Goal: Task Accomplishment & Management: Use online tool/utility

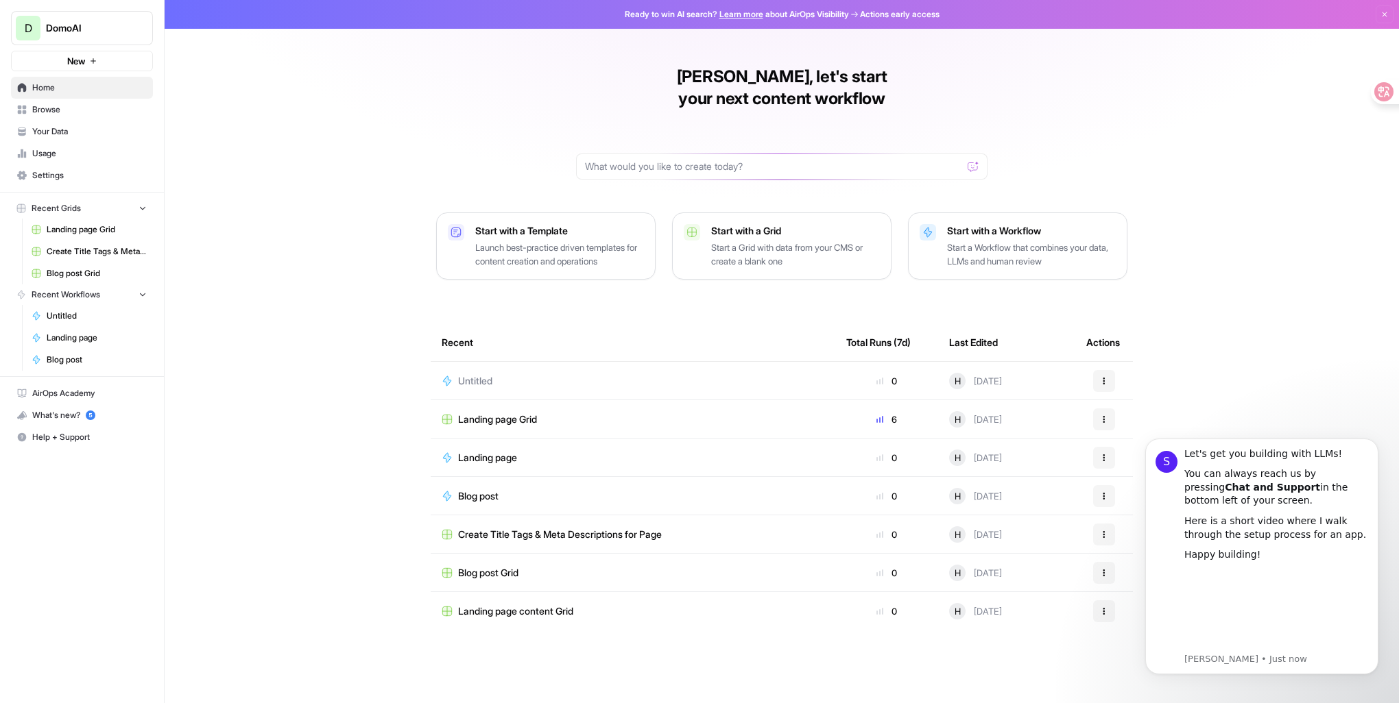
click at [1276, 296] on div "[PERSON_NAME], let's start your next content workflow Start with a Template Lau…" at bounding box center [782, 351] width 1234 height 703
click at [1385, 12] on icon "button" at bounding box center [1384, 14] width 8 height 8
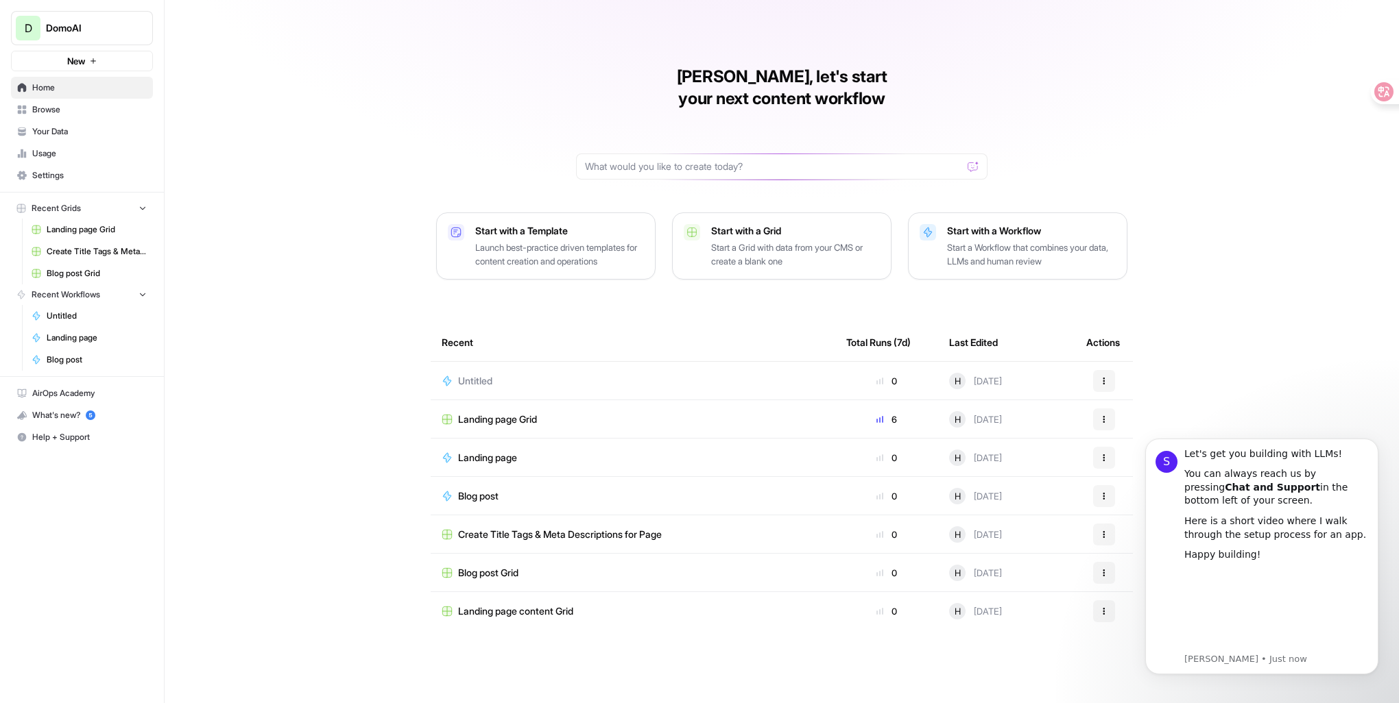
click at [92, 173] on span "Settings" at bounding box center [89, 175] width 114 height 12
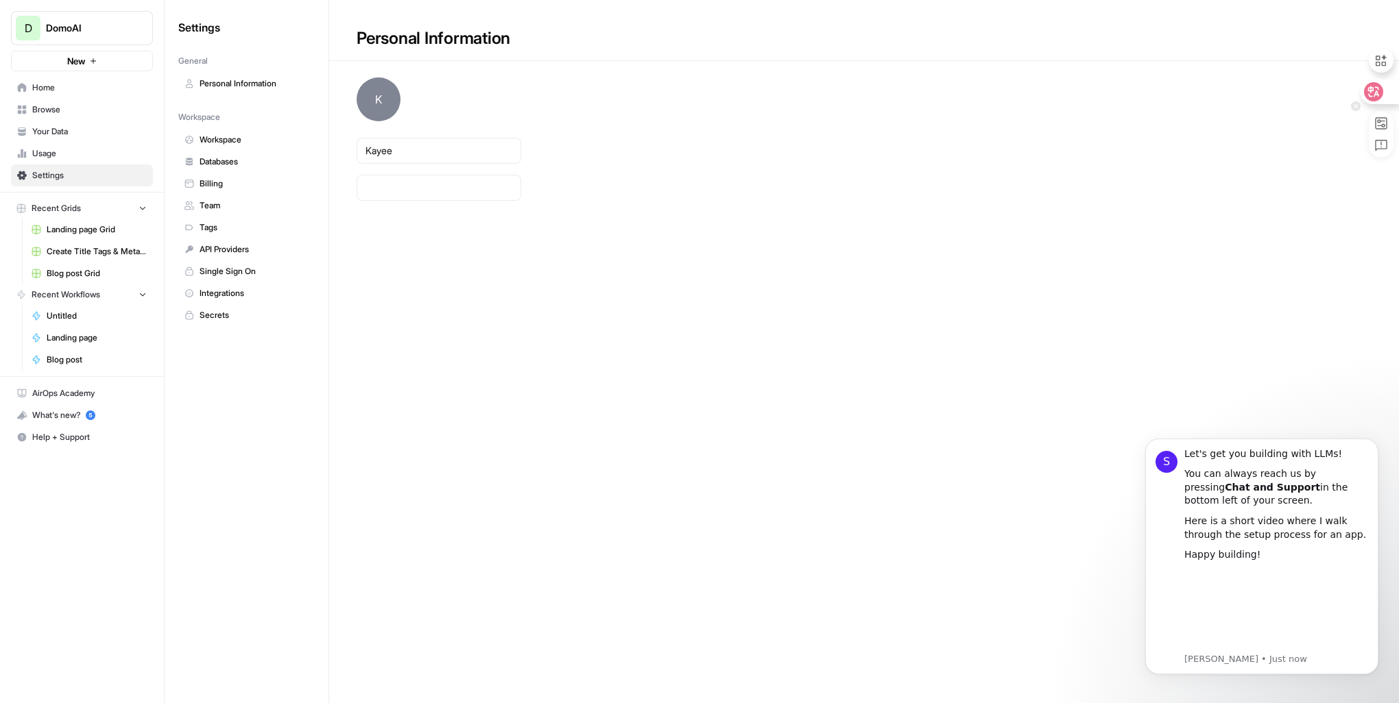
click at [1383, 96] on div at bounding box center [1378, 92] width 37 height 25
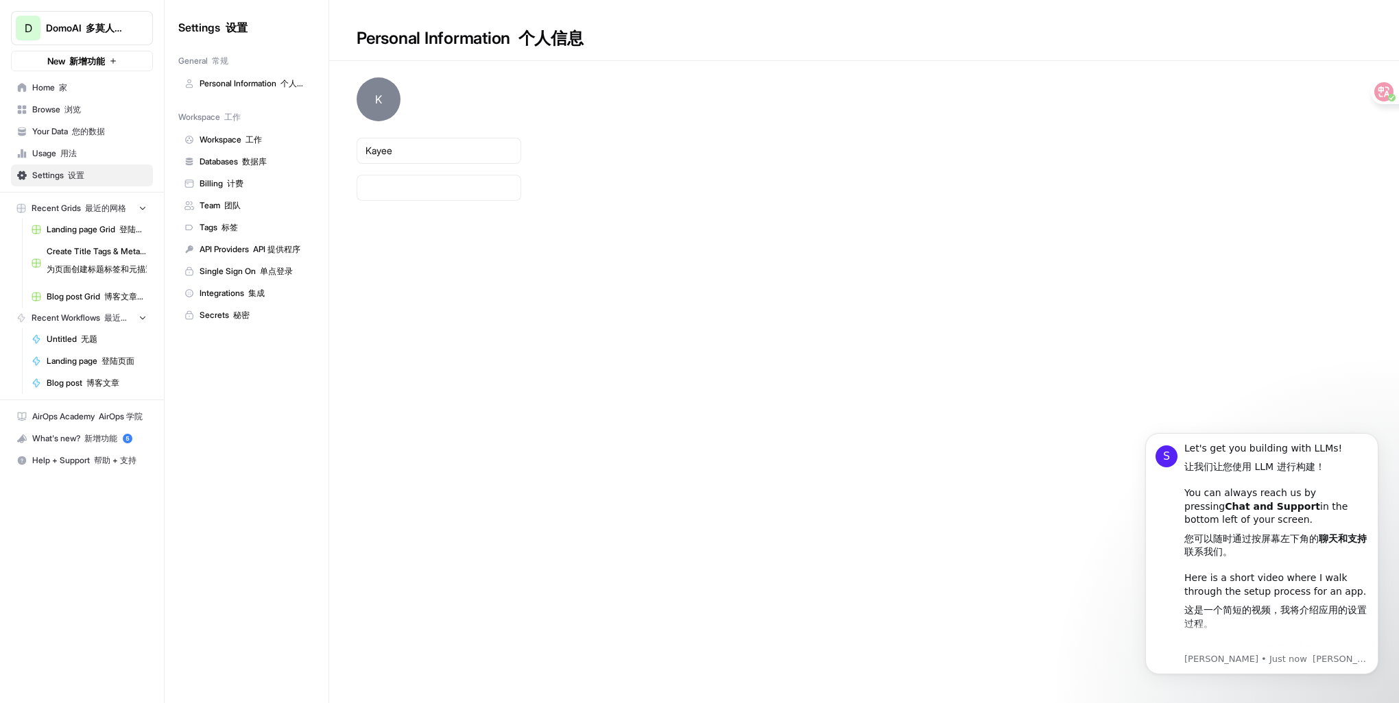
click at [68, 382] on span "Blog post 博客文章" at bounding box center [97, 383] width 100 height 12
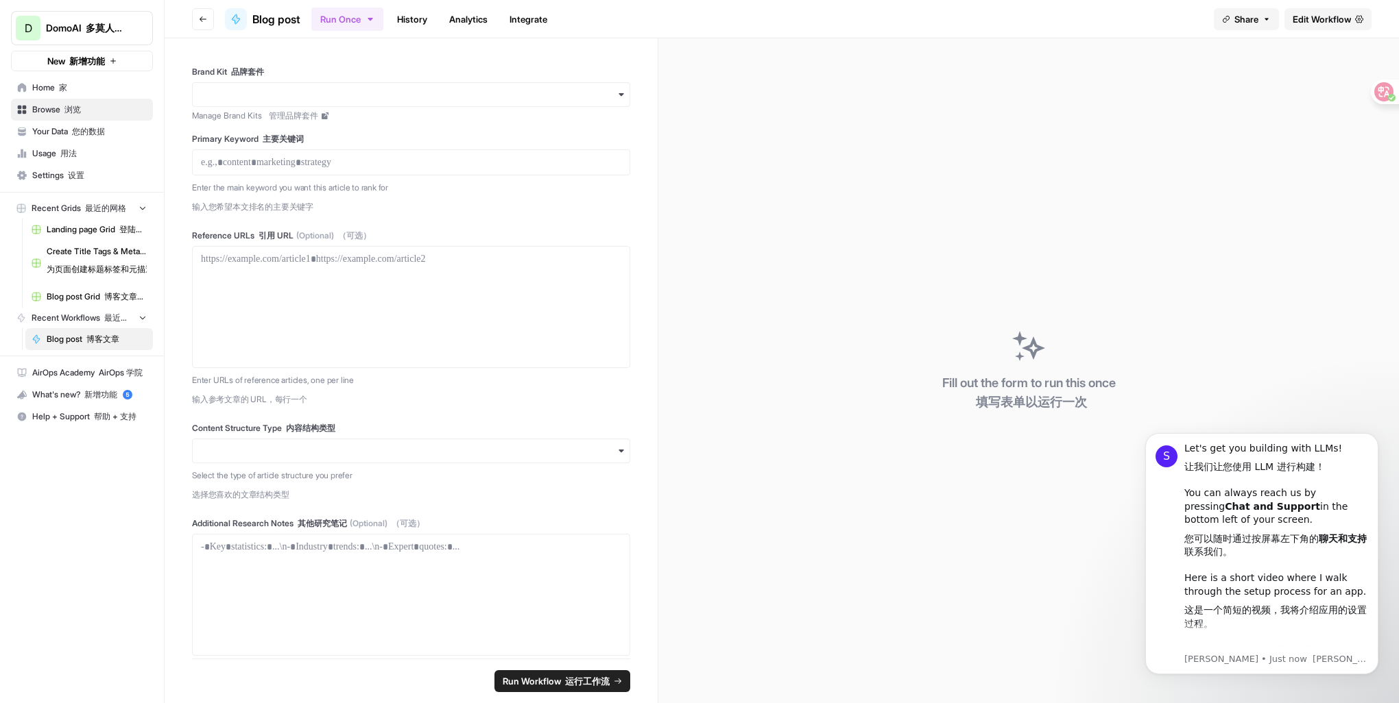
click at [99, 147] on span "Usage 用法" at bounding box center [89, 153] width 114 height 12
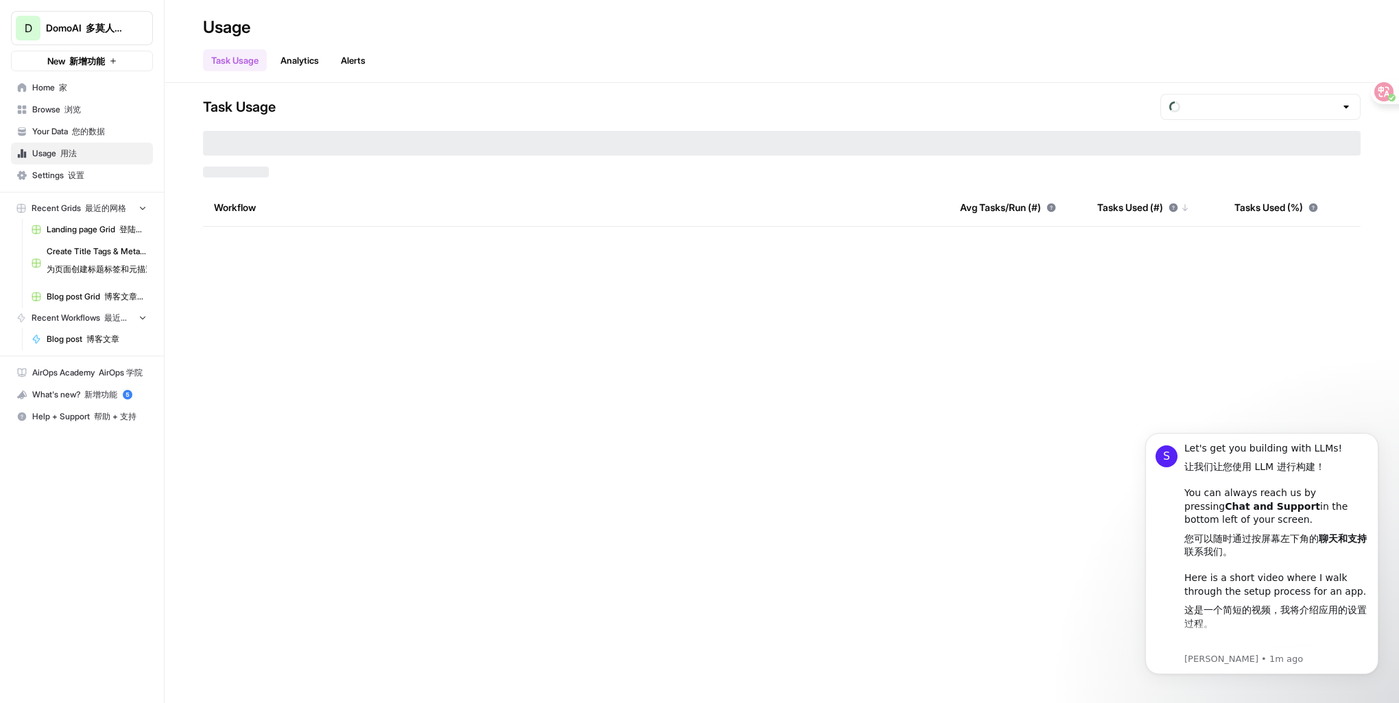
type input "August Included Tasks"
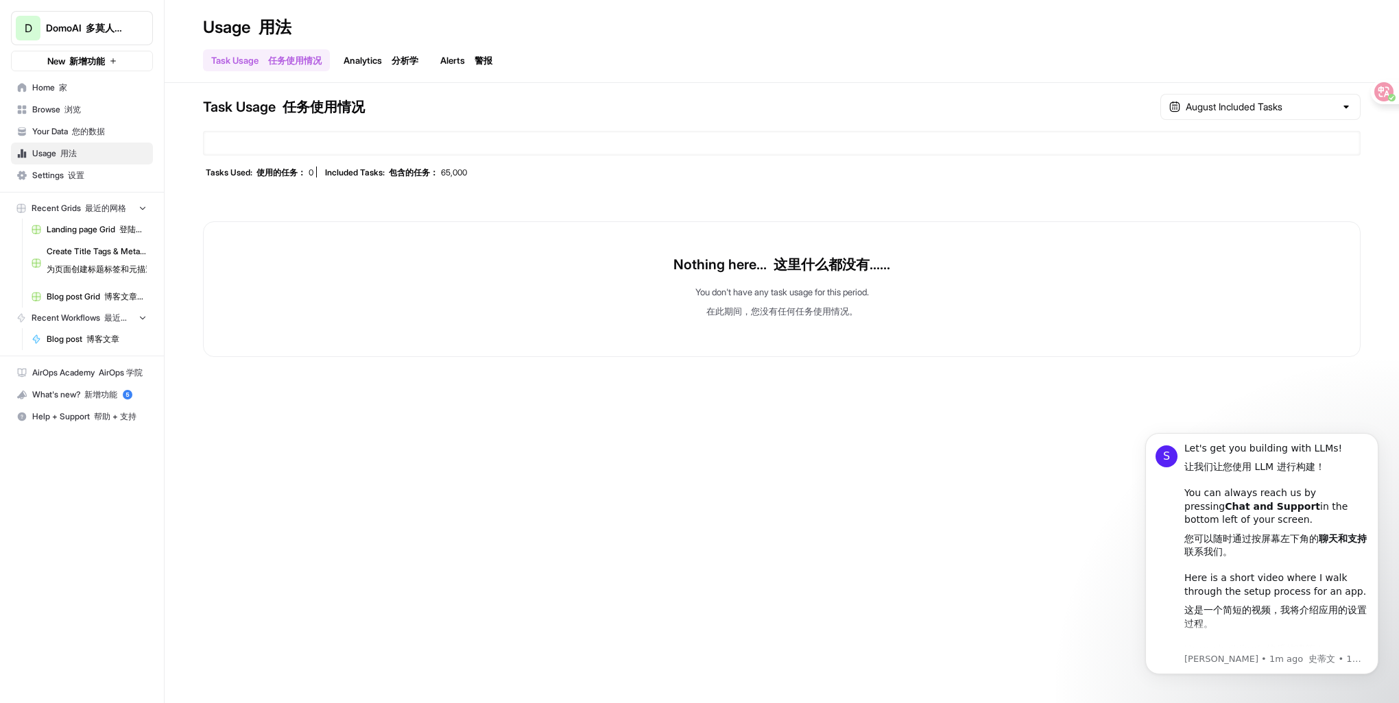
click at [104, 92] on span "Home 家" at bounding box center [89, 88] width 114 height 12
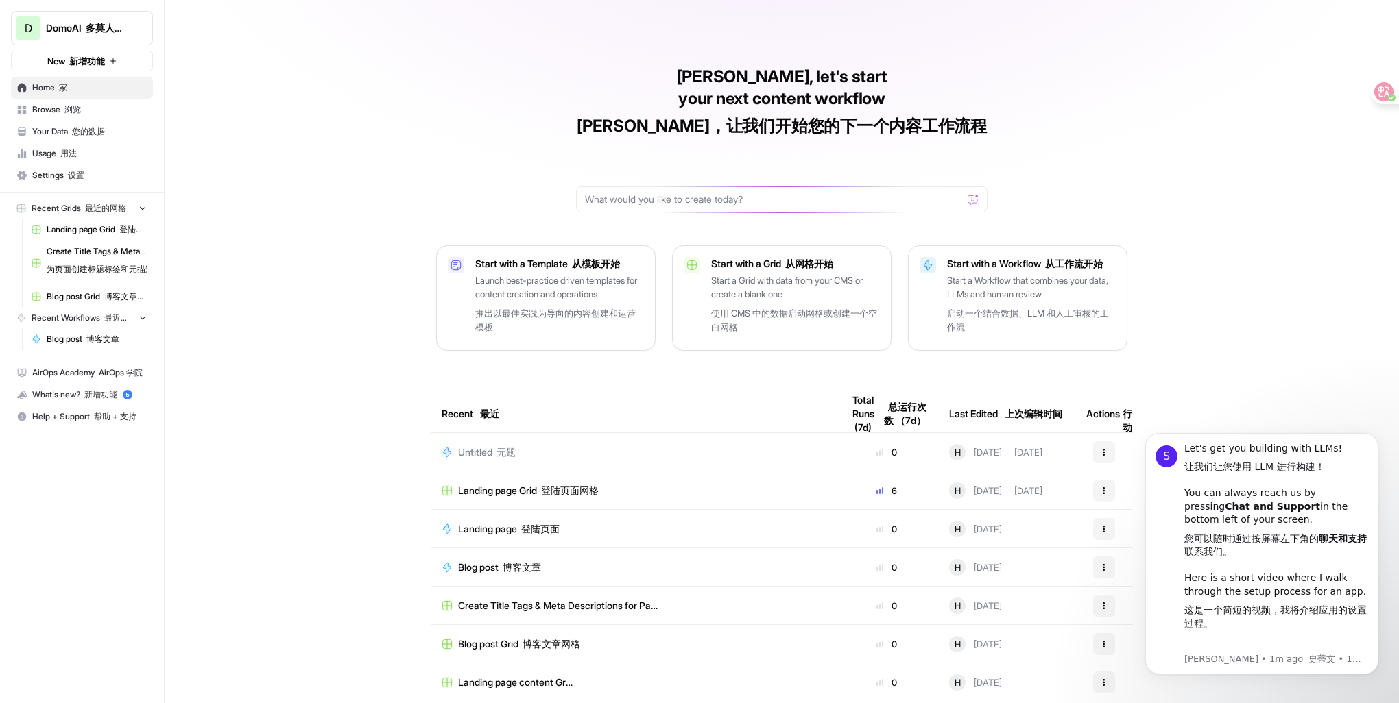
click at [1035, 274] on p "Start a Workflow that combines your data, LLMs and human review 启动一个结合数据、LLM 和人…" at bounding box center [1031, 307] width 169 height 66
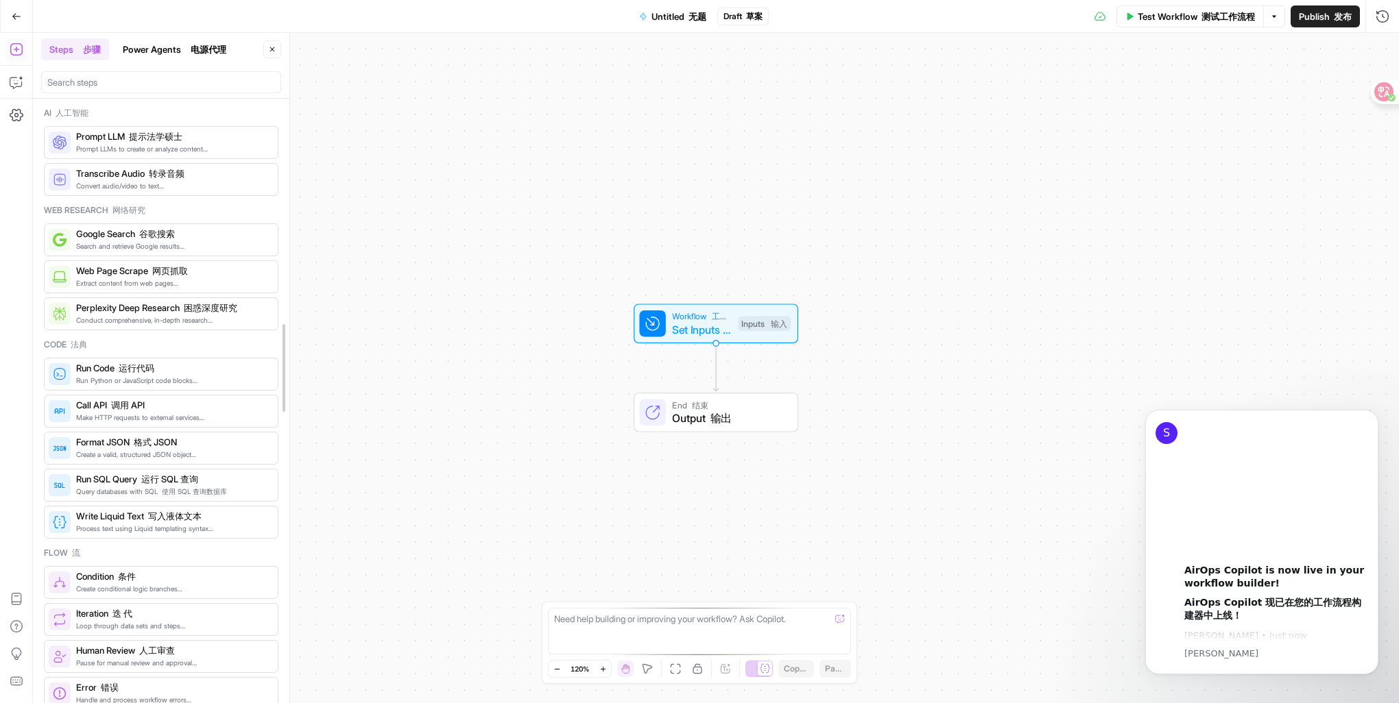
drag, startPoint x: 282, startPoint y: 213, endPoint x: 269, endPoint y: 254, distance: 43.1
click at [765, 320] on div "Inputs 输入" at bounding box center [764, 323] width 53 height 15
click at [1256, 89] on font "添加字段" at bounding box center [1266, 93] width 36 height 11
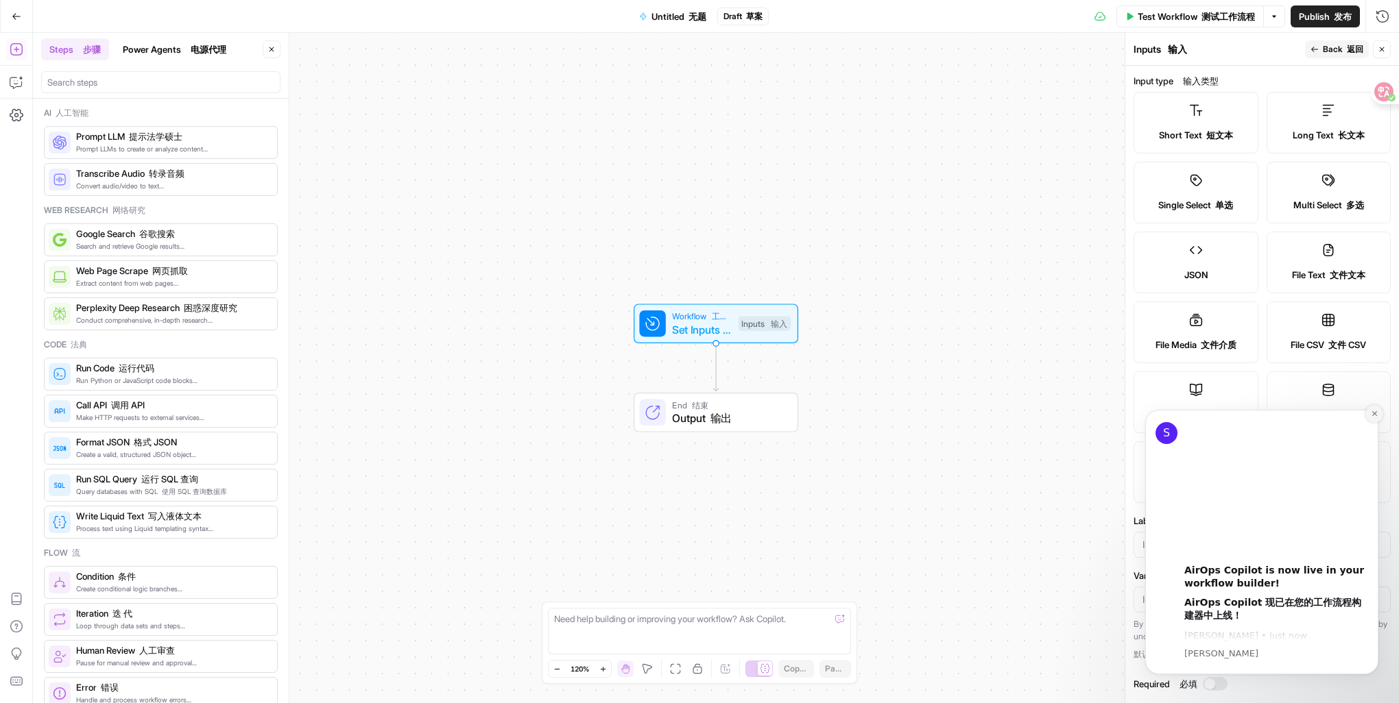
click at [1373, 416] on icon "Dismiss notification" at bounding box center [1375, 414] width 8 height 8
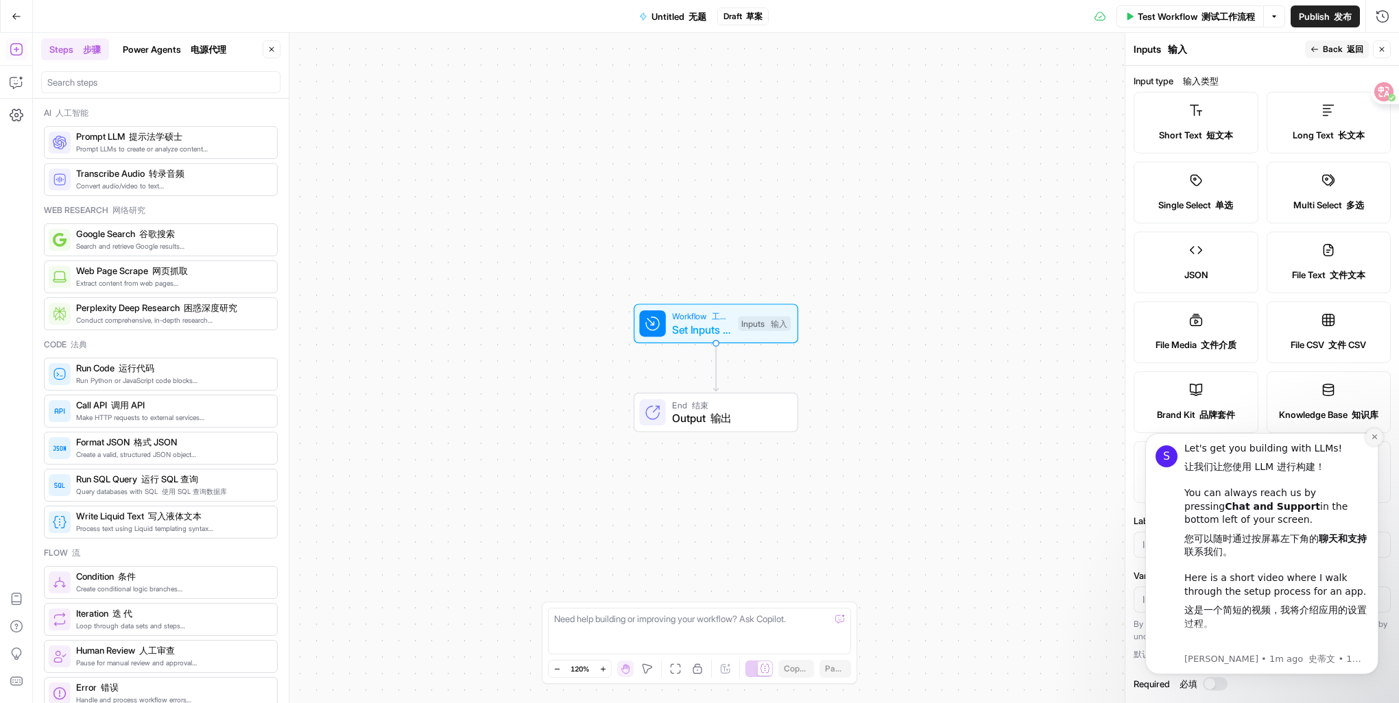
click at [1372, 437] on icon "Dismiss notification" at bounding box center [1375, 437] width 8 height 8
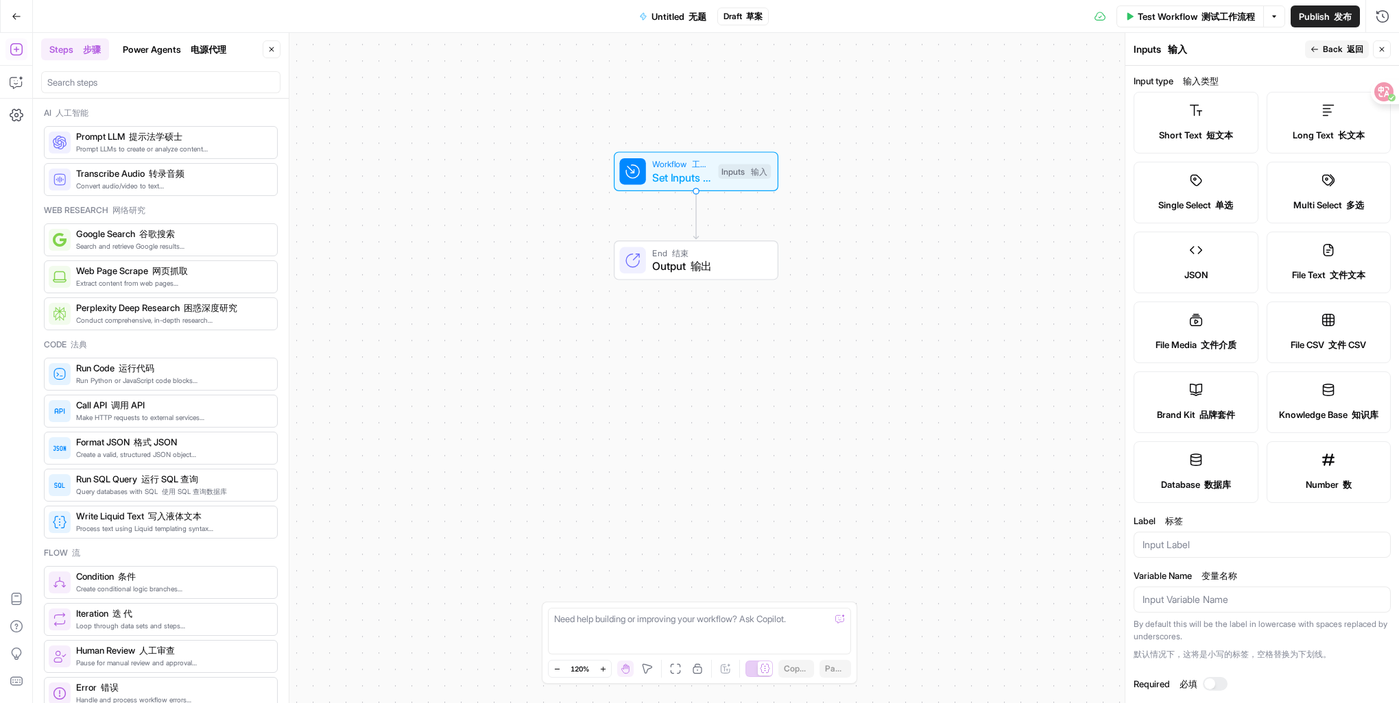
drag, startPoint x: 554, startPoint y: 532, endPoint x: 544, endPoint y: 305, distance: 227.1
click at [544, 305] on div "Workflow 工作流程 Set Inputs 设置输入 Inputs 输入 End 结束 Output 输出" at bounding box center [716, 368] width 1366 height 671
click at [1192, 389] on icon at bounding box center [1196, 390] width 12 height 12
click at [1190, 385] on icon at bounding box center [1196, 390] width 12 height 12
click at [1184, 383] on label "Brand Kit 品牌套件" at bounding box center [1195, 403] width 125 height 62
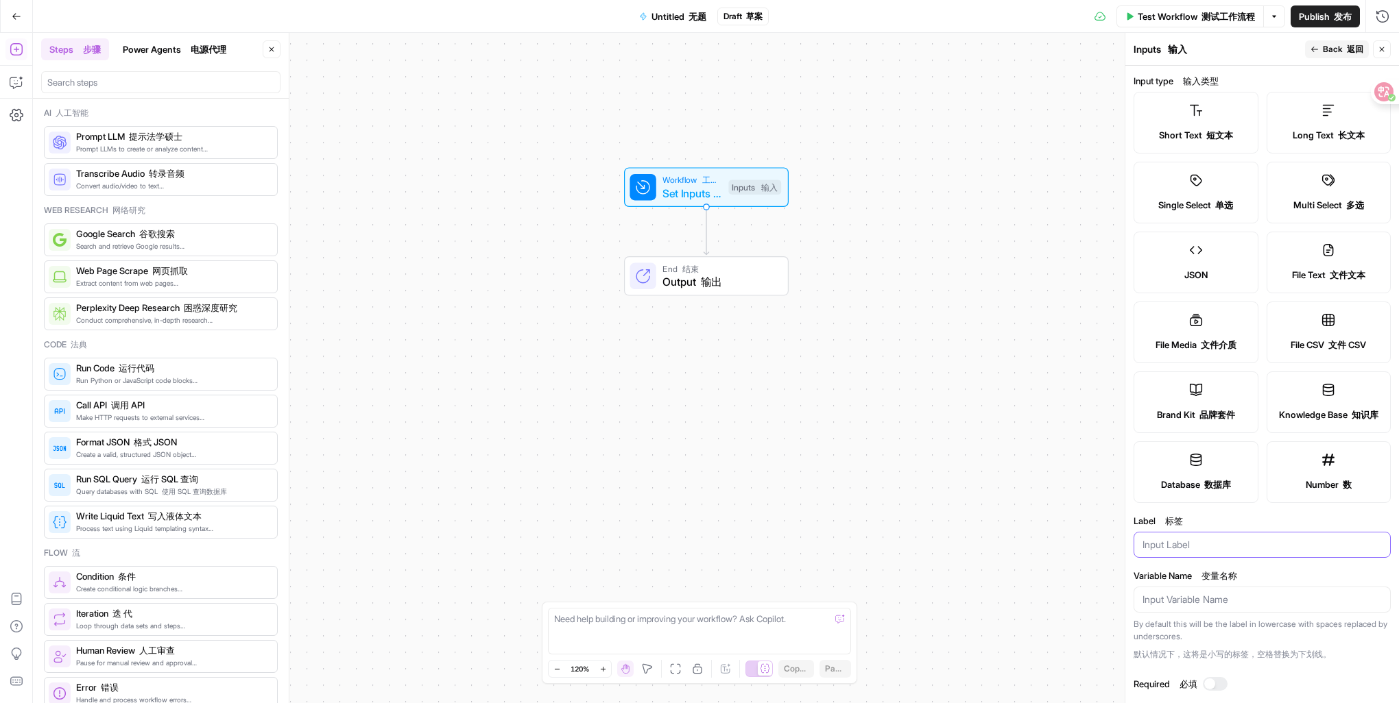
click at [1184, 538] on input "Label 标签" at bounding box center [1261, 545] width 239 height 14
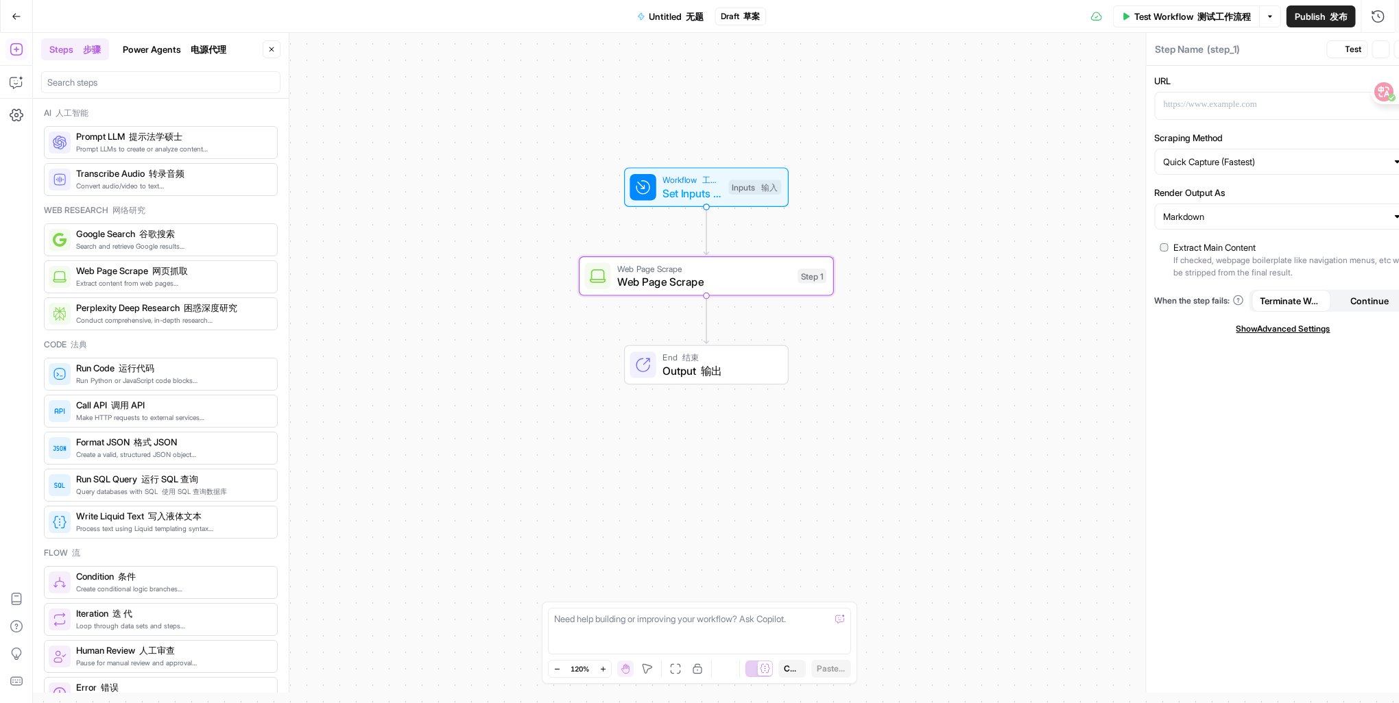
type textarea "Web Page Scrape"
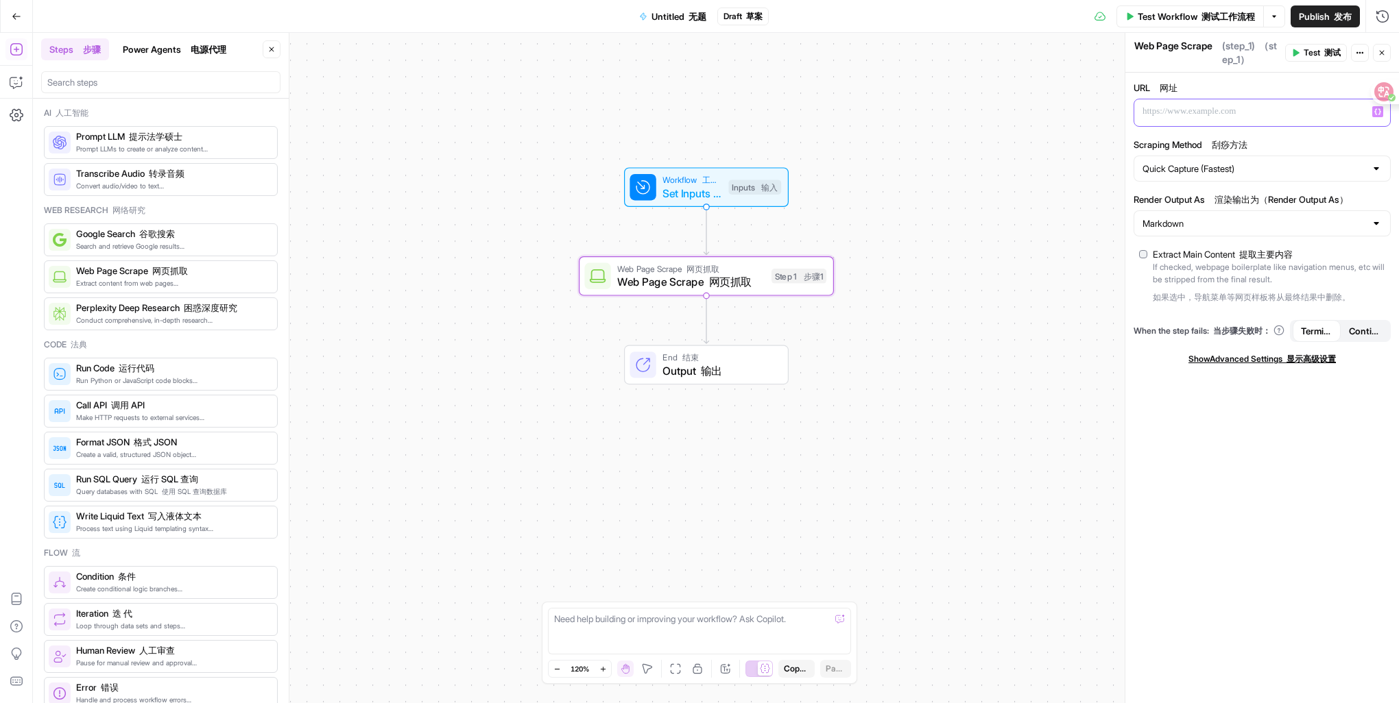
click at [1200, 111] on p at bounding box center [1250, 112] width 217 height 14
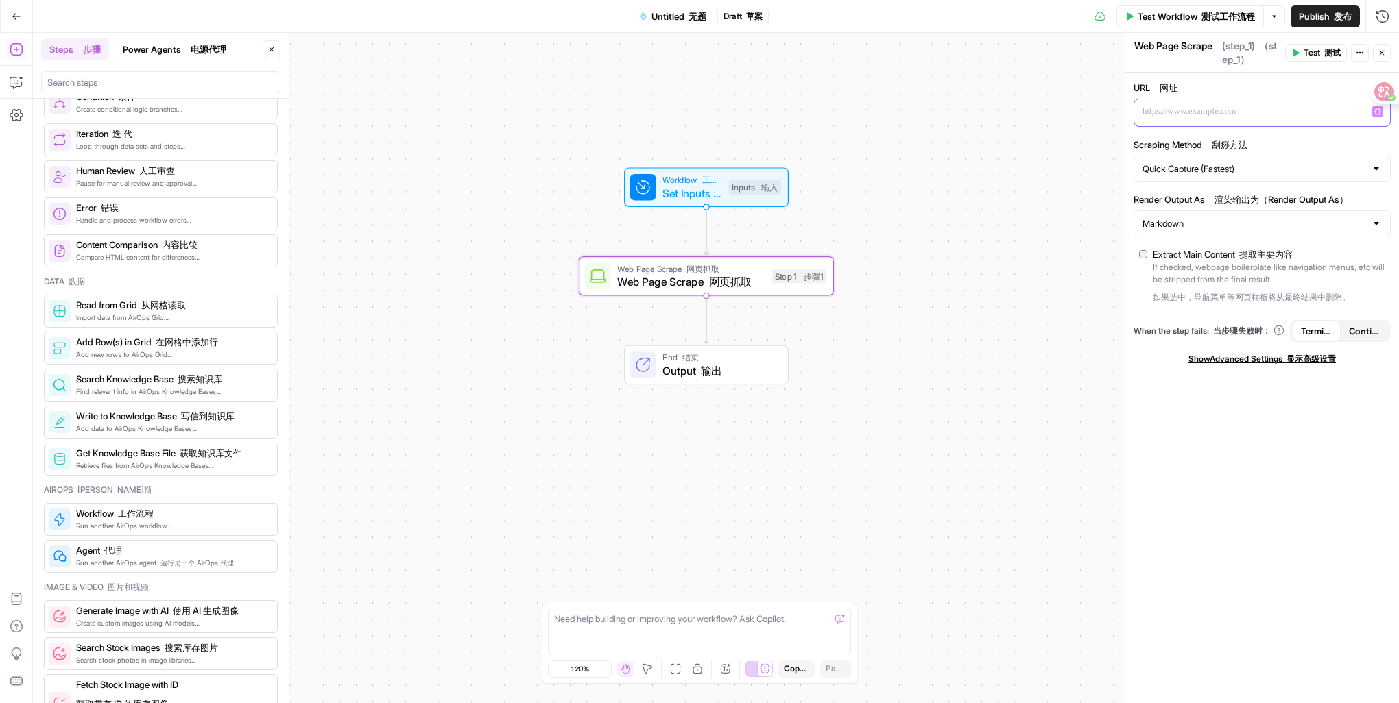
scroll to position [823, 0]
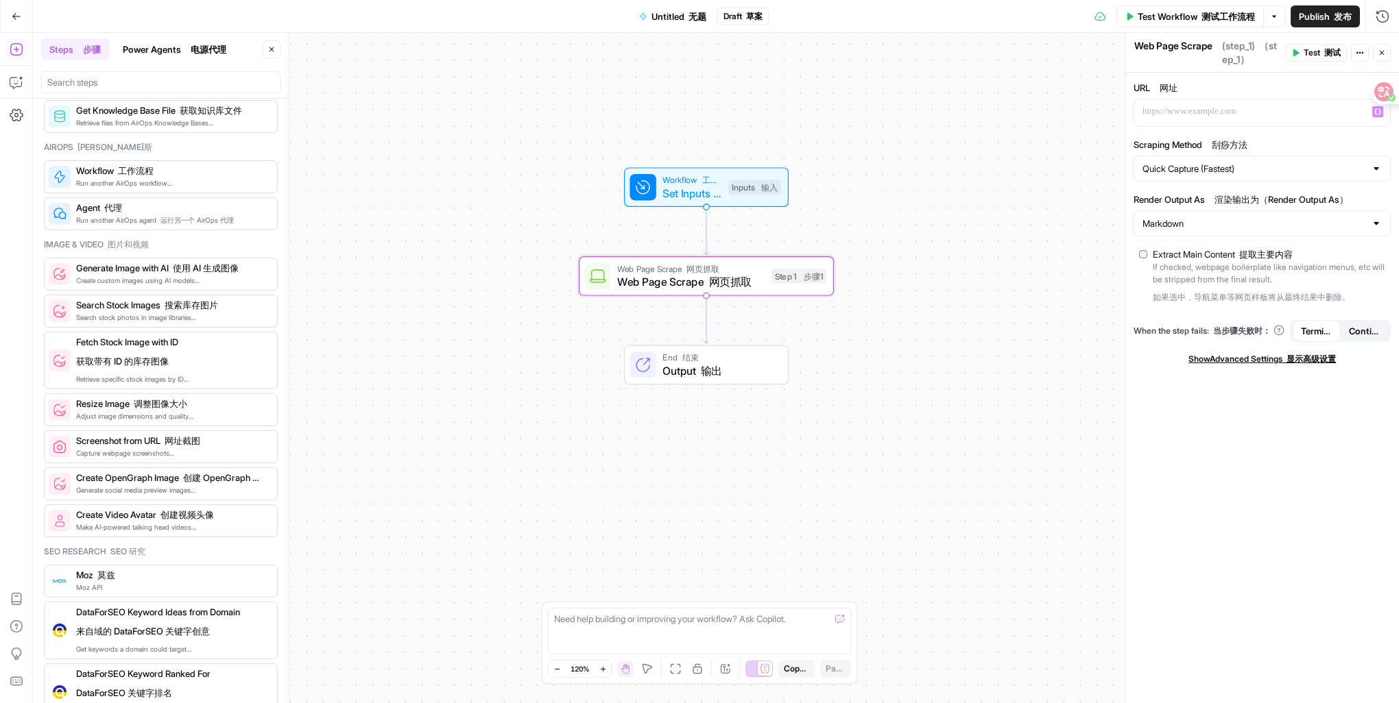
click at [1231, 17] on font "测试工作流程" at bounding box center [1227, 16] width 53 height 11
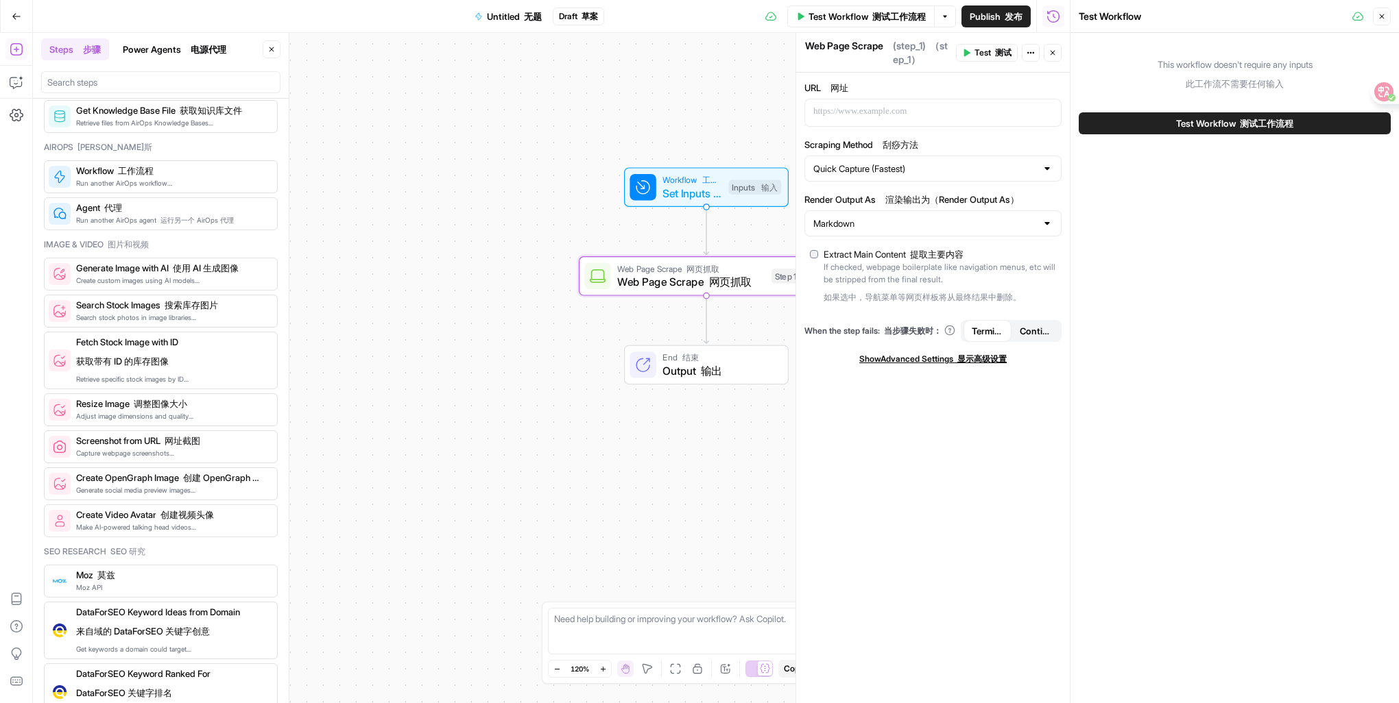
click at [664, 114] on div "Workflow 工作流程 Set Inputs 设置输入 Inputs 输入 Web Page Scrape 网页抓取 Web Page Scrape 网页…" at bounding box center [551, 368] width 1037 height 671
click at [14, 8] on button "Go Back" at bounding box center [16, 16] width 25 height 25
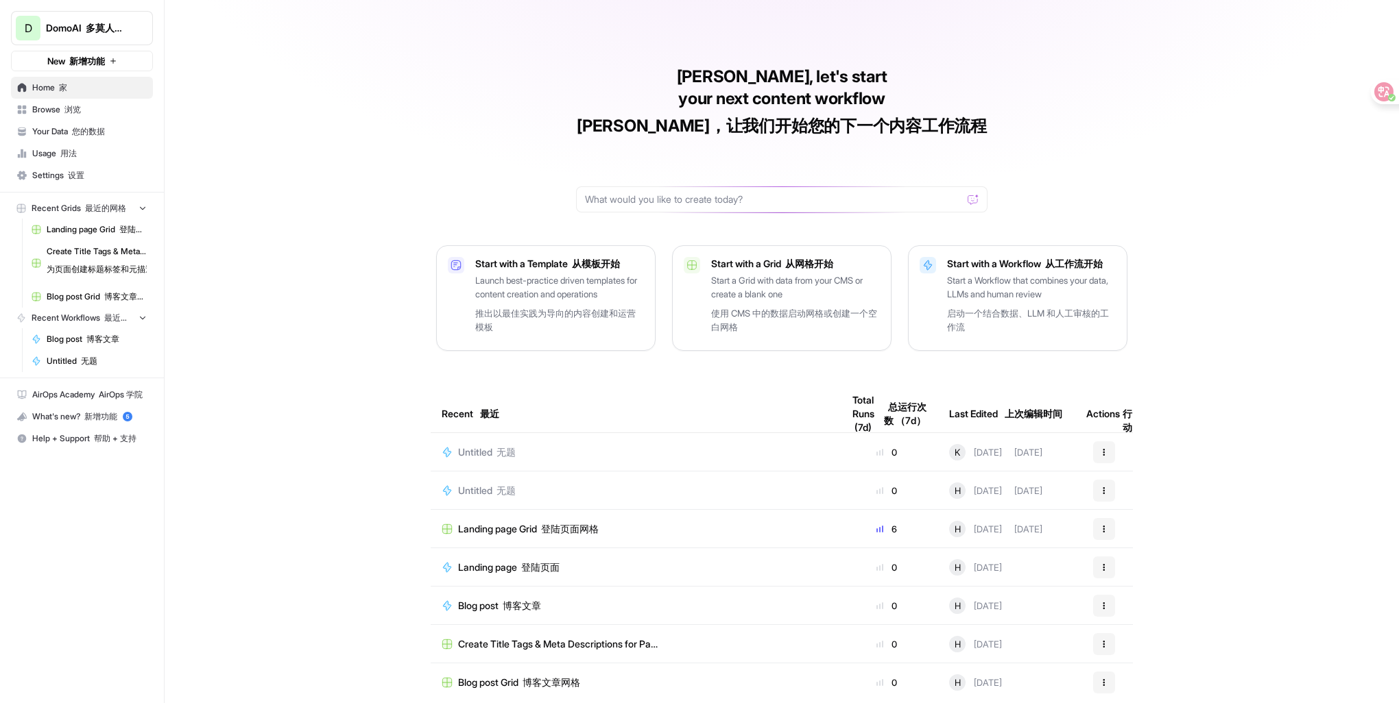
click at [55, 229] on span "Landing page Grid 登陆页面网格" at bounding box center [97, 230] width 100 height 12
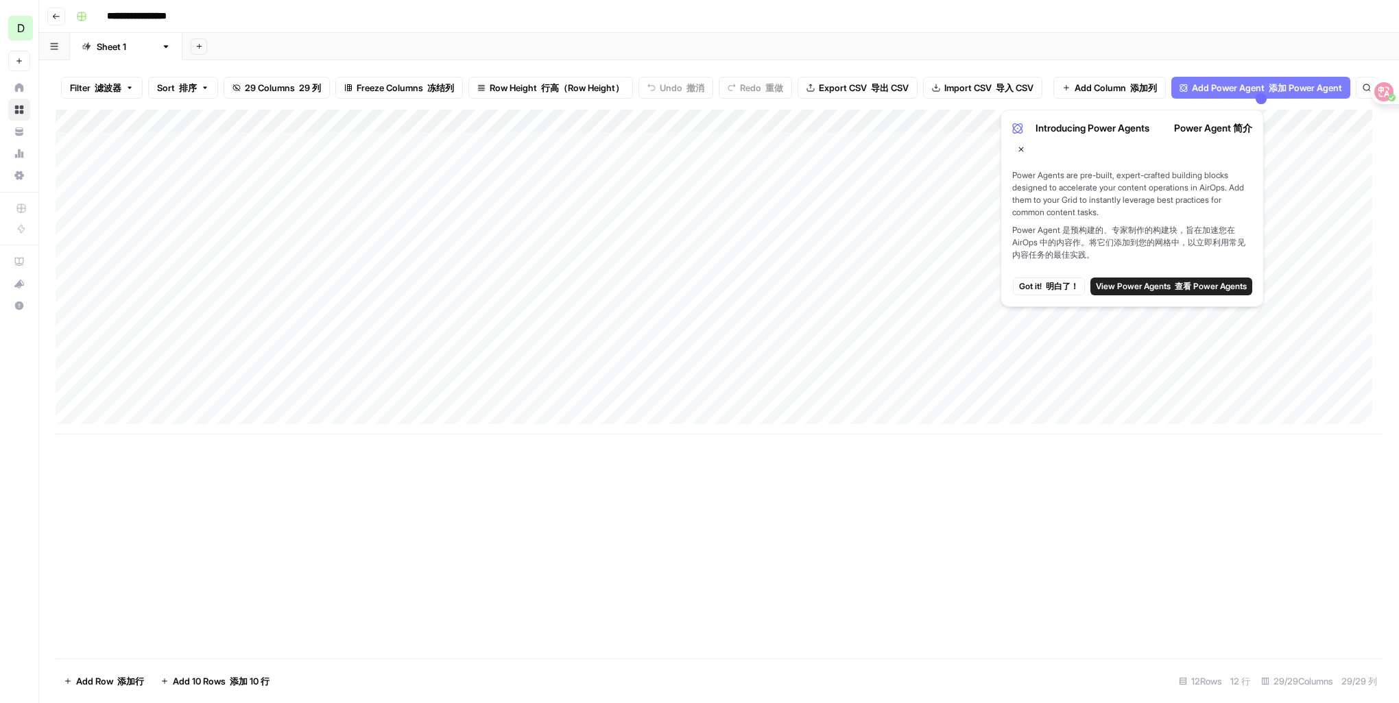
click at [60, 5] on header "**********" at bounding box center [719, 16] width 1360 height 33
click at [57, 23] on button "Go back" at bounding box center [56, 17] width 18 height 18
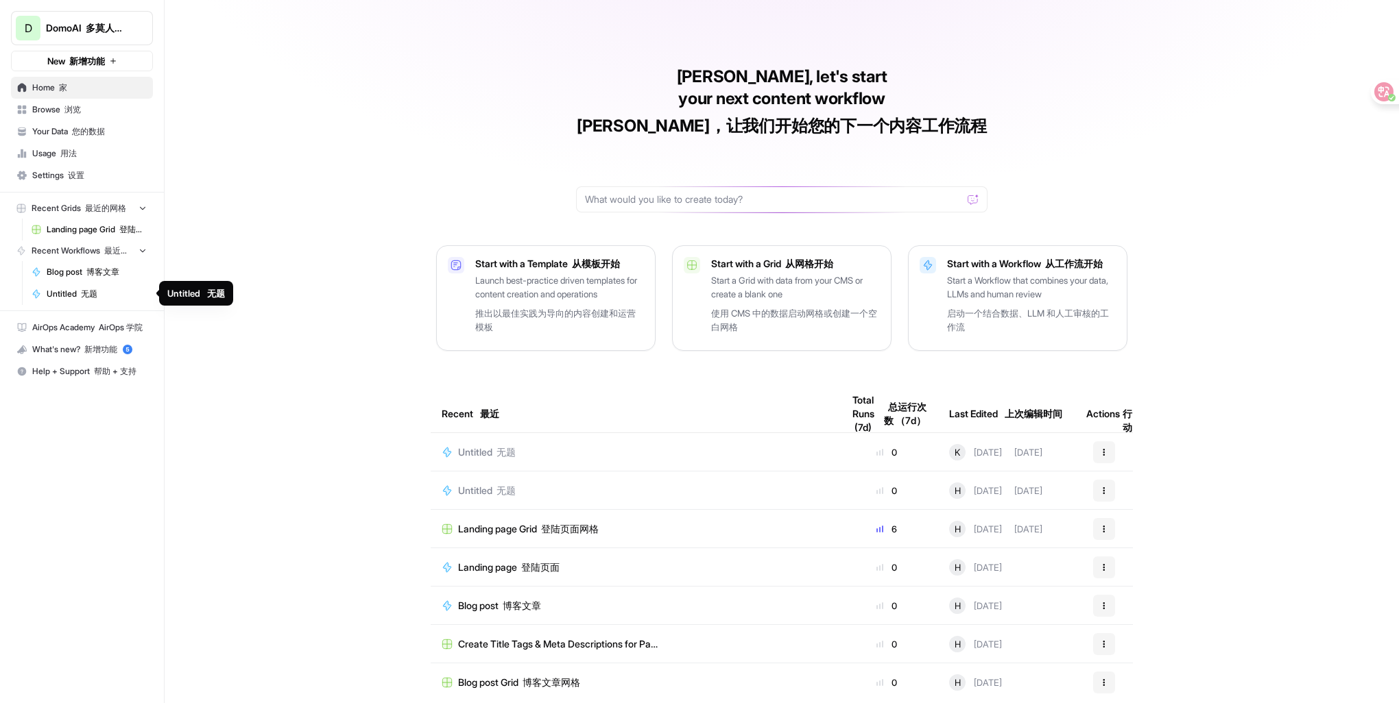
click at [60, 294] on span "Untitled 无题" at bounding box center [97, 294] width 100 height 12
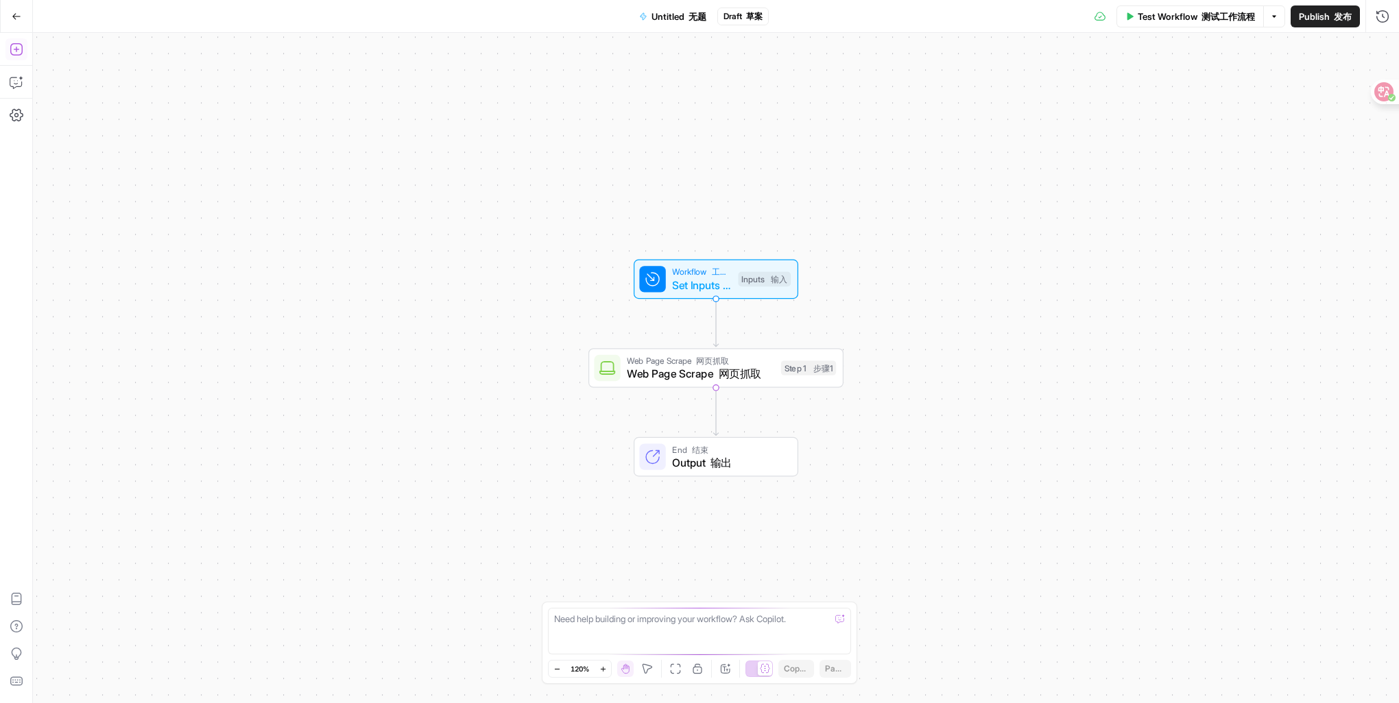
click at [14, 46] on icon "button" at bounding box center [17, 50] width 14 height 14
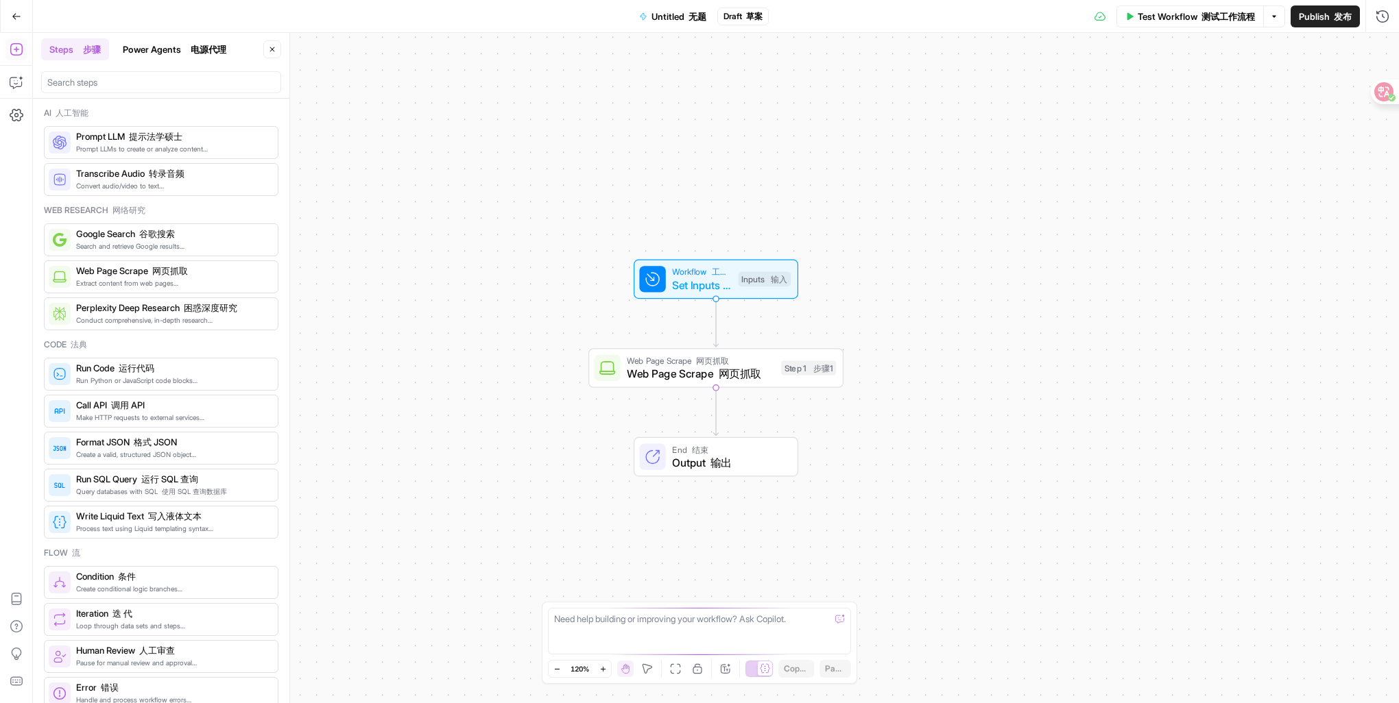
click at [147, 49] on button "Power Agents 电源代理" at bounding box center [174, 49] width 120 height 22
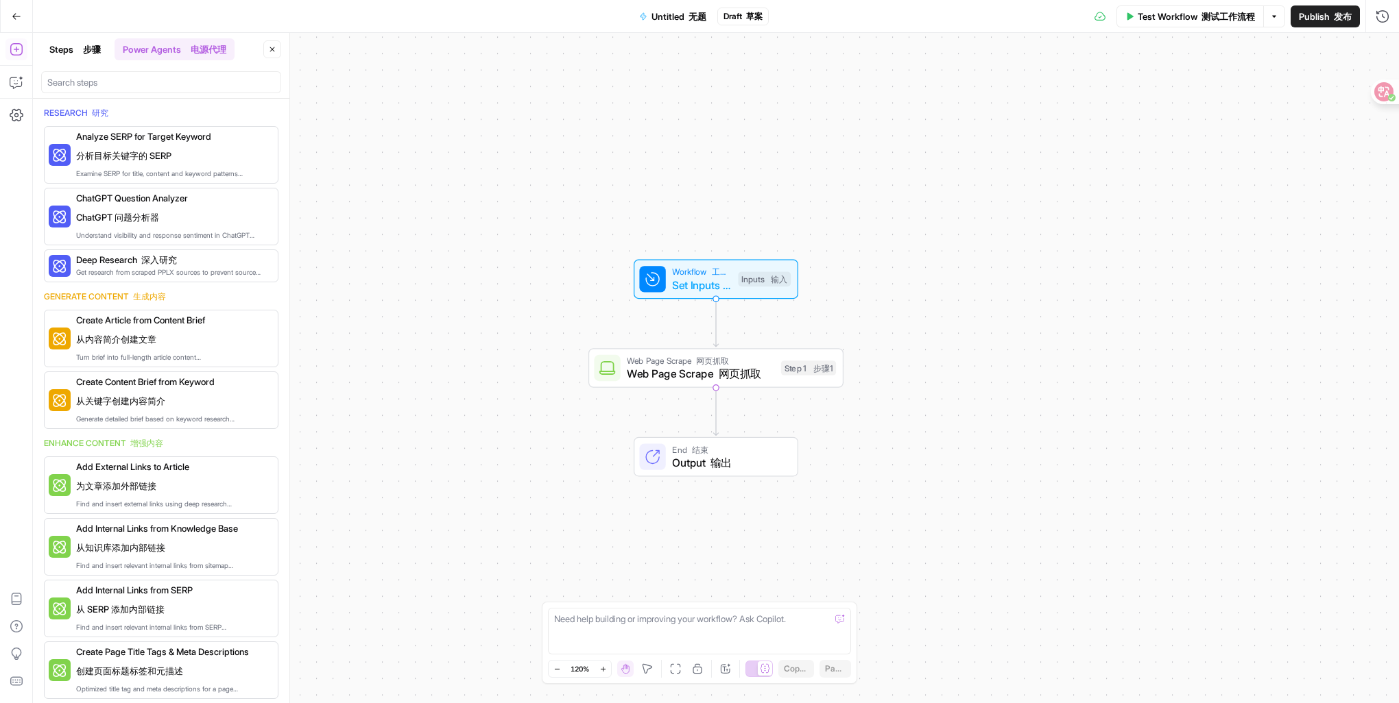
click at [99, 51] on font "步骤" at bounding box center [92, 49] width 18 height 11
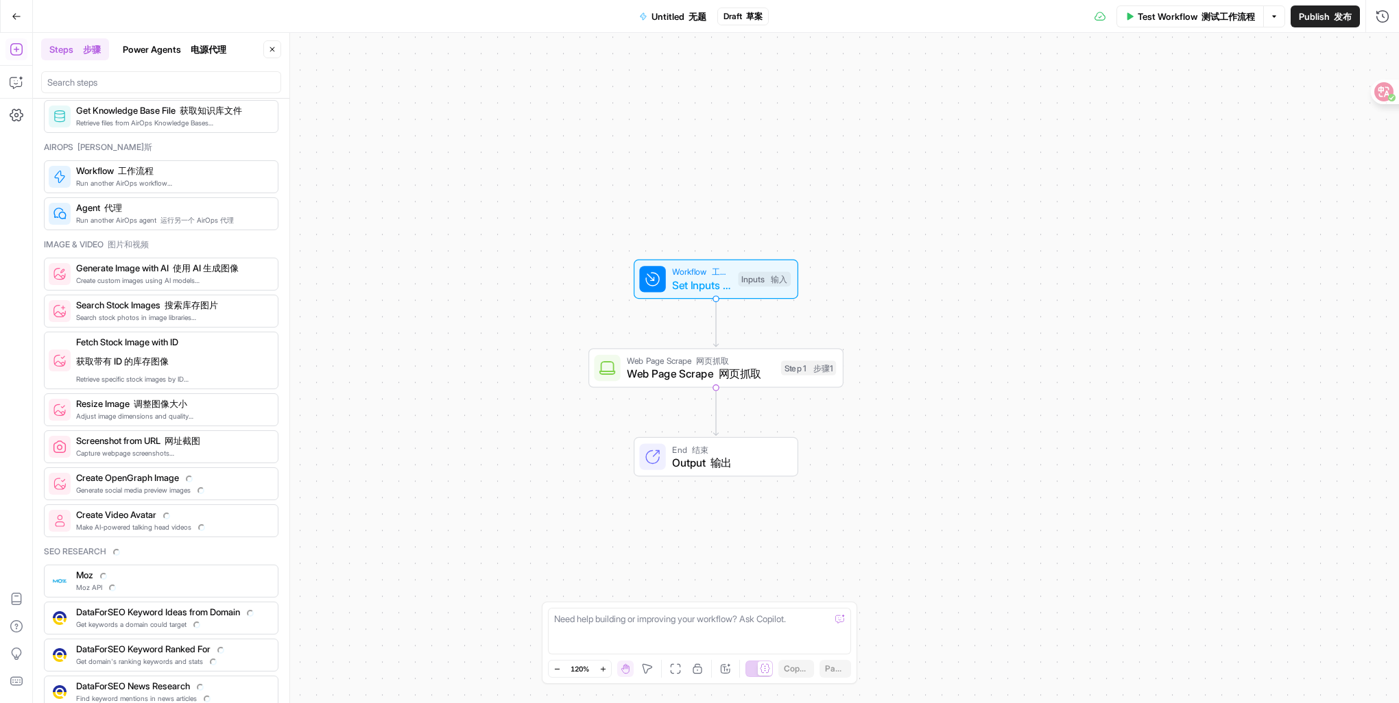
scroll to position [1166, 0]
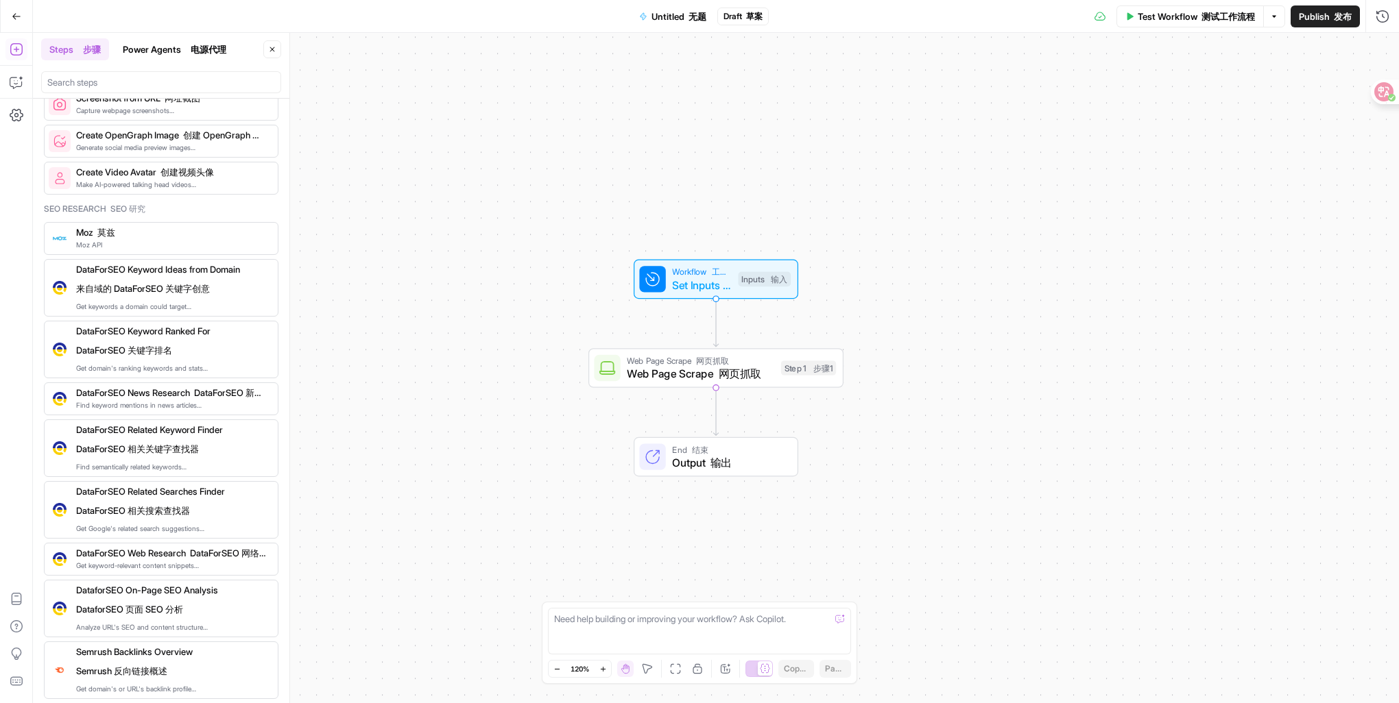
click at [667, 14] on span "Untitled 无题" at bounding box center [678, 17] width 55 height 14
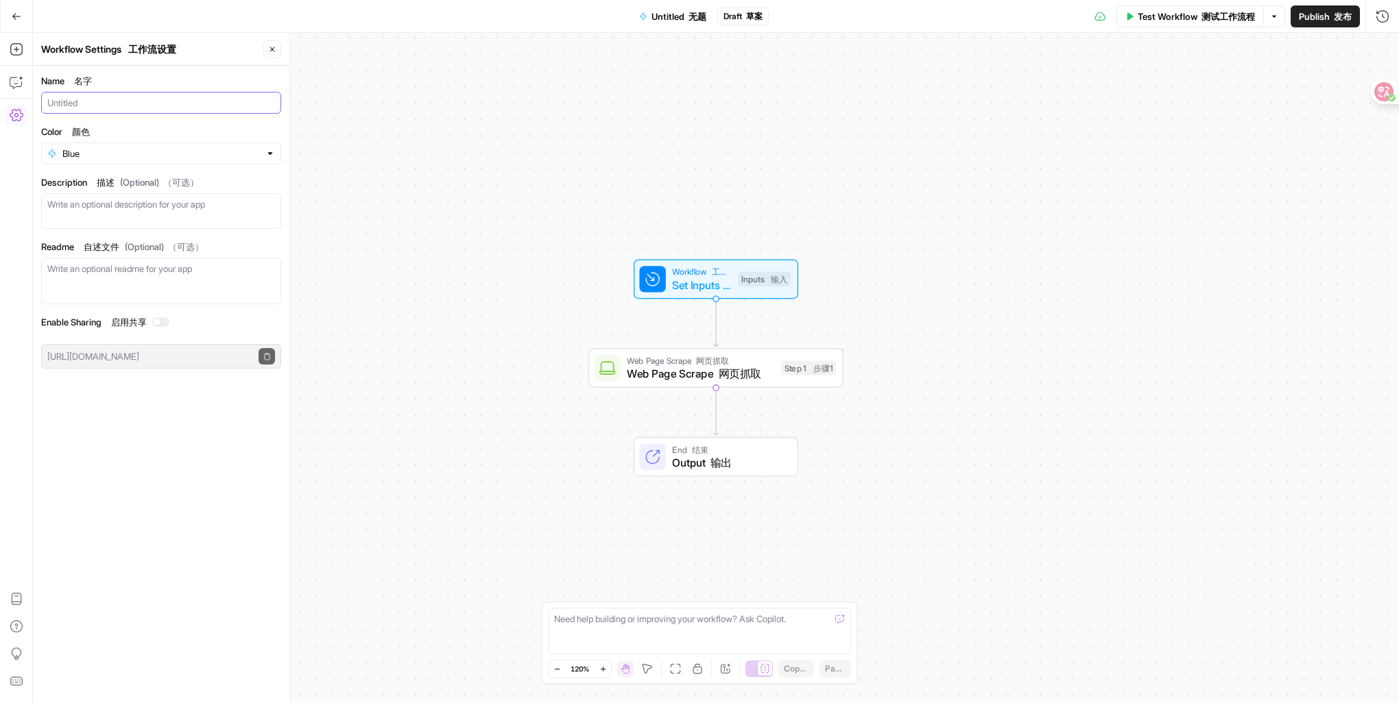
click at [118, 100] on input "Name 名字" at bounding box center [161, 103] width 228 height 14
type input "E8's"
click at [145, 158] on input "Color 颜色" at bounding box center [160, 154] width 197 height 14
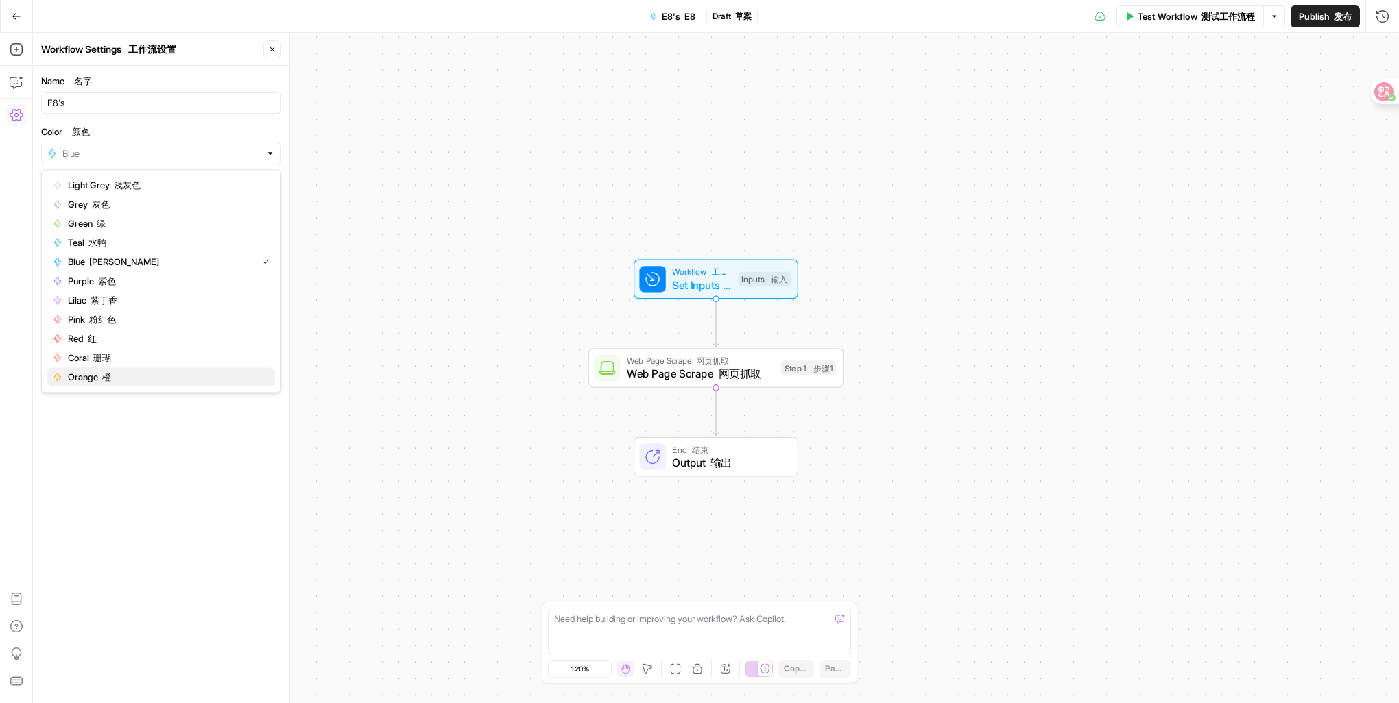
click at [132, 383] on span "Orange 橙" at bounding box center [166, 377] width 196 height 14
type input "Orange"
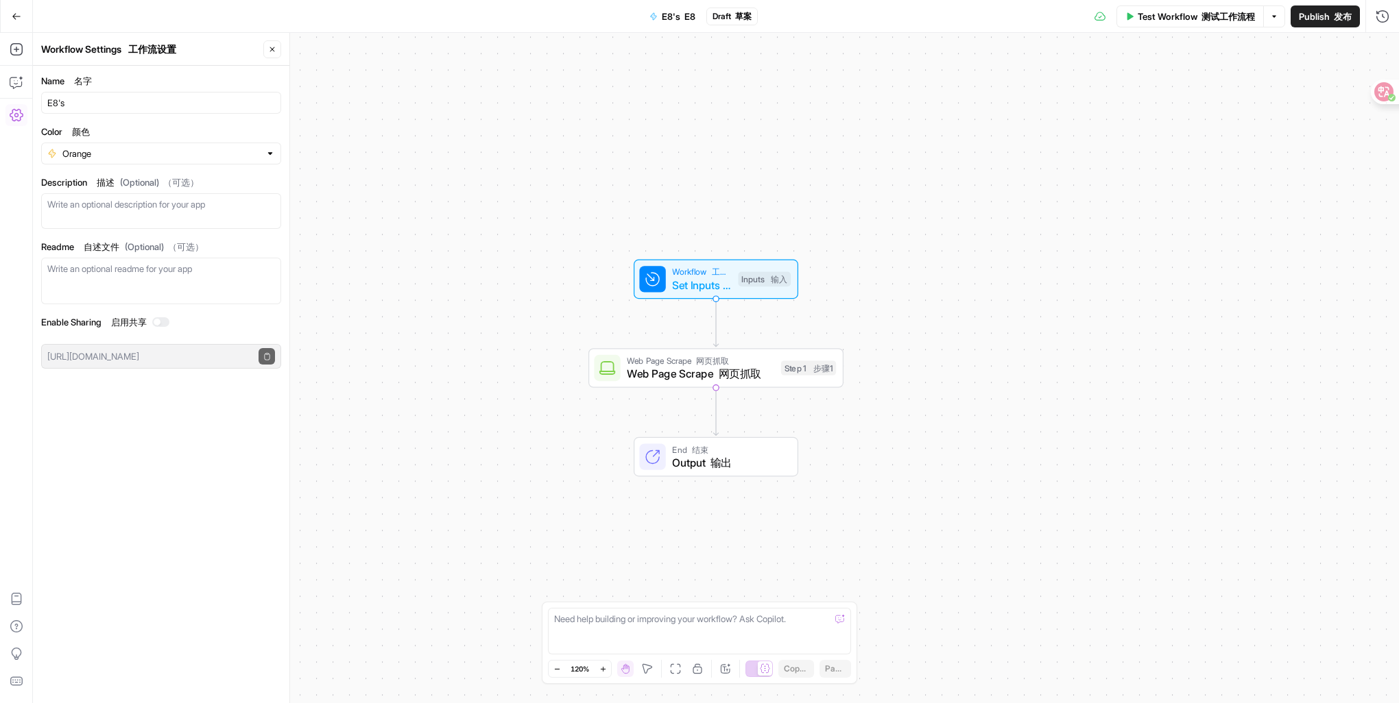
click at [204, 383] on div "Name 名字 E8's Color 颜色 Orange Description 描述 (Optional) （可选） Readme 自述文件 (Option…" at bounding box center [161, 385] width 256 height 638
click at [12, 12] on icon "button" at bounding box center [17, 17] width 10 height 10
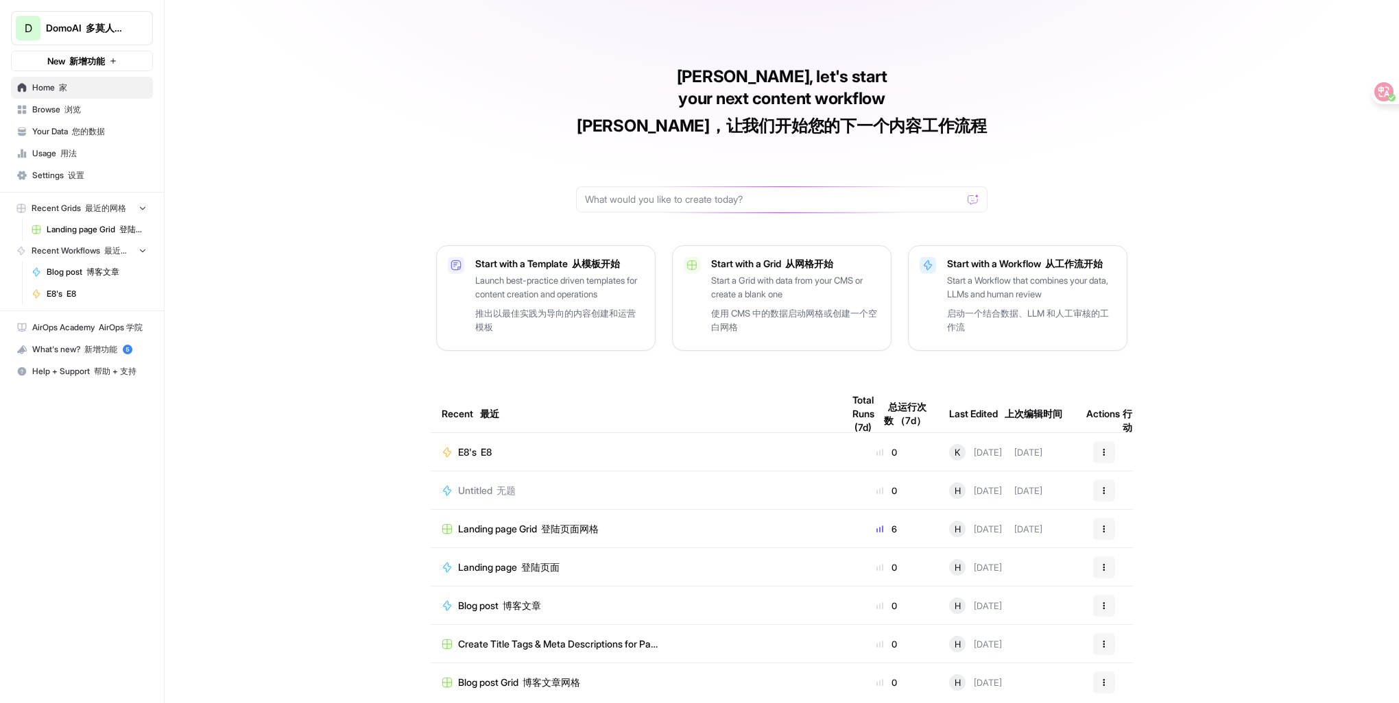
click at [603, 446] on div "E8's E8" at bounding box center [633, 453] width 383 height 14
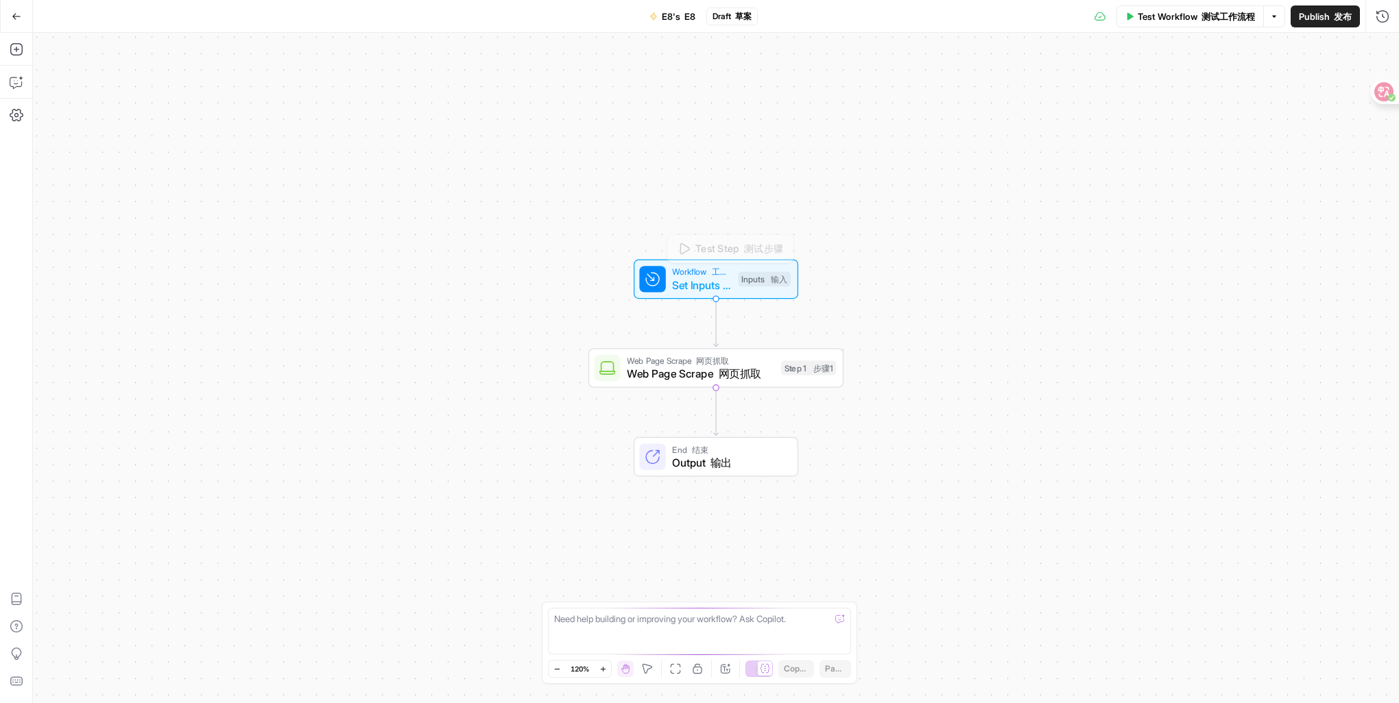
click at [695, 286] on span "Set Inputs 设置输入" at bounding box center [701, 285] width 59 height 16
click at [1231, 91] on span "Add Field 添加字段" at bounding box center [1244, 93] width 78 height 14
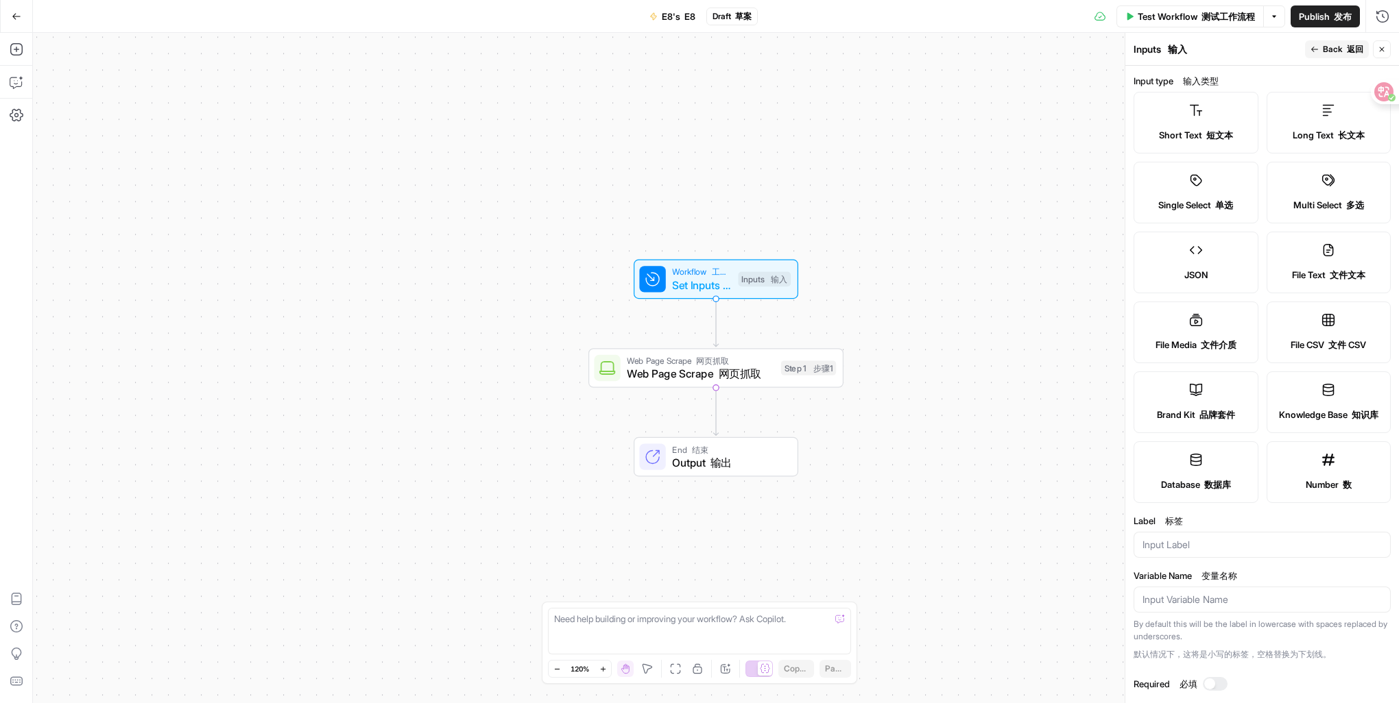
click at [647, 370] on span "Web Page Scrape 网页抓取" at bounding box center [700, 373] width 147 height 16
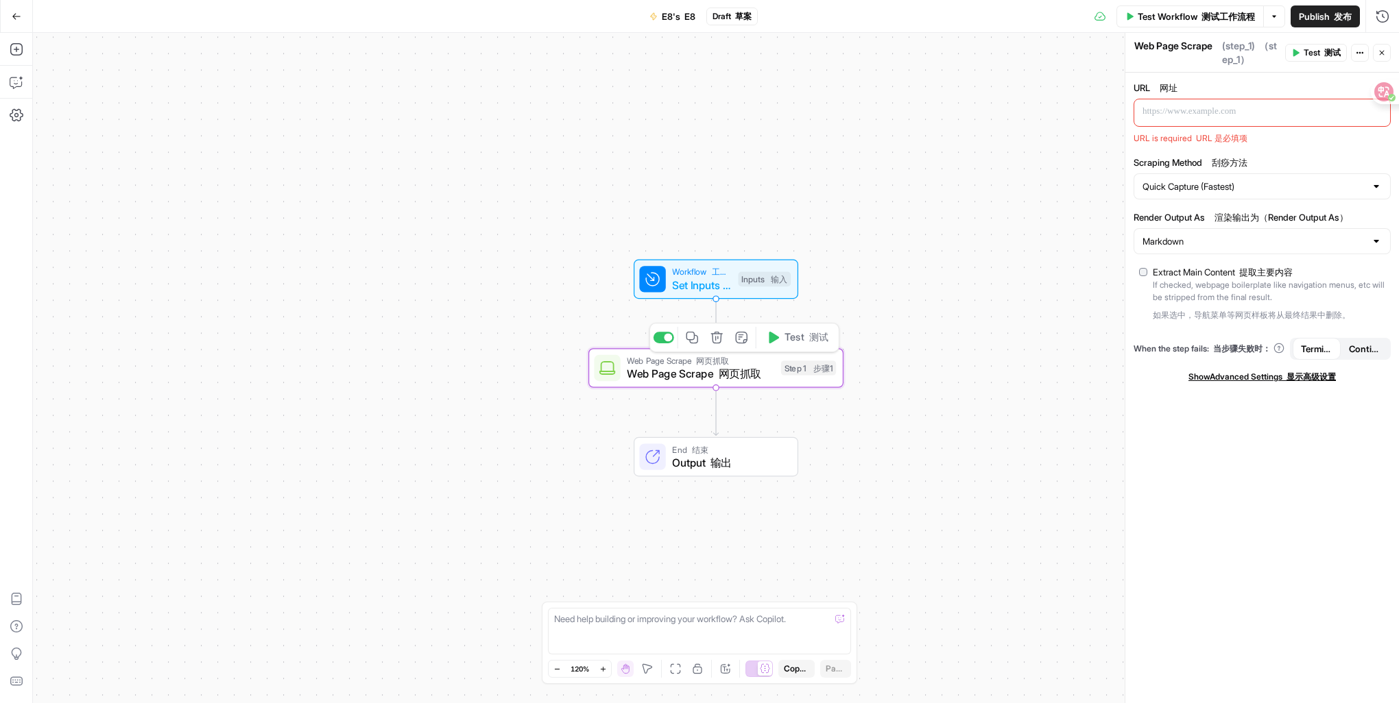
click at [719, 346] on button "Delete step" at bounding box center [716, 337] width 21 height 21
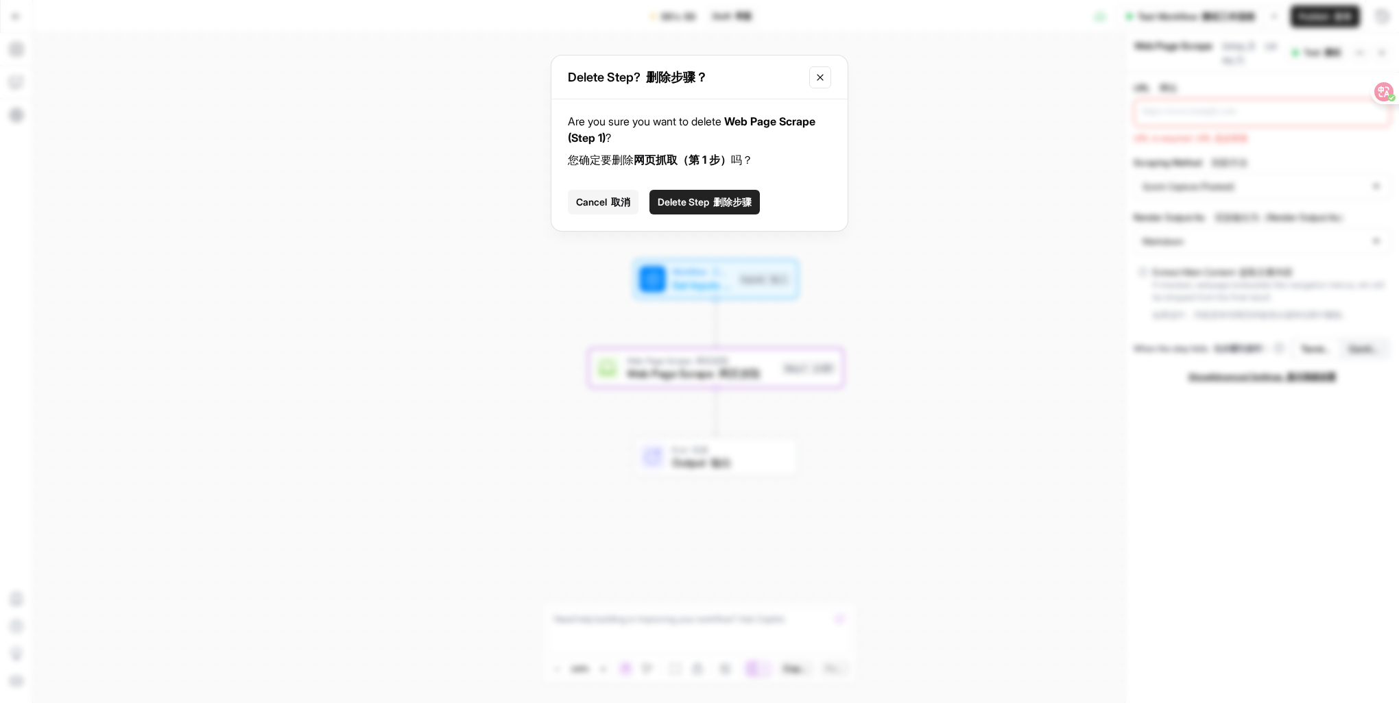
click at [683, 197] on span "Delete Step 删除步骤" at bounding box center [704, 202] width 94 height 14
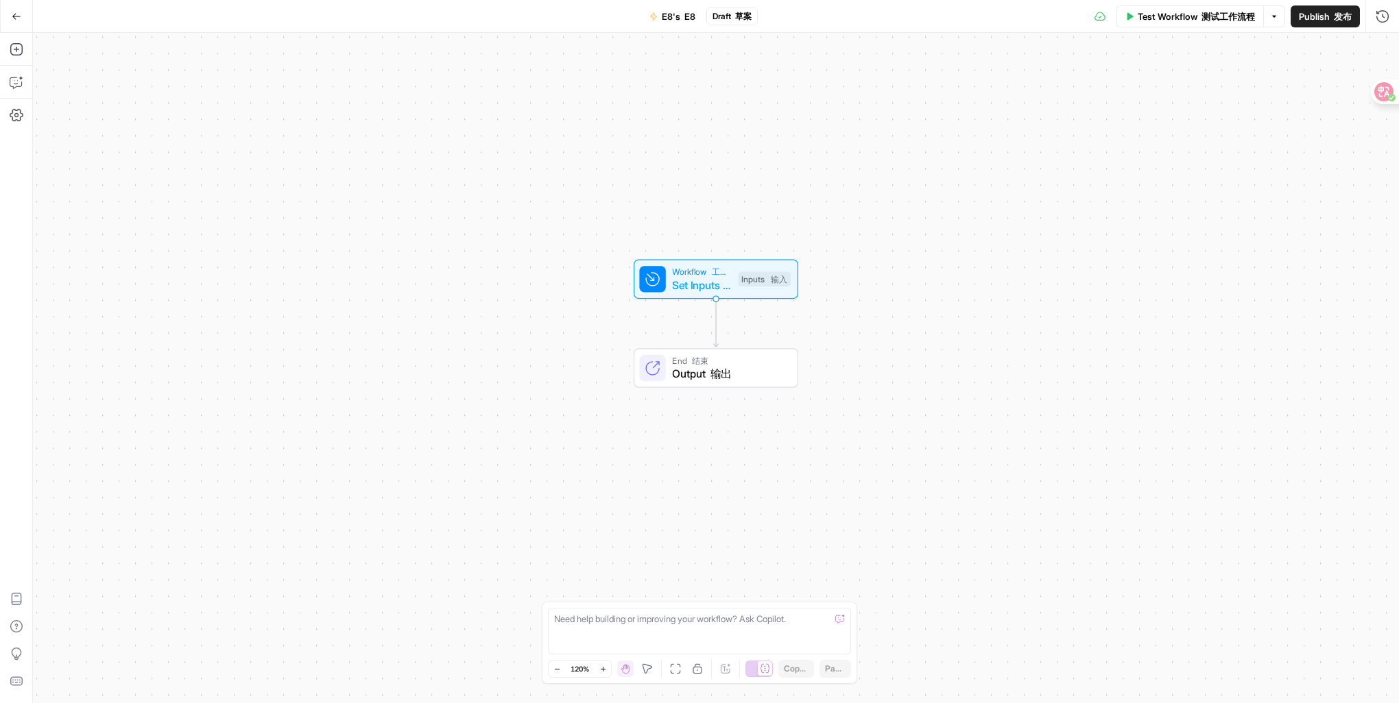
click at [714, 333] on icon "Edge from start to end" at bounding box center [715, 323] width 5 height 48
click at [19, 49] on icon "button" at bounding box center [17, 50] width 14 height 14
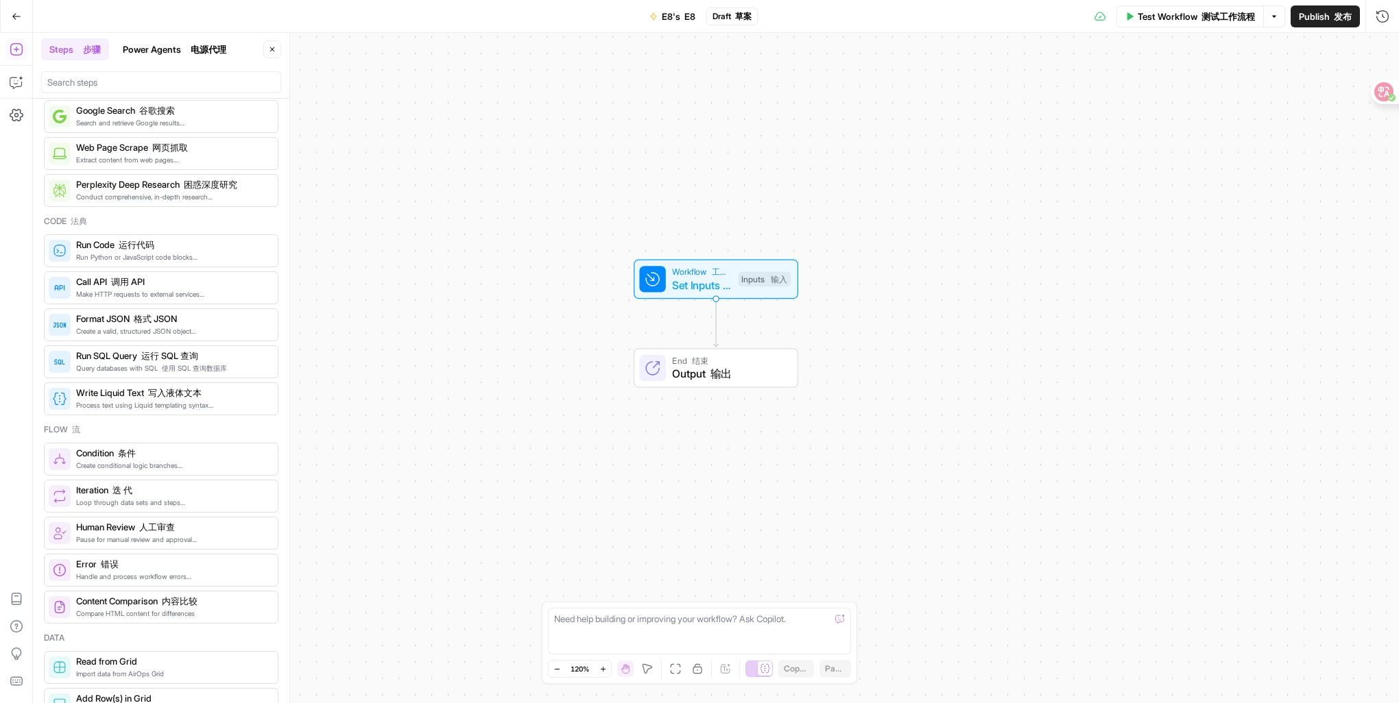
scroll to position [145, 0]
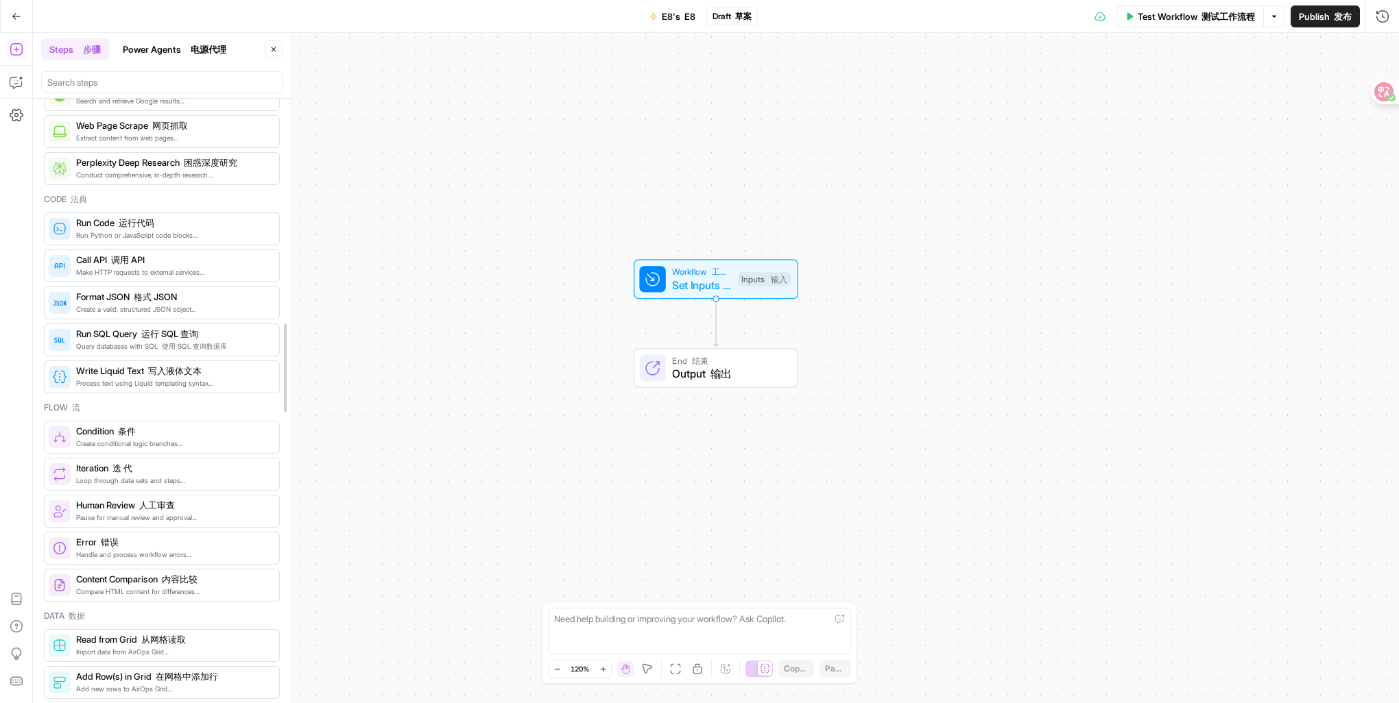
drag, startPoint x: 284, startPoint y: 177, endPoint x: 285, endPoint y: 187, distance: 10.4
drag, startPoint x: 285, startPoint y: 212, endPoint x: 282, endPoint y: 266, distance: 54.2
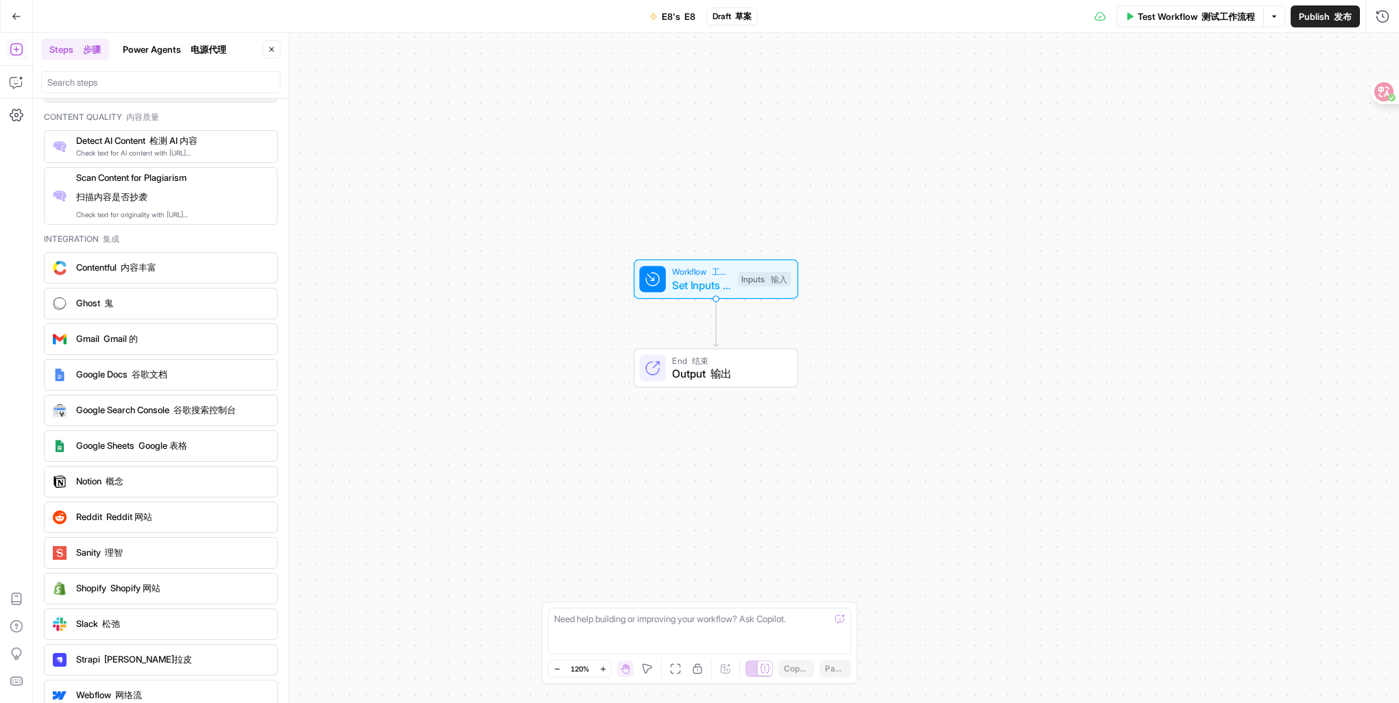
scroll to position [2817, 0]
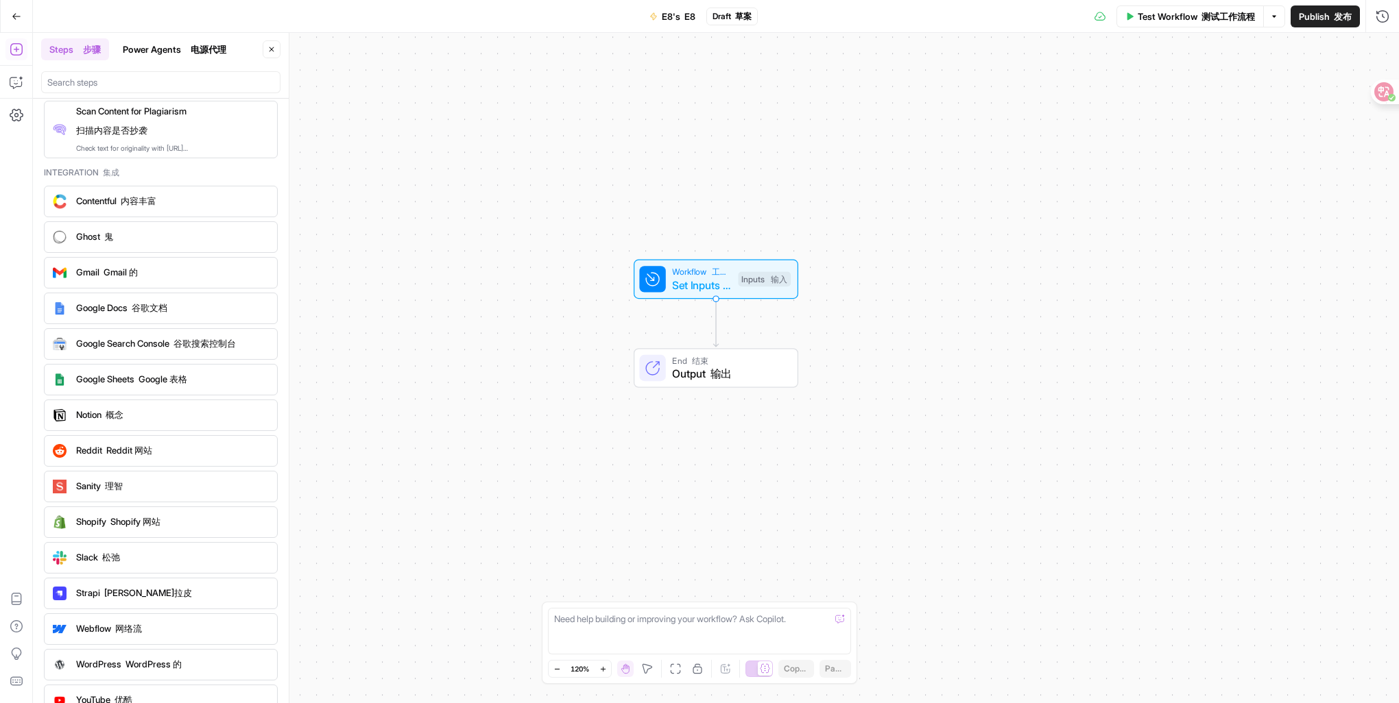
click at [173, 693] on span "YouTube 优酷" at bounding box center [171, 700] width 190 height 14
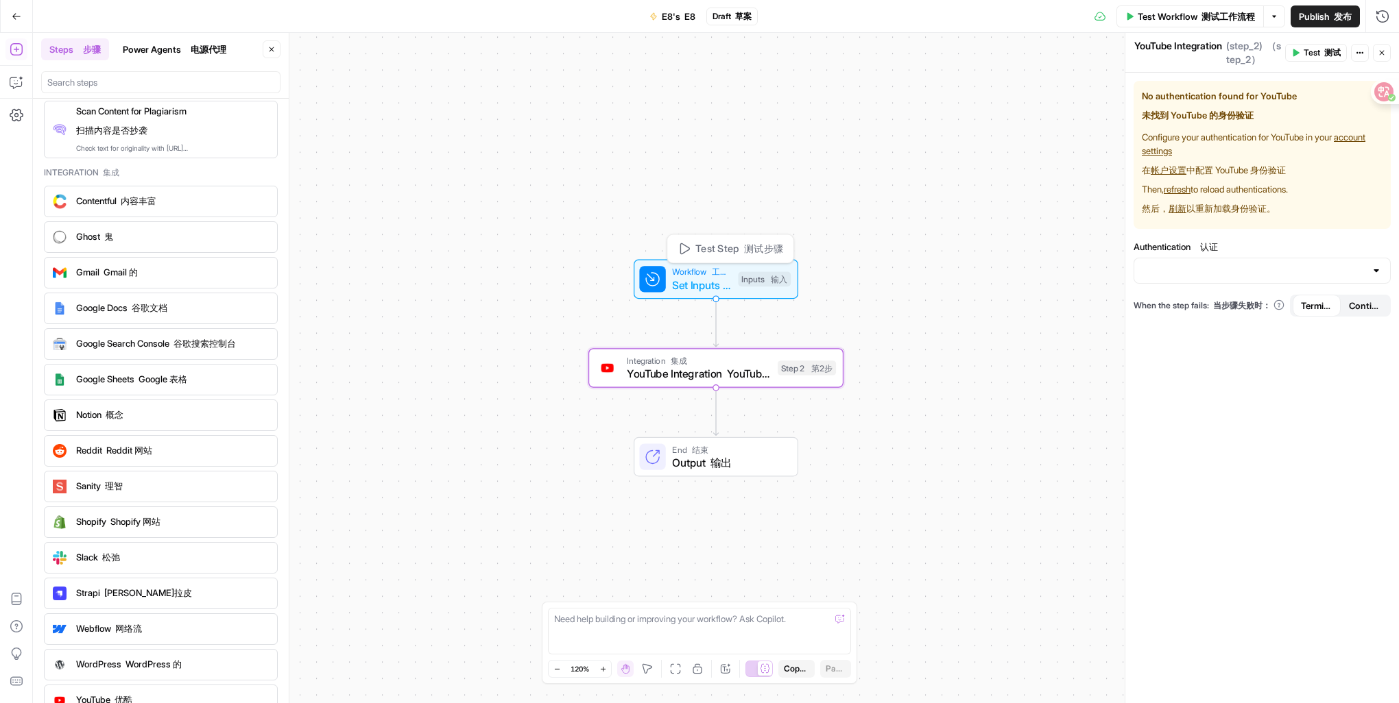
click at [708, 275] on span "Workflow 工作流程" at bounding box center [701, 271] width 59 height 13
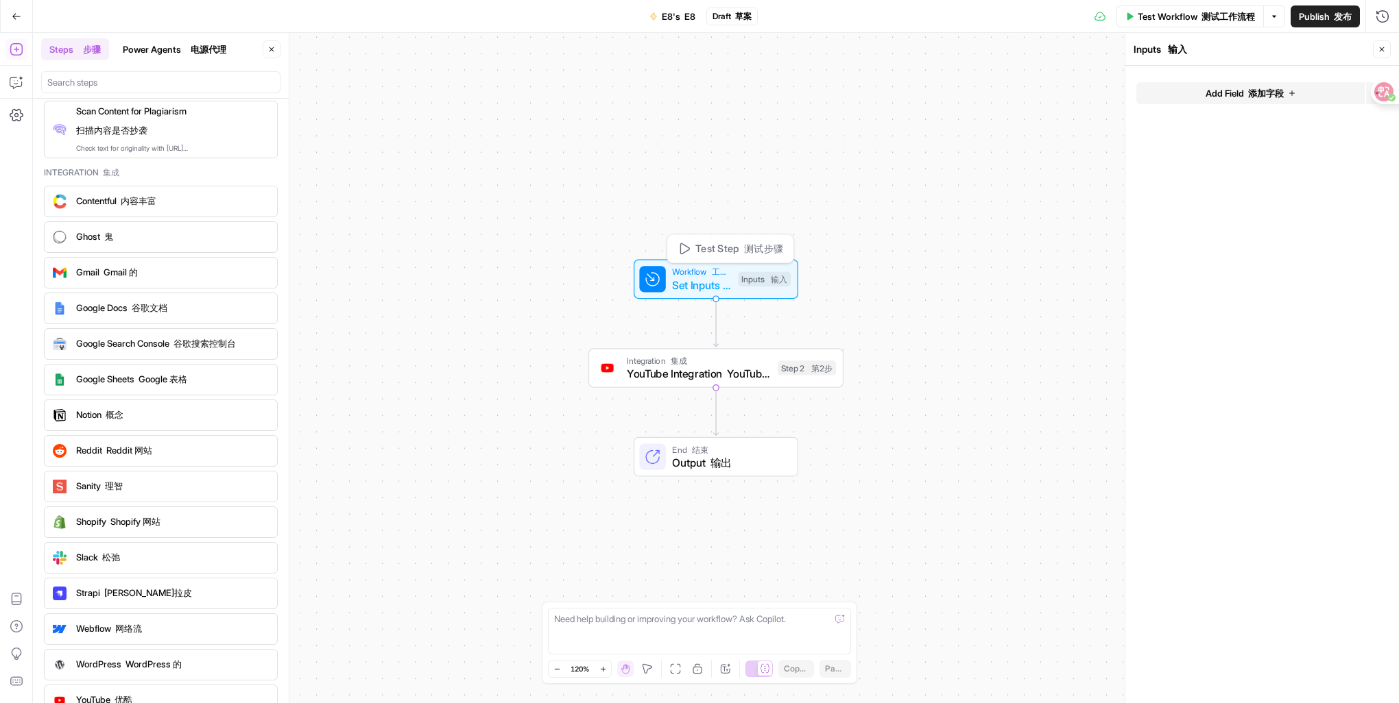
click at [677, 281] on span "Set Inputs 设置输入" at bounding box center [701, 285] width 59 height 16
click at [1236, 91] on span "Add Field 添加字段" at bounding box center [1244, 93] width 78 height 14
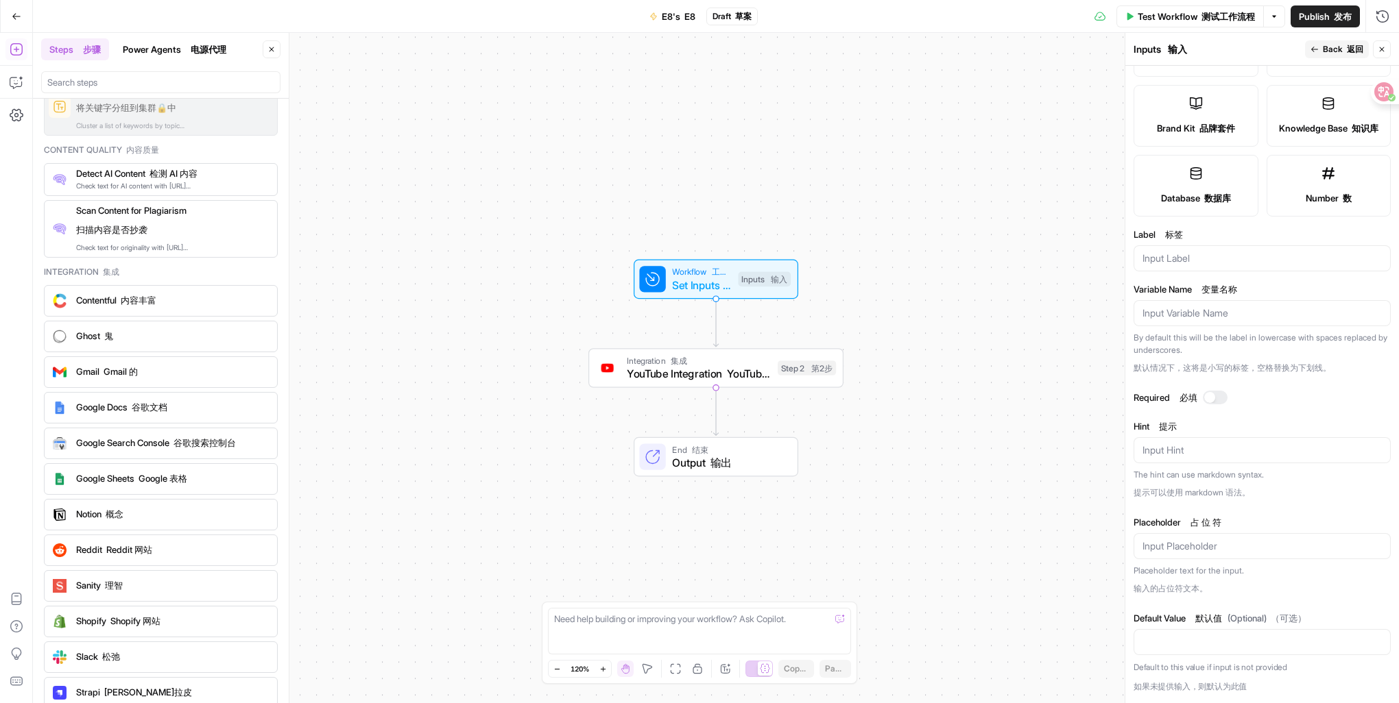
scroll to position [2714, 0]
click at [665, 379] on span "YouTube Integration YouTube 集成" at bounding box center [699, 373] width 144 height 16
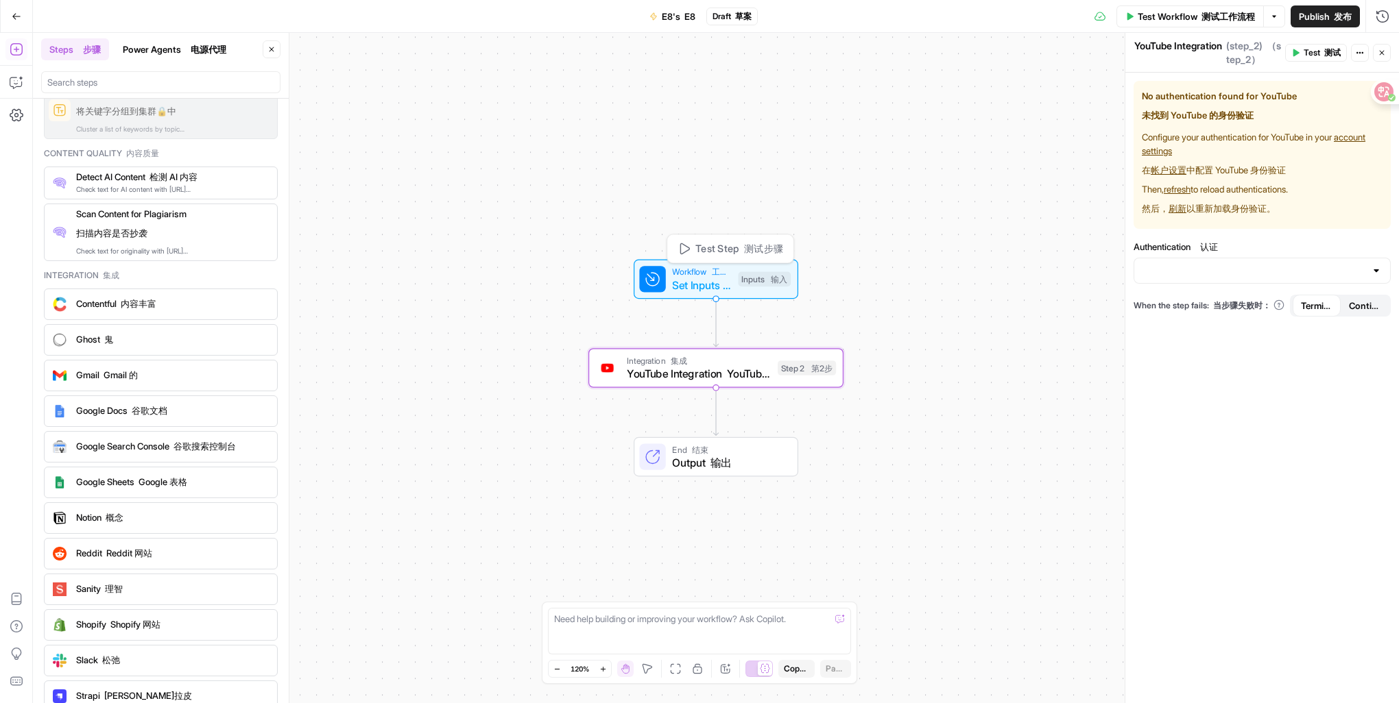
click at [690, 281] on span "Set Inputs 设置输入" at bounding box center [701, 285] width 59 height 16
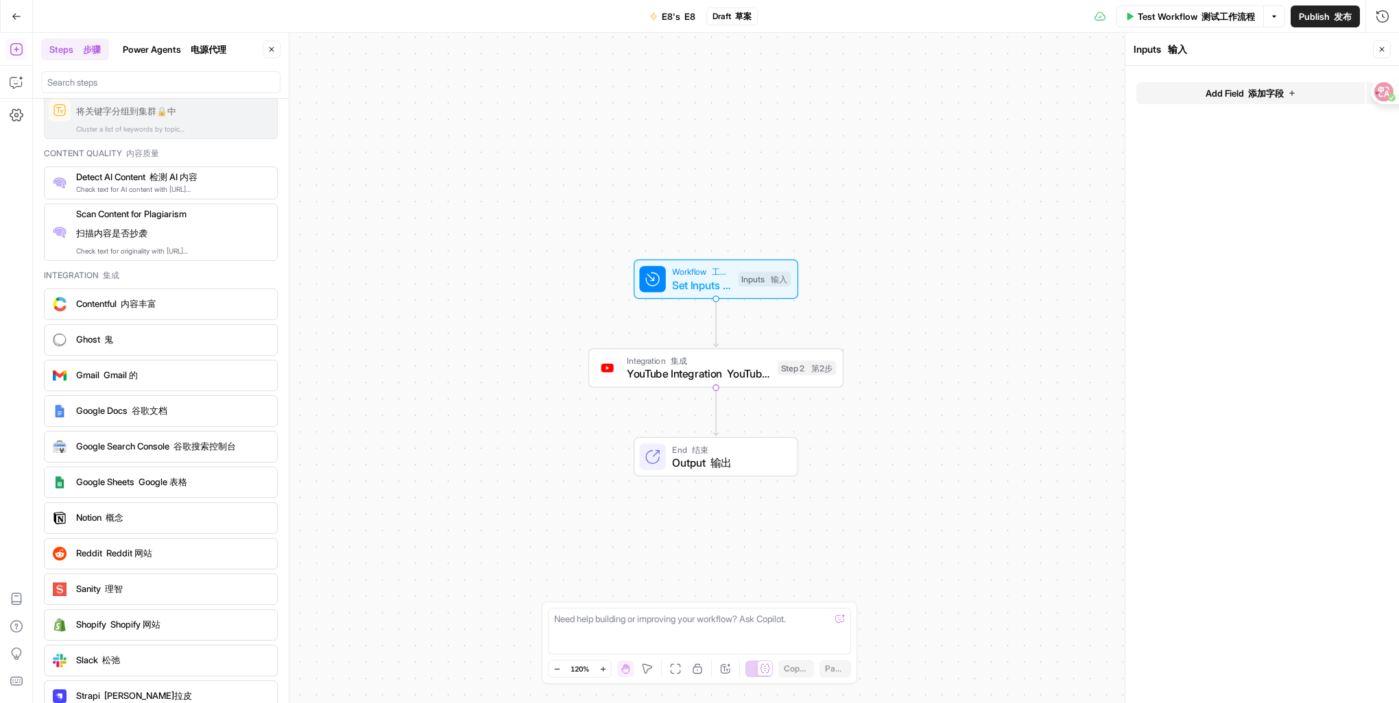
scroll to position [2783, 0]
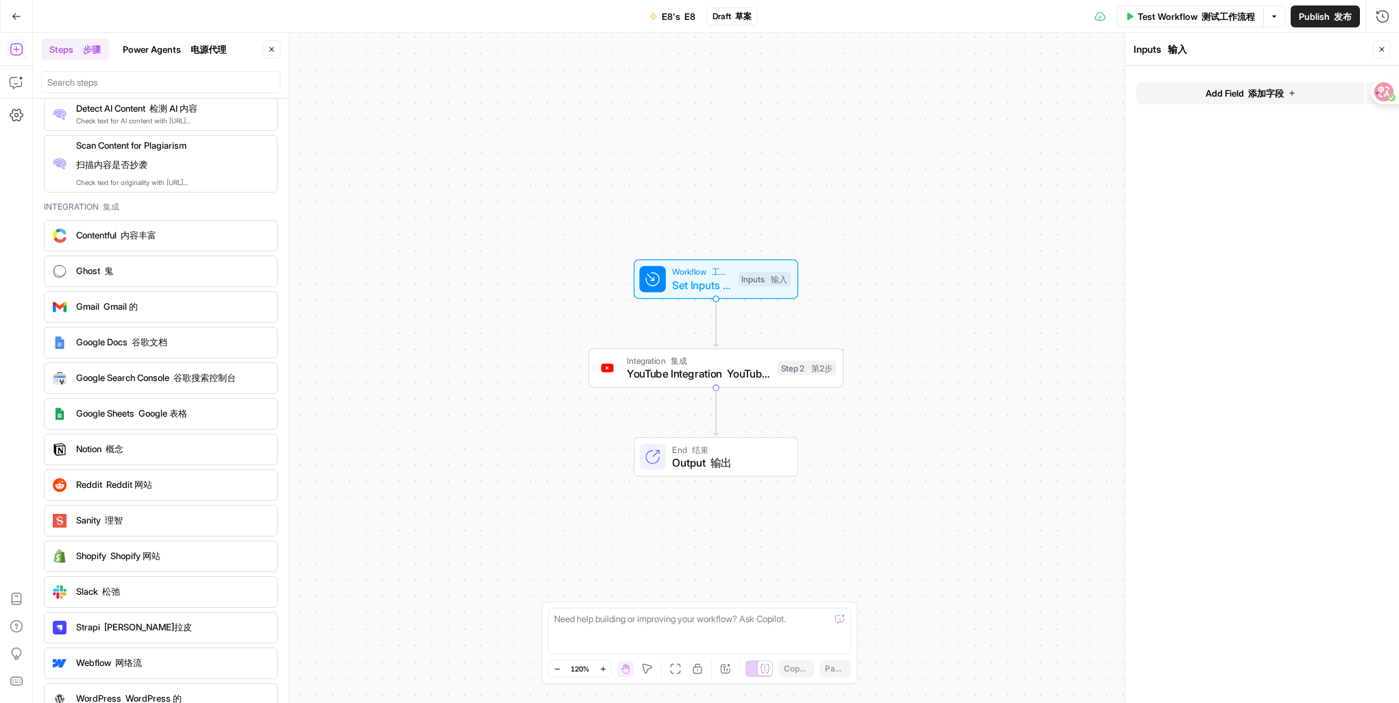
click at [208, 478] on span "Reddit Reddit 网站" at bounding box center [171, 485] width 190 height 14
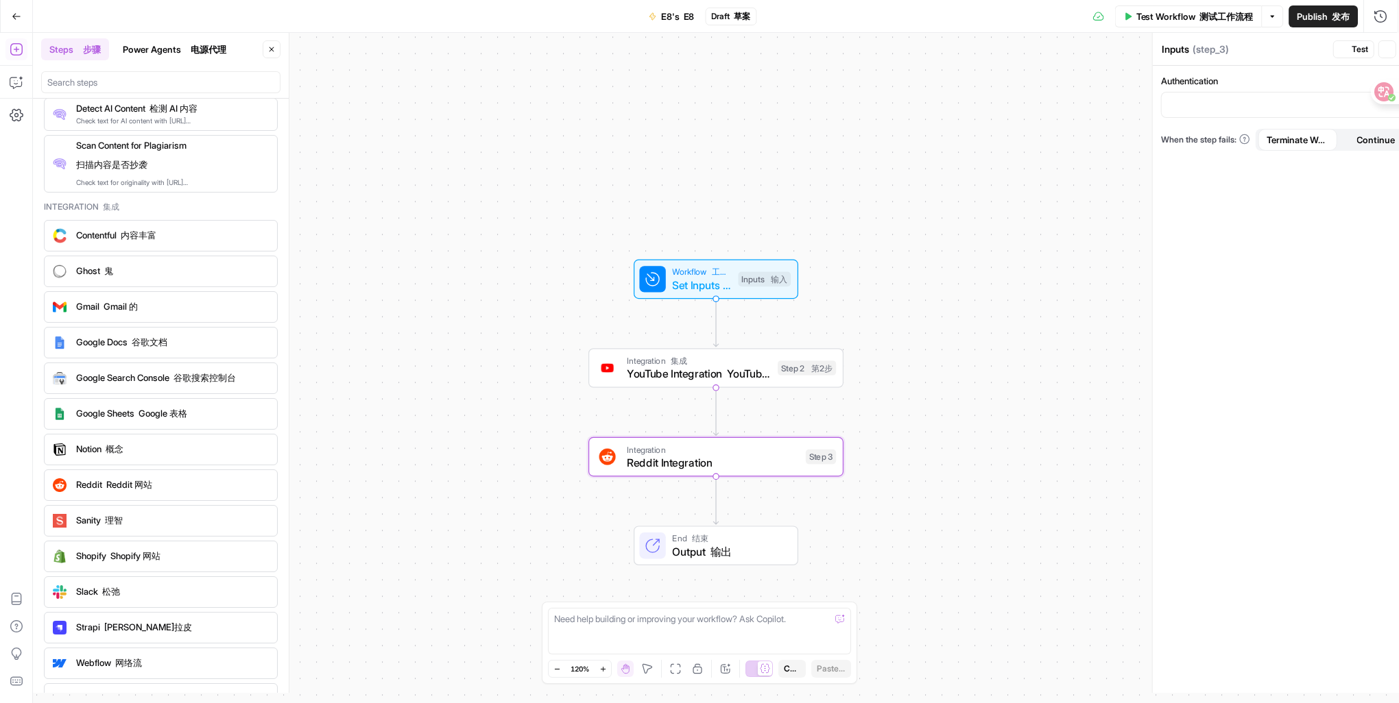
type textarea "Reddit Integration"
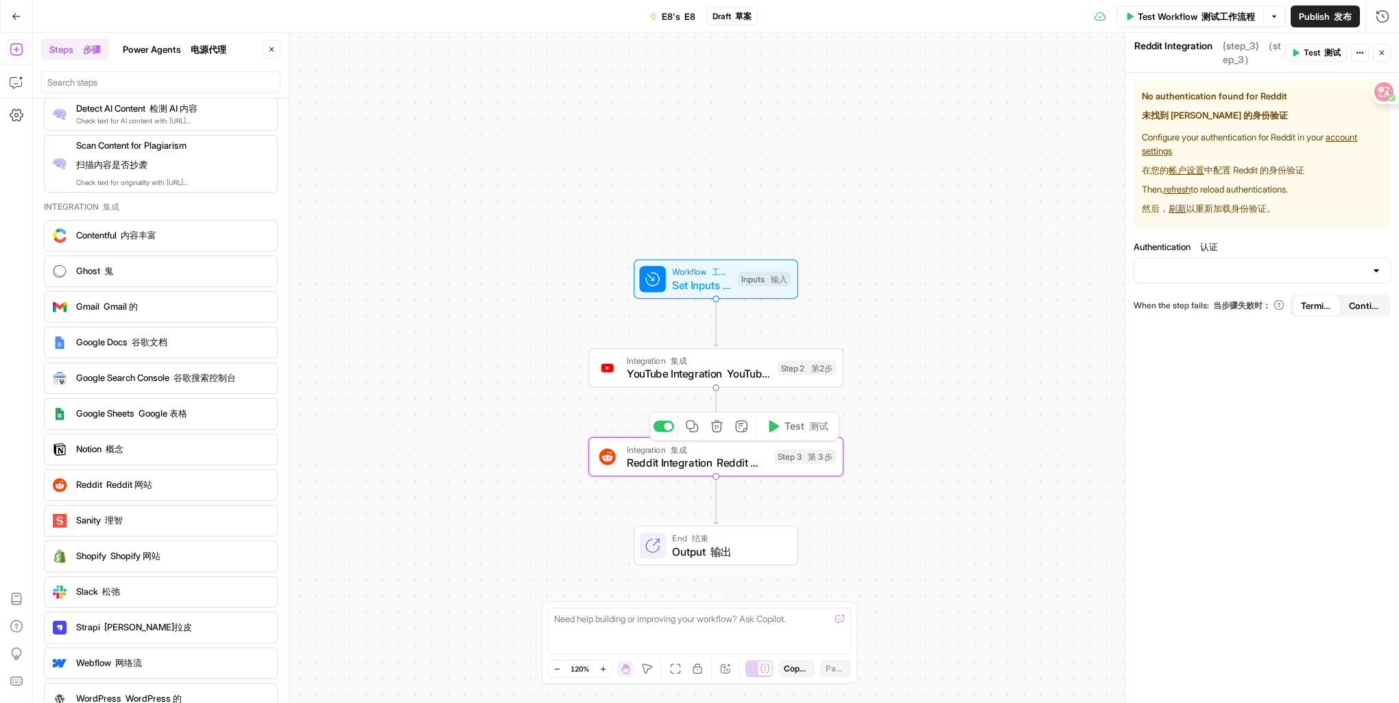
click at [709, 429] on button "Delete step" at bounding box center [716, 426] width 21 height 21
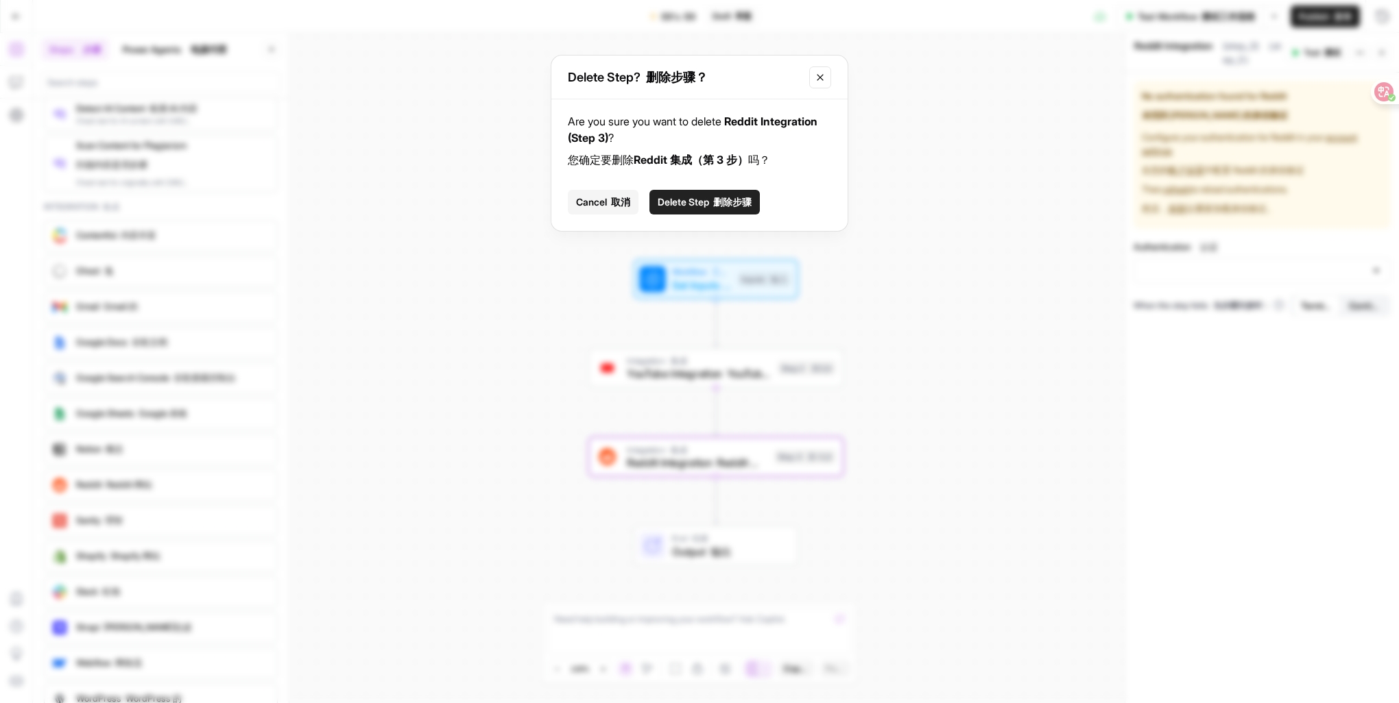
click at [710, 204] on span "Delete Step 删除步骤" at bounding box center [704, 202] width 94 height 14
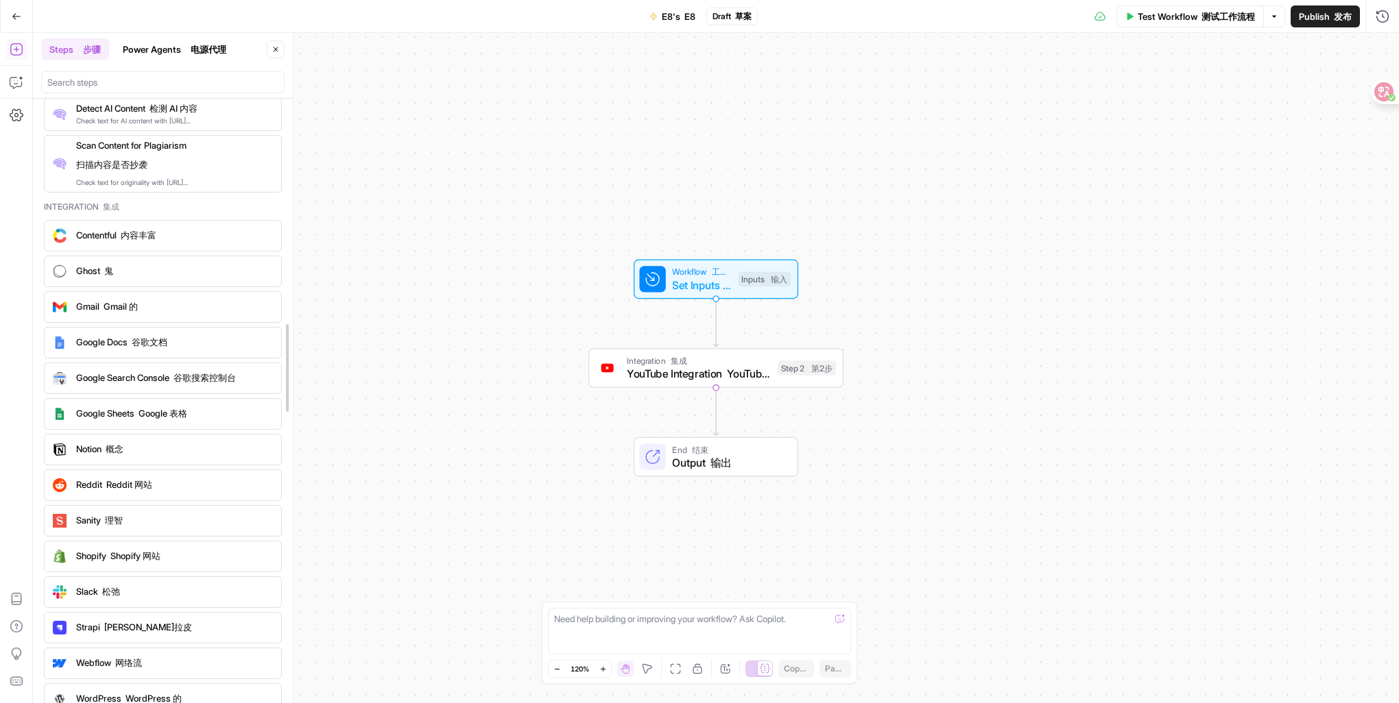
drag, startPoint x: 283, startPoint y: 624, endPoint x: 286, endPoint y: 599, distance: 24.8
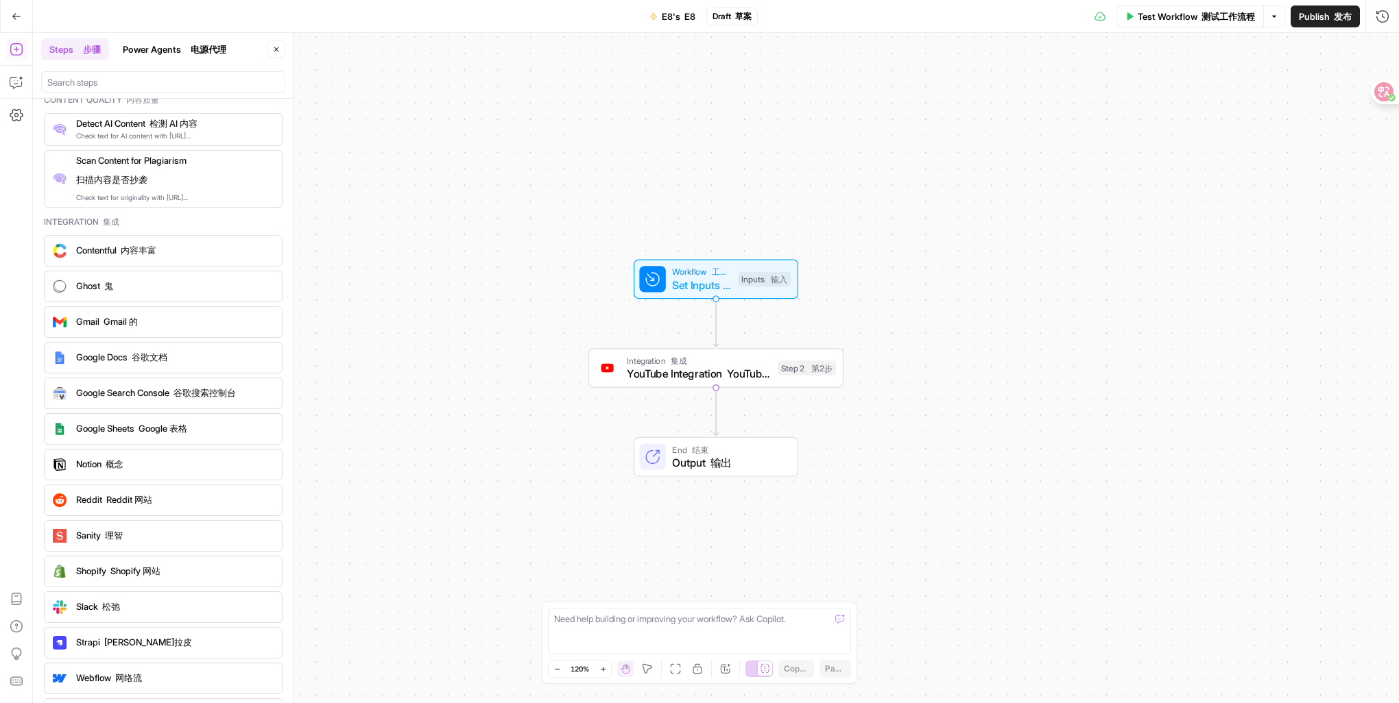
scroll to position [2749, 0]
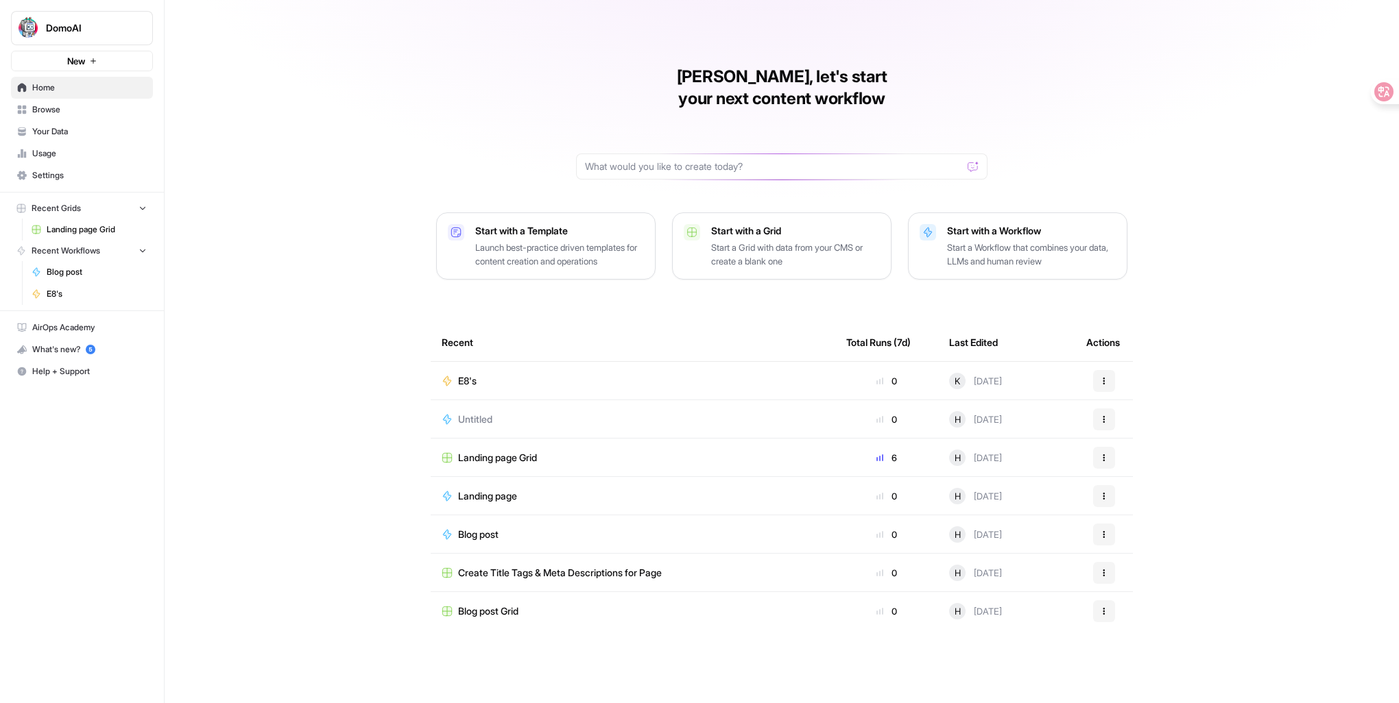
click at [524, 374] on div "E8's" at bounding box center [633, 381] width 383 height 14
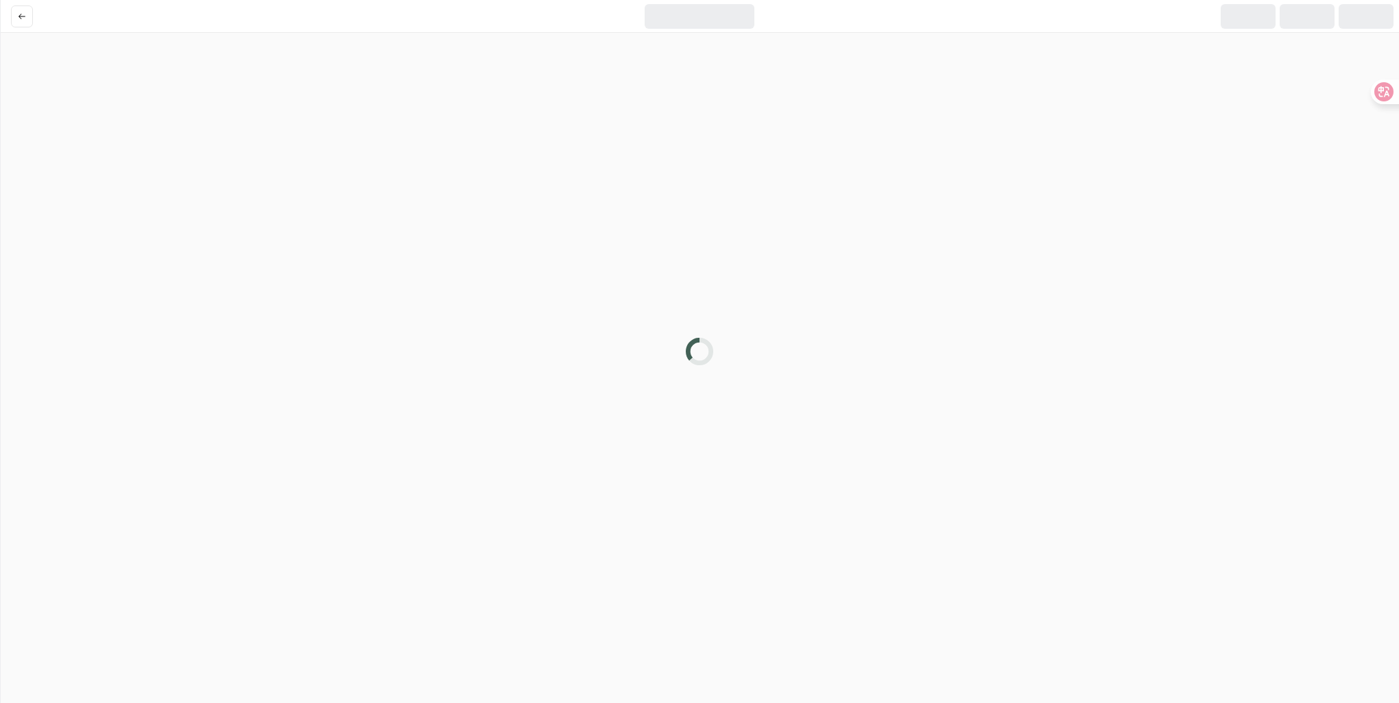
click at [524, 358] on div at bounding box center [699, 351] width 1399 height 703
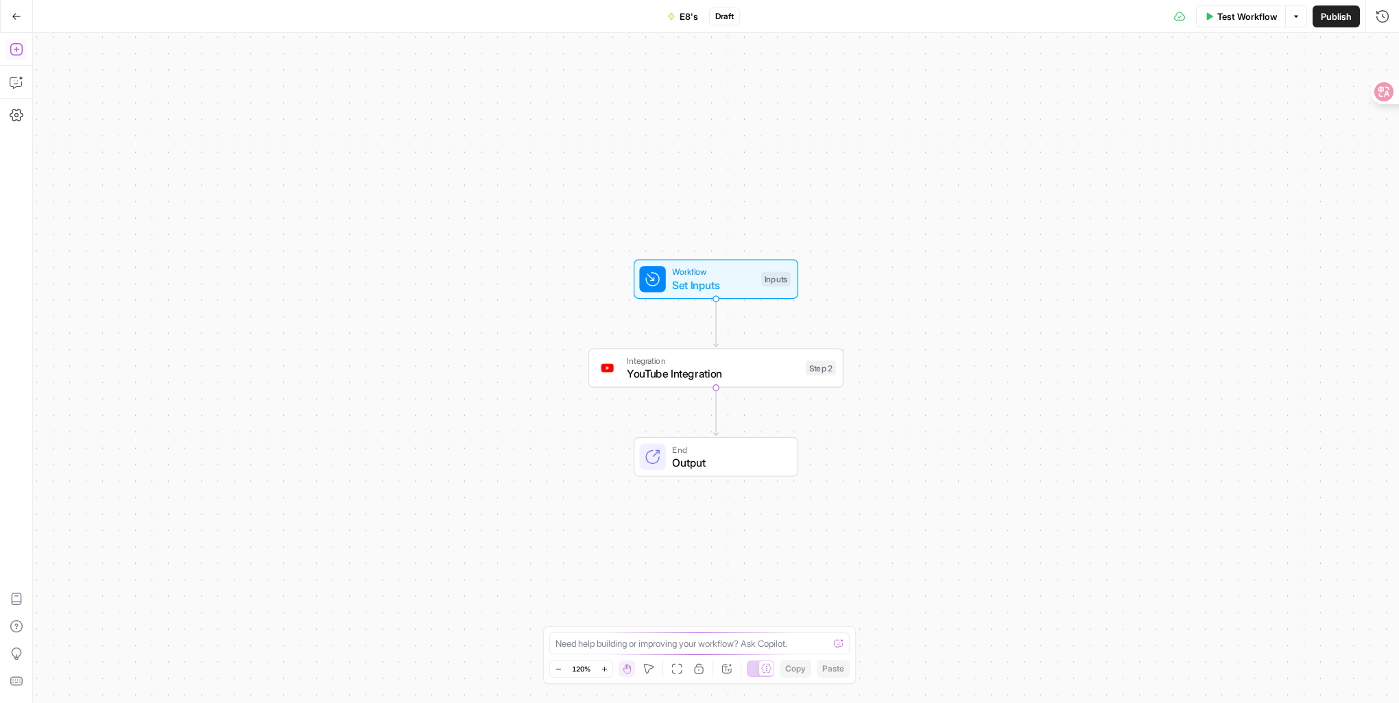
click at [17, 48] on icon "button" at bounding box center [17, 50] width 14 height 14
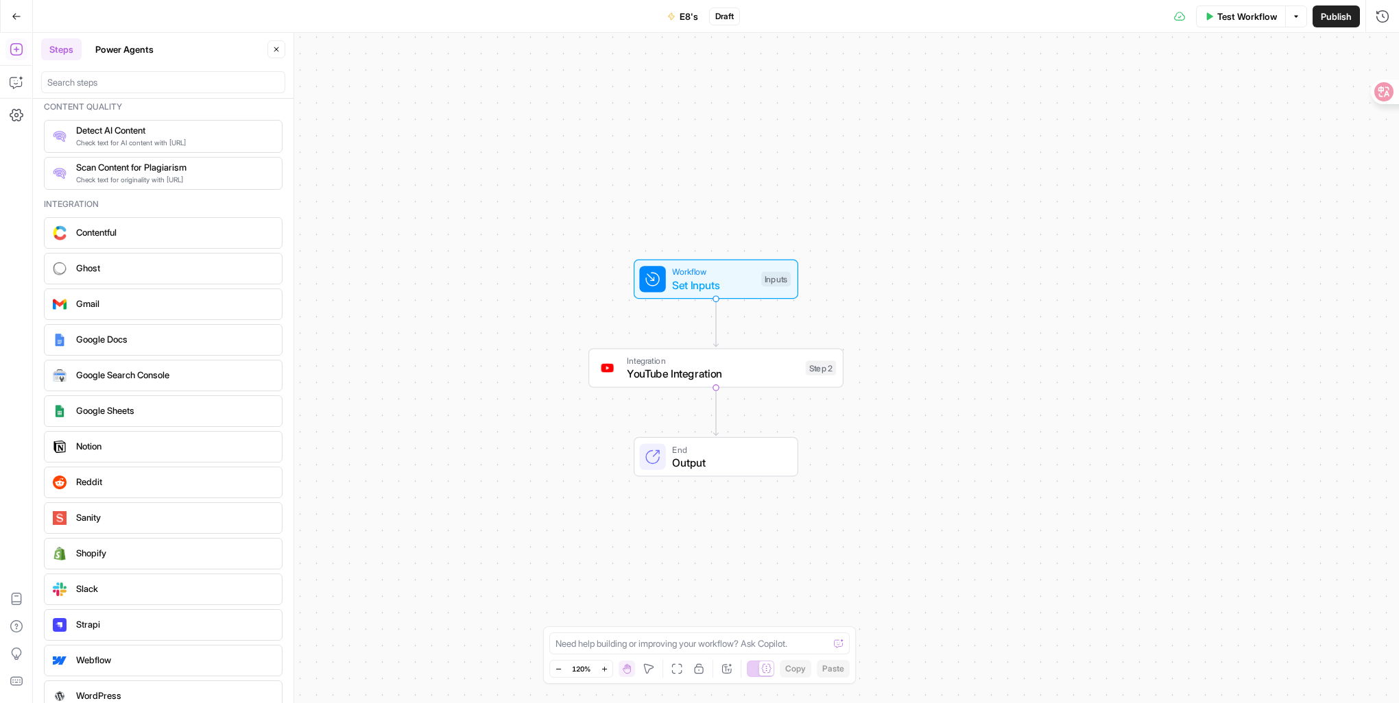
scroll to position [2362, 0]
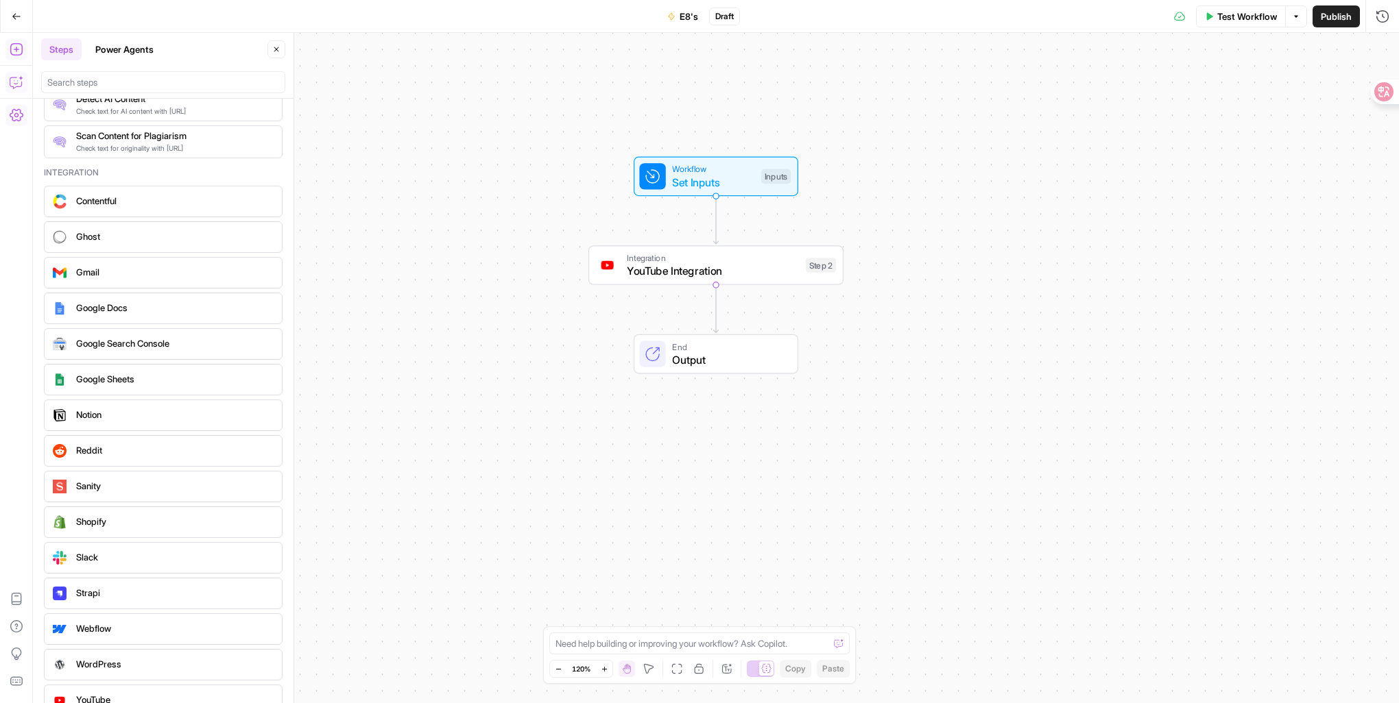
click at [691, 21] on span "E8's" at bounding box center [688, 17] width 19 height 14
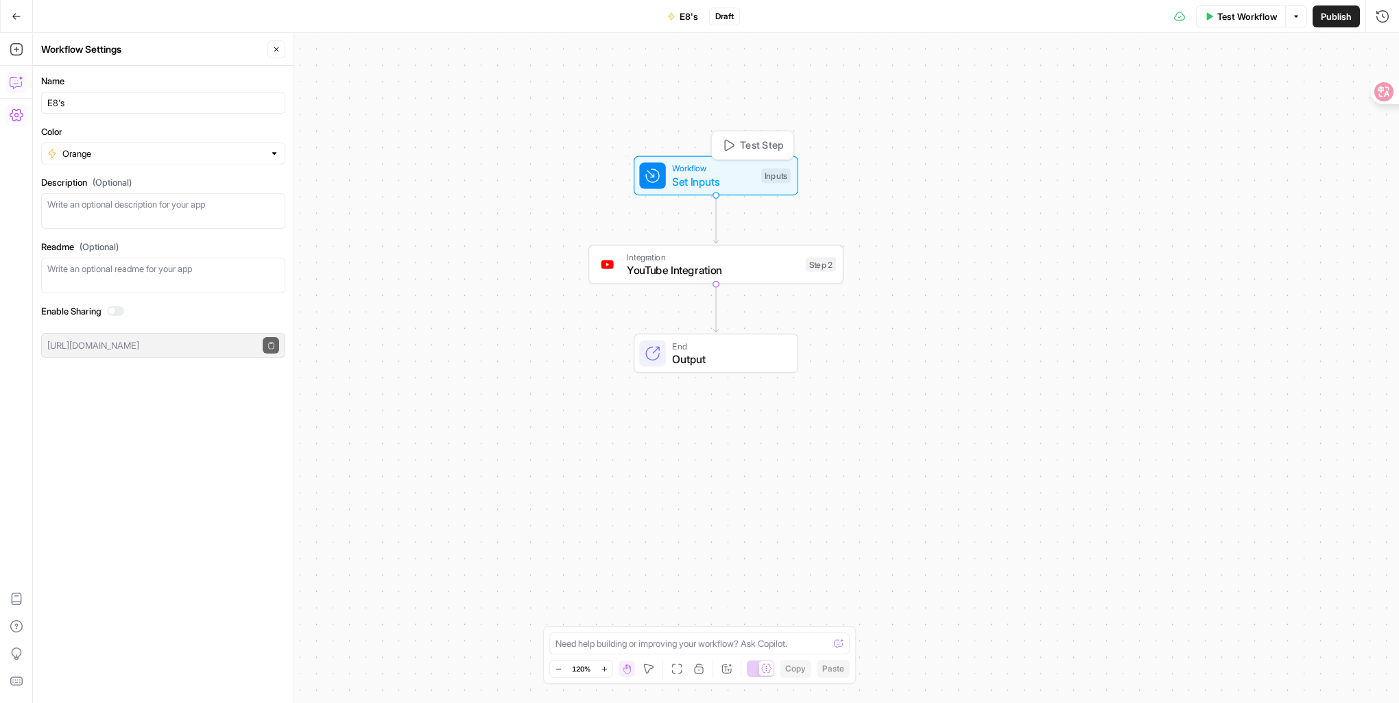
click at [701, 175] on span "Set Inputs" at bounding box center [713, 181] width 82 height 16
click at [768, 174] on div "Inputs" at bounding box center [775, 176] width 29 height 15
click at [1234, 88] on span "Add Field" at bounding box center [1244, 93] width 38 height 14
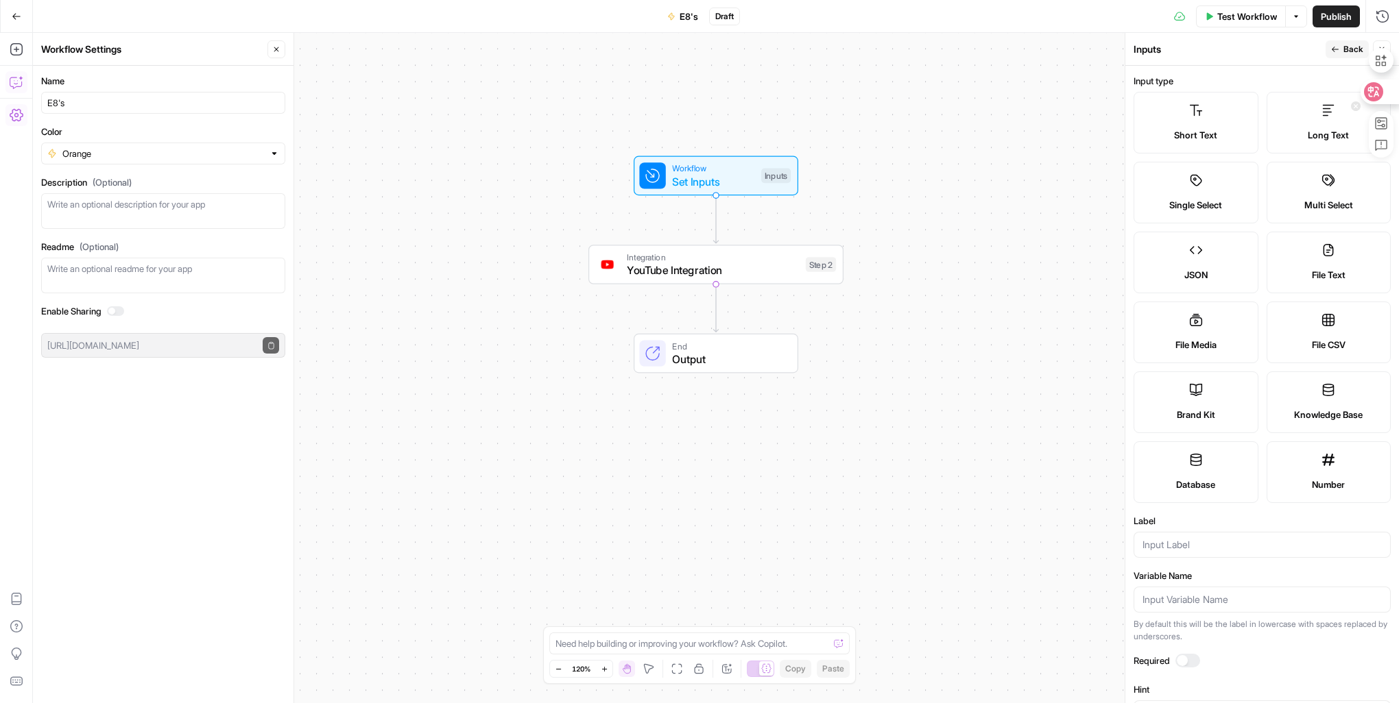
click at [1381, 89] on icon at bounding box center [1373, 91] width 19 height 19
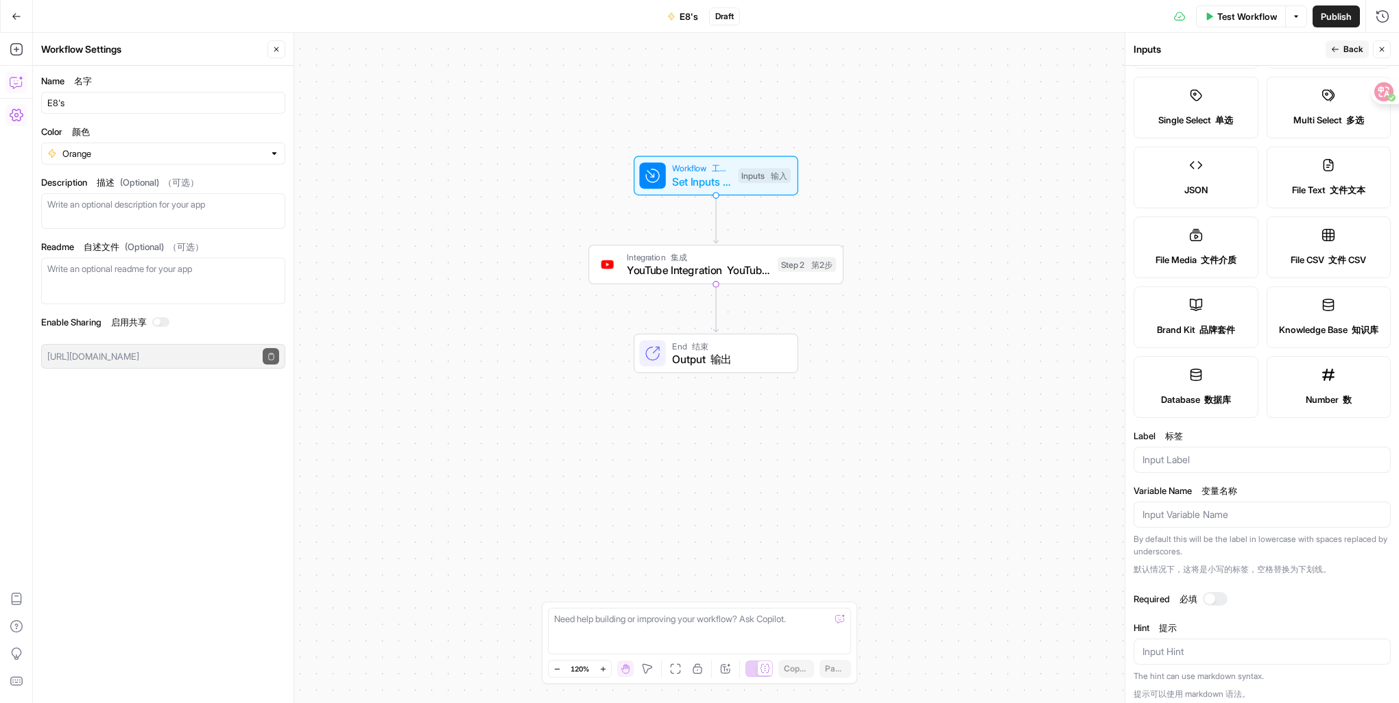
scroll to position [0, 0]
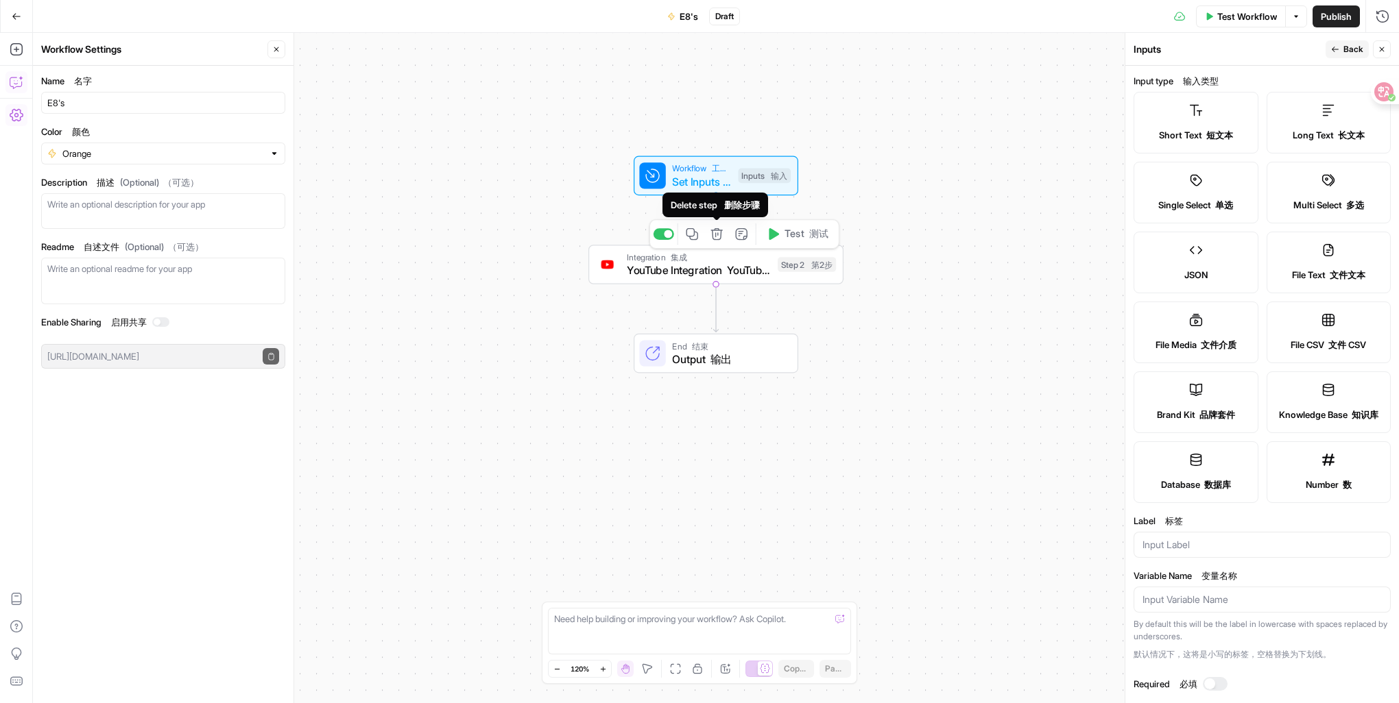
click at [712, 237] on icon "button" at bounding box center [716, 234] width 12 height 12
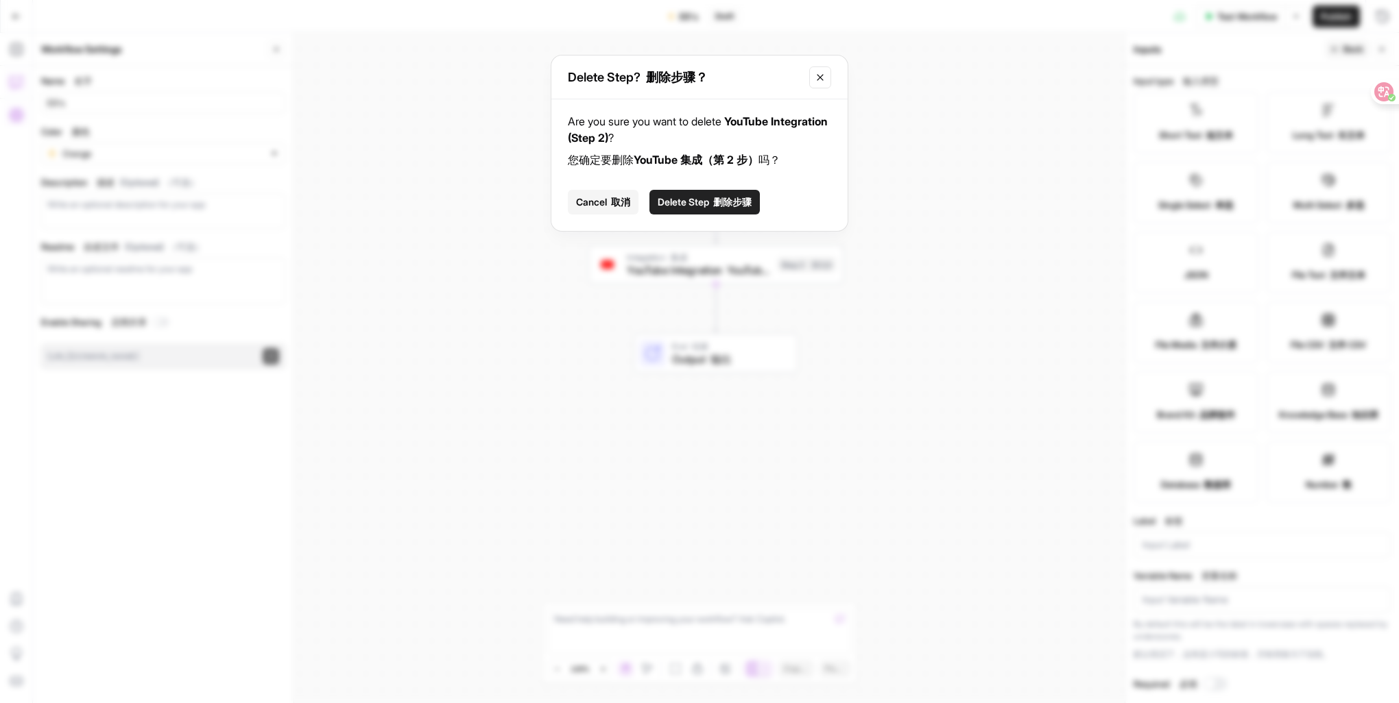
click at [684, 204] on span "Delete Step 删除步骤" at bounding box center [704, 202] width 94 height 14
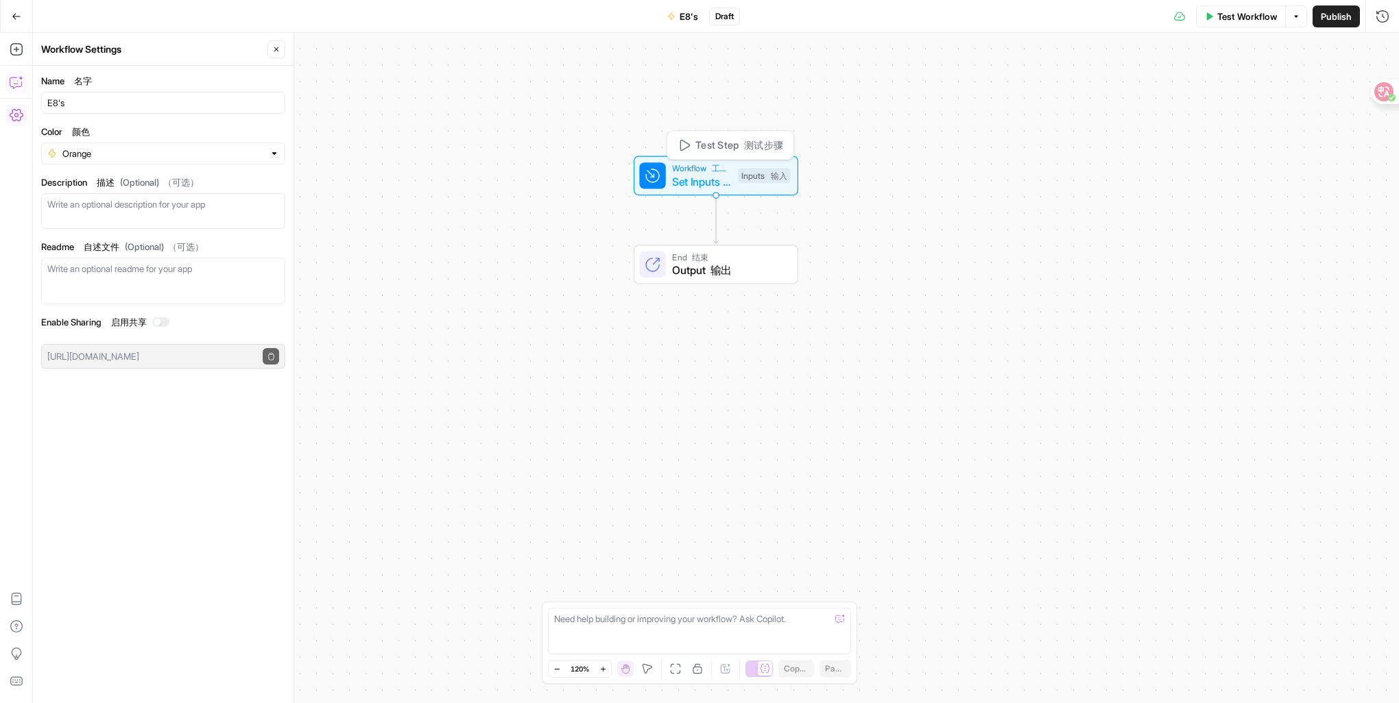
click at [705, 184] on span "Set Inputs 设置输入" at bounding box center [701, 181] width 59 height 16
click at [837, 622] on div at bounding box center [840, 619] width 10 height 14
click at [1233, 98] on span "Add Field 添加字段" at bounding box center [1244, 93] width 78 height 14
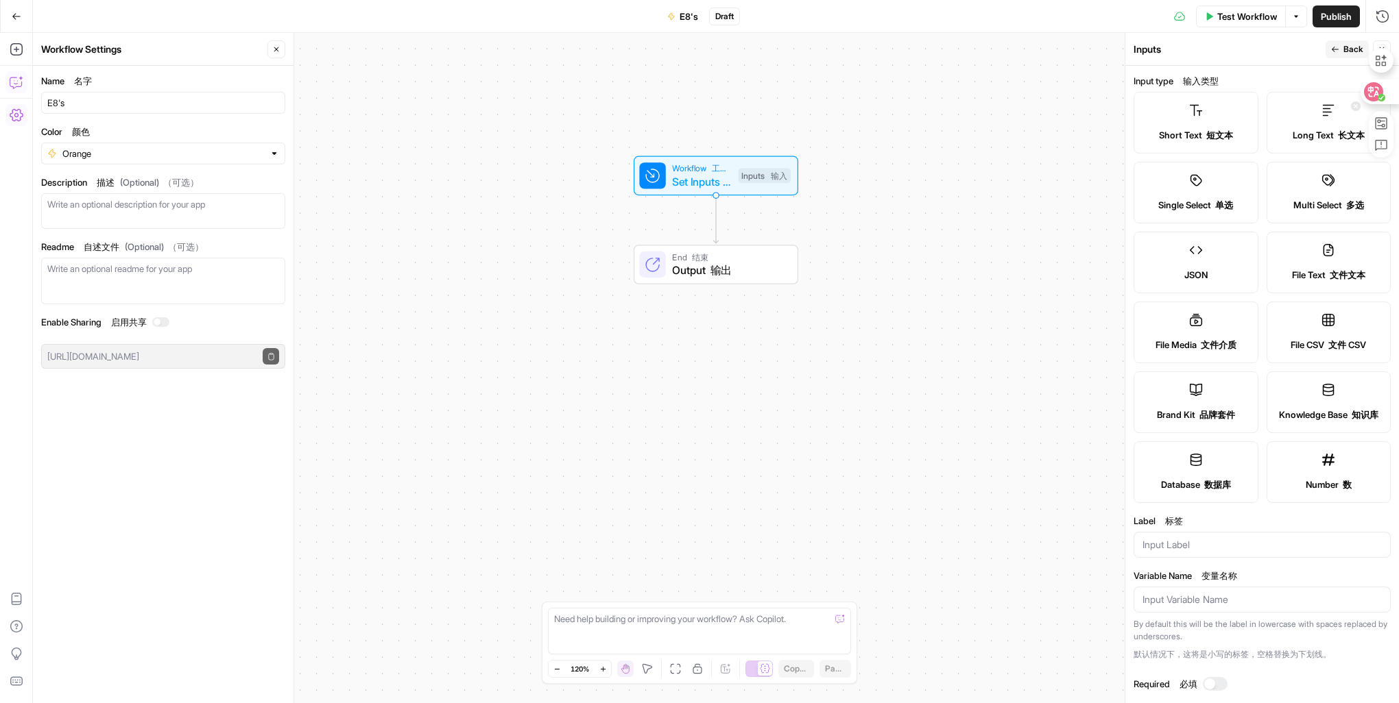
click at [1380, 95] on circle at bounding box center [1381, 98] width 8 height 8
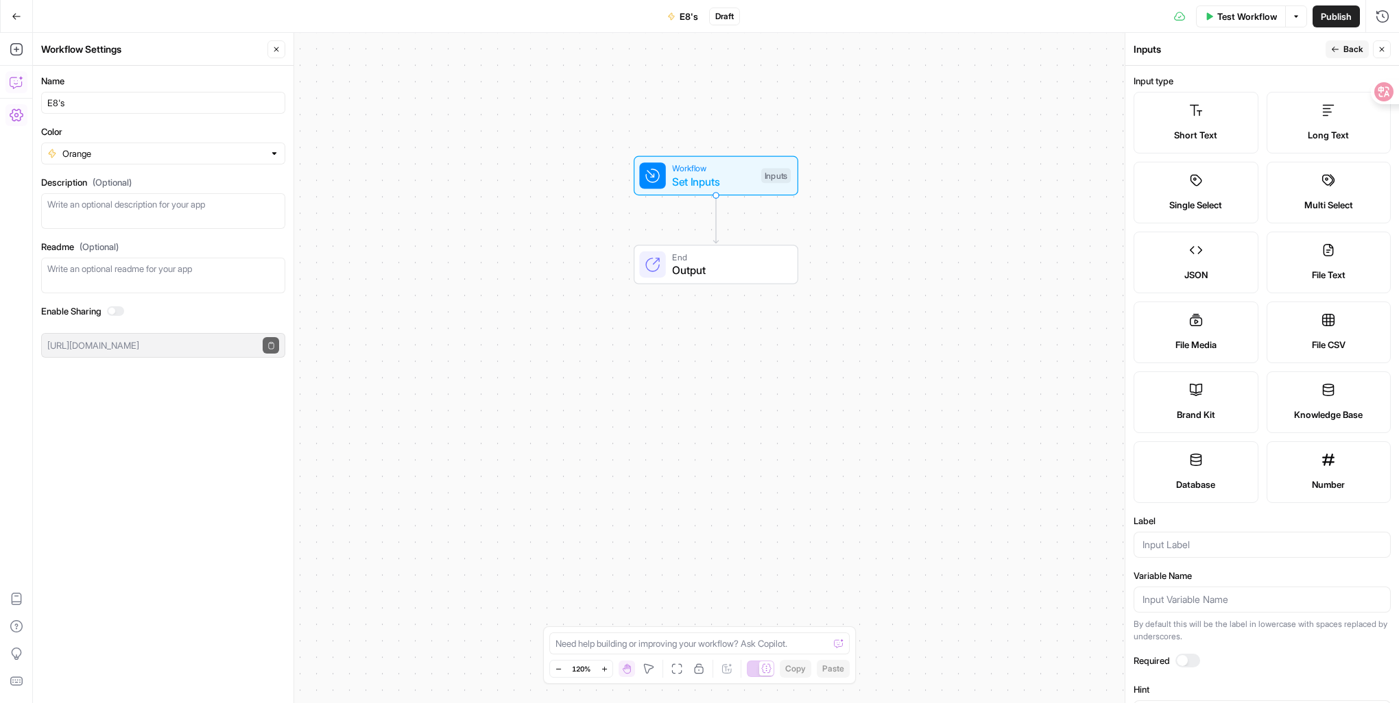
click at [1215, 121] on label "Short Text" at bounding box center [1195, 123] width 125 height 62
click at [1190, 224] on div "Short Text Long Text Single Select Multi Select JSON File Text File Media File …" at bounding box center [1261, 297] width 257 height 411
click at [1190, 261] on label "JSON" at bounding box center [1195, 263] width 125 height 62
click at [1199, 262] on label "JSON" at bounding box center [1195, 263] width 125 height 62
click at [680, 644] on textarea at bounding box center [691, 644] width 273 height 14
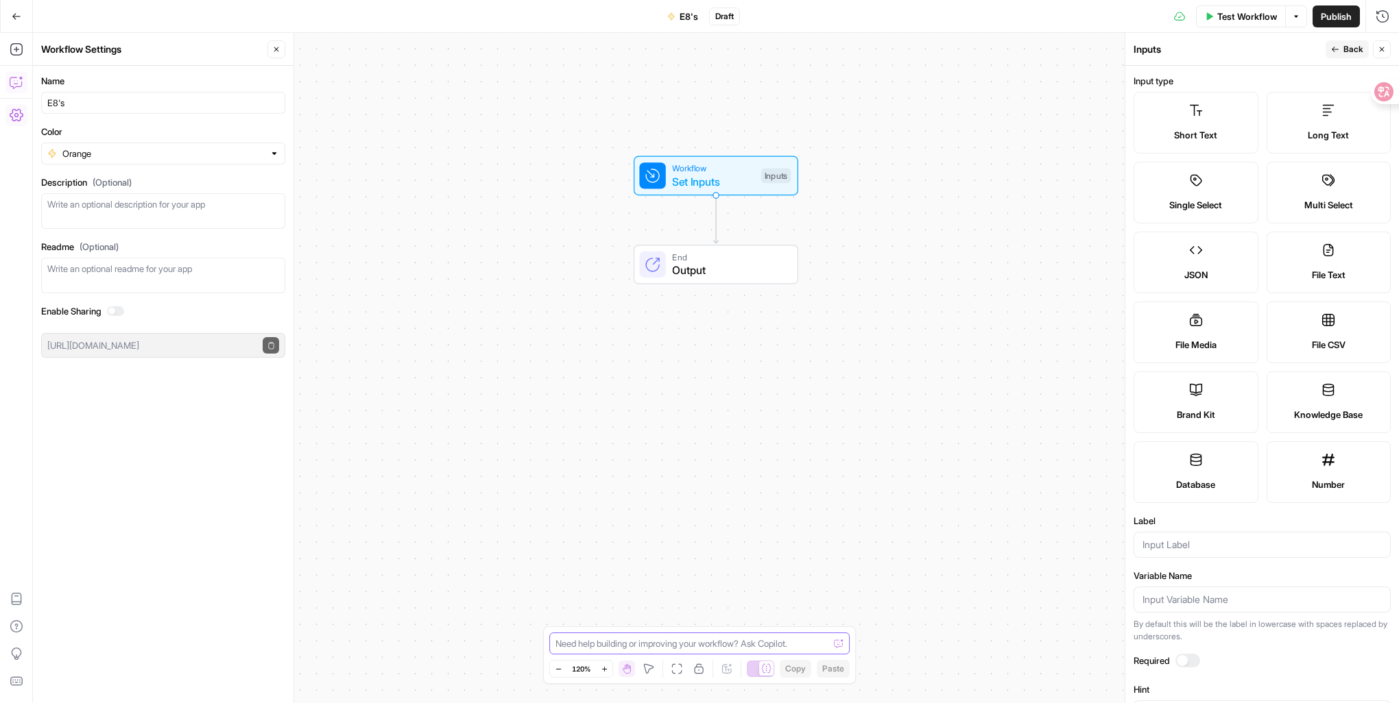
paste textarea "{ "name": "YouTube Trends - US & JP", "version": "1.0.0", "inputs": { "keyword"…"
type textarea "{ "name": "YouTube Trends - US & JP", "version": "1.0.0", "inputs": { "keyword"…"
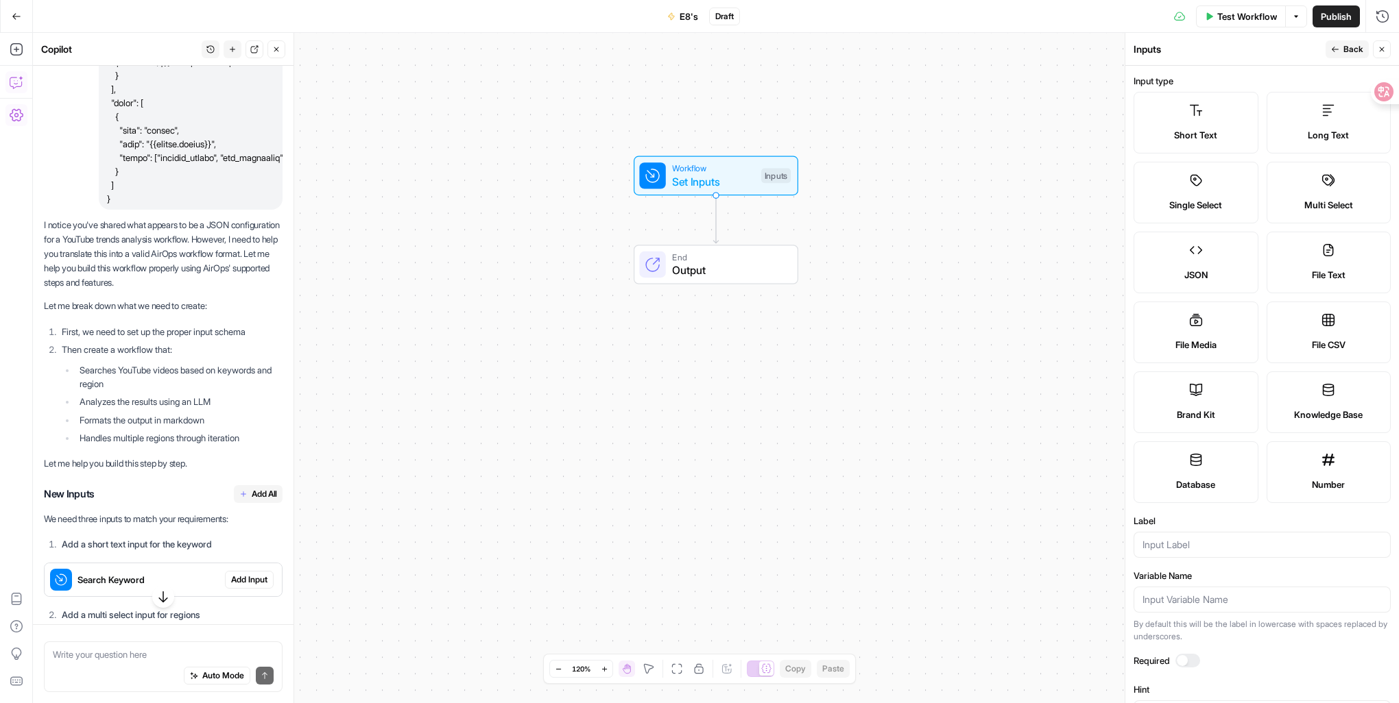
scroll to position [686, 0]
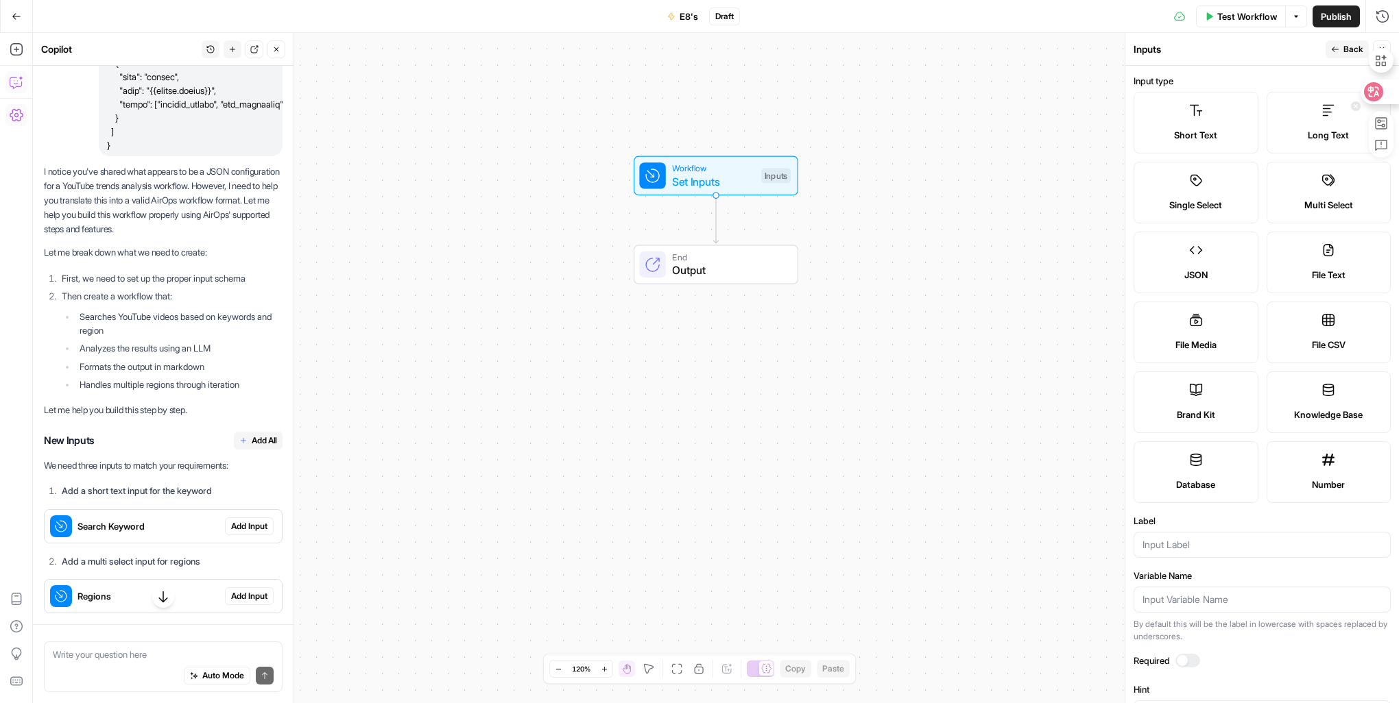
click at [1373, 93] on icon at bounding box center [1373, 92] width 14 height 14
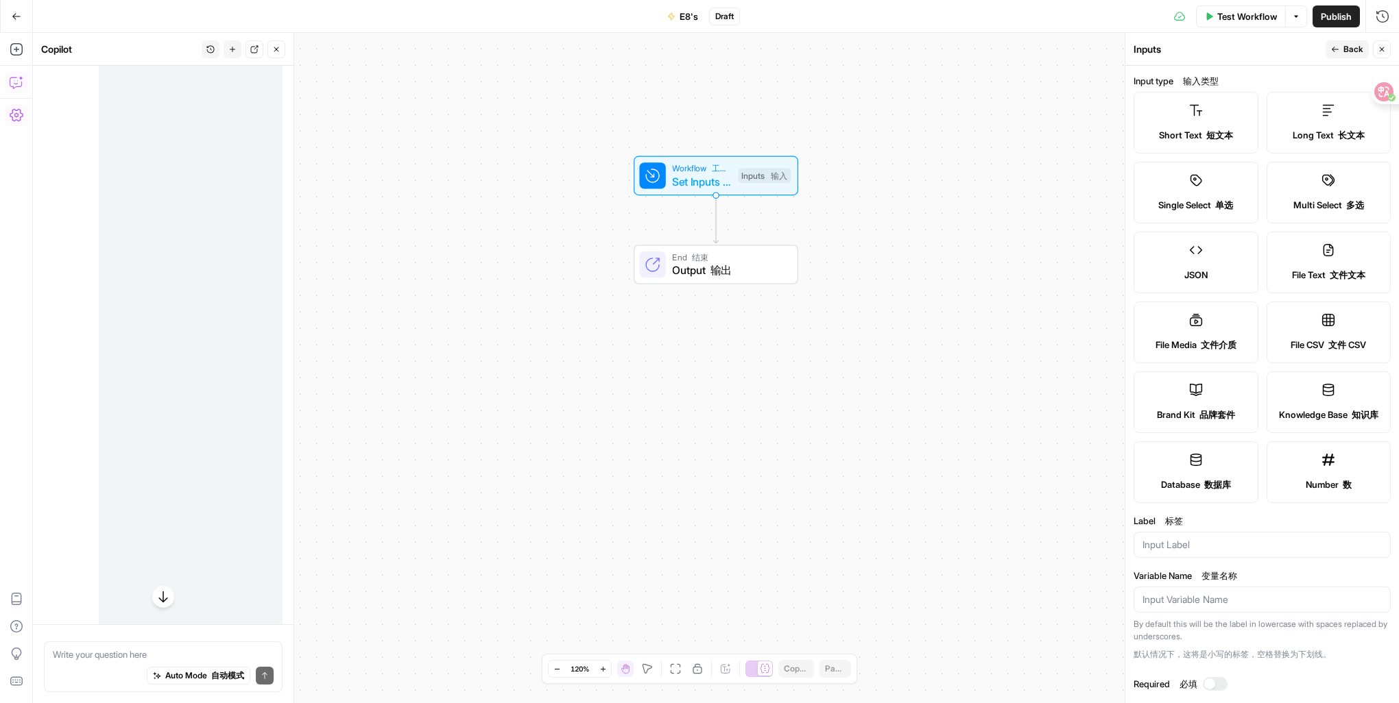
scroll to position [2742, 0]
drag, startPoint x: 287, startPoint y: 232, endPoint x: 287, endPoint y: 269, distance: 37.0
drag, startPoint x: 288, startPoint y: 380, endPoint x: 588, endPoint y: 448, distance: 307.4
click at [588, 448] on body "DomoAI New Home Browse Your Data Usage Settings Recent Grids Landing page Grid …" at bounding box center [699, 351] width 1399 height 703
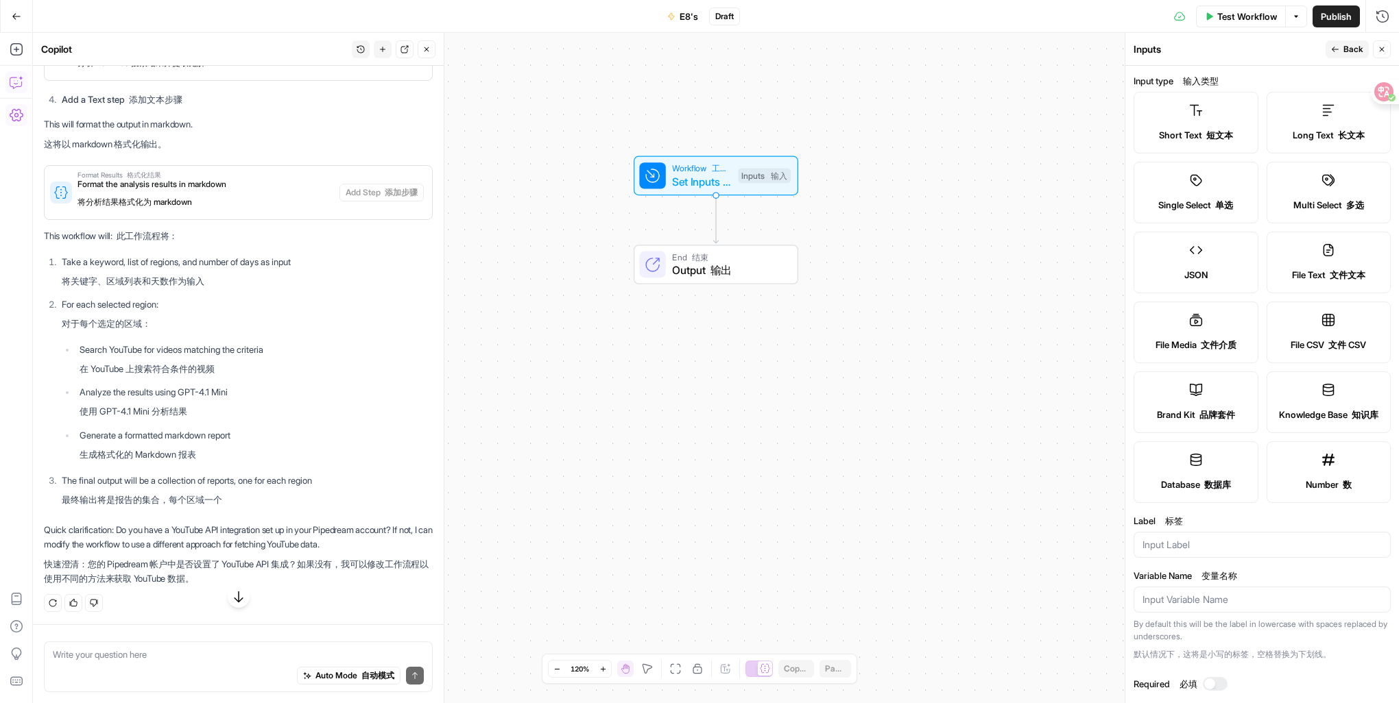
scroll to position [12155, 0]
click at [1382, 94] on icon at bounding box center [1381, 98] width 8 height 8
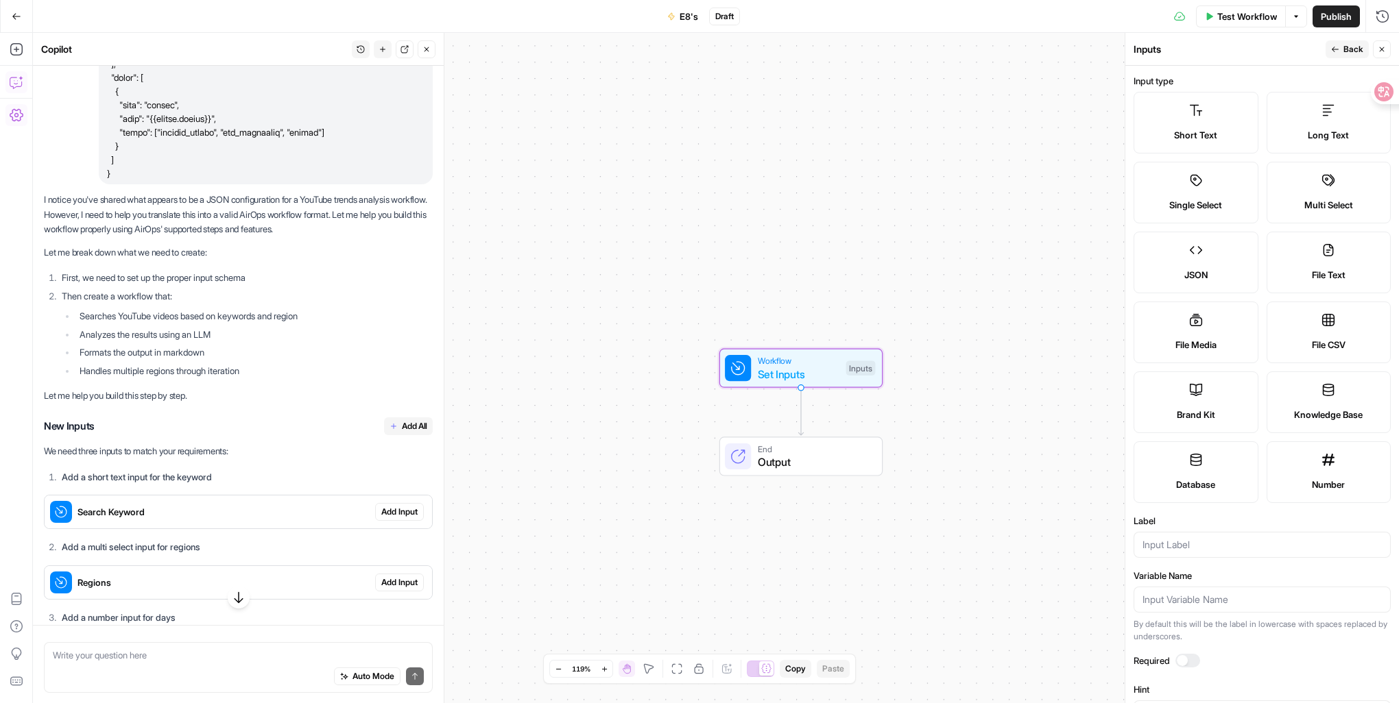
scroll to position [724, 0]
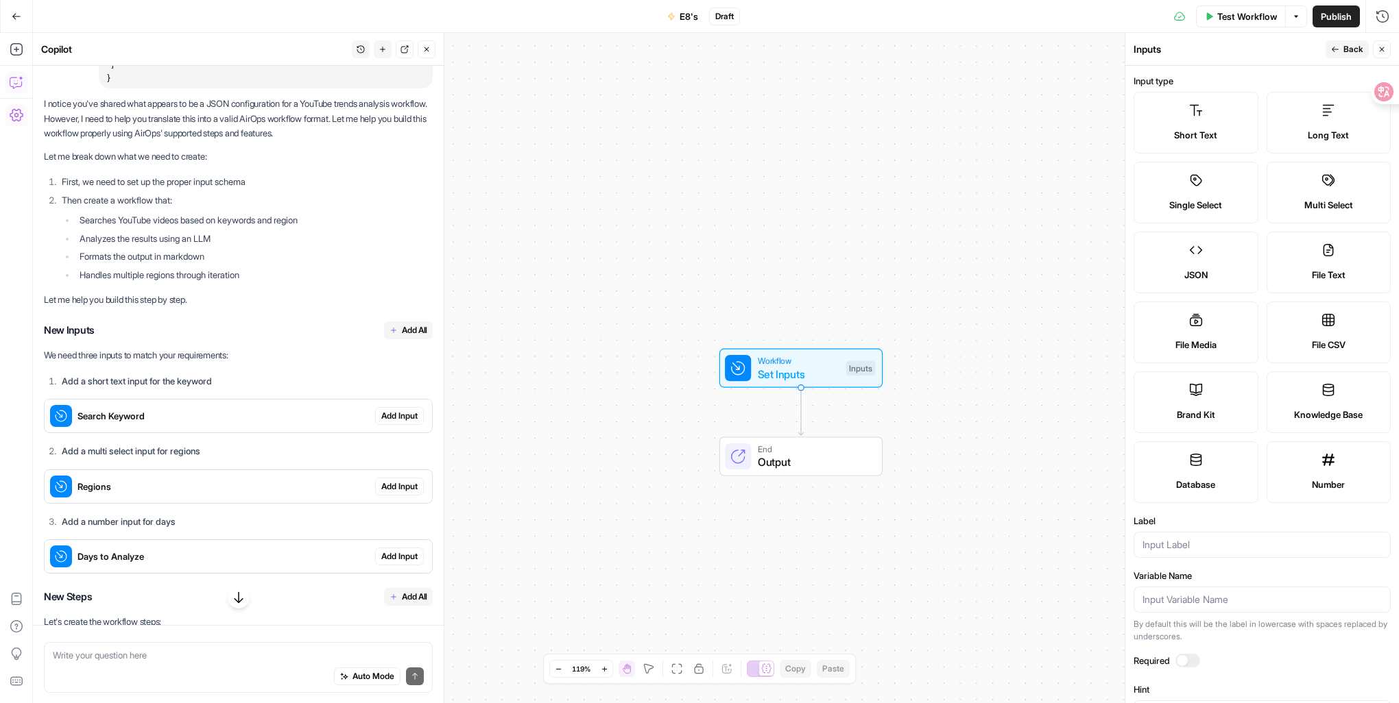
click at [402, 337] on span "Add All" at bounding box center [414, 330] width 25 height 12
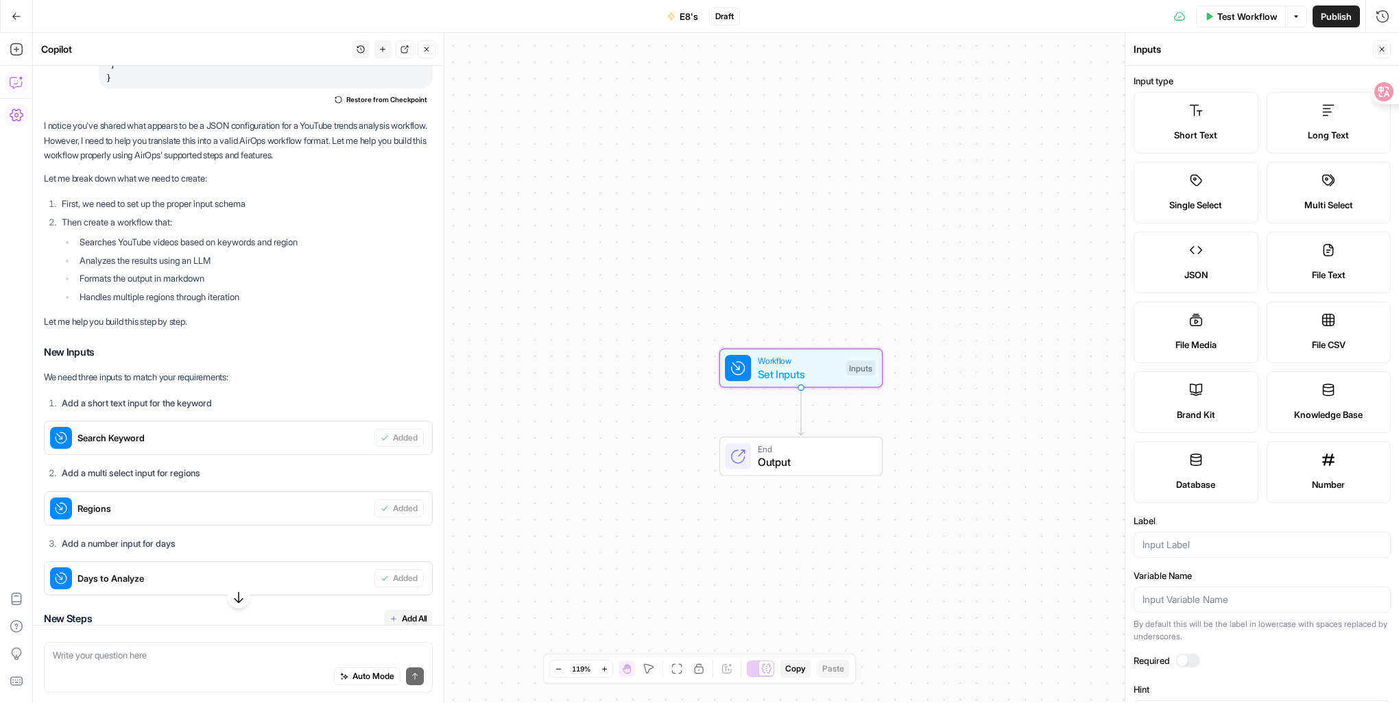
click at [241, 445] on span "Search Keyword" at bounding box center [222, 438] width 291 height 14
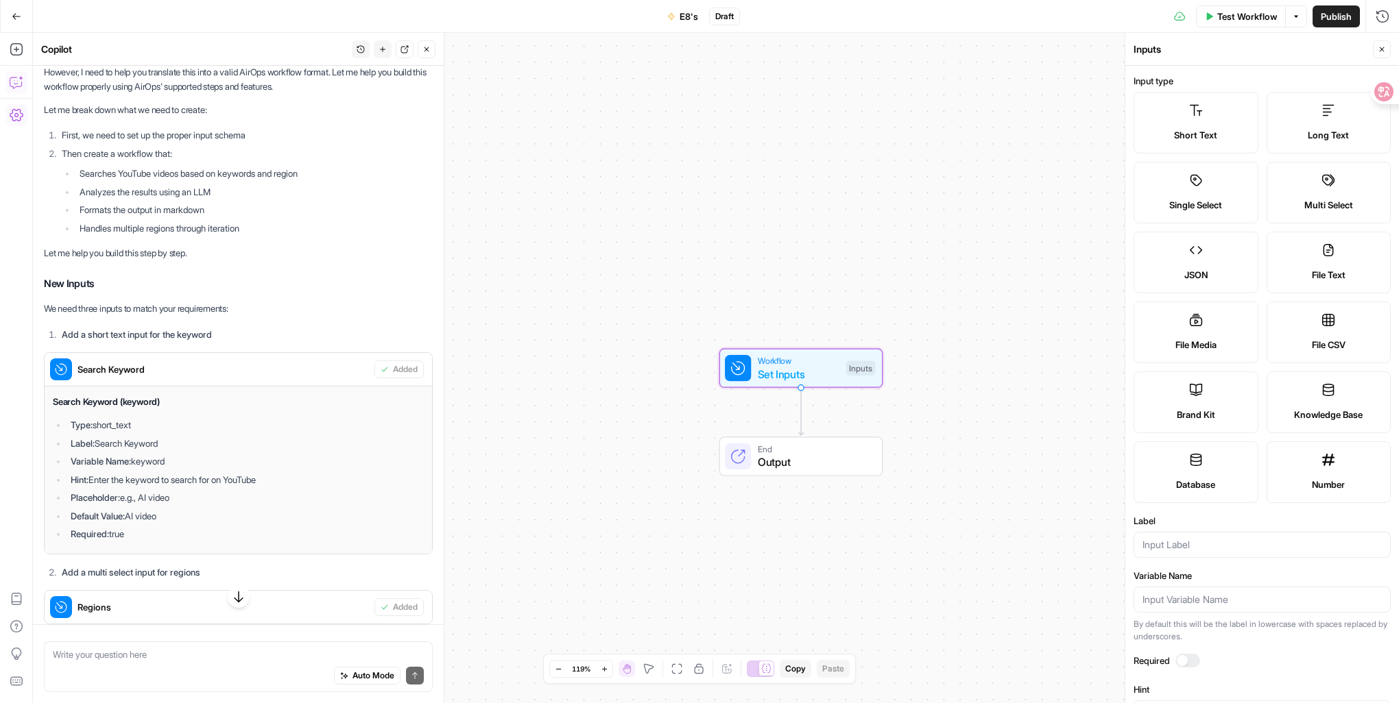
scroll to position [930, 0]
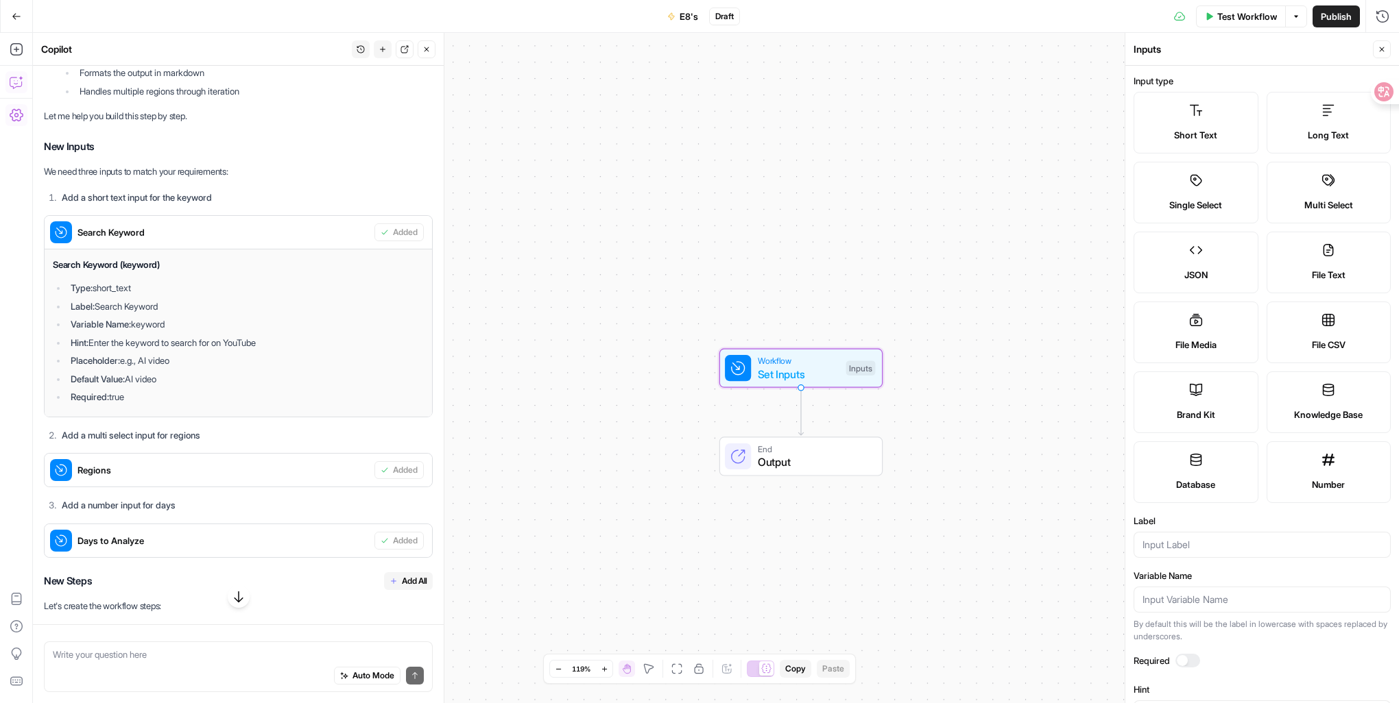
drag, startPoint x: 147, startPoint y: 414, endPoint x: 66, endPoint y: 292, distance: 146.8
click at [66, 292] on div "Search Keyword (keyword) Type: short_text Label: Search Keyword Variable Name: …" at bounding box center [238, 331] width 371 height 146
click at [203, 367] on li "Placeholder: e.g., AI video" at bounding box center [245, 361] width 357 height 14
drag, startPoint x: 181, startPoint y: 355, endPoint x: 256, endPoint y: 357, distance: 74.7
click at [256, 350] on li "Hint: Enter the keyword to search for on YouTube" at bounding box center [245, 343] width 357 height 14
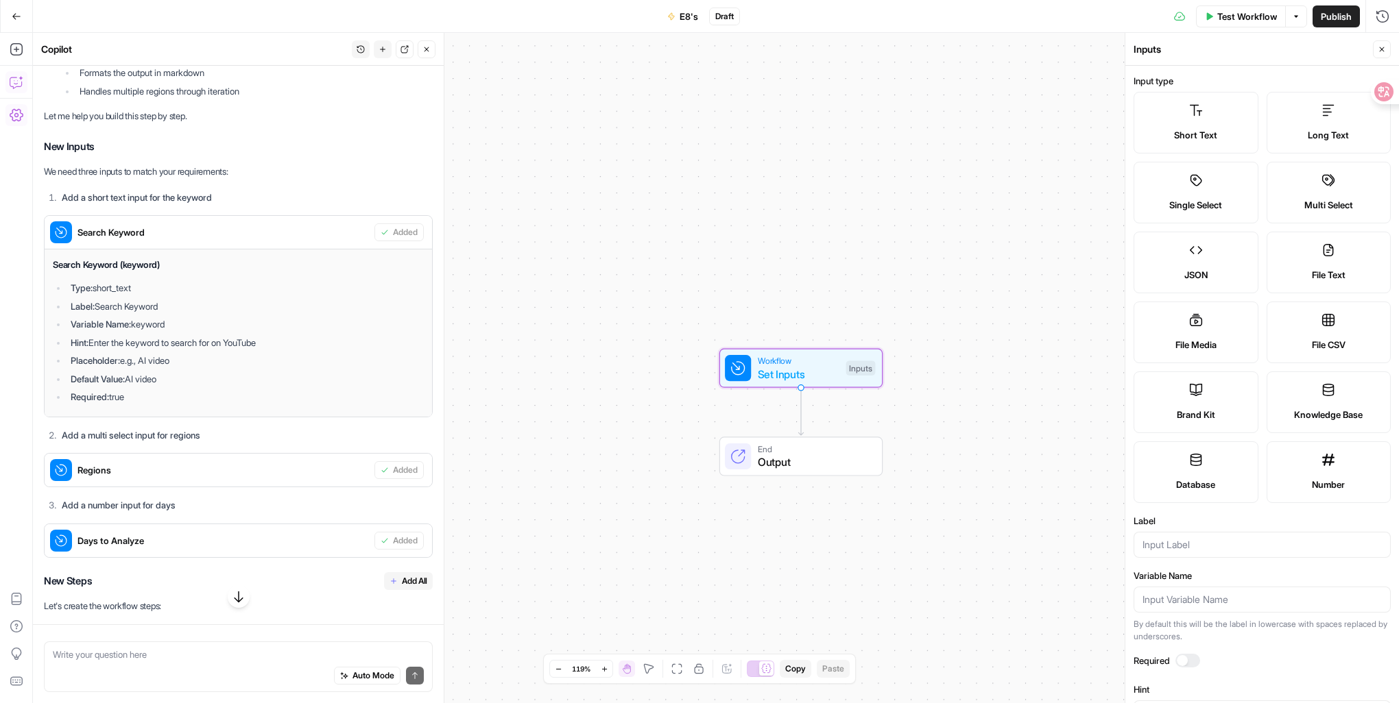
click at [348, 367] on li "Placeholder: e.g., AI video" at bounding box center [245, 361] width 357 height 14
click at [132, 239] on span "Search Keyword" at bounding box center [222, 233] width 291 height 14
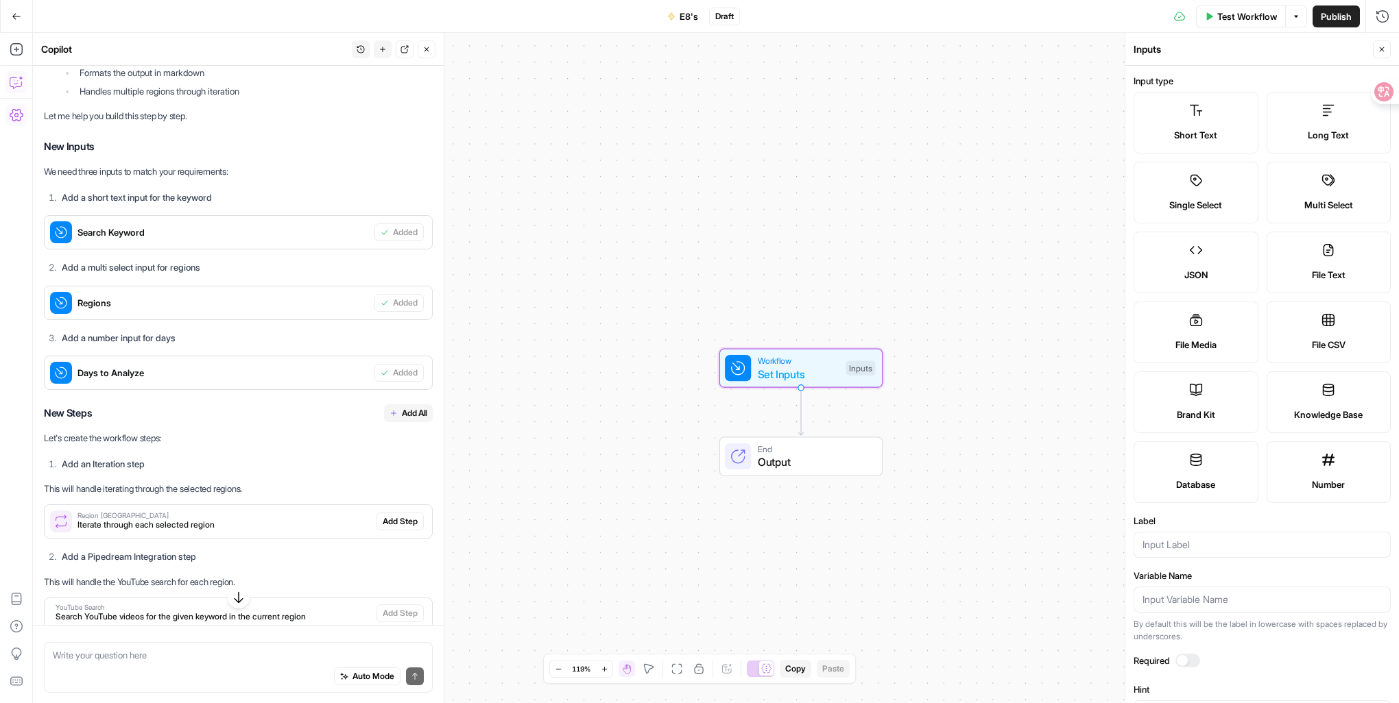
click at [132, 239] on span "Search Keyword" at bounding box center [222, 233] width 291 height 14
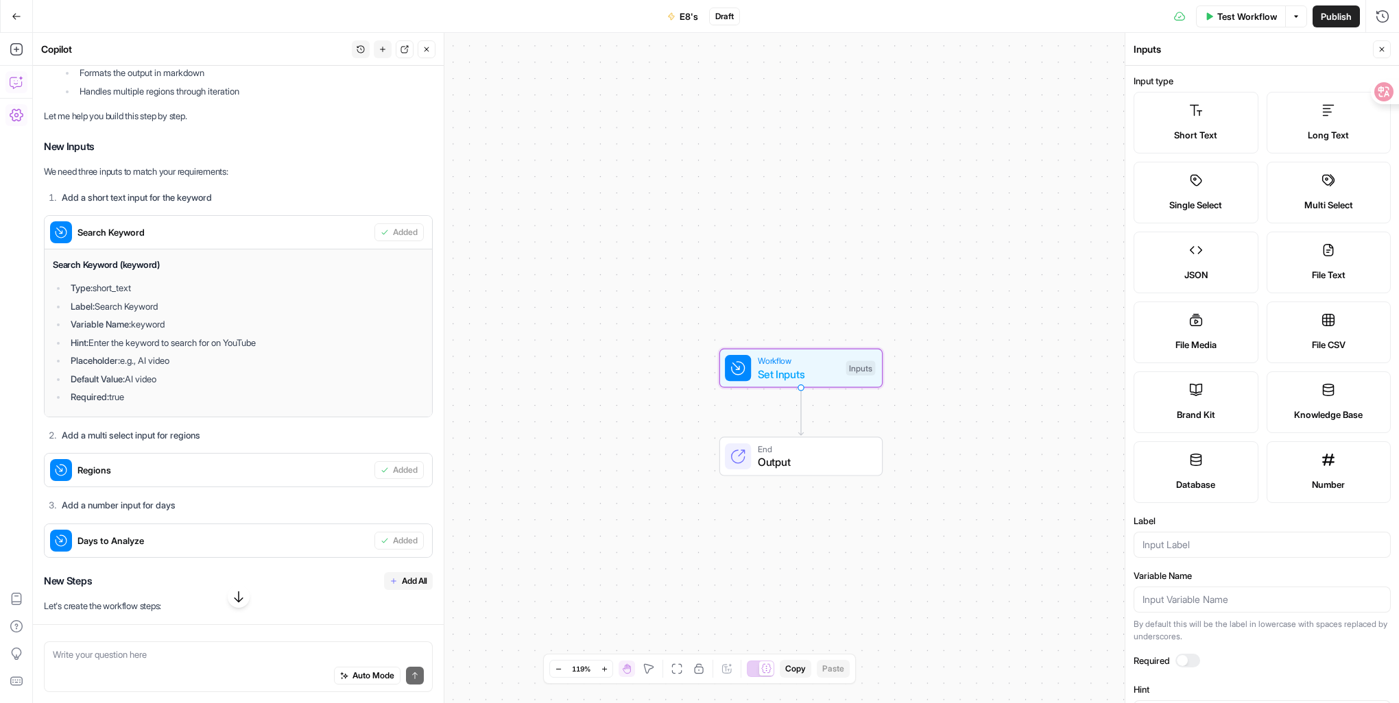
click at [130, 330] on strong "Variable Name:" at bounding box center [101, 324] width 60 height 11
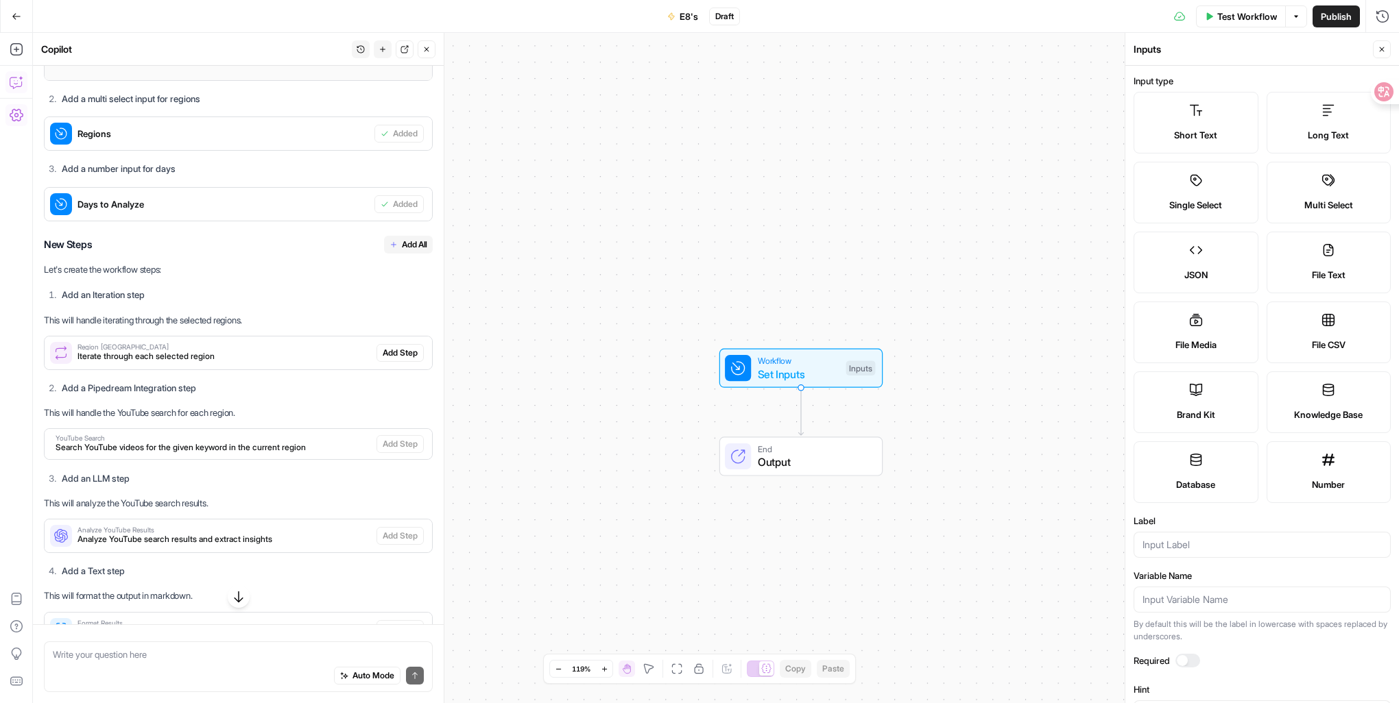
scroll to position [1272, 0]
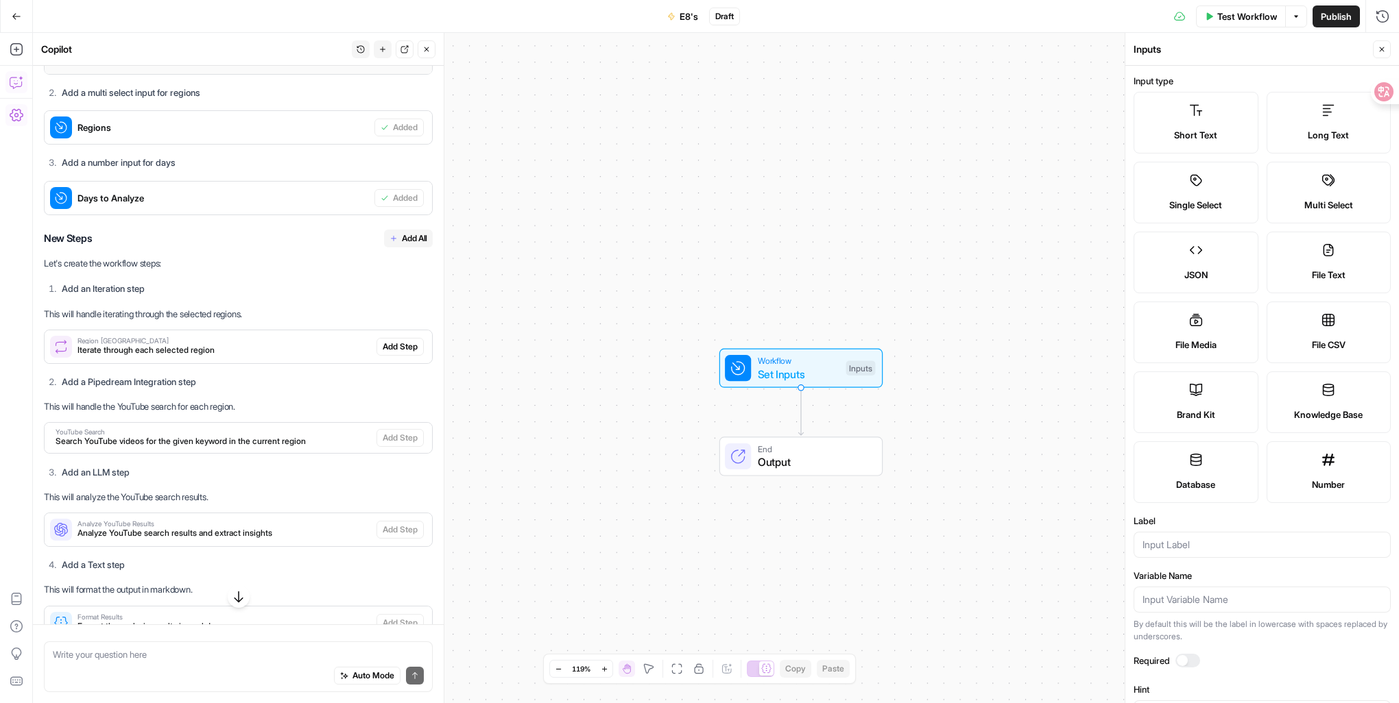
click at [788, 457] on span "Output" at bounding box center [813, 462] width 111 height 16
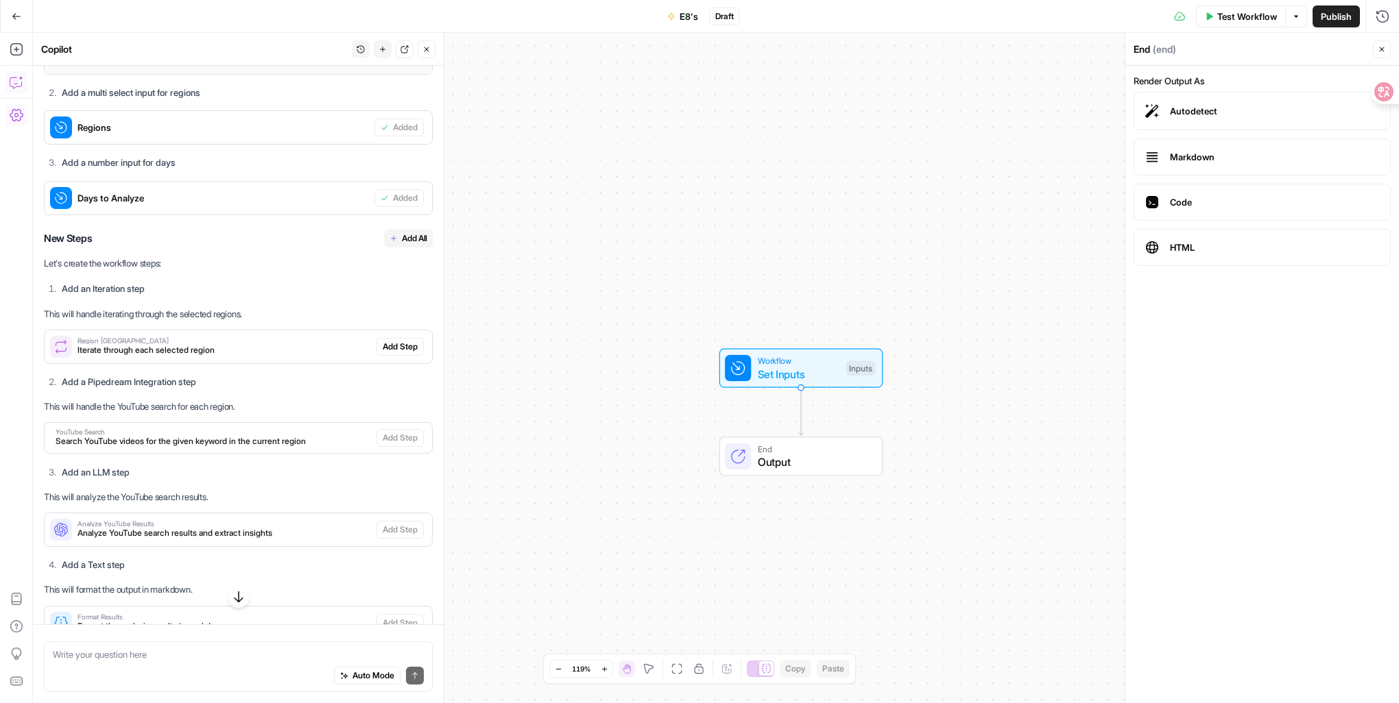
click at [799, 413] on icon "Edge from start to end" at bounding box center [800, 411] width 5 height 48
click at [18, 51] on icon "button" at bounding box center [17, 50] width 14 height 14
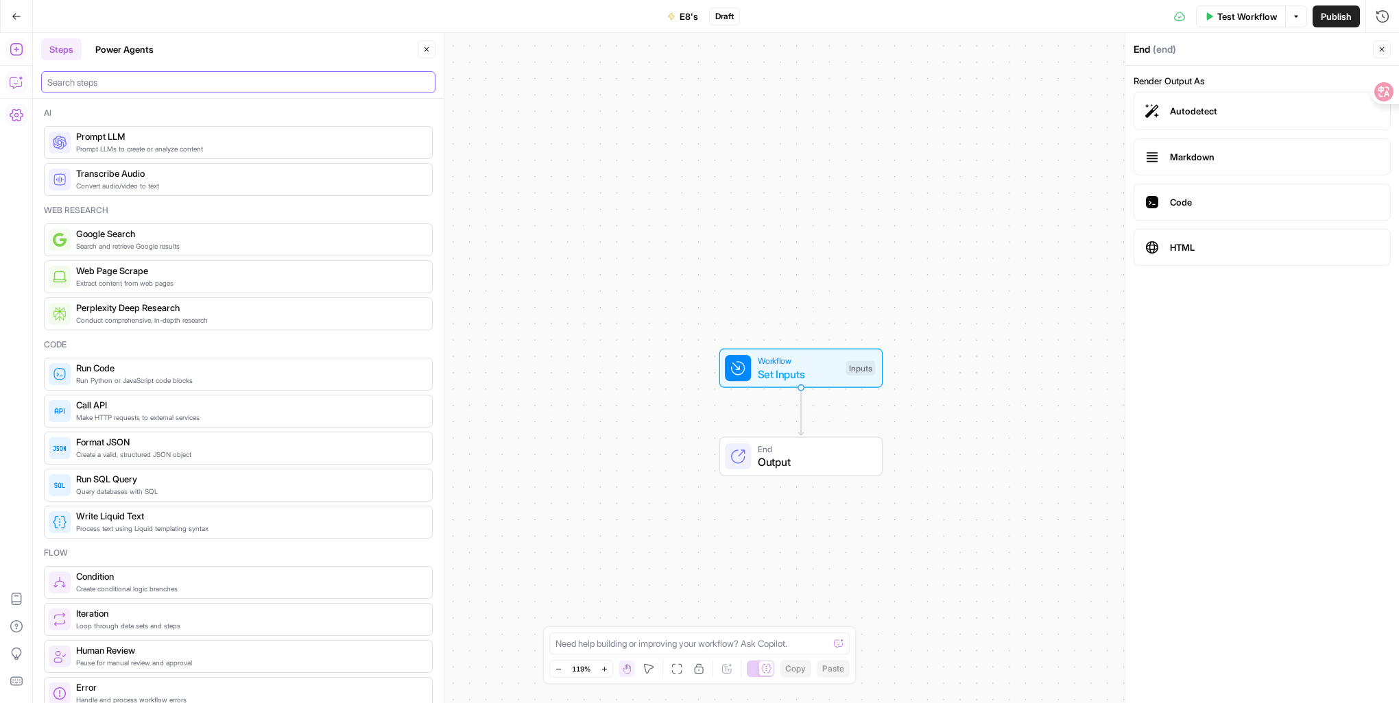
click at [123, 82] on input "search" at bounding box center [238, 82] width 382 height 14
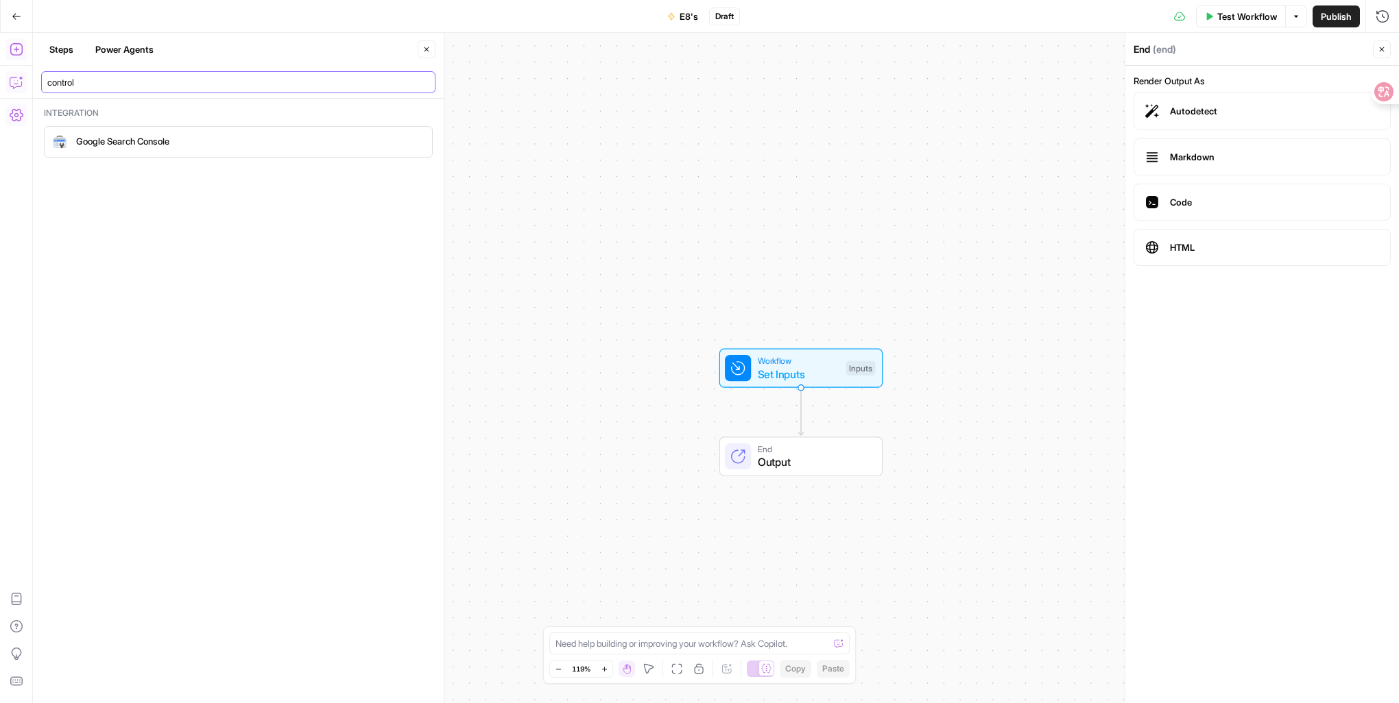
type input "control"
click at [197, 152] on div "Google Search Console" at bounding box center [238, 142] width 389 height 32
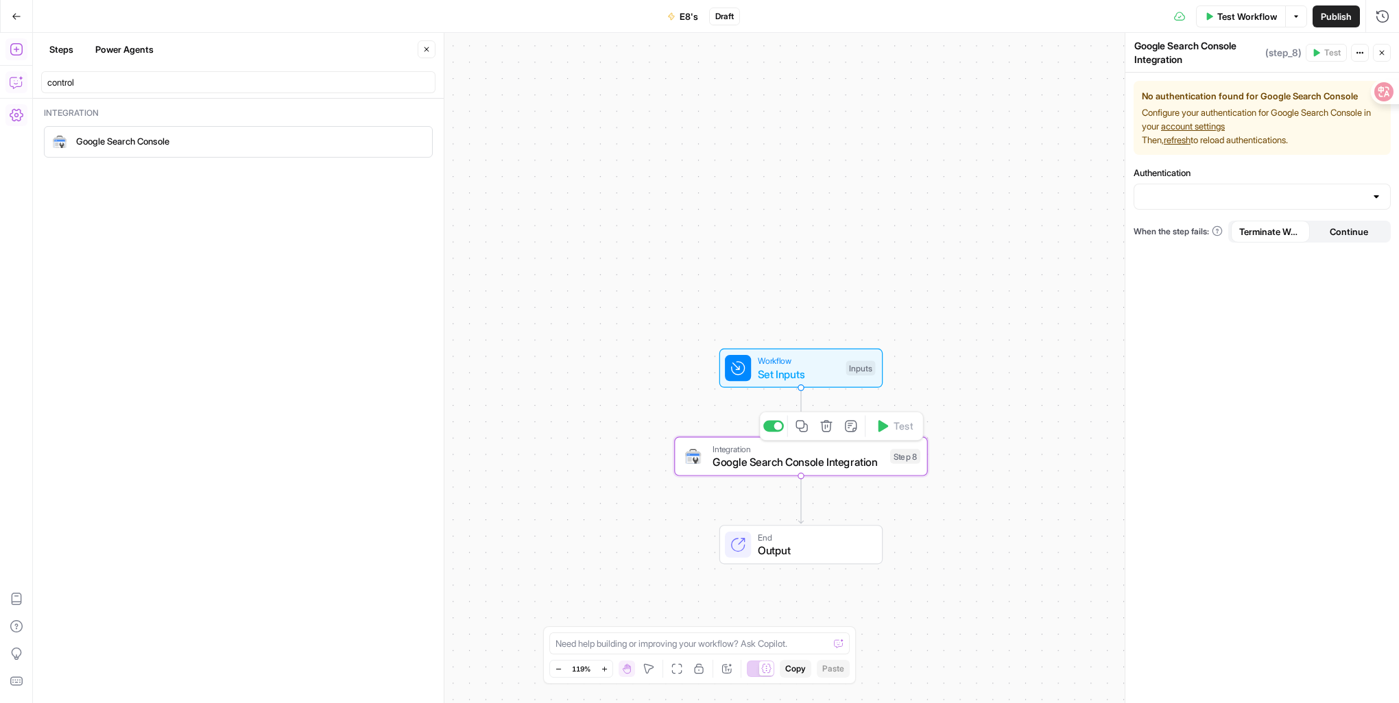
click at [873, 462] on span "Google Search Console Integration" at bounding box center [797, 462] width 171 height 16
click at [1191, 193] on input "Authentication" at bounding box center [1253, 197] width 223 height 14
click at [1185, 233] on span "﹢ Create New" at bounding box center [1259, 231] width 228 height 14
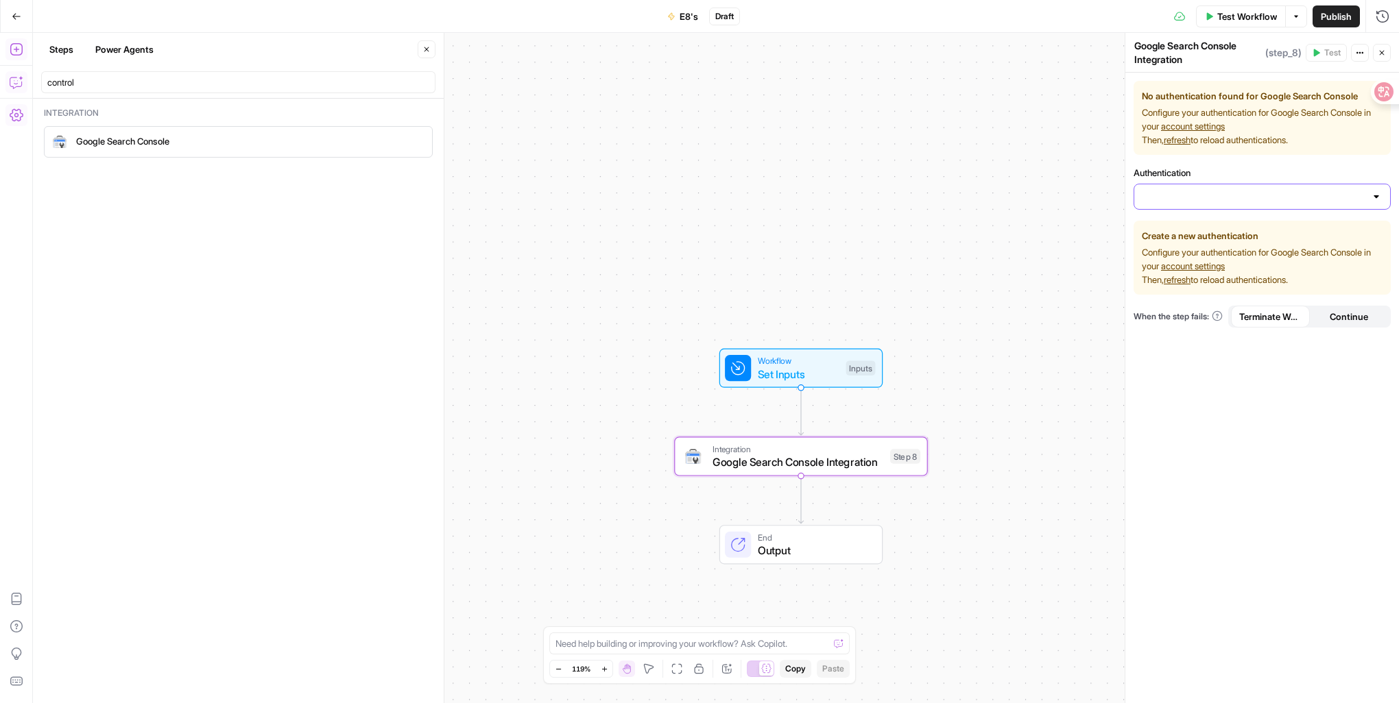
click at [1218, 193] on input "Authentication" at bounding box center [1253, 197] width 223 height 14
paste input "Name：For Each Region Collection：{{inputs.regions}} Loop variable：region"
type input "N"
click at [1193, 228] on span "﹢ Create New" at bounding box center [1259, 231] width 228 height 14
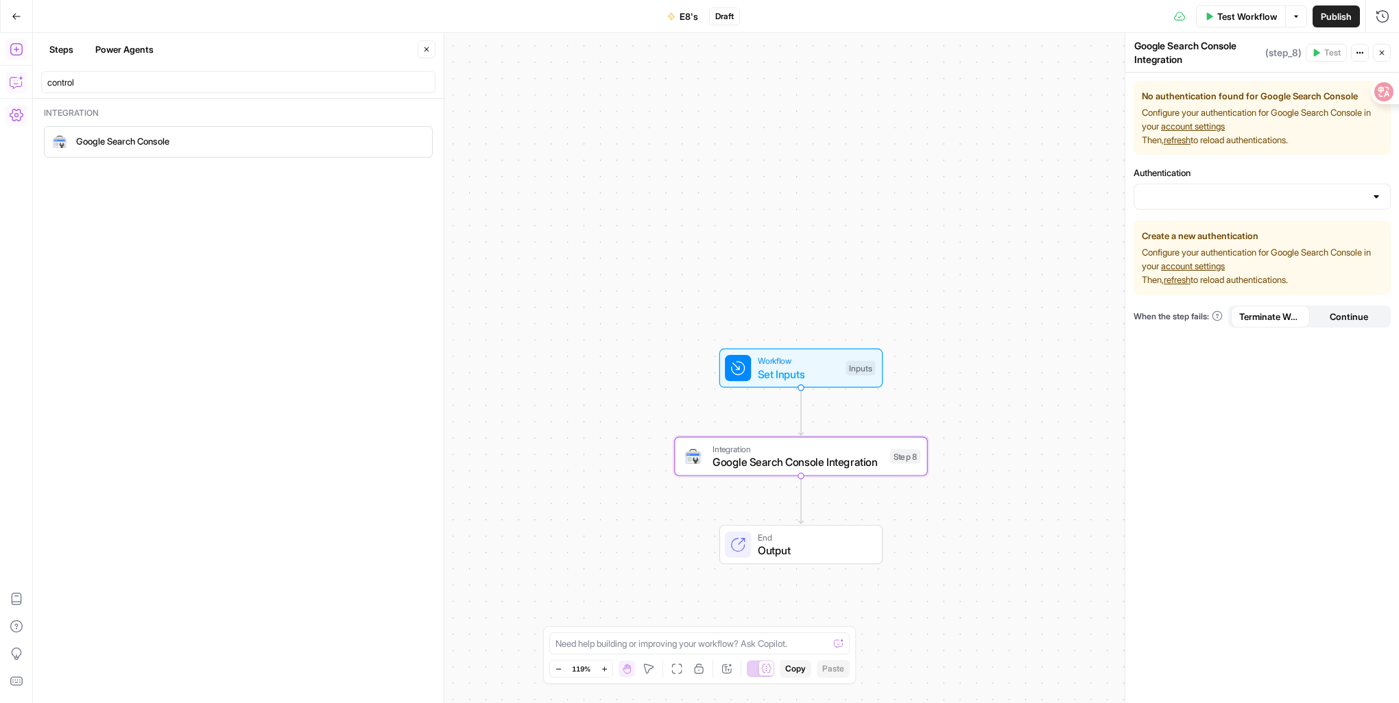
click at [1240, 254] on span "Configure your authentication for Google Search Console in your account setting…" at bounding box center [1262, 265] width 241 height 41
click at [1227, 383] on div "No authentication found for Google Search Console Configure your authentication…" at bounding box center [1262, 388] width 274 height 631
click at [1224, 265] on link "account settings" at bounding box center [1193, 266] width 64 height 11
click at [832, 426] on icon "button" at bounding box center [825, 426] width 13 height 13
click at [664, 177] on span "Delete Step" at bounding box center [659, 175] width 51 height 14
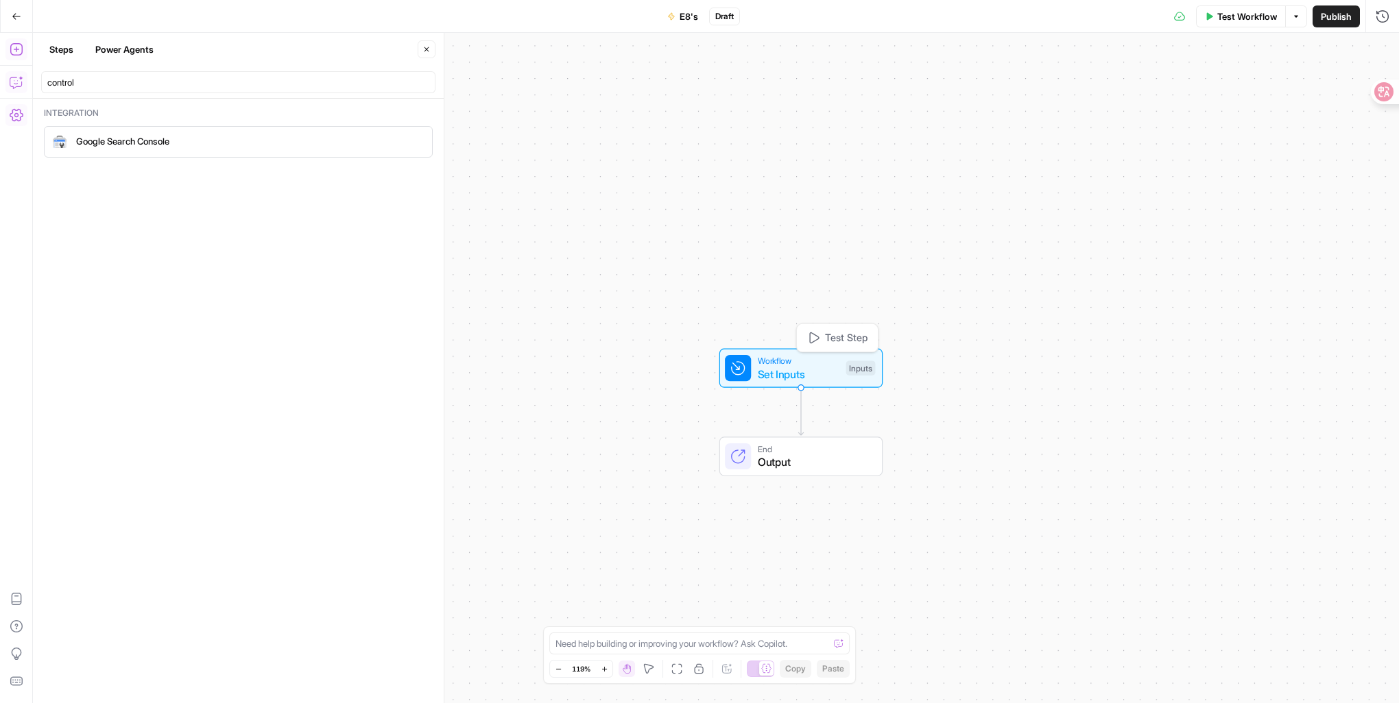
click at [821, 362] on span "Workflow" at bounding box center [799, 360] width 82 height 13
click at [16, 82] on icon "button" at bounding box center [17, 82] width 14 height 14
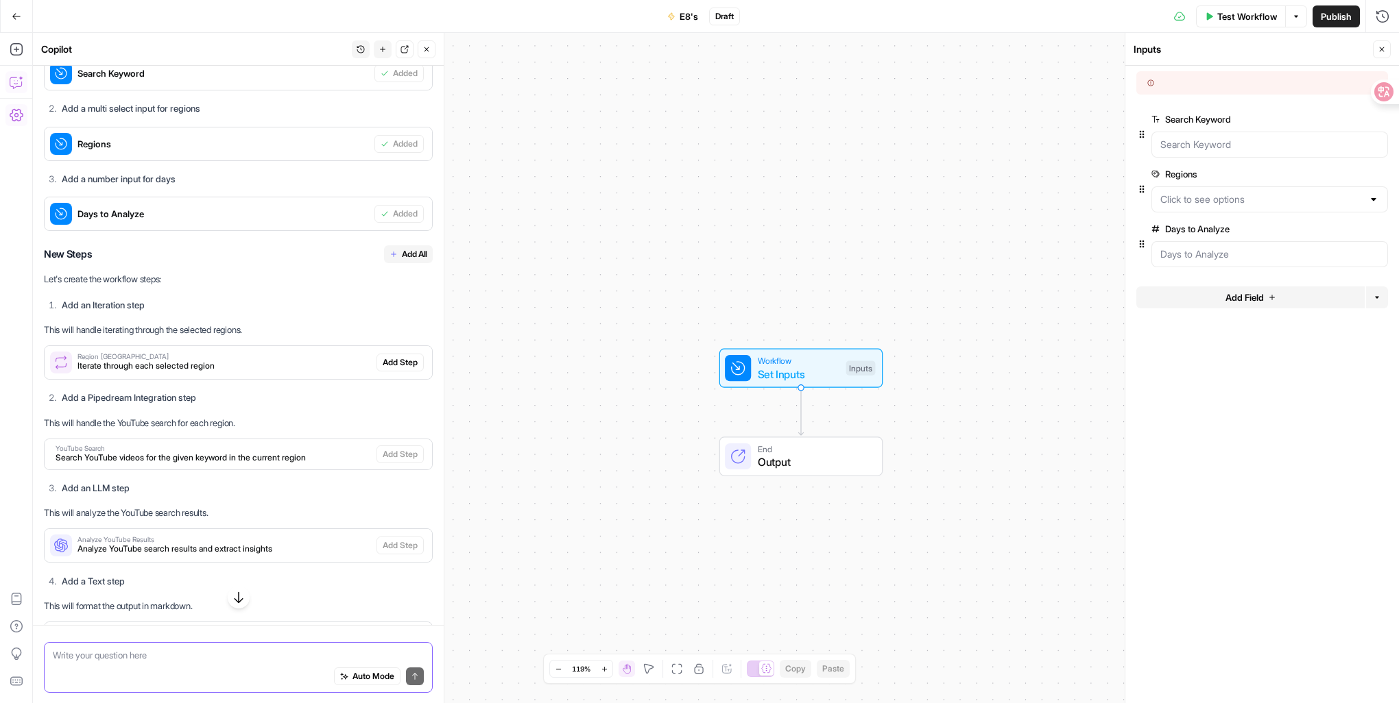
scroll to position [883, 0]
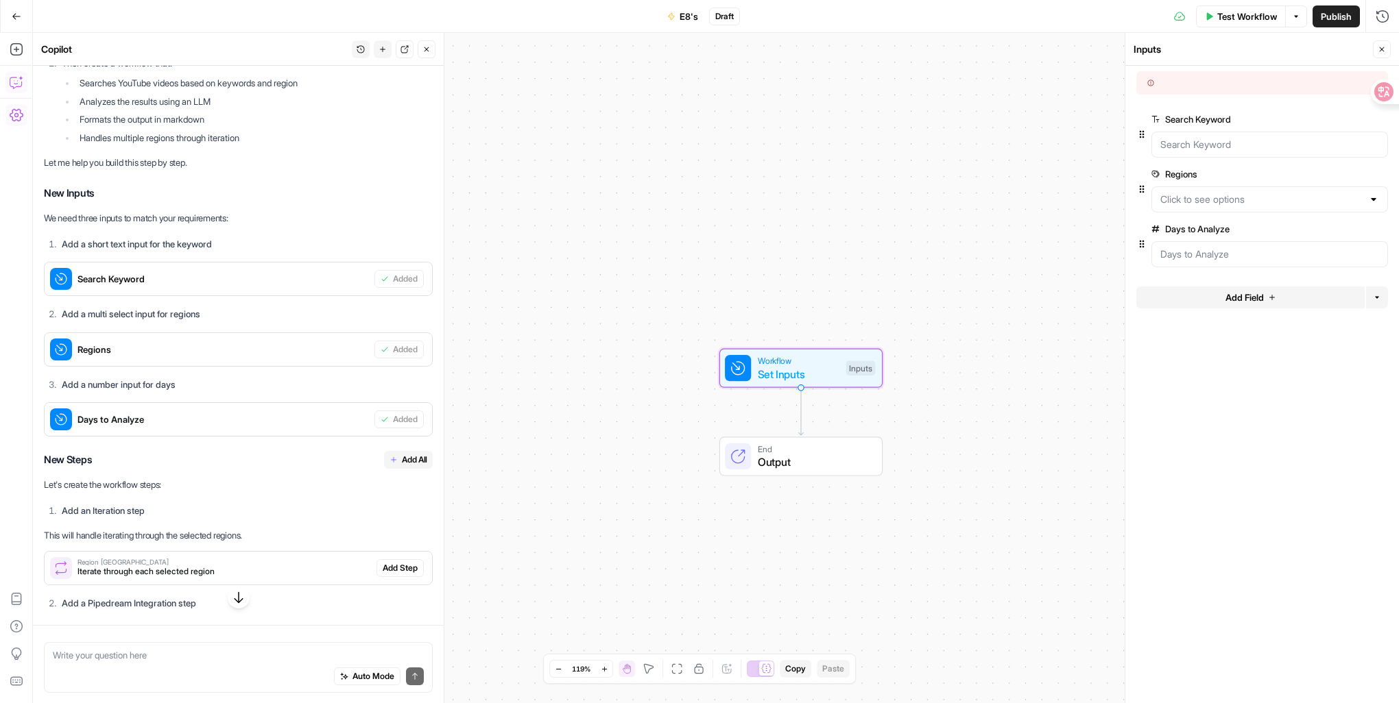
click at [80, 286] on span "Search Keyword" at bounding box center [222, 279] width 291 height 14
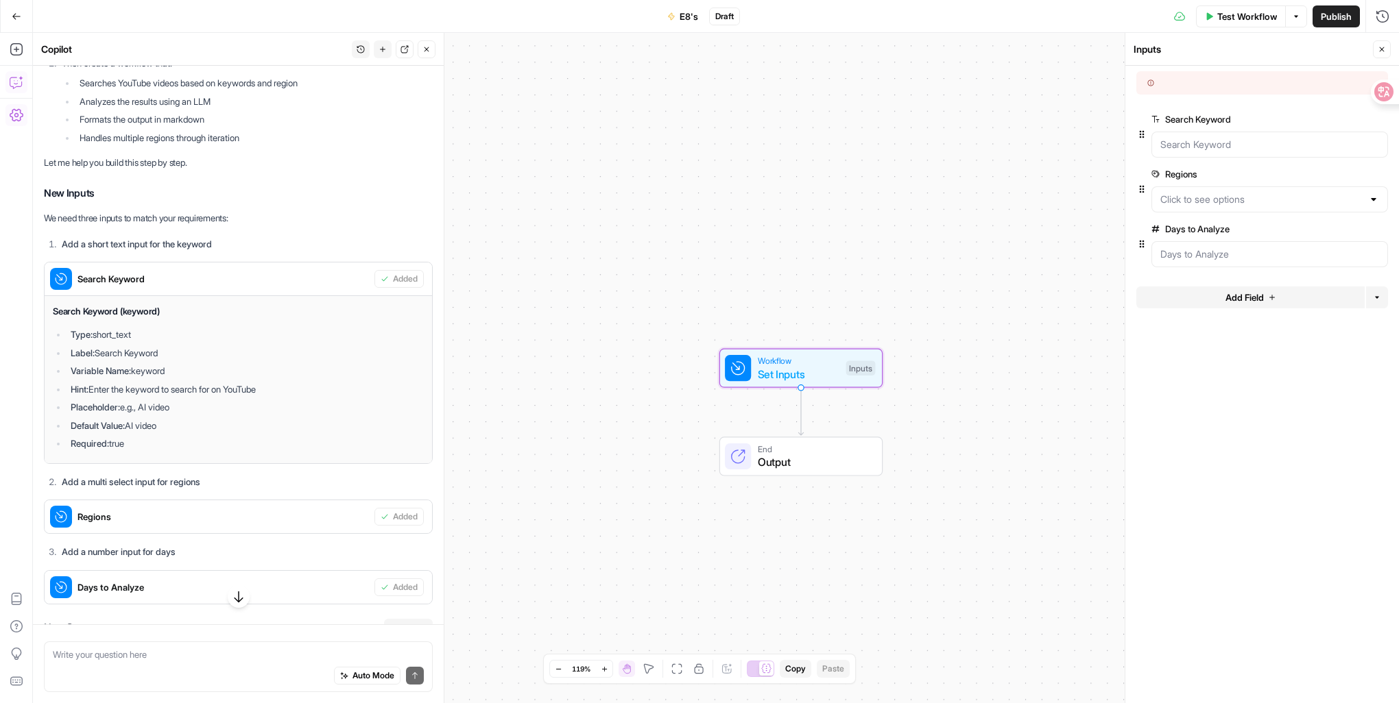
click at [125, 341] on li "Type: short_text" at bounding box center [245, 335] width 357 height 14
click at [140, 450] on li "Required: true" at bounding box center [245, 444] width 357 height 14
click at [114, 319] on h4 "Search Keyword (keyword)" at bounding box center [238, 311] width 371 height 14
drag, startPoint x: 265, startPoint y: 298, endPoint x: 227, endPoint y: 298, distance: 38.4
click at [227, 286] on span "Search Keyword" at bounding box center [222, 279] width 291 height 14
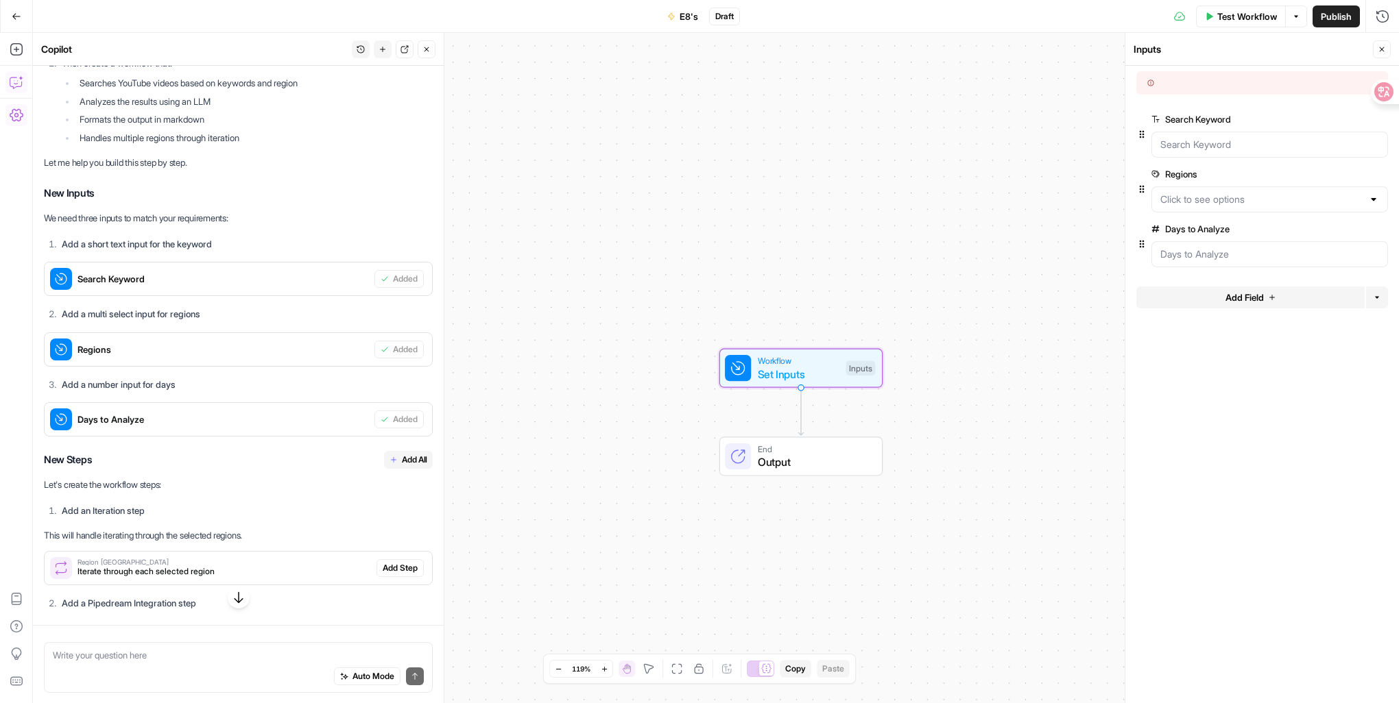
click at [227, 286] on span "Search Keyword" at bounding box center [222, 279] width 291 height 14
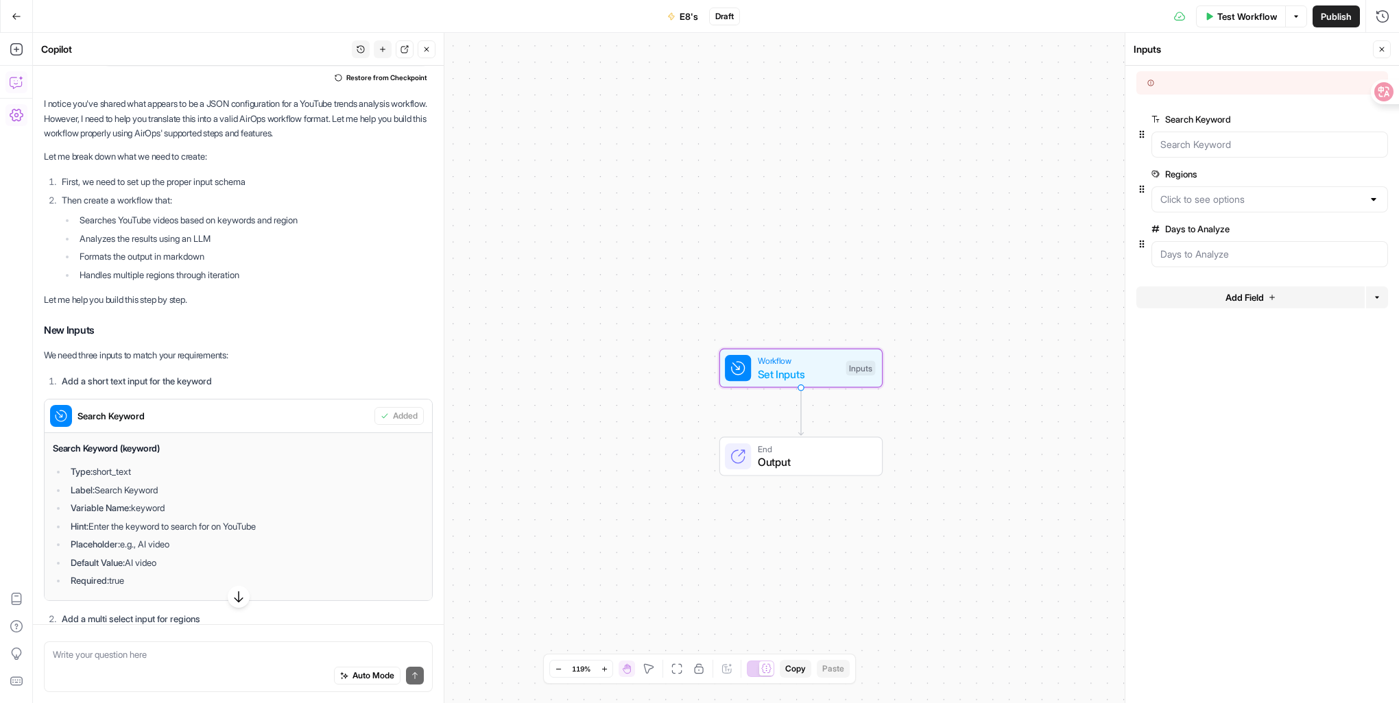
scroll to position [815, 0]
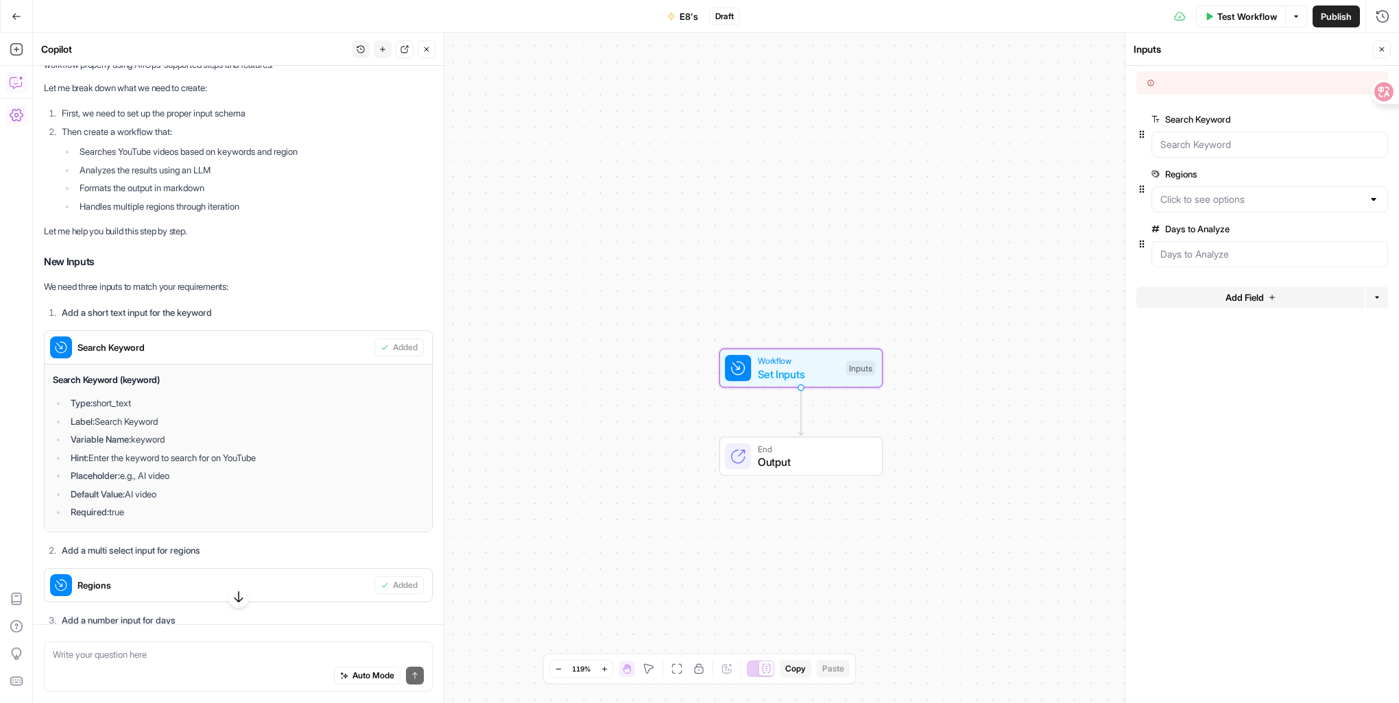
click at [113, 354] on span "Search Keyword" at bounding box center [222, 348] width 291 height 14
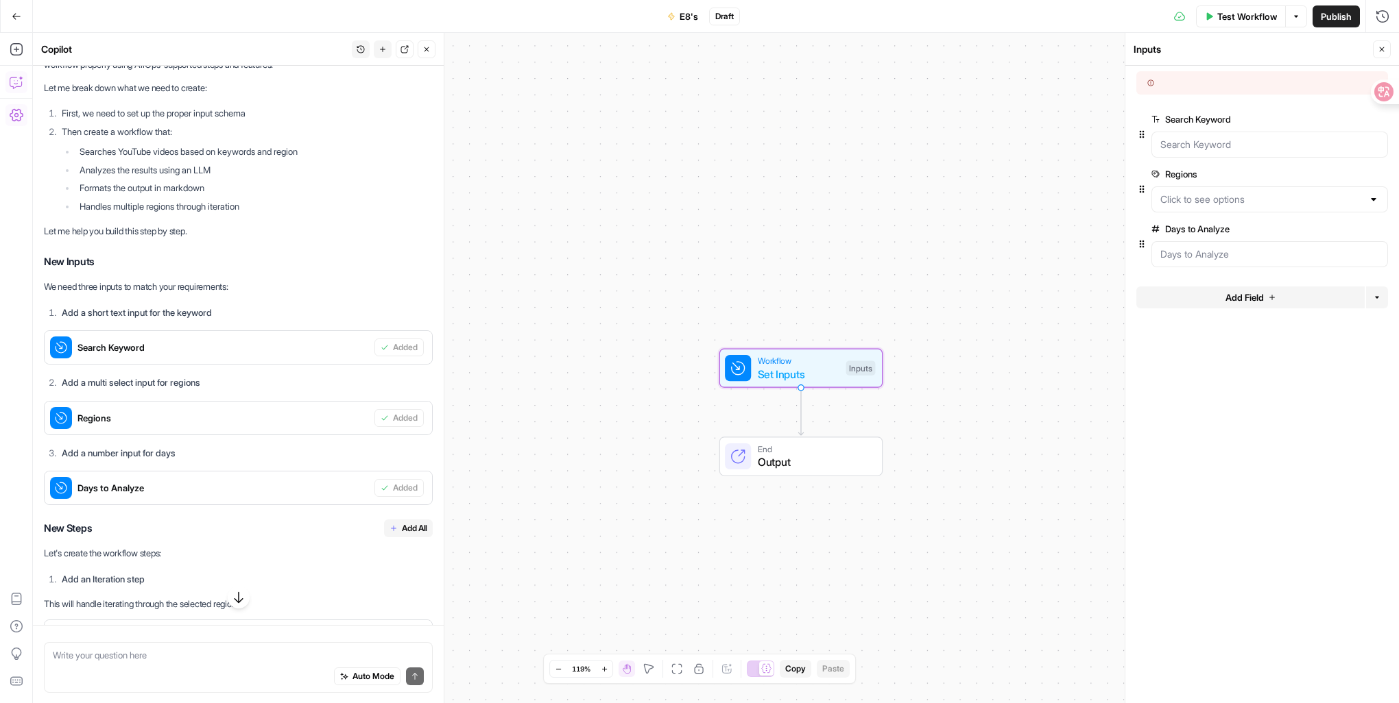
click at [113, 354] on span "Search Keyword" at bounding box center [222, 348] width 291 height 14
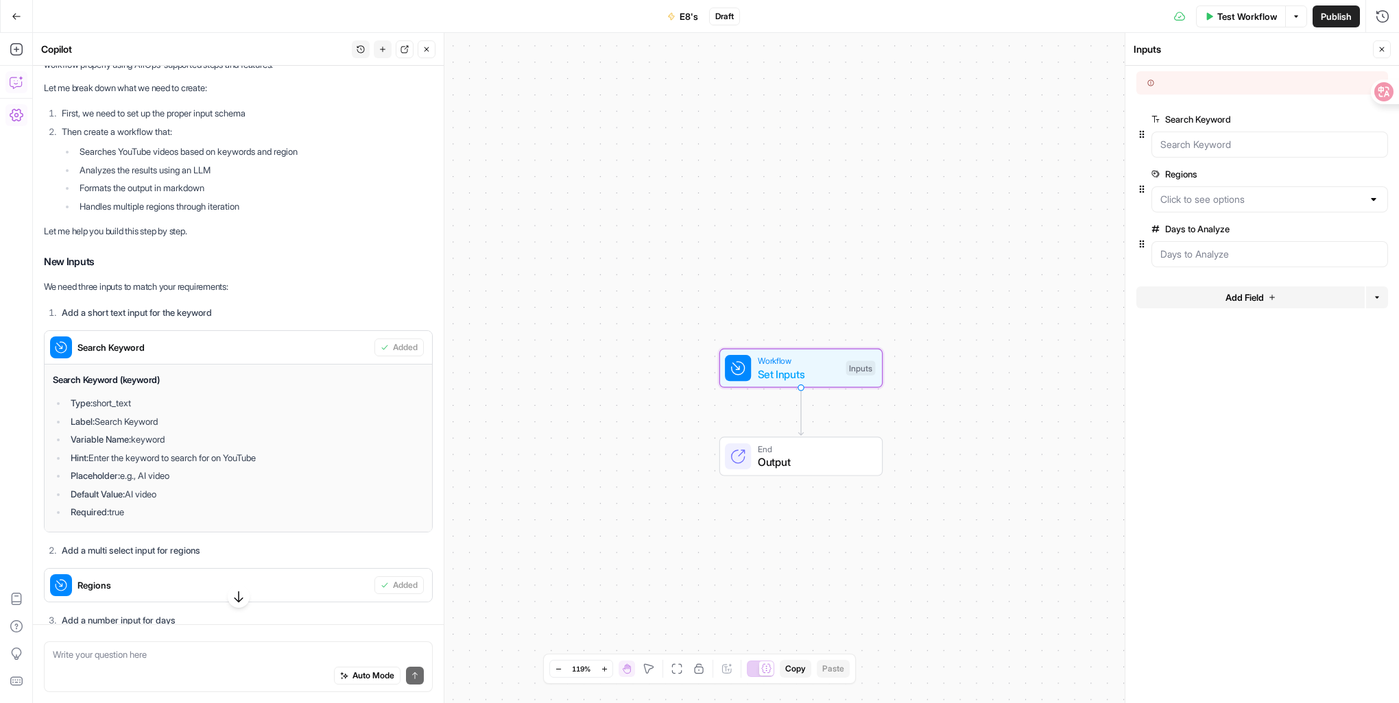
click at [186, 410] on li "Type: short_text" at bounding box center [245, 403] width 357 height 14
click at [1234, 148] on Keyword "Search Keyword" at bounding box center [1269, 145] width 219 height 14
click at [1236, 147] on Keyword "Search Keyword" at bounding box center [1269, 145] width 219 height 14
click at [1182, 176] on label "Regions" at bounding box center [1232, 174] width 162 height 14
click at [1182, 193] on input "Regions" at bounding box center [1261, 200] width 202 height 14
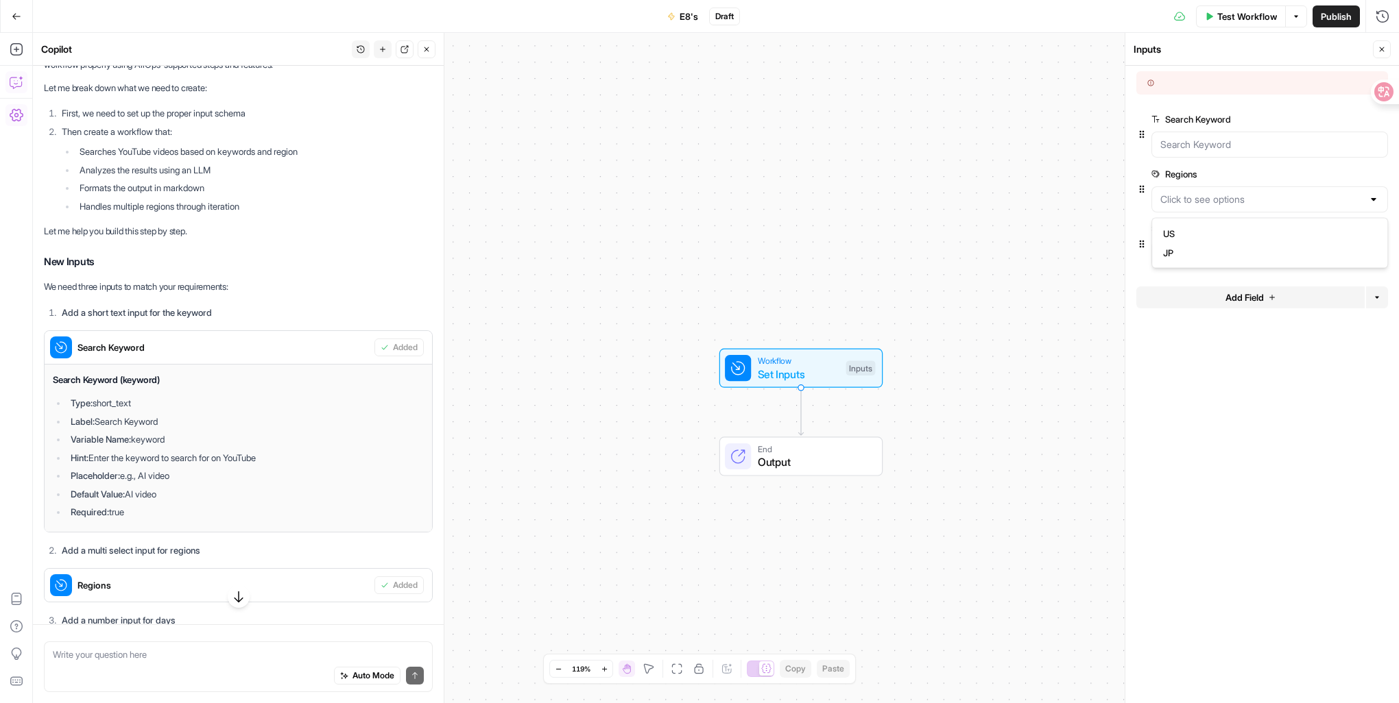
click at [1144, 144] on div "Search Keyword edit field Delete group" at bounding box center [1262, 138] width 252 height 55
click at [1305, 156] on div at bounding box center [1269, 145] width 237 height 26
click at [1342, 117] on span "edit field" at bounding box center [1337, 119] width 27 height 11
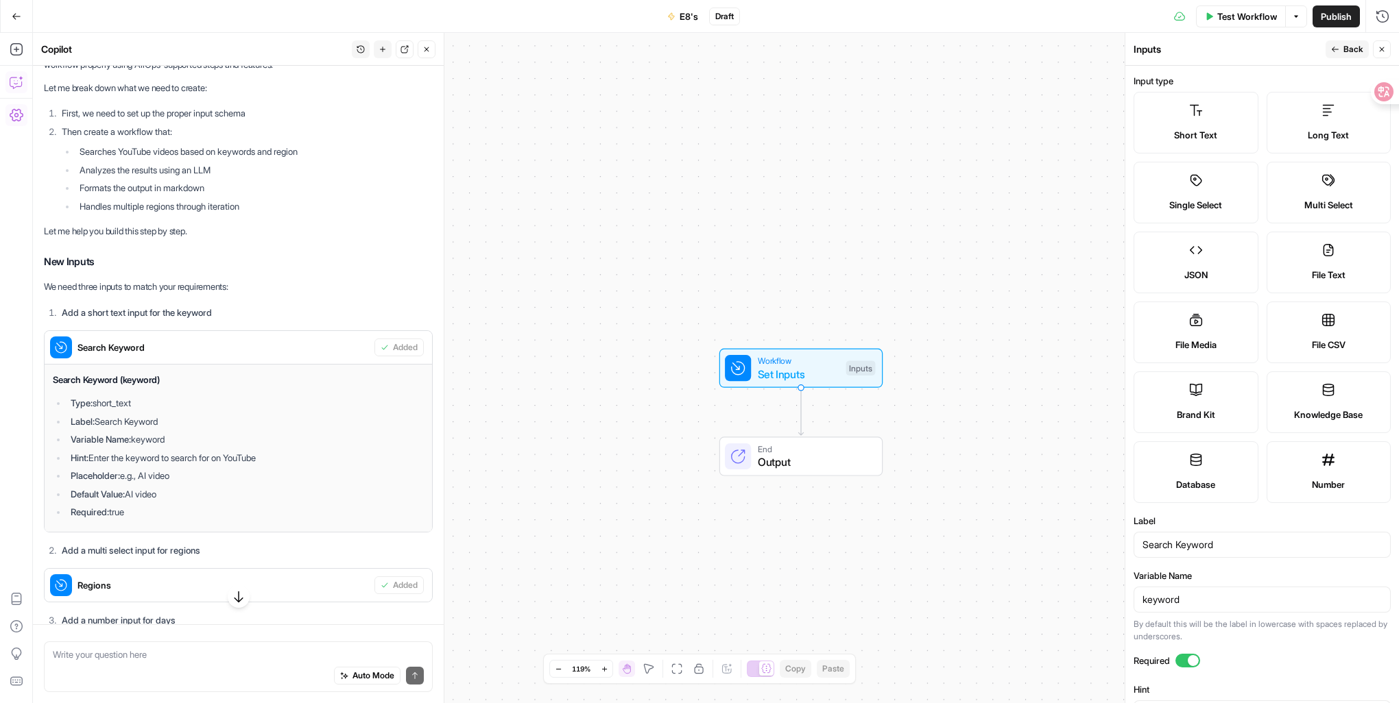
click at [1218, 123] on label "Short Text" at bounding box center [1195, 123] width 125 height 62
click at [1217, 137] on div "Short Text" at bounding box center [1195, 135] width 101 height 14
click at [1340, 53] on button "Back" at bounding box center [1346, 49] width 43 height 18
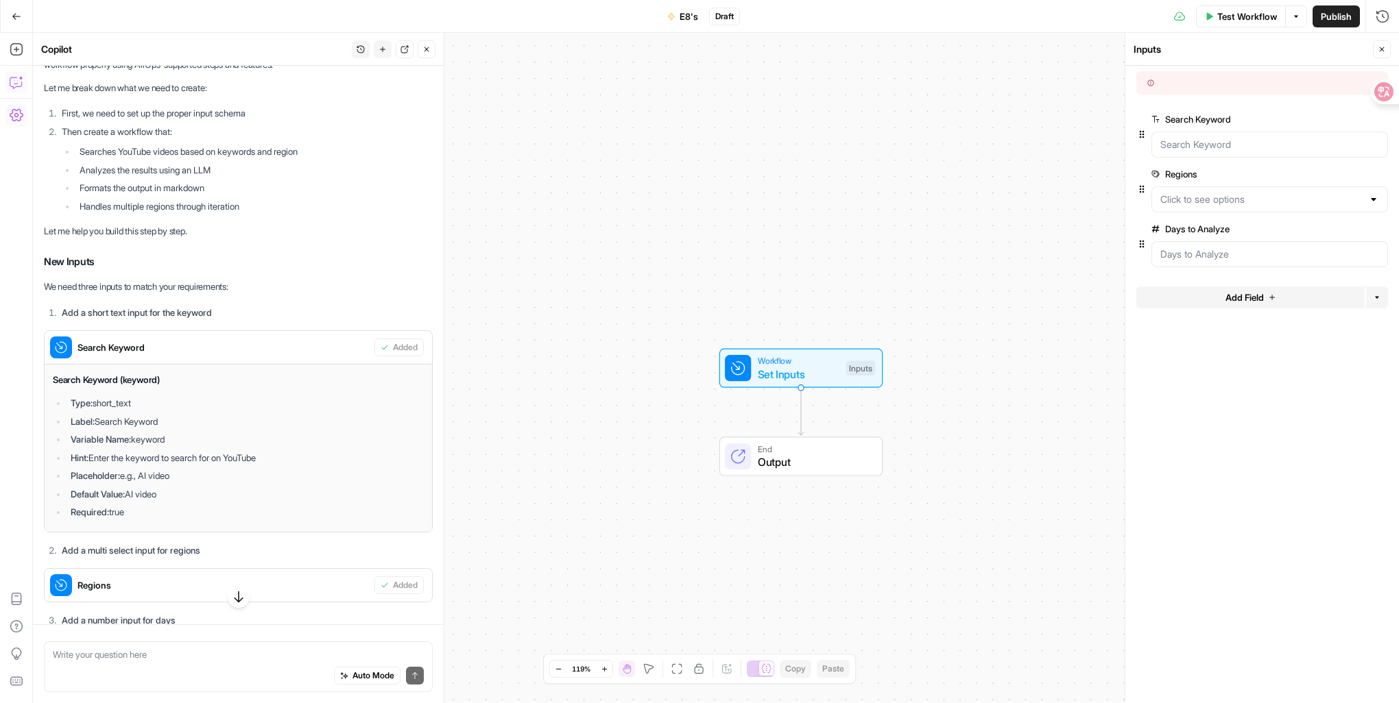
click at [1259, 303] on button "Add Field" at bounding box center [1250, 298] width 228 height 22
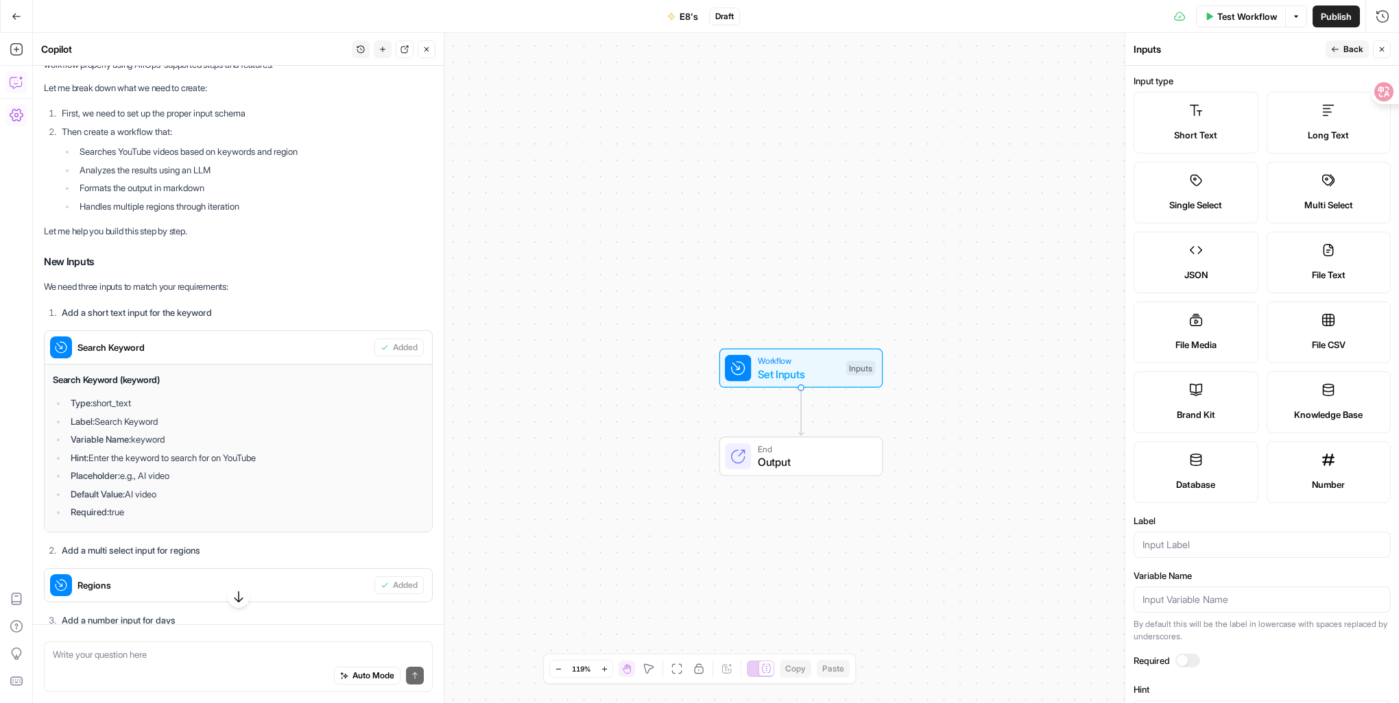
click at [1340, 54] on button "Back" at bounding box center [1346, 49] width 43 height 18
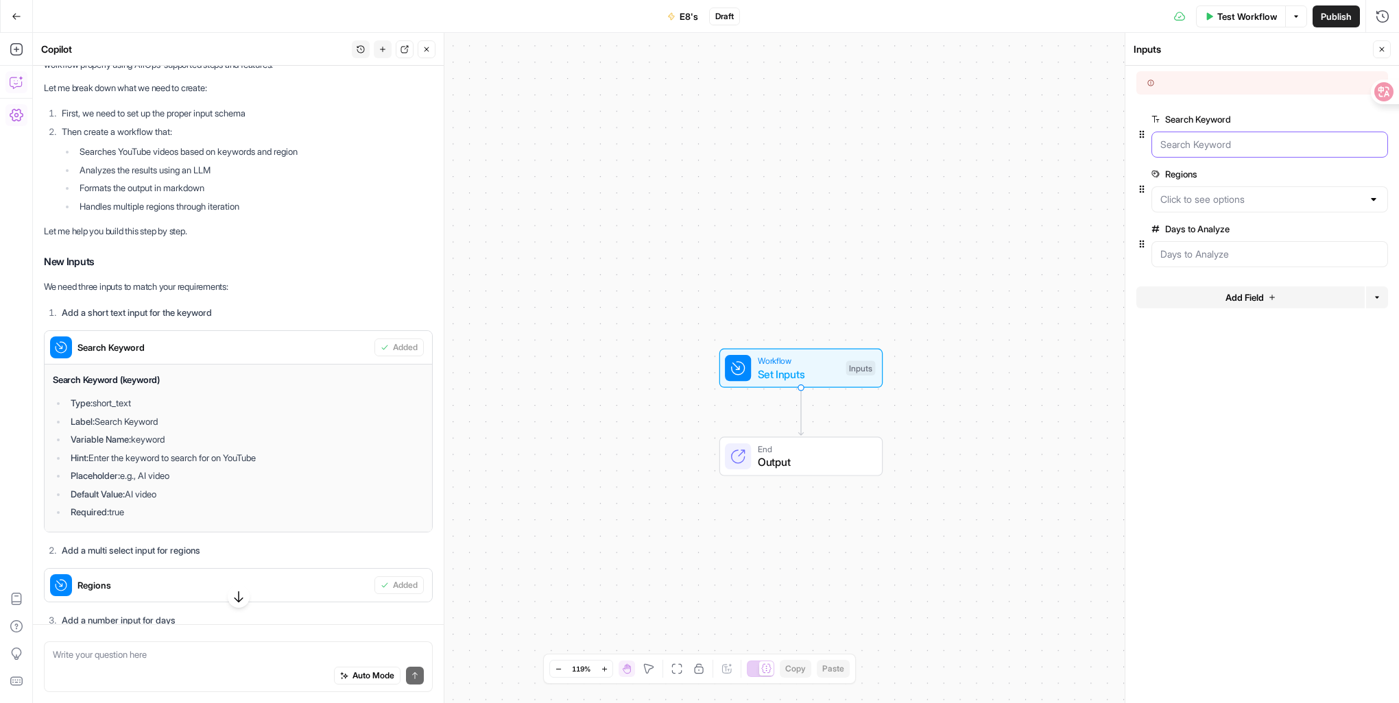
click at [1210, 141] on Keyword "Search Keyword" at bounding box center [1269, 145] width 219 height 14
click at [1334, 119] on span "edit field" at bounding box center [1337, 119] width 27 height 11
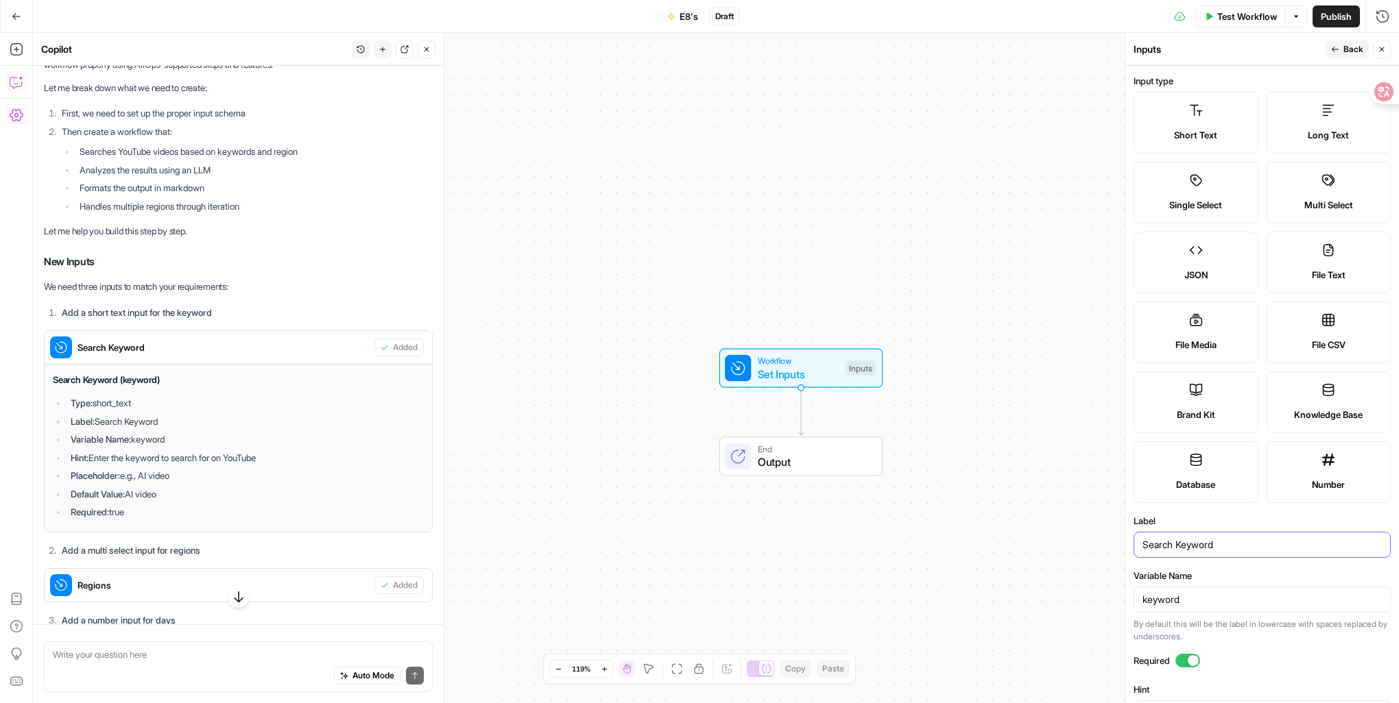
click at [1231, 542] on input "Search Keyword" at bounding box center [1261, 545] width 239 height 14
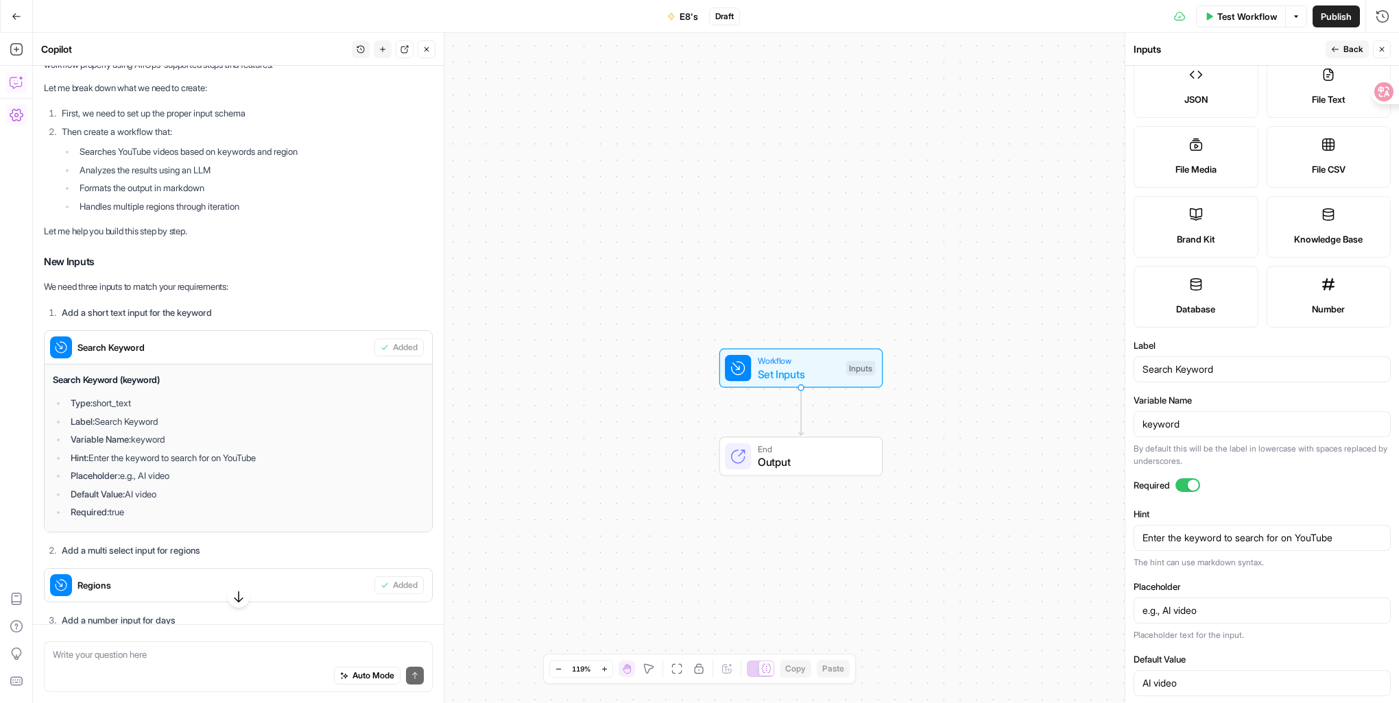
scroll to position [192, 0]
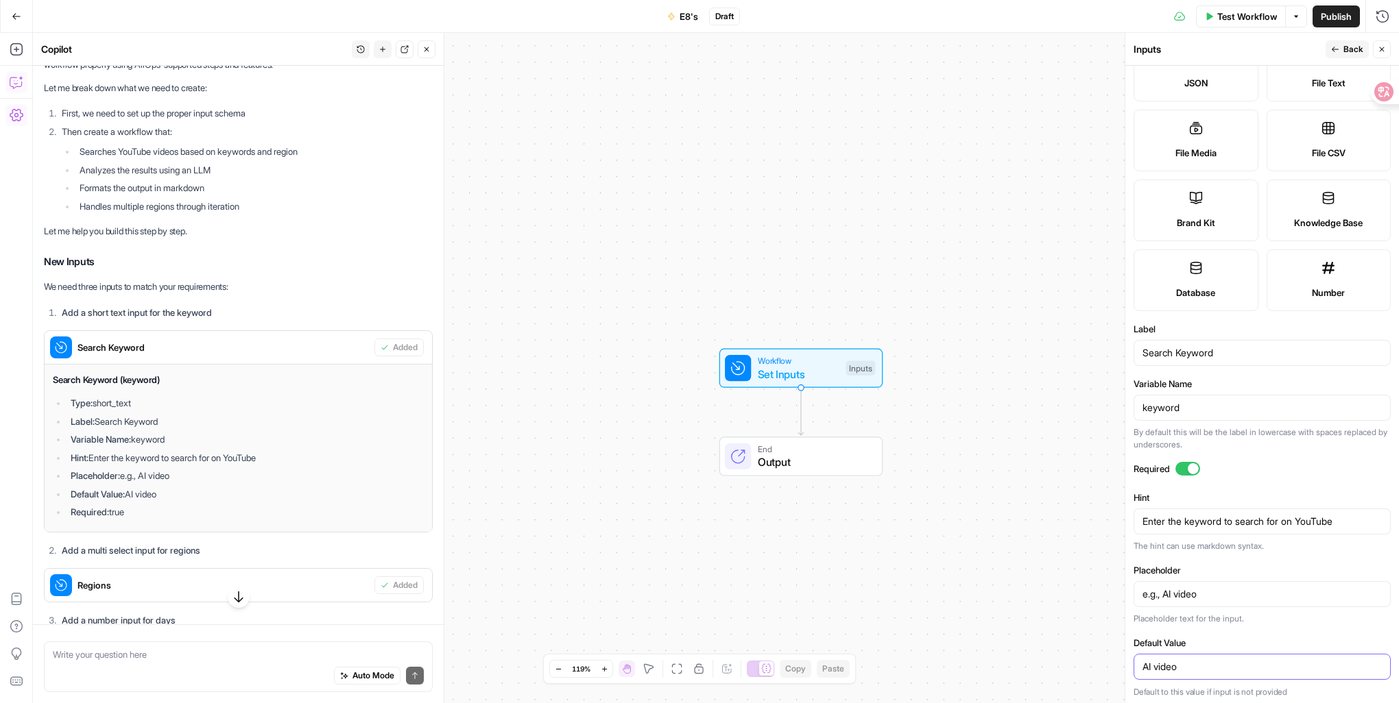
click at [1203, 665] on input "AI video" at bounding box center [1261, 667] width 239 height 14
drag, startPoint x: 1203, startPoint y: 661, endPoint x: 1215, endPoint y: 664, distance: 12.6
click at [1124, 660] on div "Inputs Back Close Input type Short Text Long Text Single Select Multi Select JS…" at bounding box center [1261, 368] width 274 height 671
click at [1231, 665] on input "AI video" at bounding box center [1261, 667] width 239 height 14
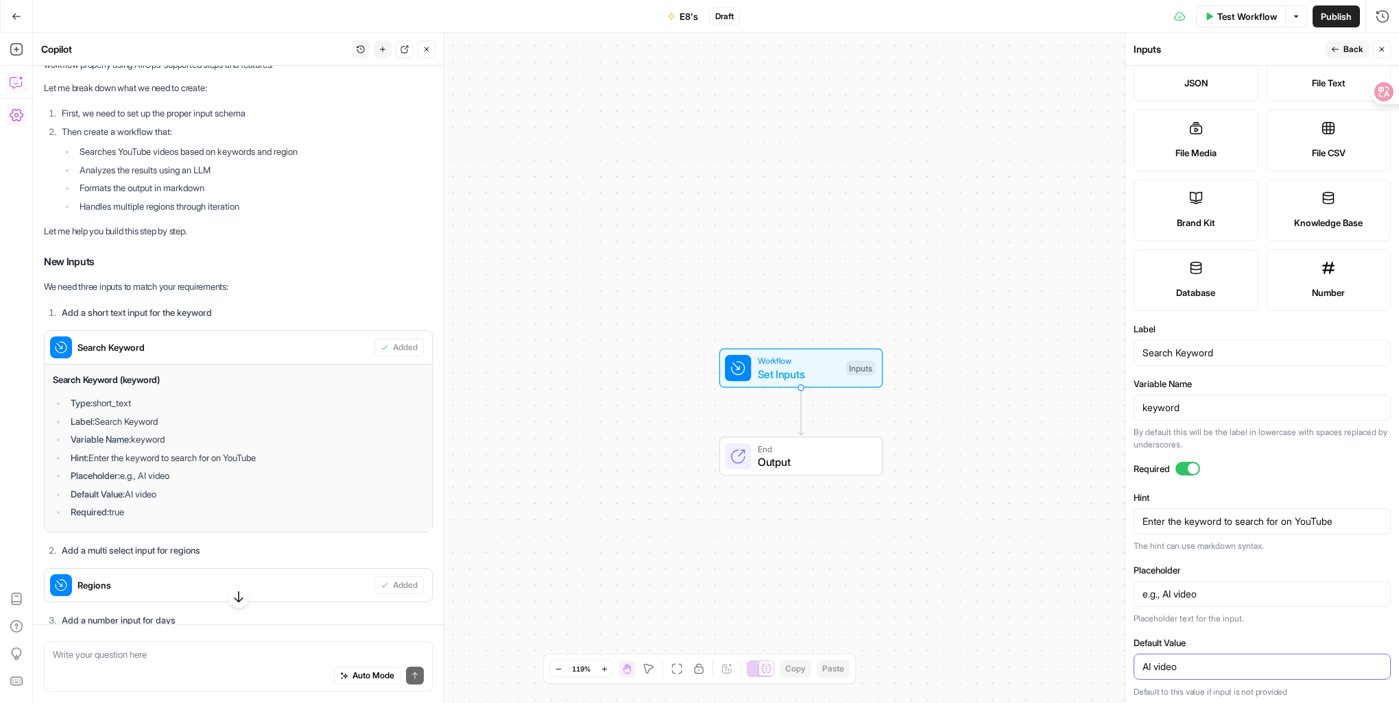
drag, startPoint x: 1229, startPoint y: 666, endPoint x: 1105, endPoint y: 656, distance: 125.2
click at [1105, 656] on body "DomoAI New Home Browse Your Data Usage Settings Recent Grids Landing page Grid …" at bounding box center [699, 351] width 1399 height 703
drag, startPoint x: 1210, startPoint y: 667, endPoint x: 1133, endPoint y: 663, distance: 77.6
click at [1133, 663] on div "AI video" at bounding box center [1261, 667] width 257 height 26
paste input "| AI 動画"
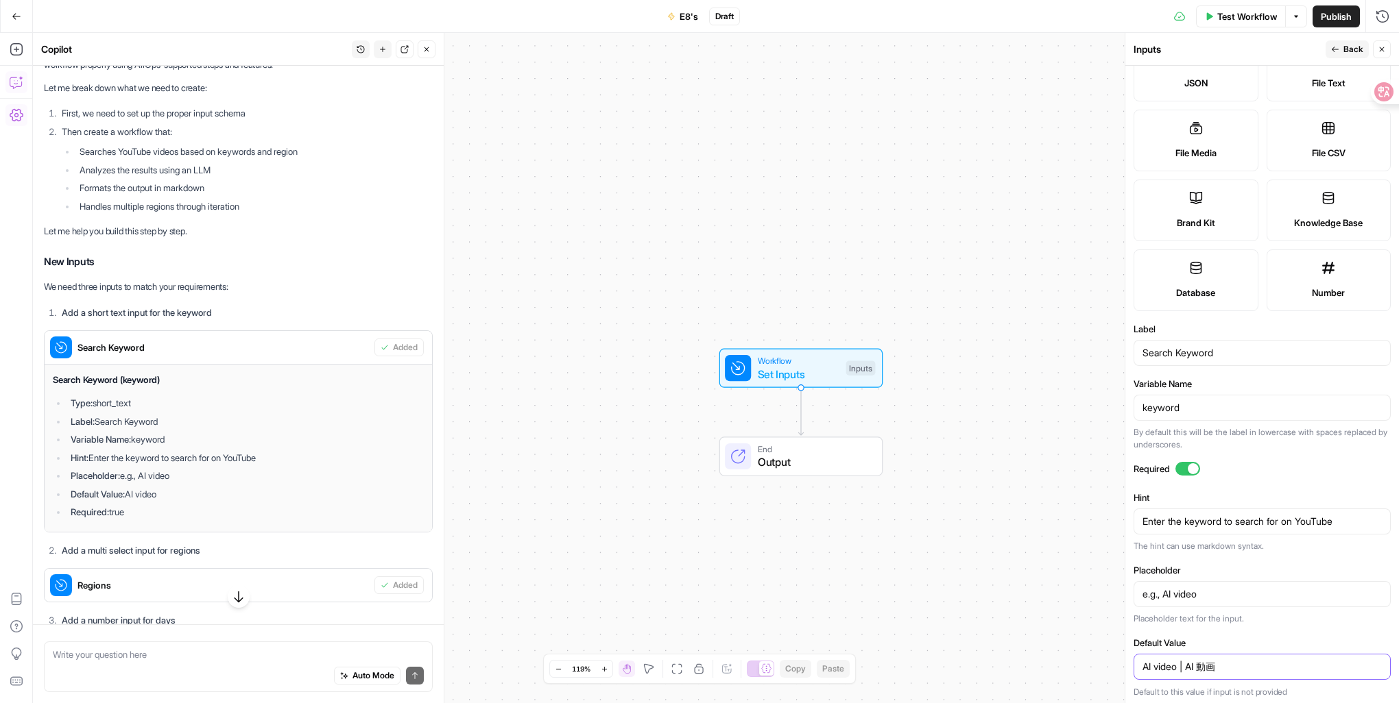
type input "AI video | AI 動画"
drag, startPoint x: 1301, startPoint y: 688, endPoint x: 1127, endPoint y: 692, distance: 173.5
click at [1127, 692] on div "Inputs Back Close Input type Short Text Long Text Single Select Multi Select JS…" at bounding box center [1261, 368] width 274 height 671
click at [1187, 693] on p "Default to this value if input is not provided" at bounding box center [1261, 693] width 257 height 14
drag, startPoint x: 1307, startPoint y: 681, endPoint x: 1135, endPoint y: 692, distance: 172.4
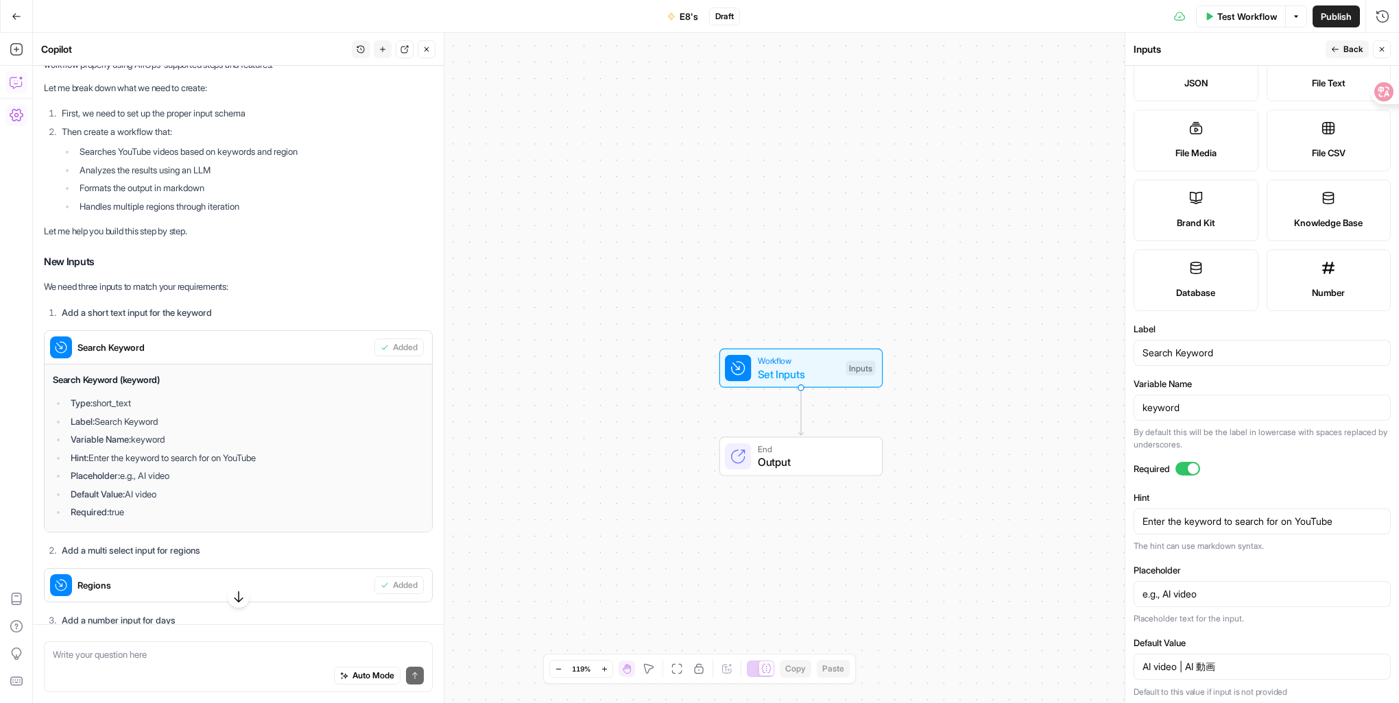
click at [1135, 692] on div "Default Value AI video | AI 動画 Default to this value if input is not provided" at bounding box center [1261, 667] width 257 height 63
copy p "Default to this value if input is not provided"
click at [1305, 636] on label "Default Value" at bounding box center [1261, 643] width 257 height 14
click at [1305, 660] on input "AI video | AI 動画" at bounding box center [1261, 667] width 239 height 14
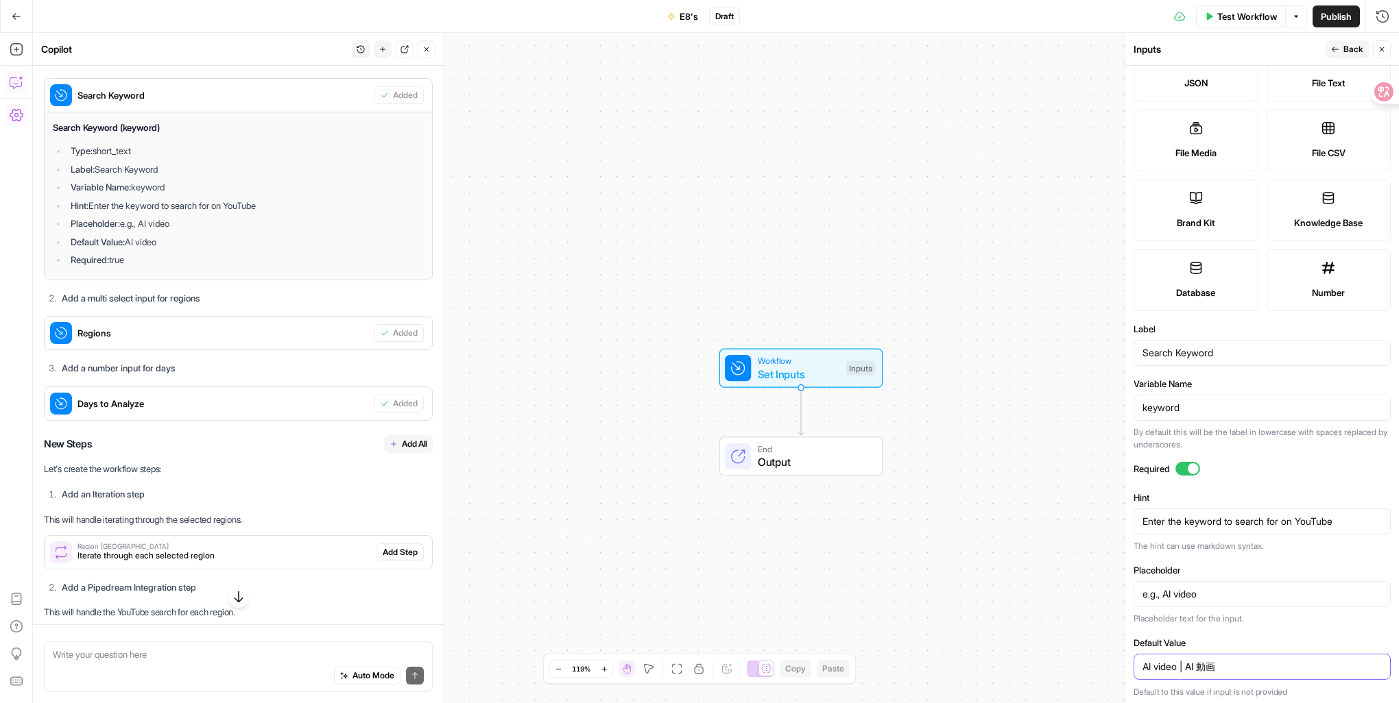
scroll to position [1089, 0]
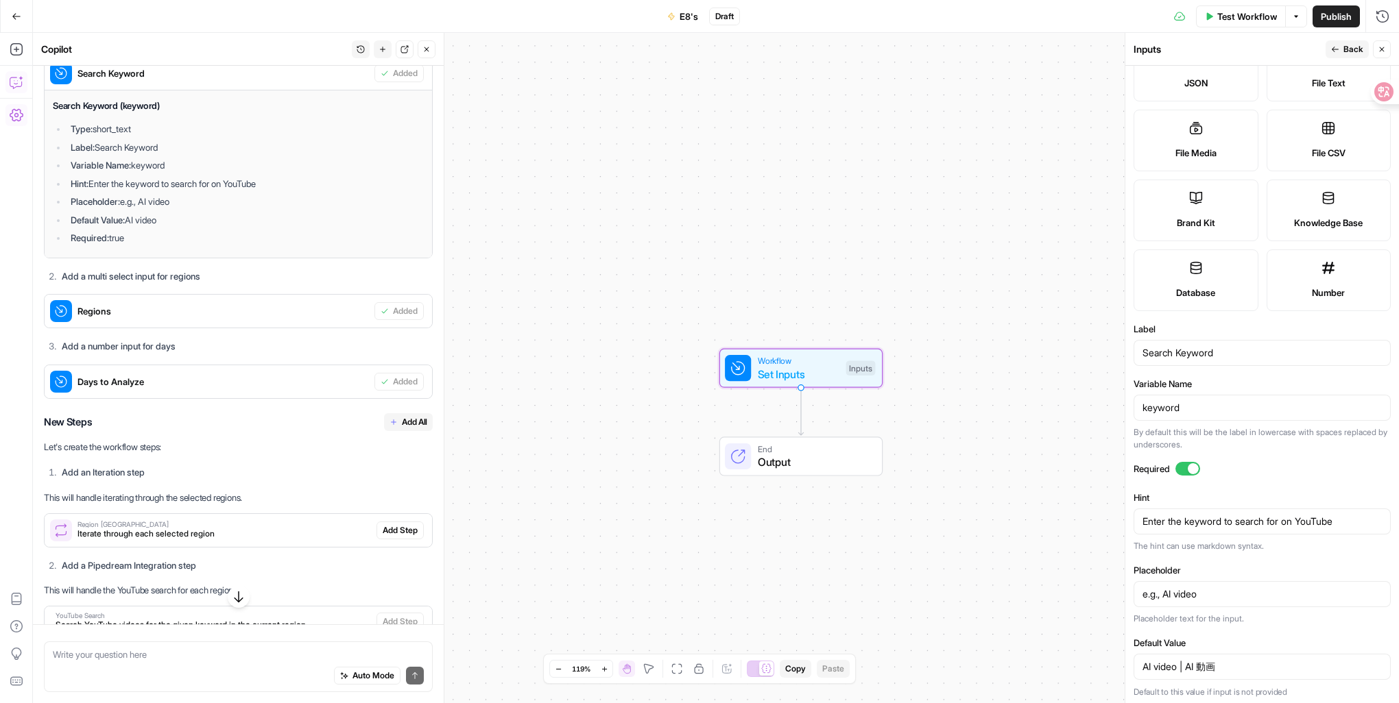
click at [311, 318] on span "Regions" at bounding box center [222, 311] width 291 height 14
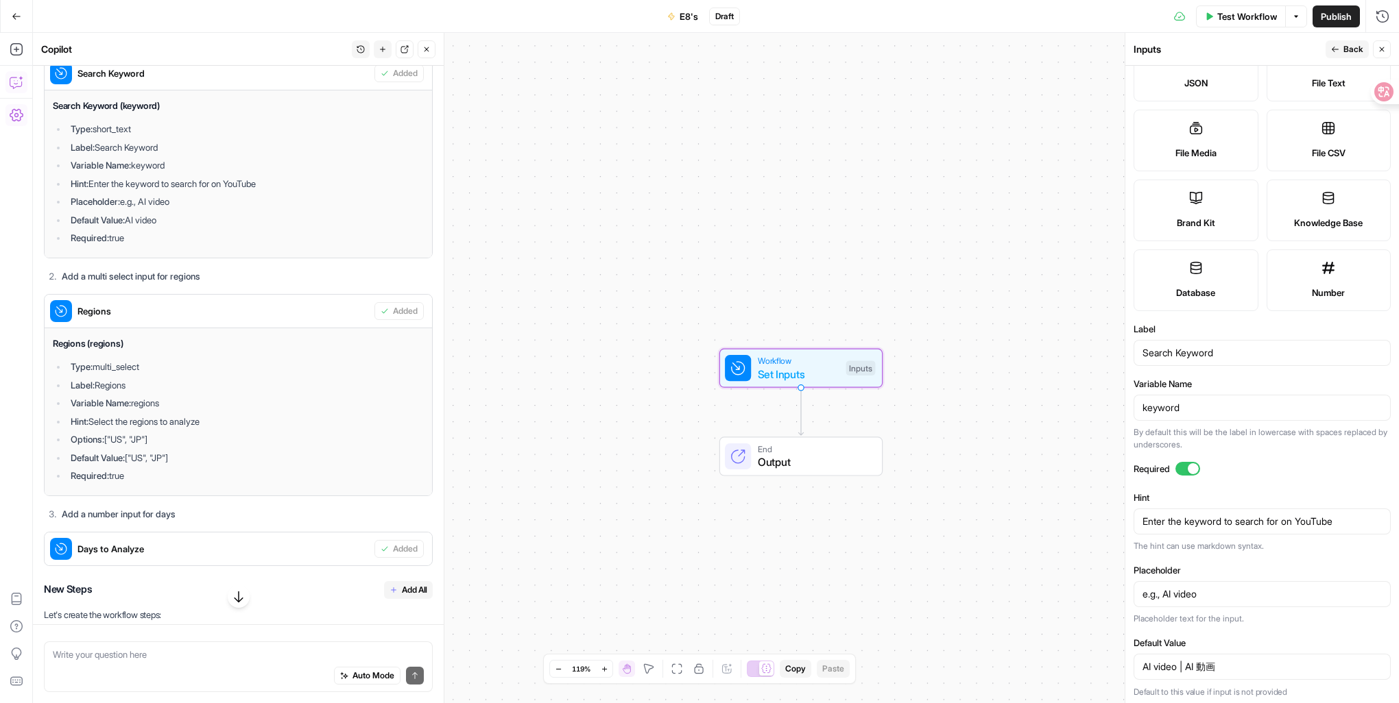
click at [334, 410] on li "Variable Name: regions" at bounding box center [245, 403] width 357 height 14
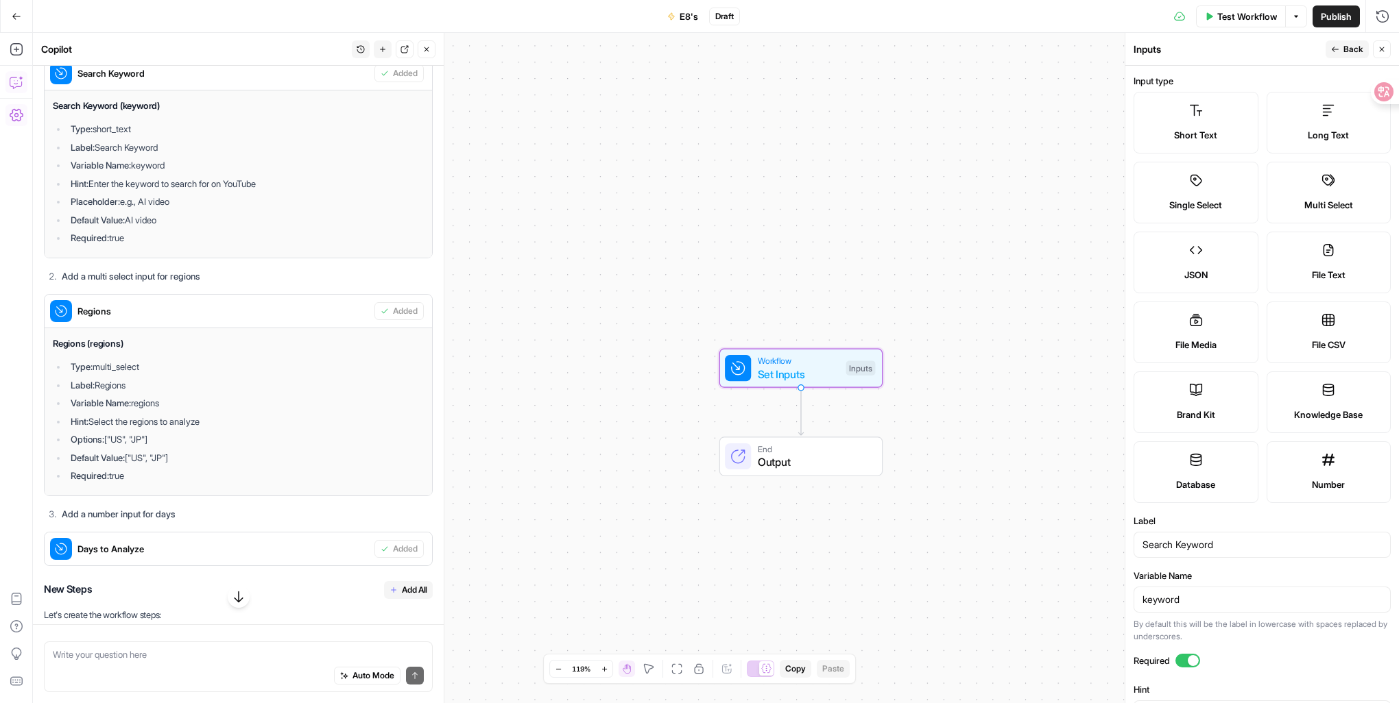
click at [330, 318] on span "Regions" at bounding box center [222, 311] width 291 height 14
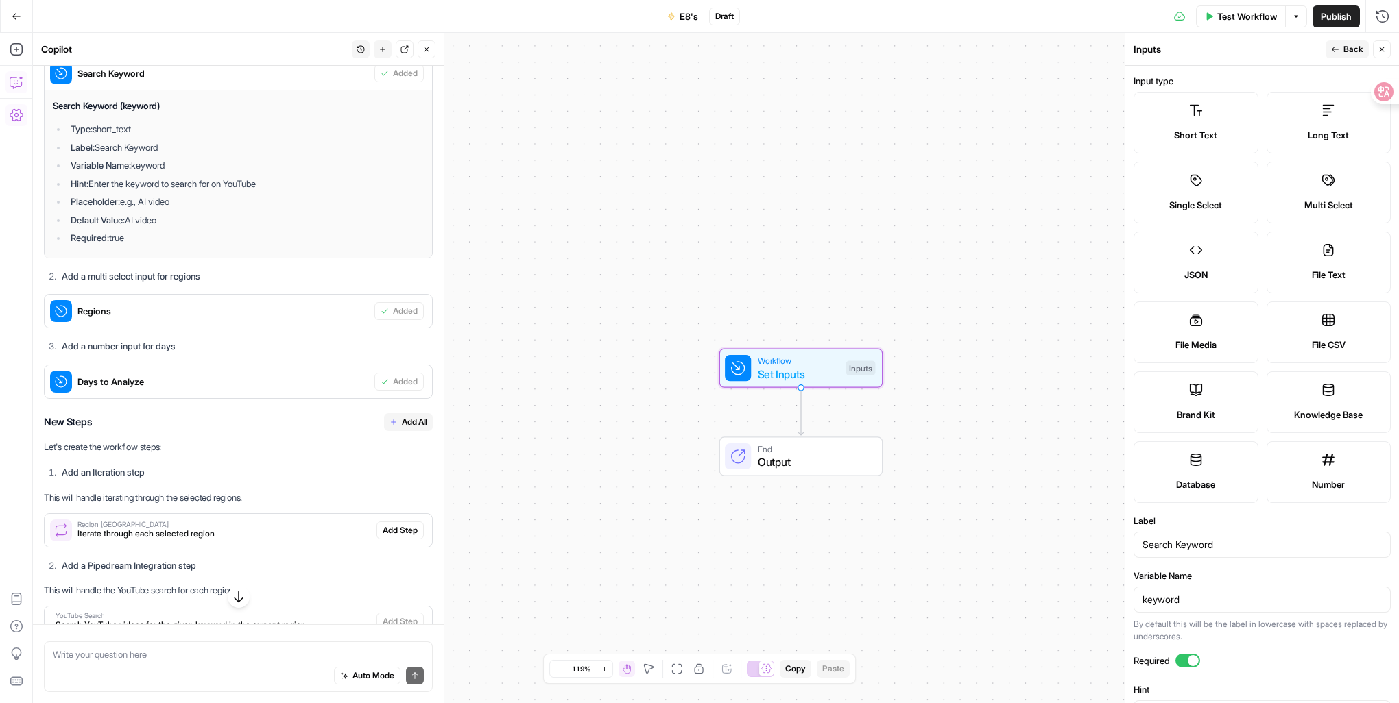
click at [330, 318] on span "Regions" at bounding box center [222, 311] width 291 height 14
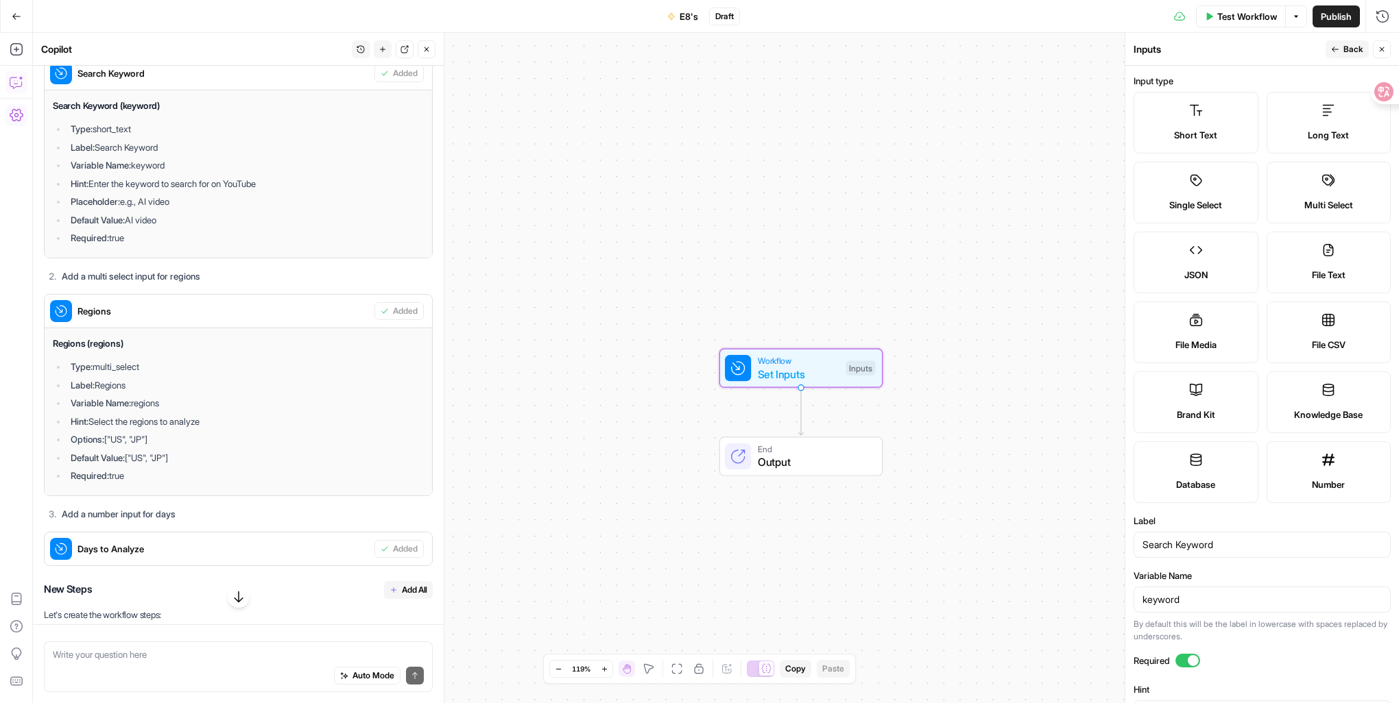
click at [105, 318] on span "Regions" at bounding box center [222, 311] width 291 height 14
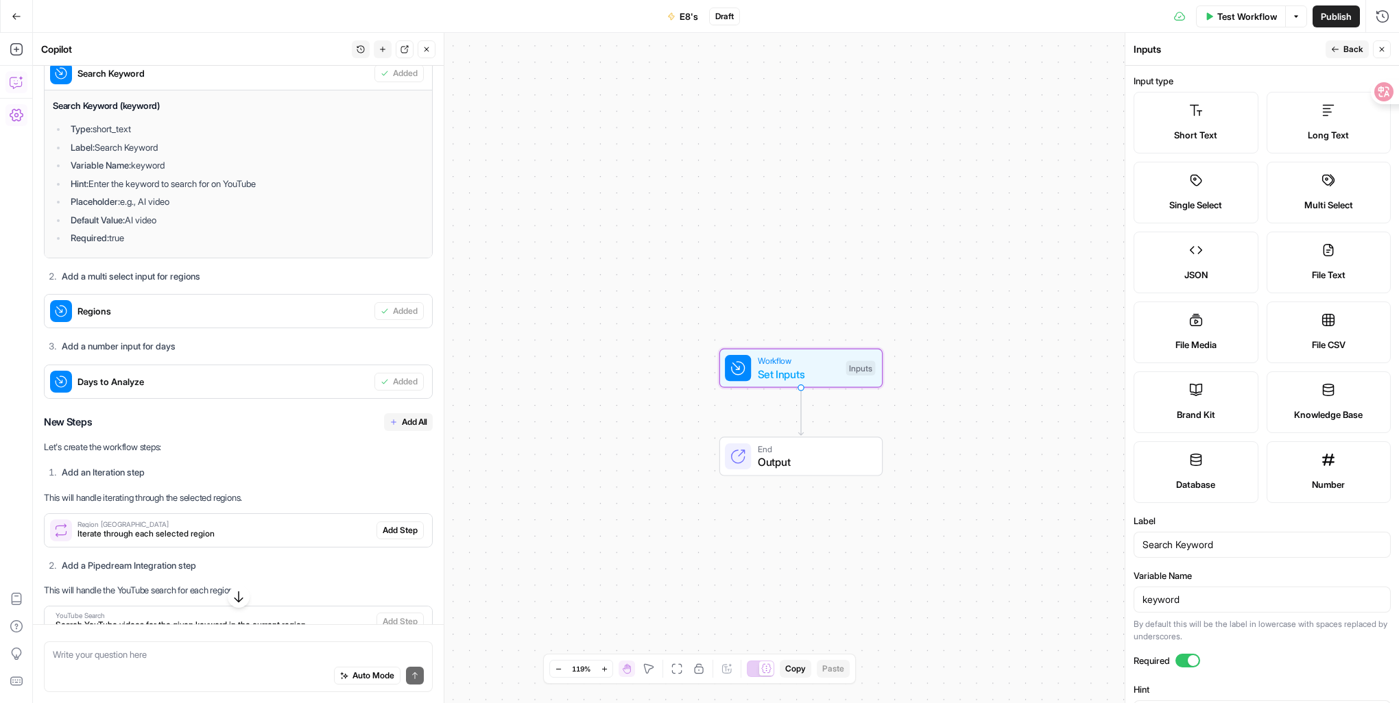
click at [105, 318] on span "Regions" at bounding box center [222, 311] width 291 height 14
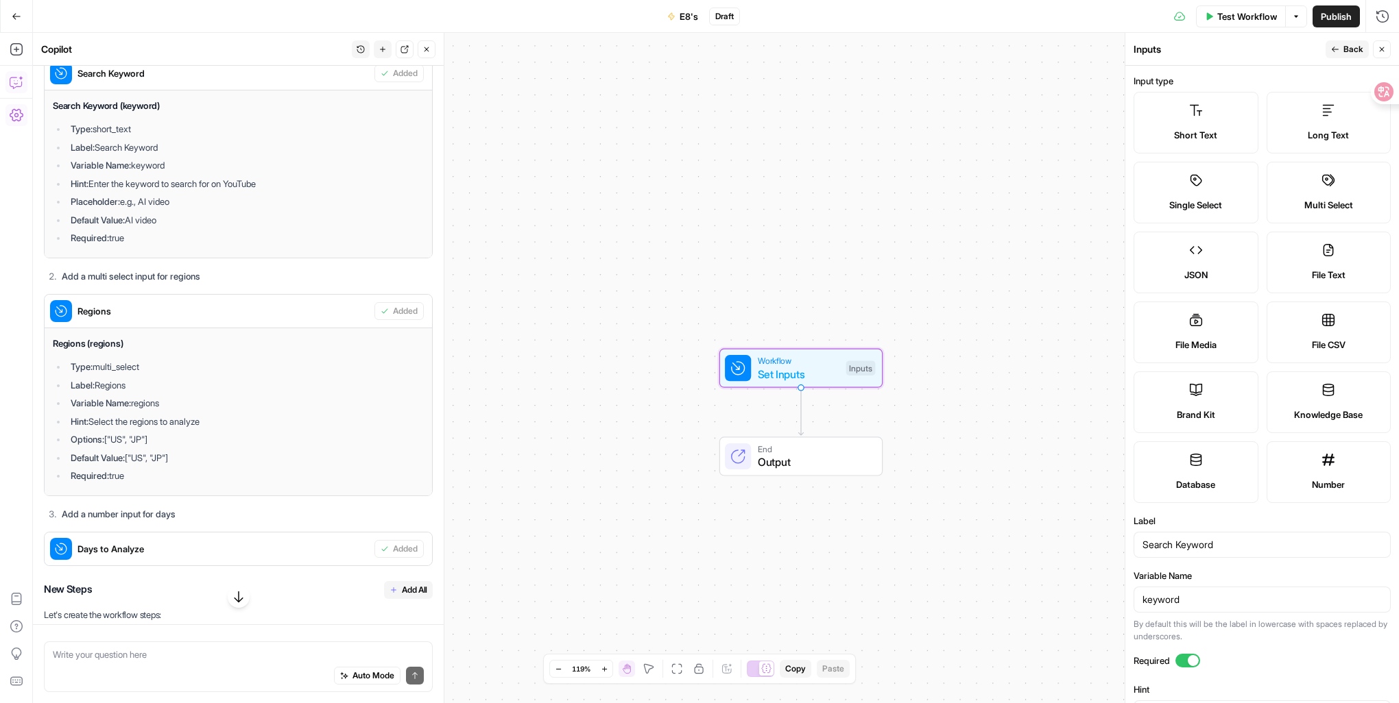
drag, startPoint x: 105, startPoint y: 327, endPoint x: 60, endPoint y: 325, distance: 44.6
click at [60, 322] on icon at bounding box center [61, 311] width 22 height 22
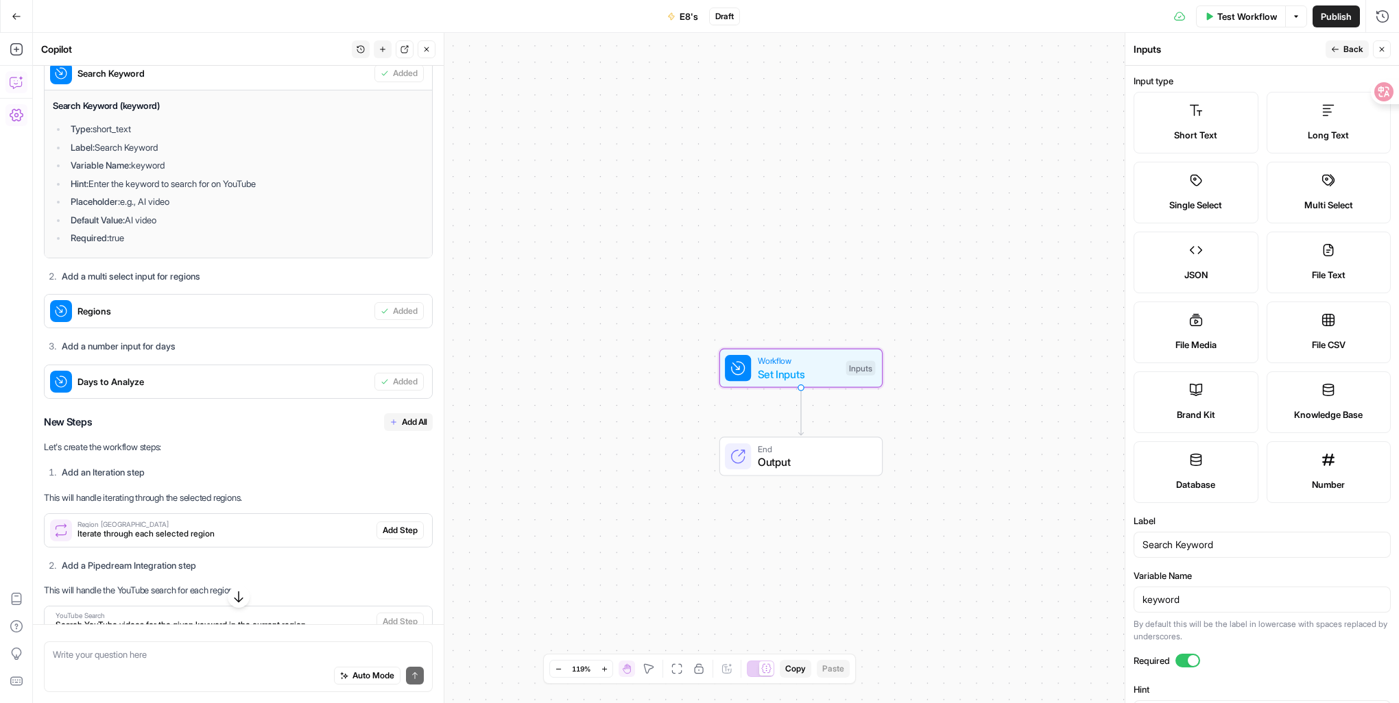
click at [60, 322] on icon at bounding box center [61, 311] width 22 height 22
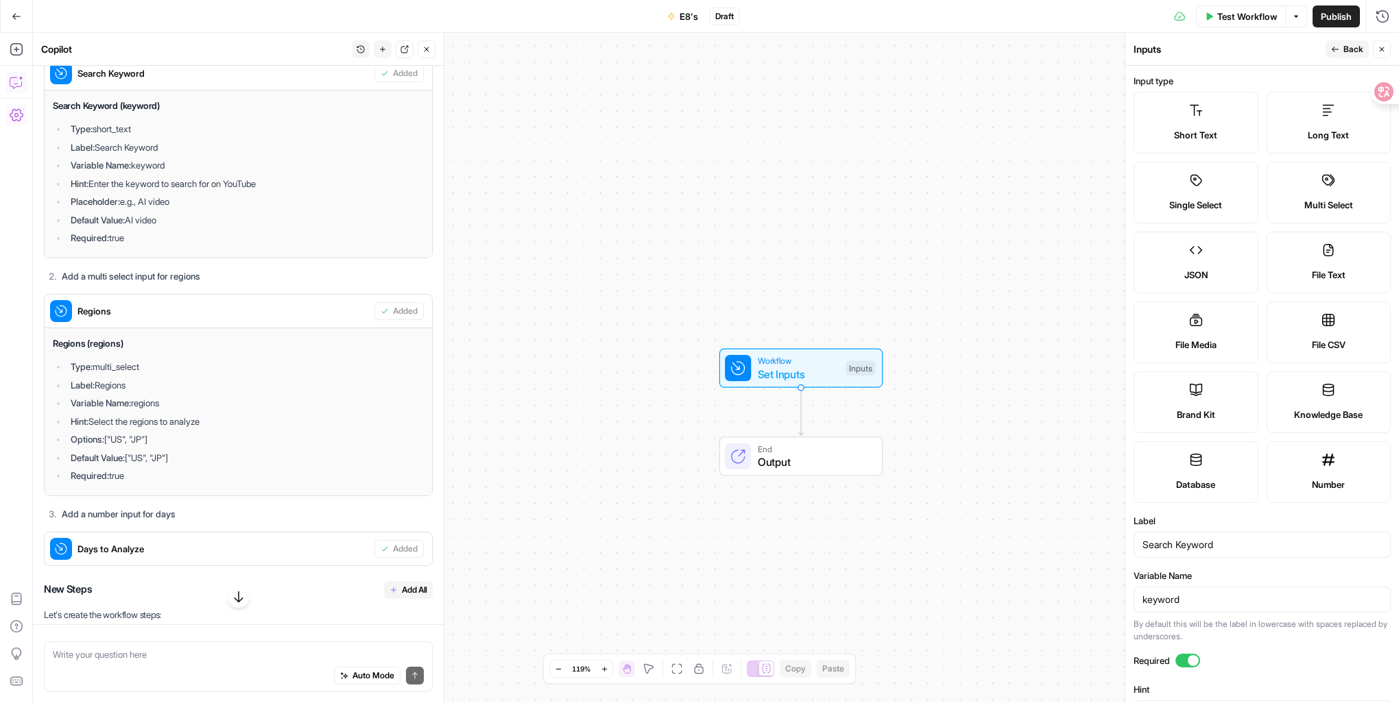
scroll to position [192, 0]
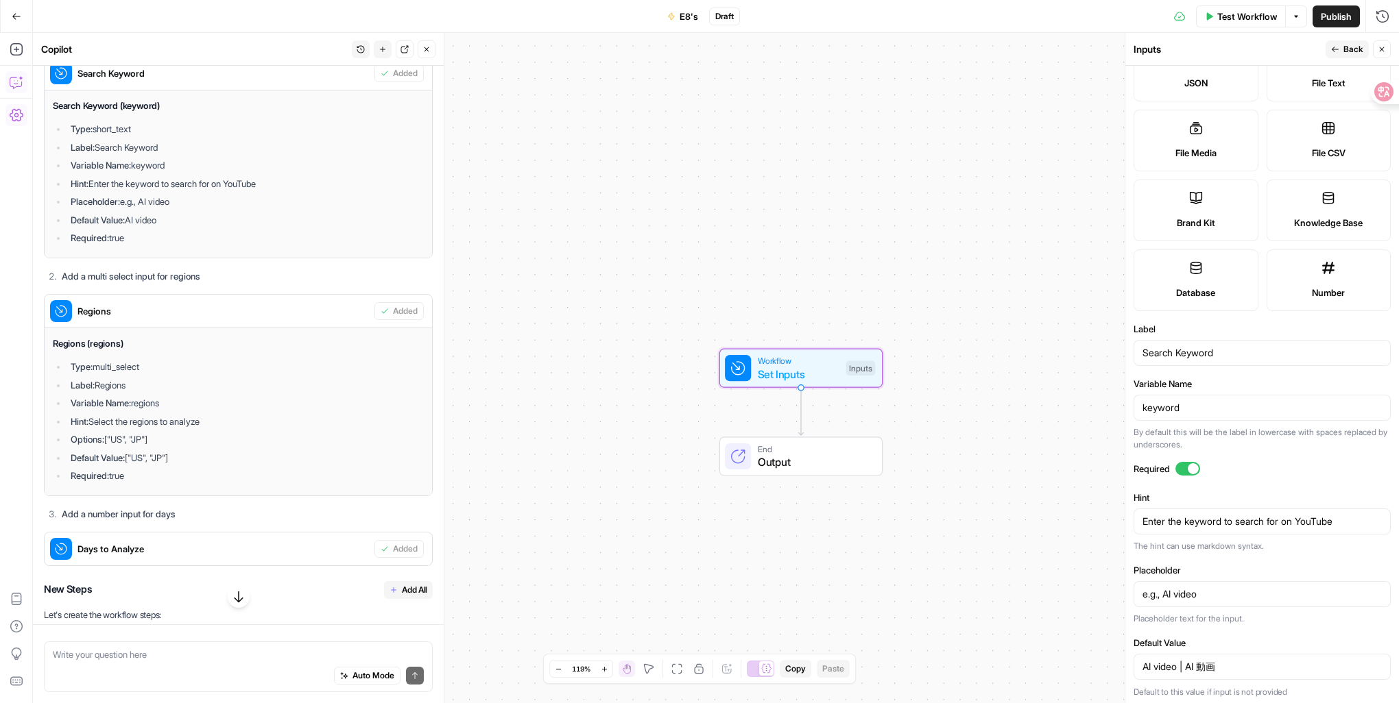
click at [273, 318] on span "Regions" at bounding box center [222, 311] width 291 height 14
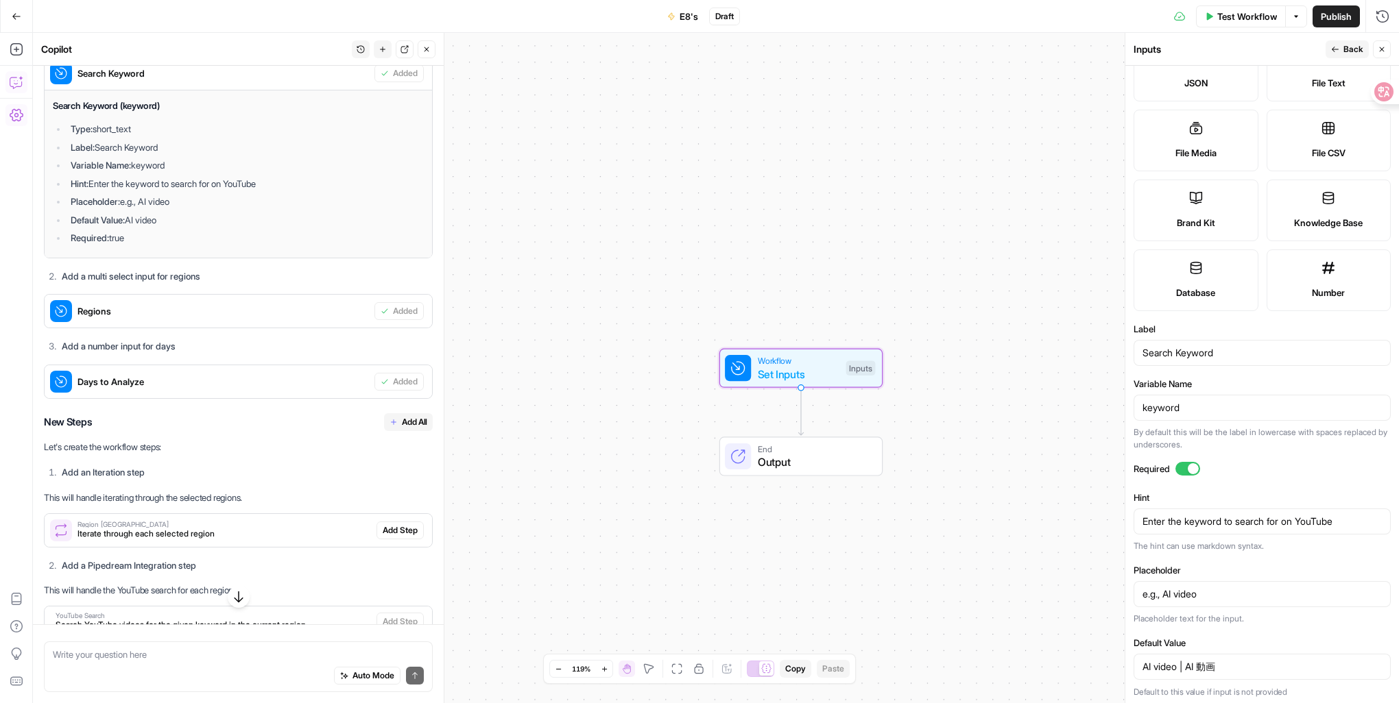
click at [273, 318] on span "Regions" at bounding box center [222, 311] width 291 height 14
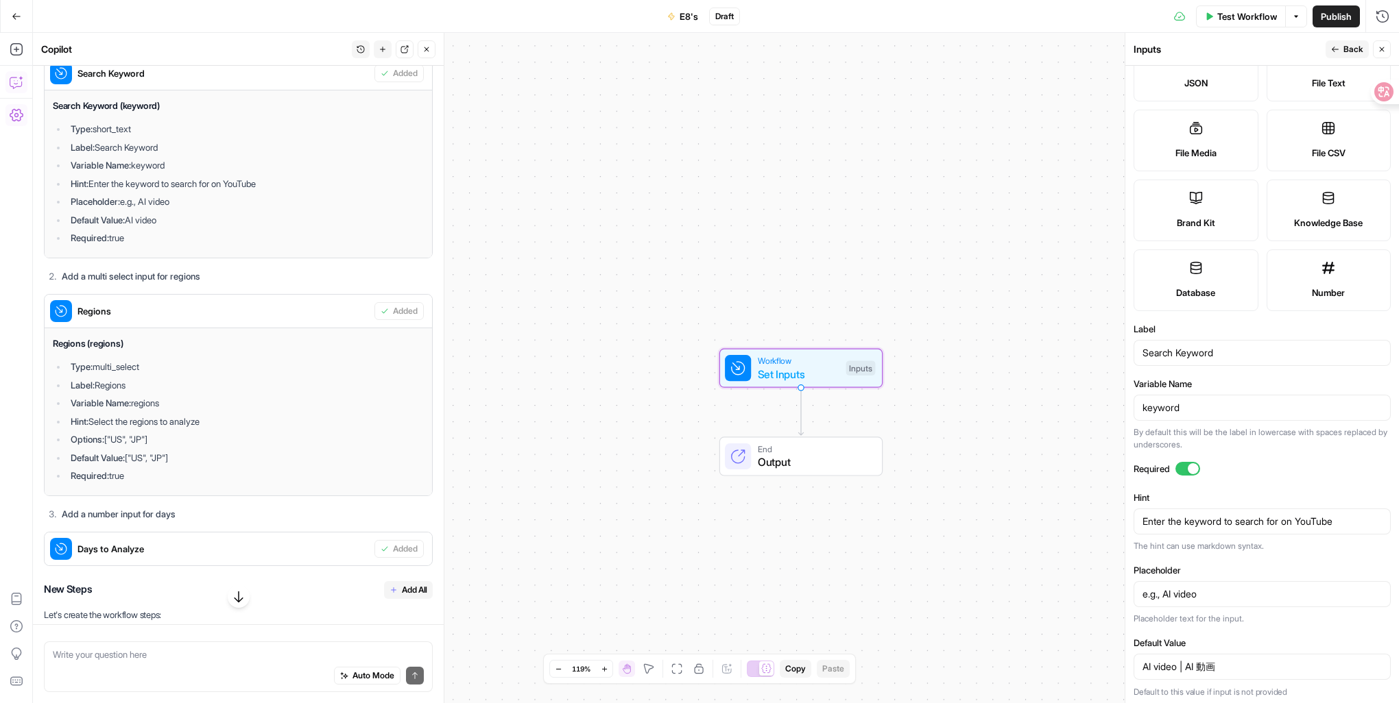
click at [313, 154] on li "Label: Search Keyword" at bounding box center [245, 148] width 357 height 14
click at [1347, 48] on span "Back" at bounding box center [1353, 49] width 20 height 12
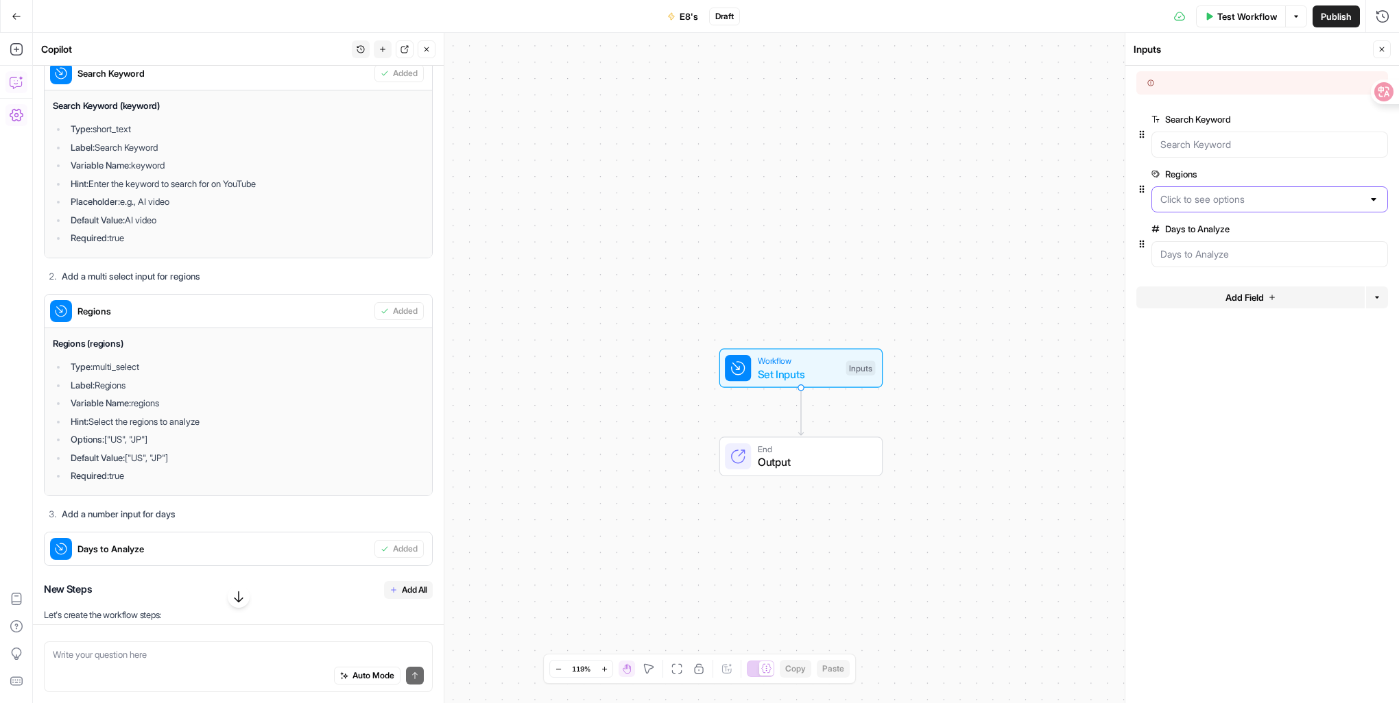
click at [1198, 197] on input "Regions" at bounding box center [1261, 200] width 202 height 14
click at [1342, 175] on span "edit field" at bounding box center [1337, 174] width 27 height 11
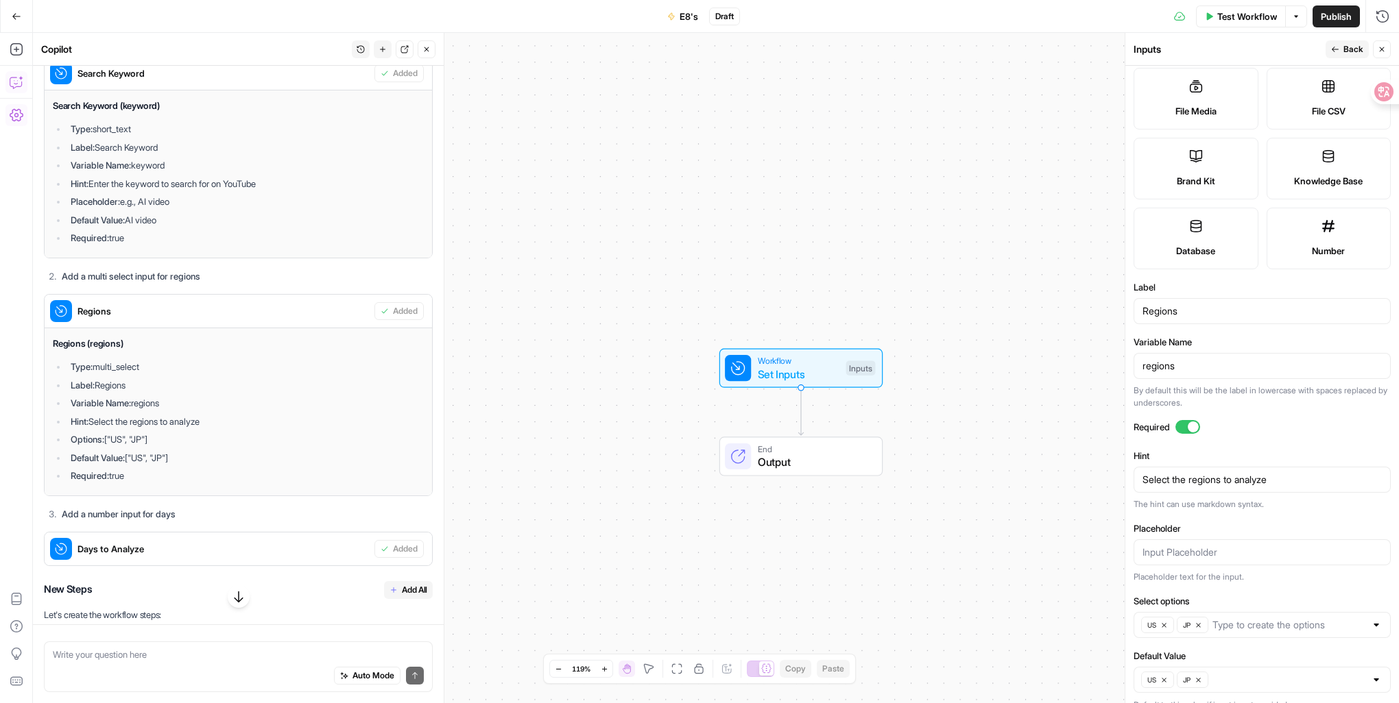
scroll to position [247, 0]
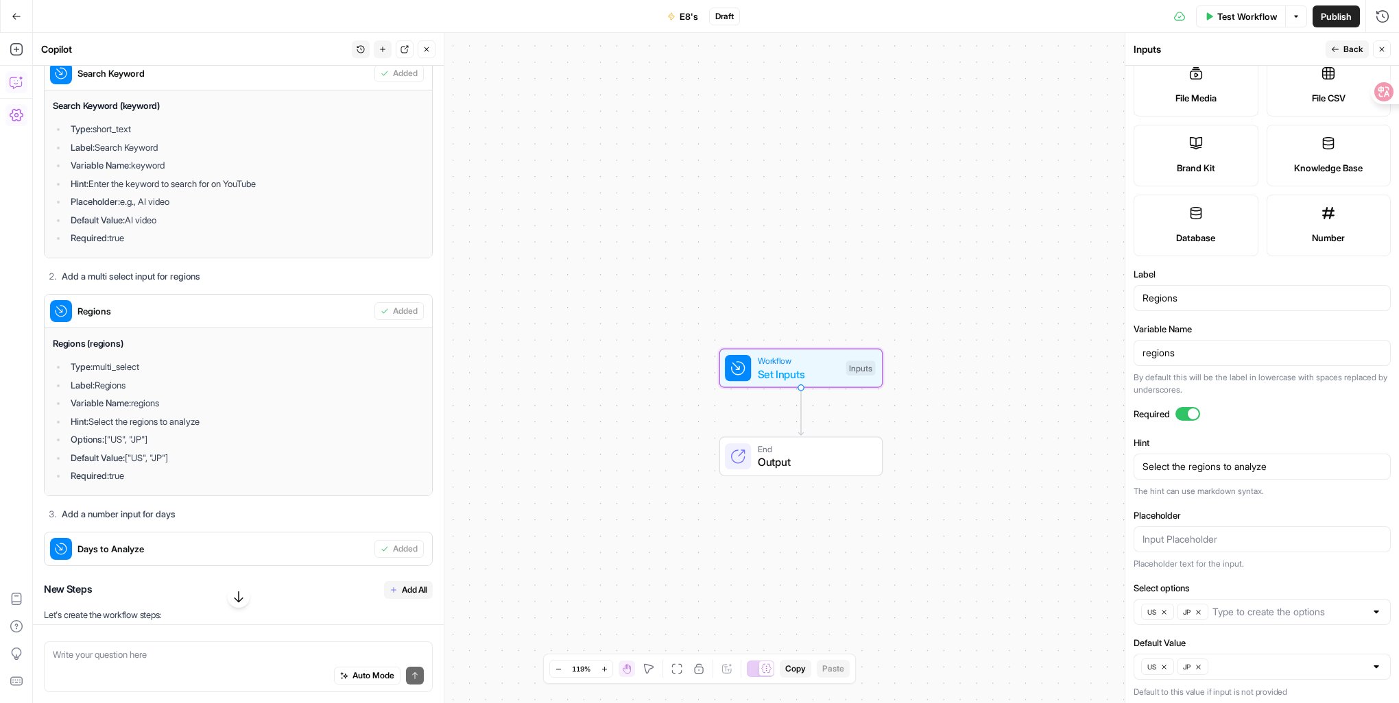
click at [337, 556] on span "Days to Analyze" at bounding box center [222, 549] width 291 height 14
click at [1344, 51] on span "Back" at bounding box center [1353, 49] width 20 height 12
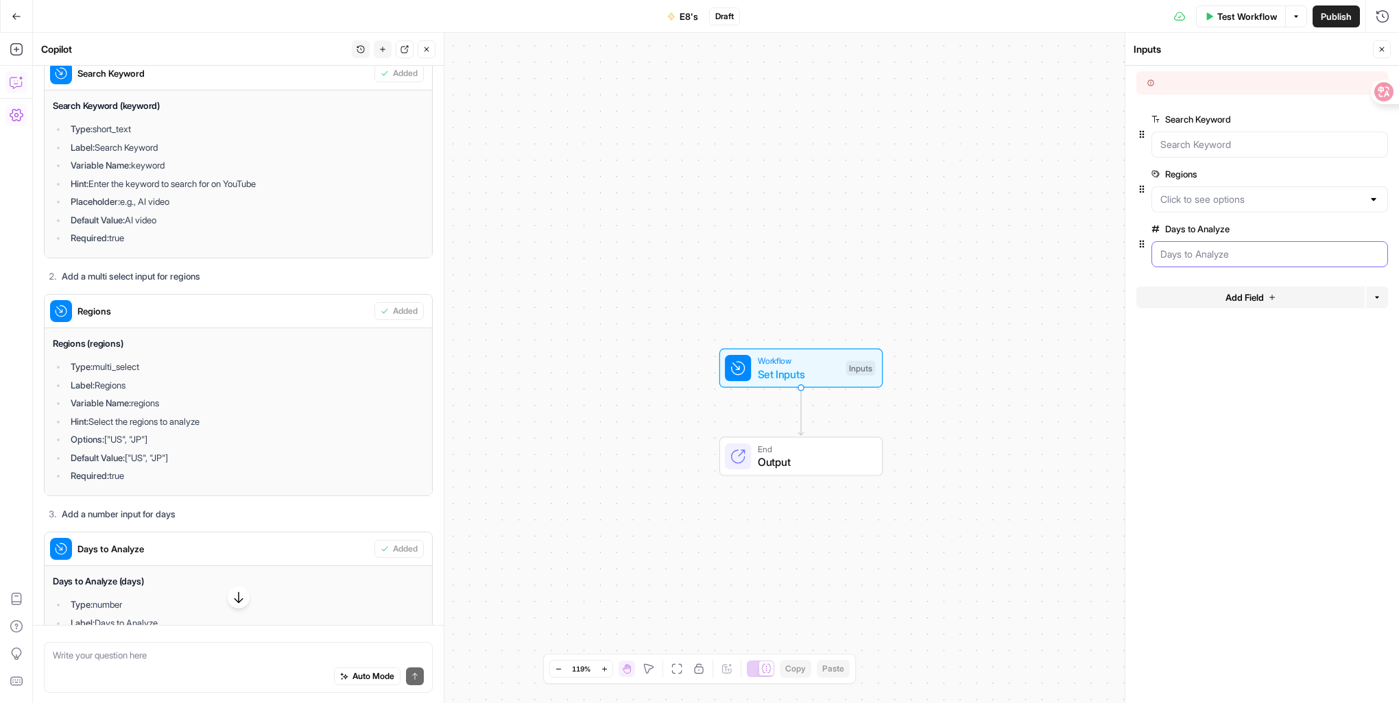
click at [1234, 251] on Analyze "Days to Analyze" at bounding box center [1269, 255] width 219 height 14
click at [1325, 229] on span "edit field" at bounding box center [1337, 229] width 27 height 11
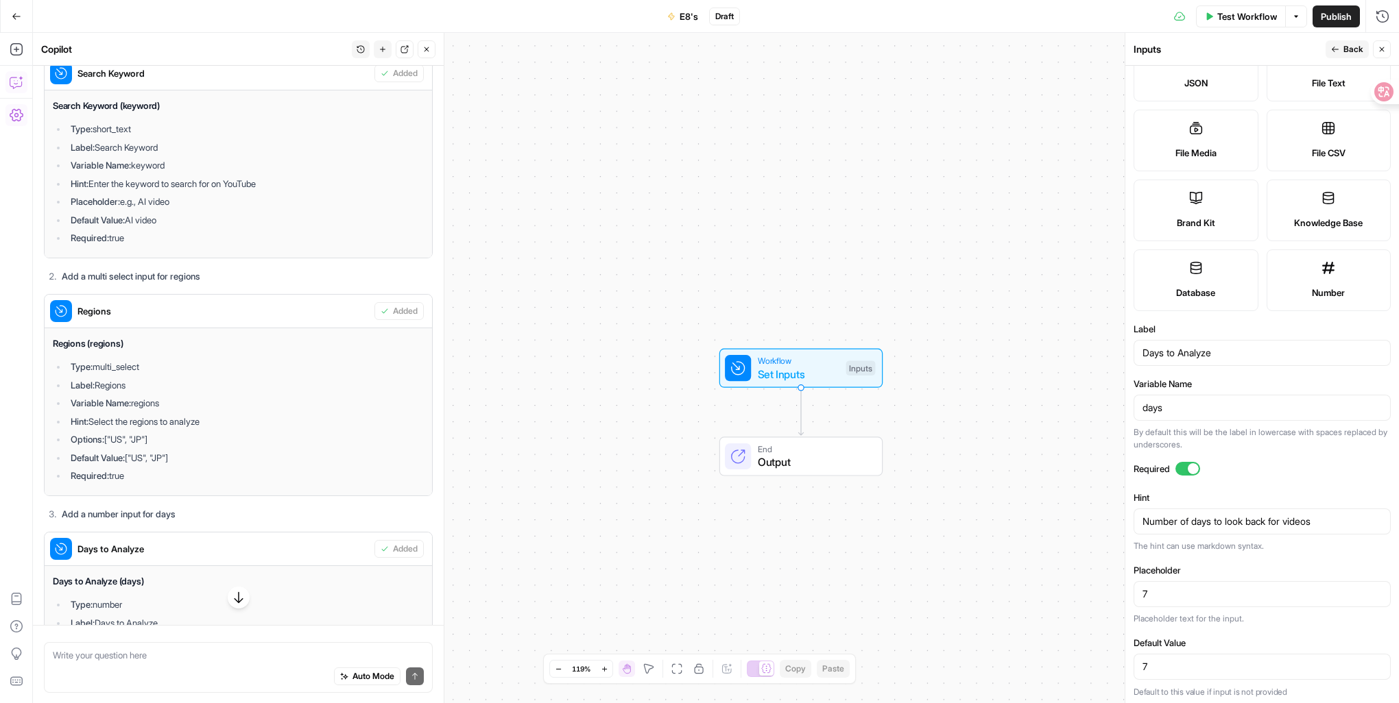
scroll to position [192, 0]
click at [15, 48] on icon "button" at bounding box center [17, 50] width 14 height 14
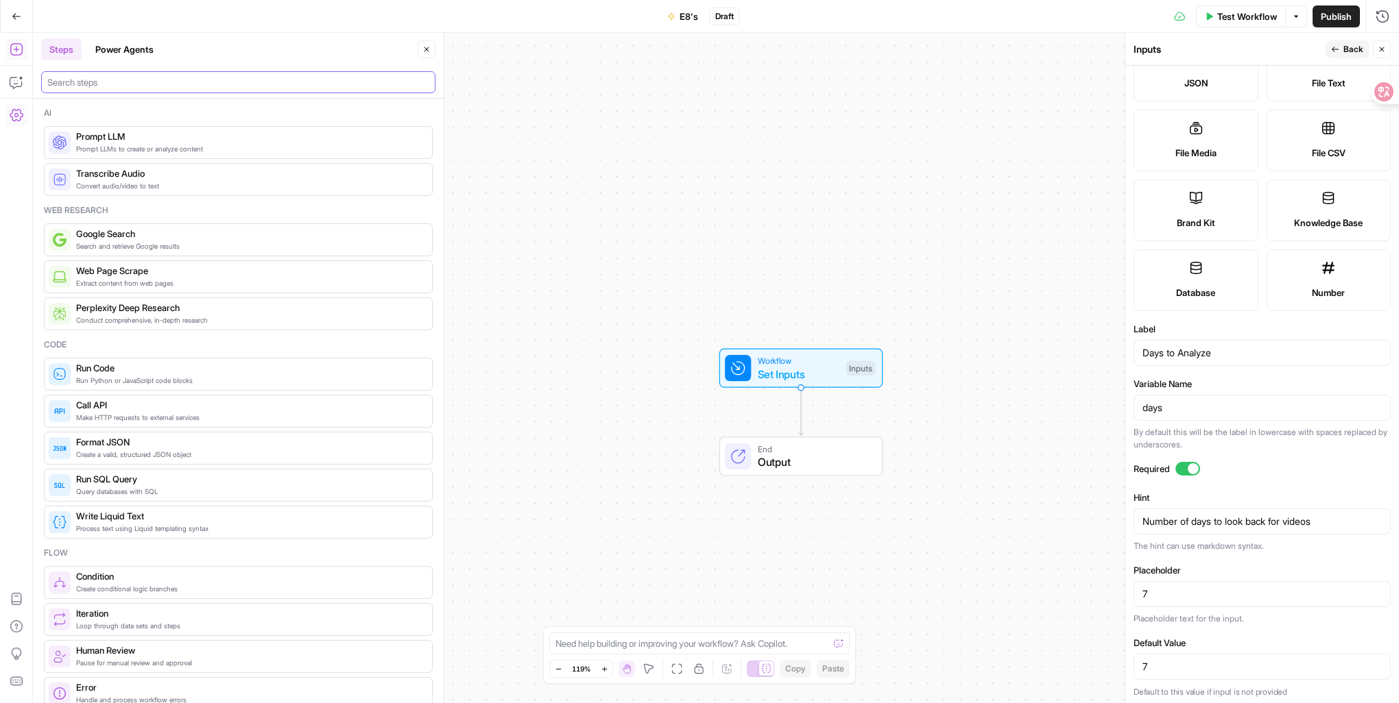
click at [123, 80] on input "search" at bounding box center [238, 82] width 382 height 14
click at [160, 73] on div at bounding box center [238, 82] width 394 height 22
paste input "Control"
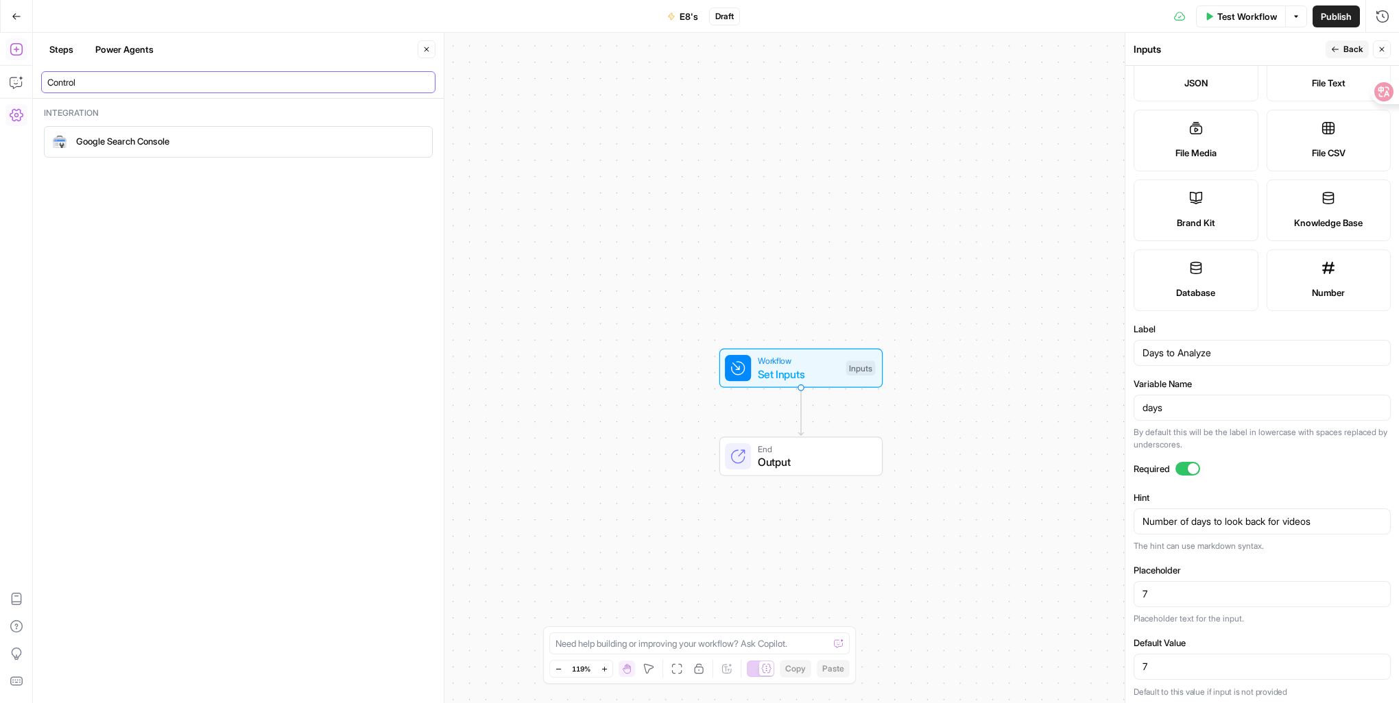
type input "Control"
click at [169, 138] on span "Google Search Console" at bounding box center [248, 141] width 345 height 14
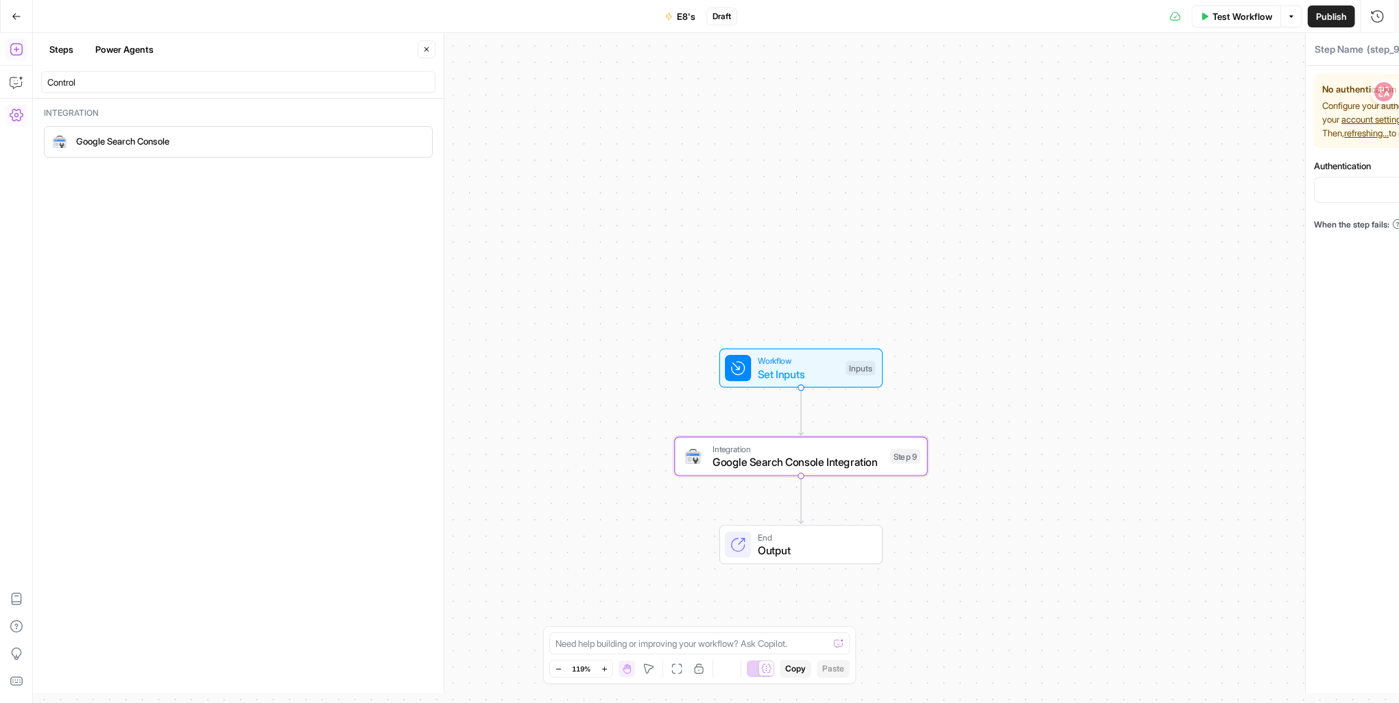
type textarea "Google Search Console Integration"
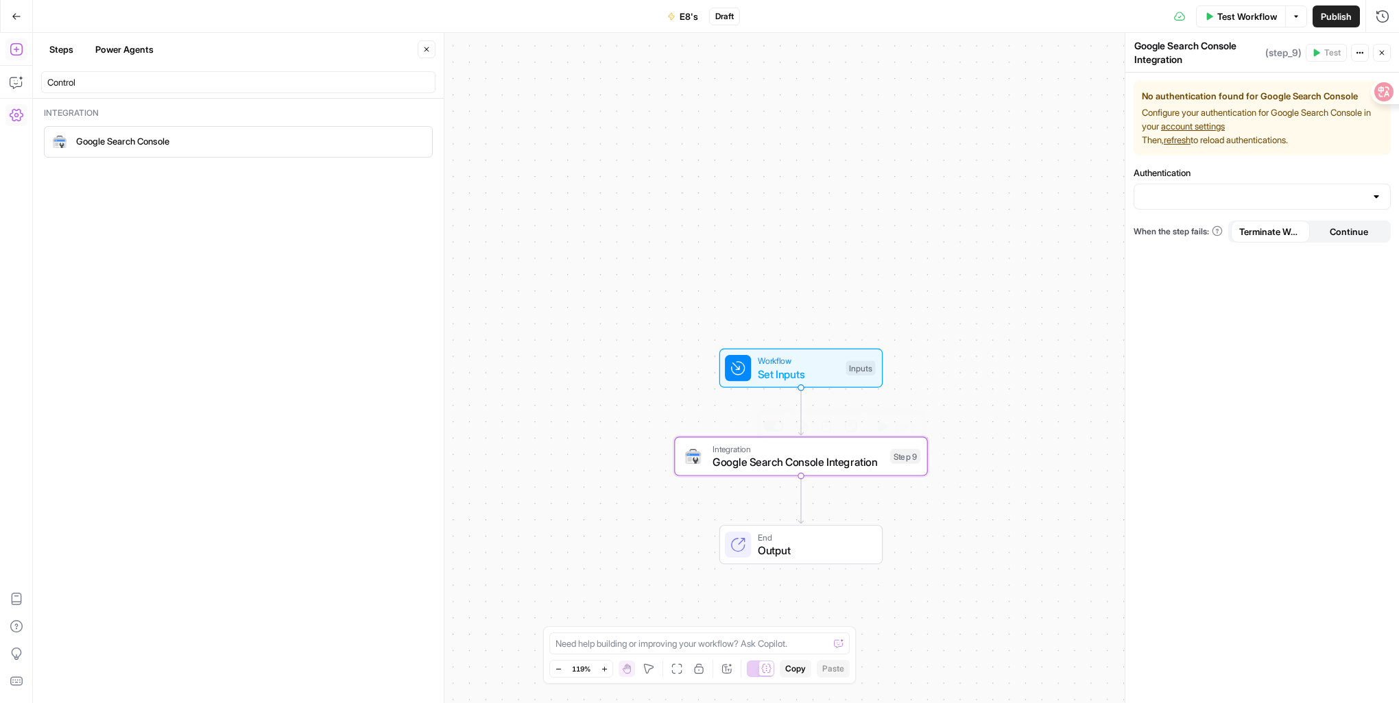
click at [816, 463] on span "Google Search Console Integration" at bounding box center [797, 462] width 171 height 16
click at [1360, 237] on span "Continue" at bounding box center [1348, 232] width 38 height 14
click at [1279, 234] on span "Terminate Workflow" at bounding box center [1270, 232] width 62 height 14
click at [1238, 202] on input "Authentication" at bounding box center [1253, 197] width 223 height 14
click at [1236, 234] on span "﹢ Create New" at bounding box center [1259, 231] width 228 height 14
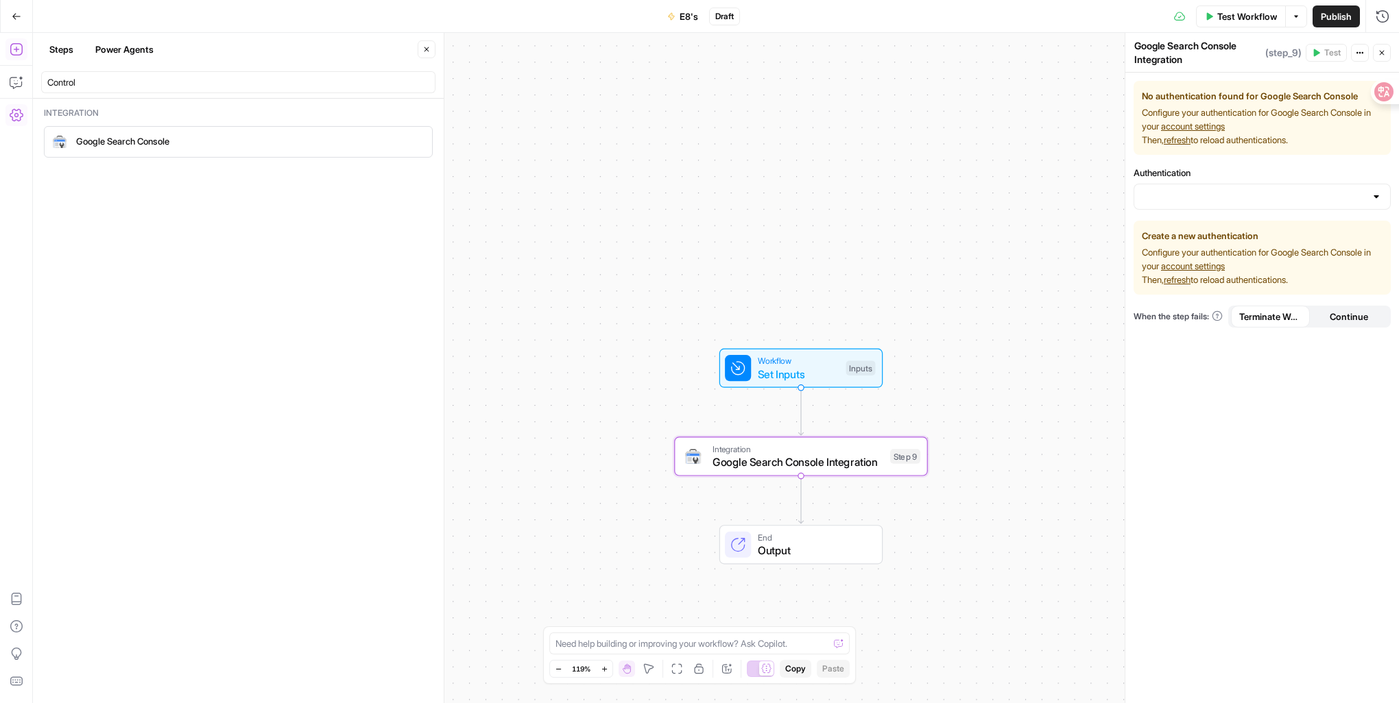
click at [1306, 248] on span "Configure your authentication for Google Search Console in your account setting…" at bounding box center [1262, 265] width 241 height 41
click at [1338, 317] on span "Continue" at bounding box center [1348, 317] width 38 height 14
click at [1279, 325] on button "Terminate Workflow" at bounding box center [1270, 317] width 79 height 22
click at [1352, 196] on input "Authentication" at bounding box center [1253, 197] width 223 height 14
click at [1238, 360] on div "No authentication found for Google Search Console Configure your authentication…" at bounding box center [1262, 388] width 274 height 631
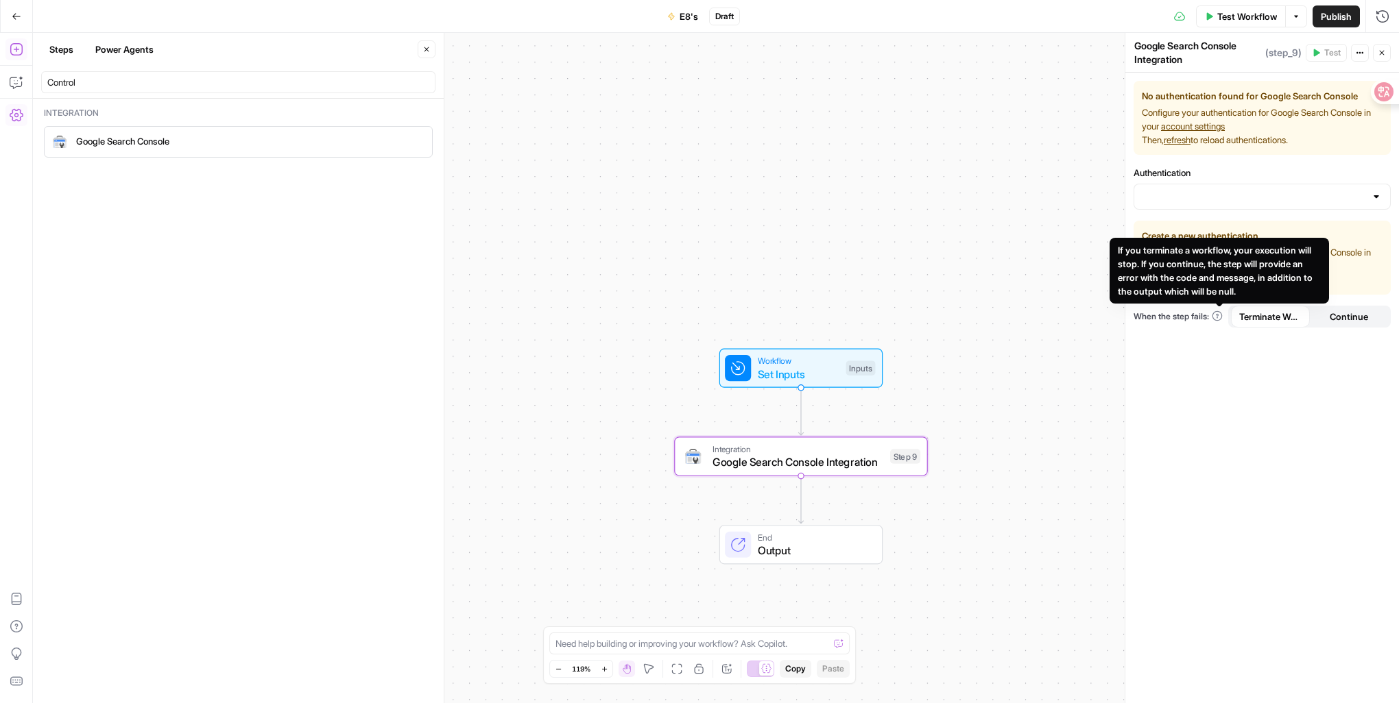
click at [1221, 319] on icon at bounding box center [1217, 316] width 10 height 10
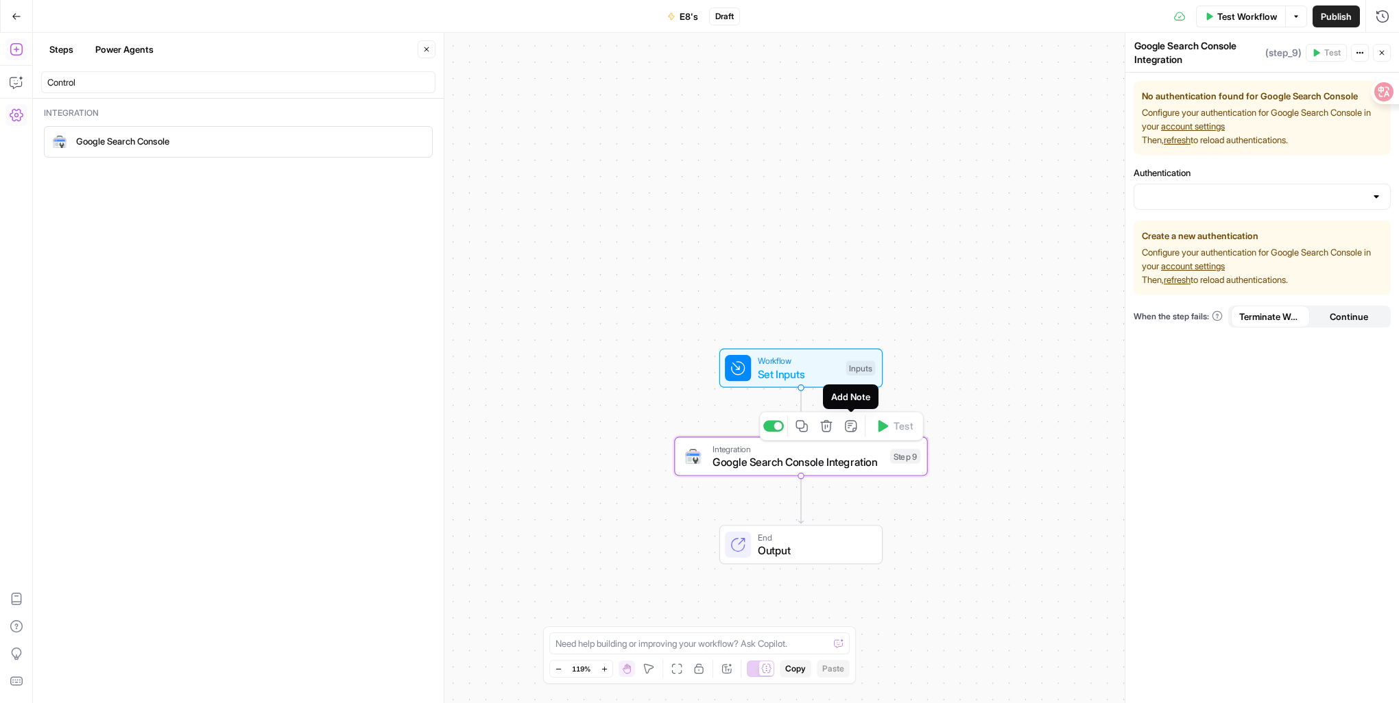
click at [847, 431] on icon "button" at bounding box center [850, 426] width 13 height 13
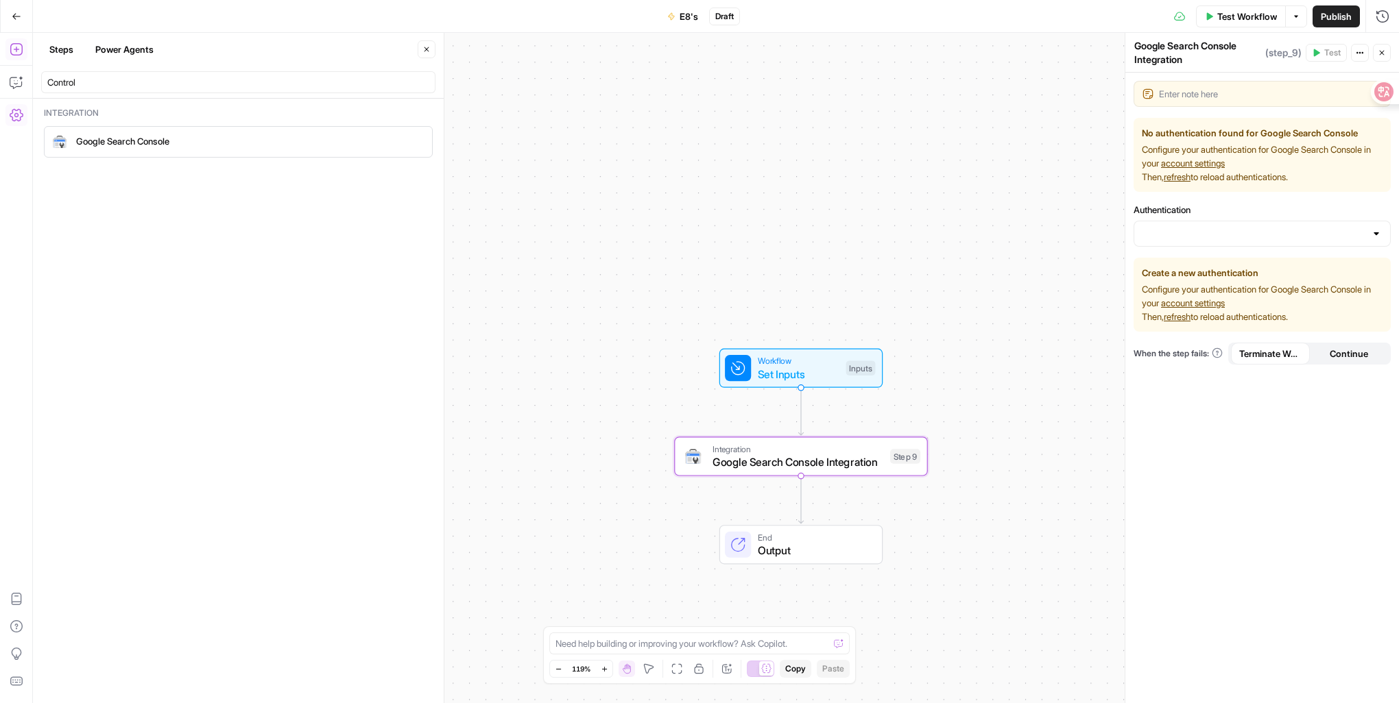
click at [1218, 91] on textarea at bounding box center [1270, 94] width 223 height 14
click at [827, 459] on span "Google Search Console Integration" at bounding box center [797, 462] width 171 height 16
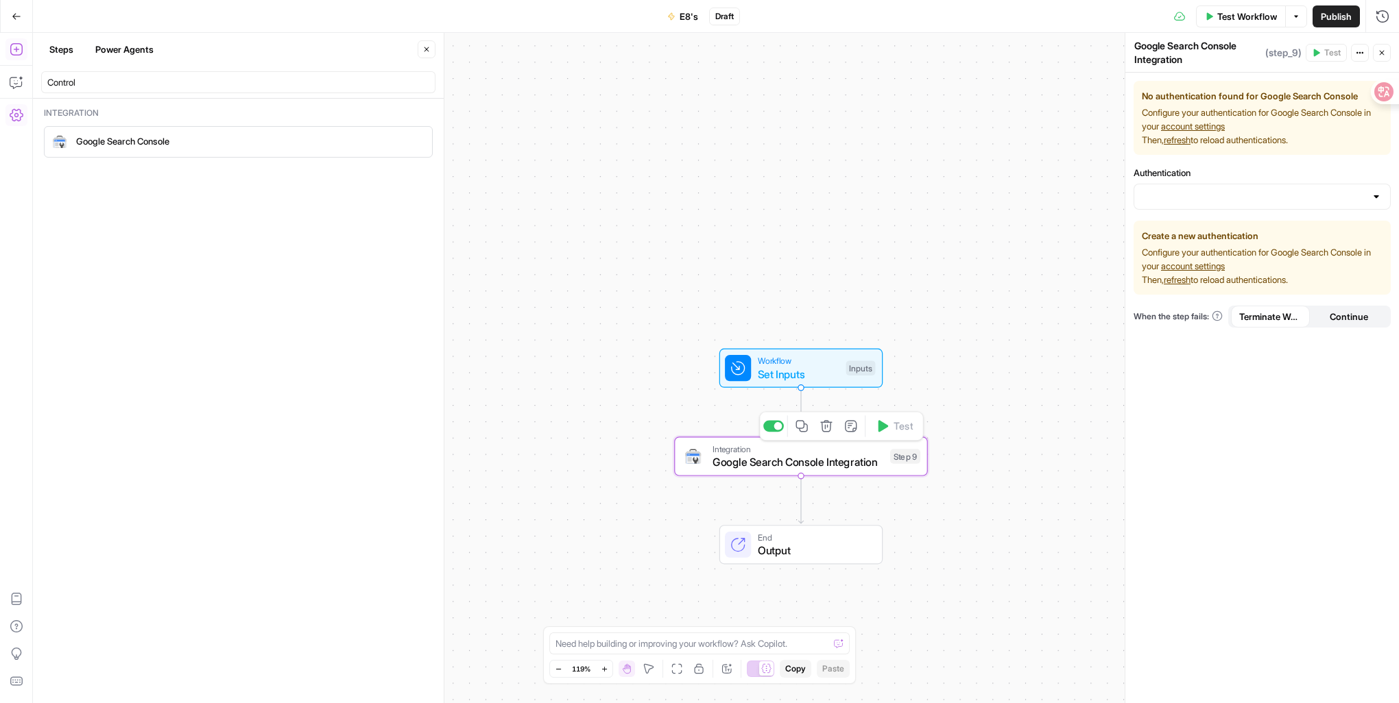
click at [1282, 520] on div "No authentication found for Google Search Console Configure your authentication…" at bounding box center [1262, 388] width 274 height 631
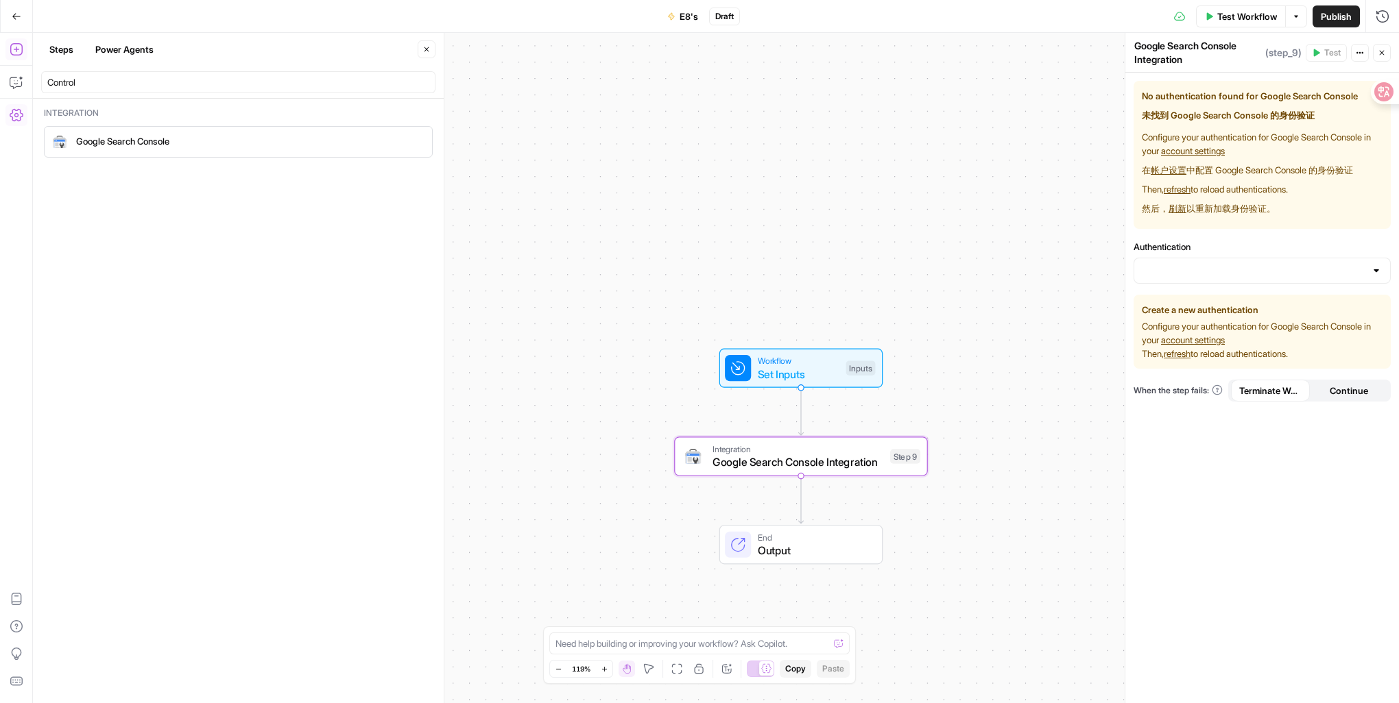
drag, startPoint x: 1139, startPoint y: 92, endPoint x: 1336, endPoint y: 184, distance: 216.8
click at [1336, 184] on div "No authentication found for Google Search Console 未找到 Google Search Console 的身份…" at bounding box center [1261, 155] width 257 height 148
drag, startPoint x: 1336, startPoint y: 184, endPoint x: 1344, endPoint y: 206, distance: 22.8
click at [1344, 206] on span "Configure your authentication for Google Search Console in your account setting…" at bounding box center [1262, 175] width 241 height 91
click at [1224, 149] on link "account settings" at bounding box center [1193, 150] width 64 height 11
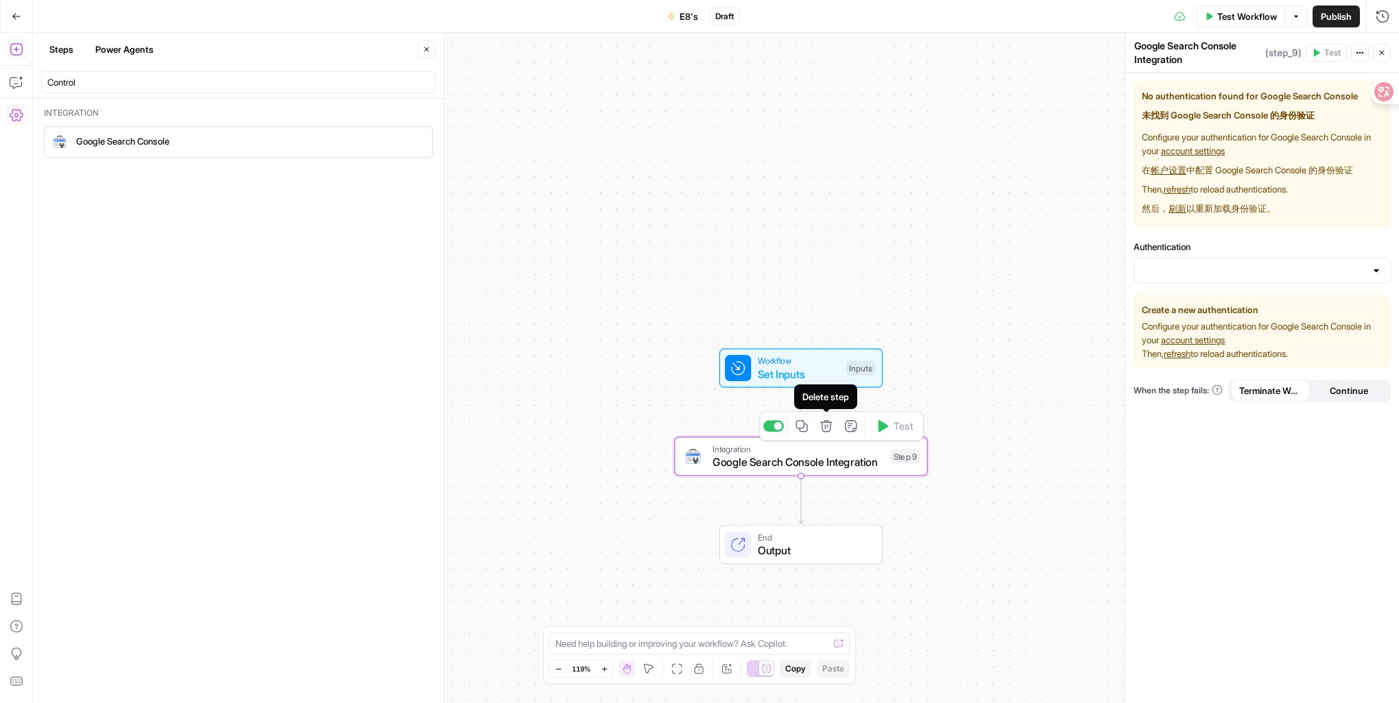
click at [826, 432] on icon "button" at bounding box center [826, 426] width 12 height 12
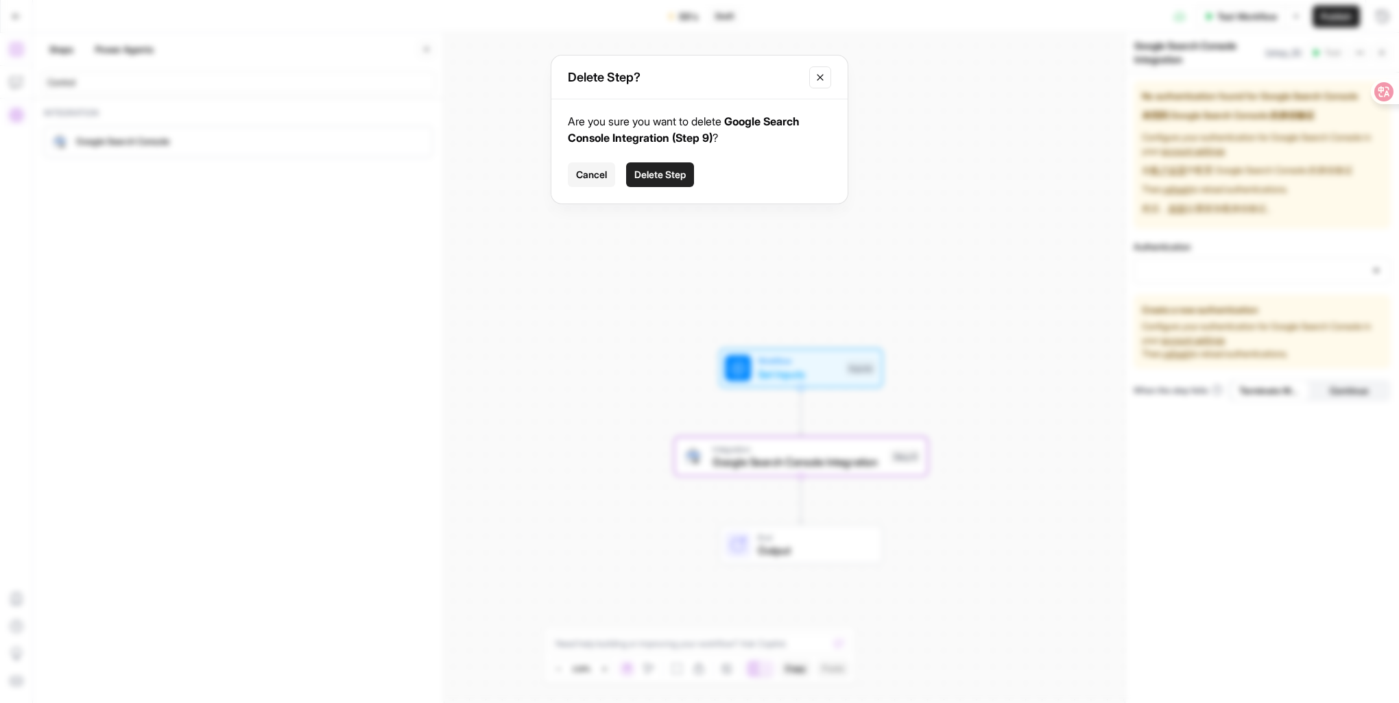
click at [668, 173] on span "Delete Step" at bounding box center [659, 175] width 51 height 14
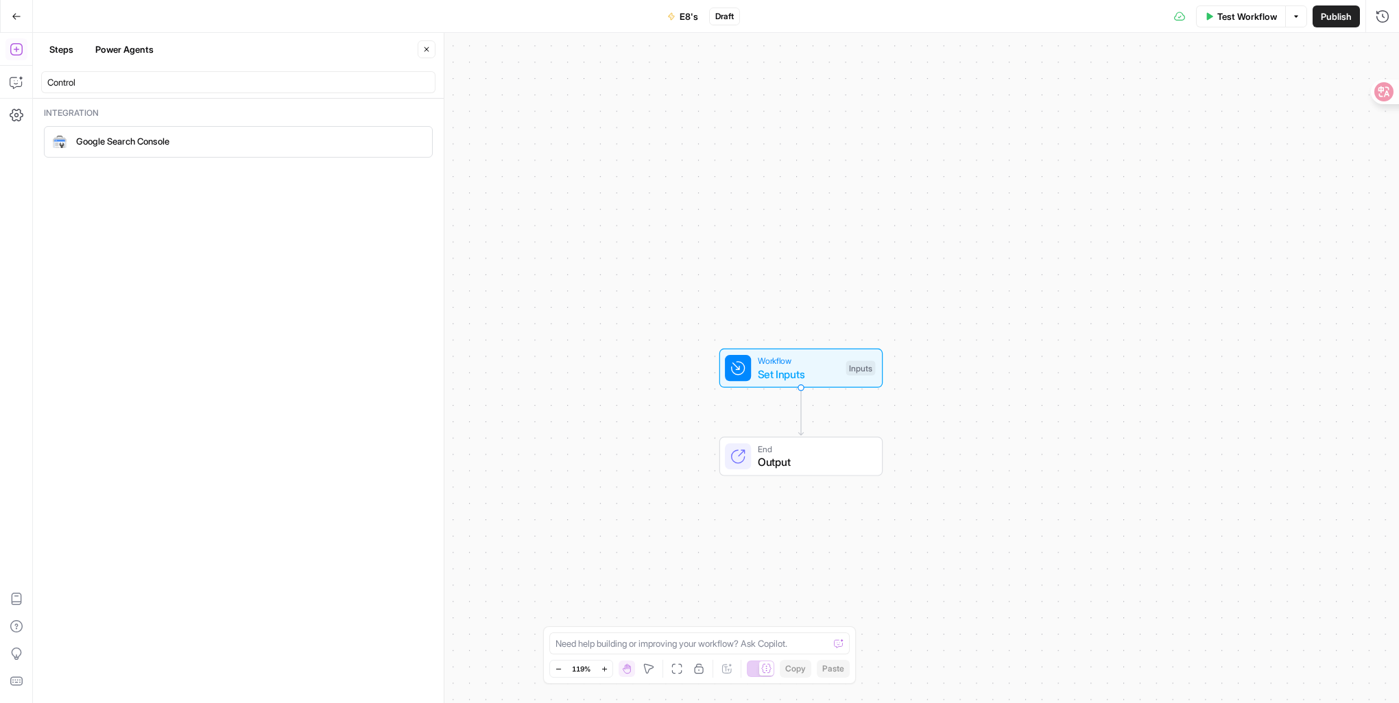
click at [17, 15] on icon "button" at bounding box center [17, 17] width 10 height 10
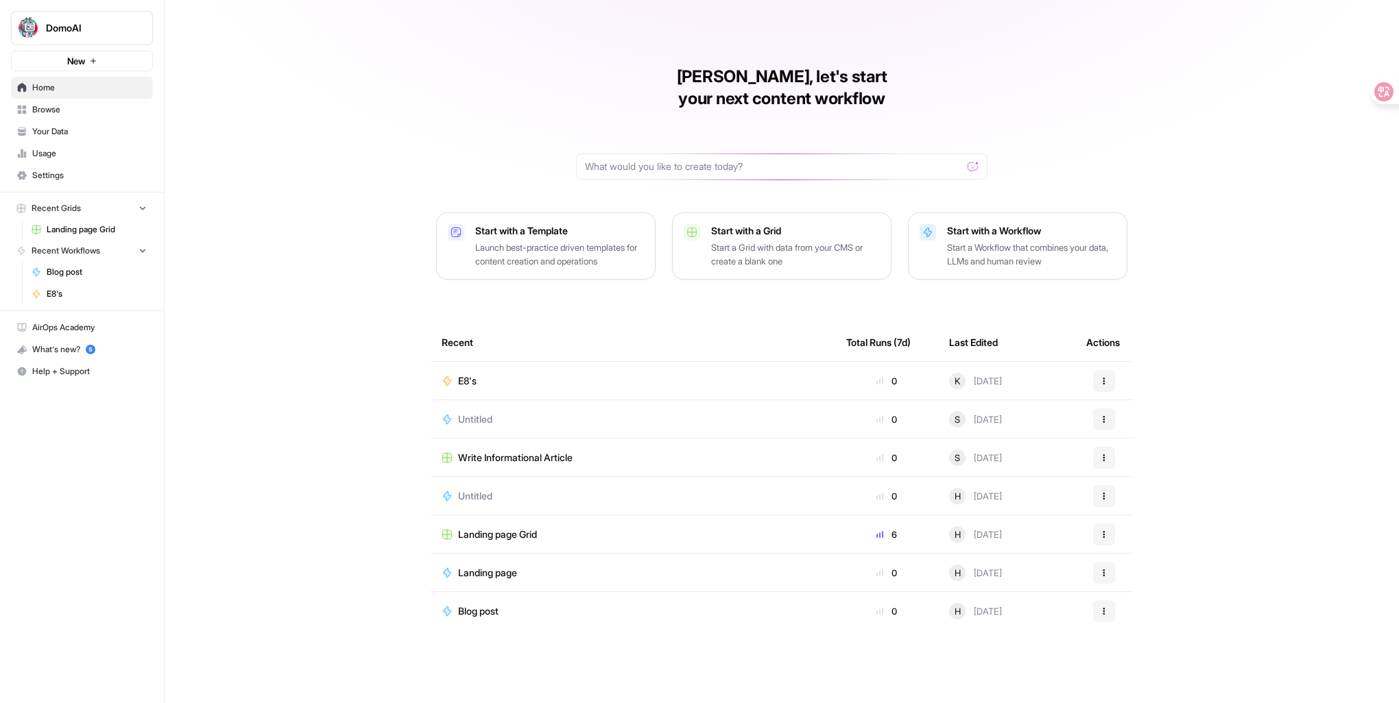
click at [563, 374] on div "E8's" at bounding box center [633, 381] width 383 height 14
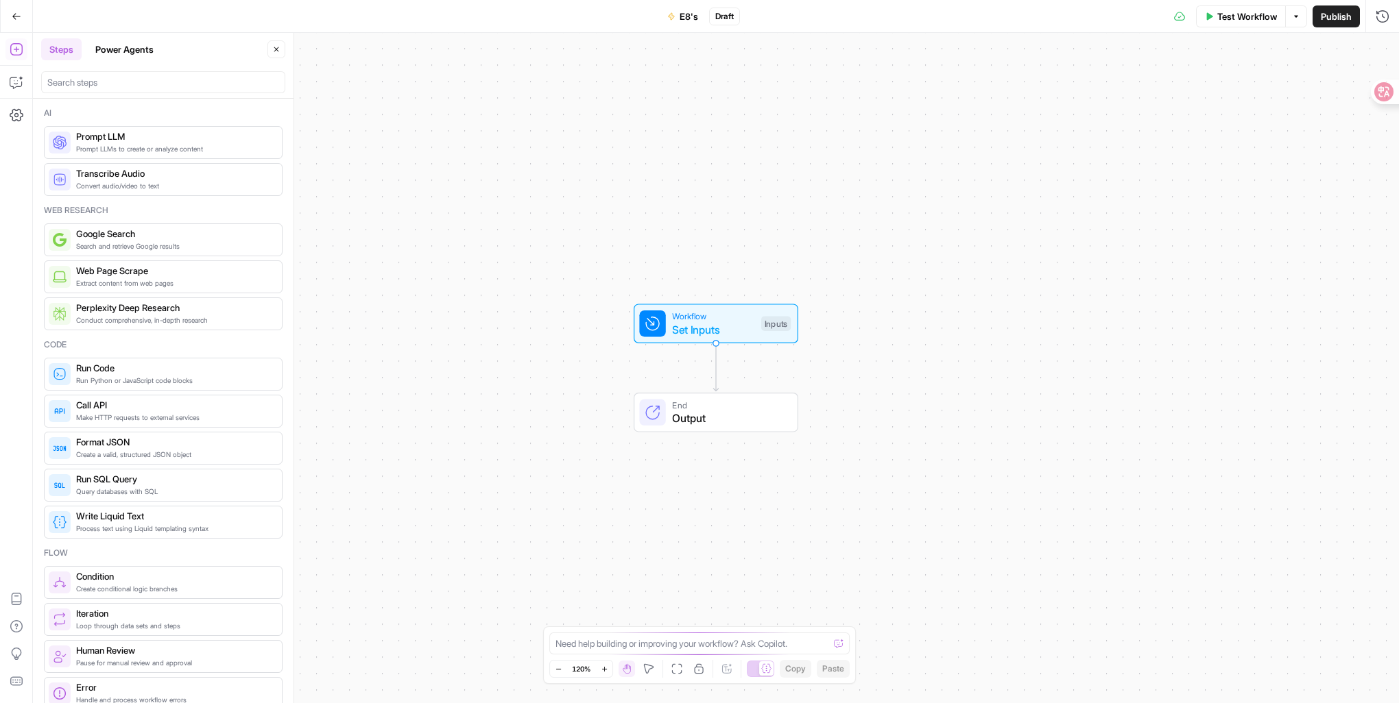
click at [723, 325] on span "Set Inputs" at bounding box center [713, 330] width 82 height 16
click at [14, 86] on icon "button" at bounding box center [17, 82] width 14 height 14
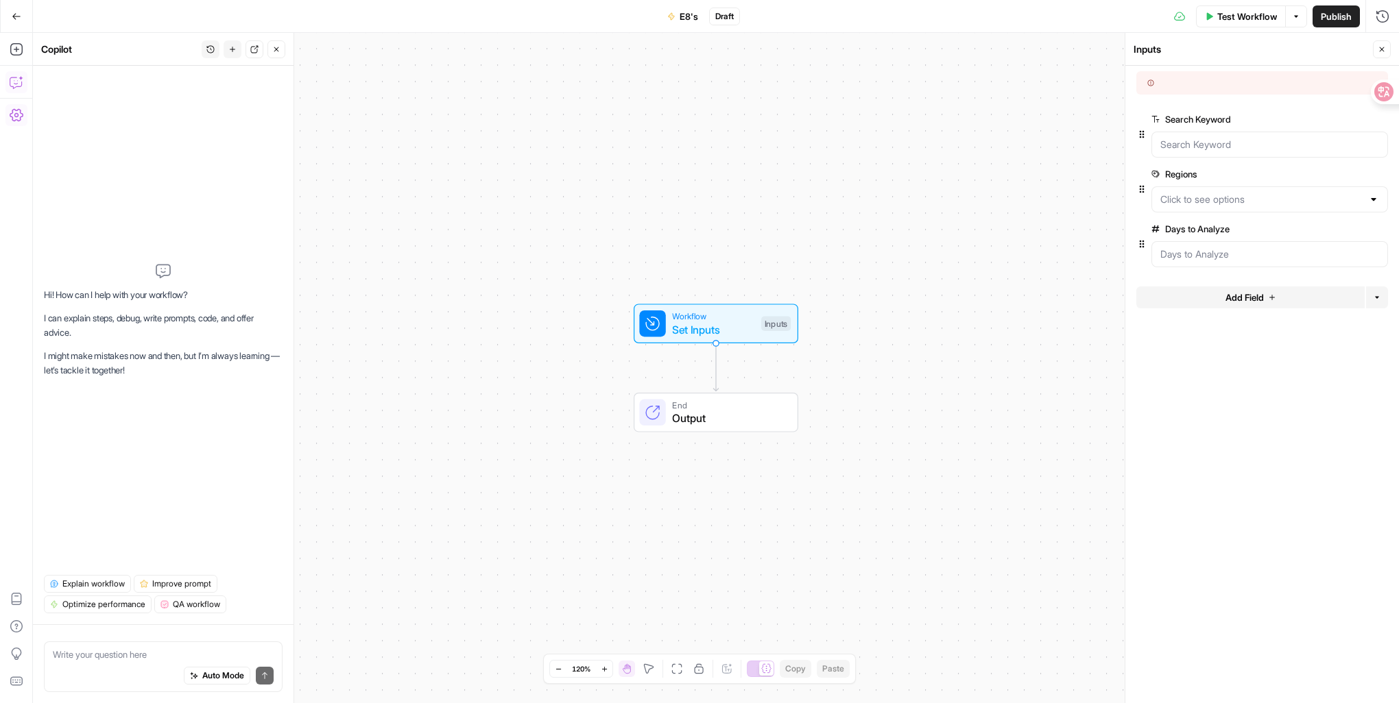
click at [16, 114] on icon "button" at bounding box center [17, 115] width 14 height 12
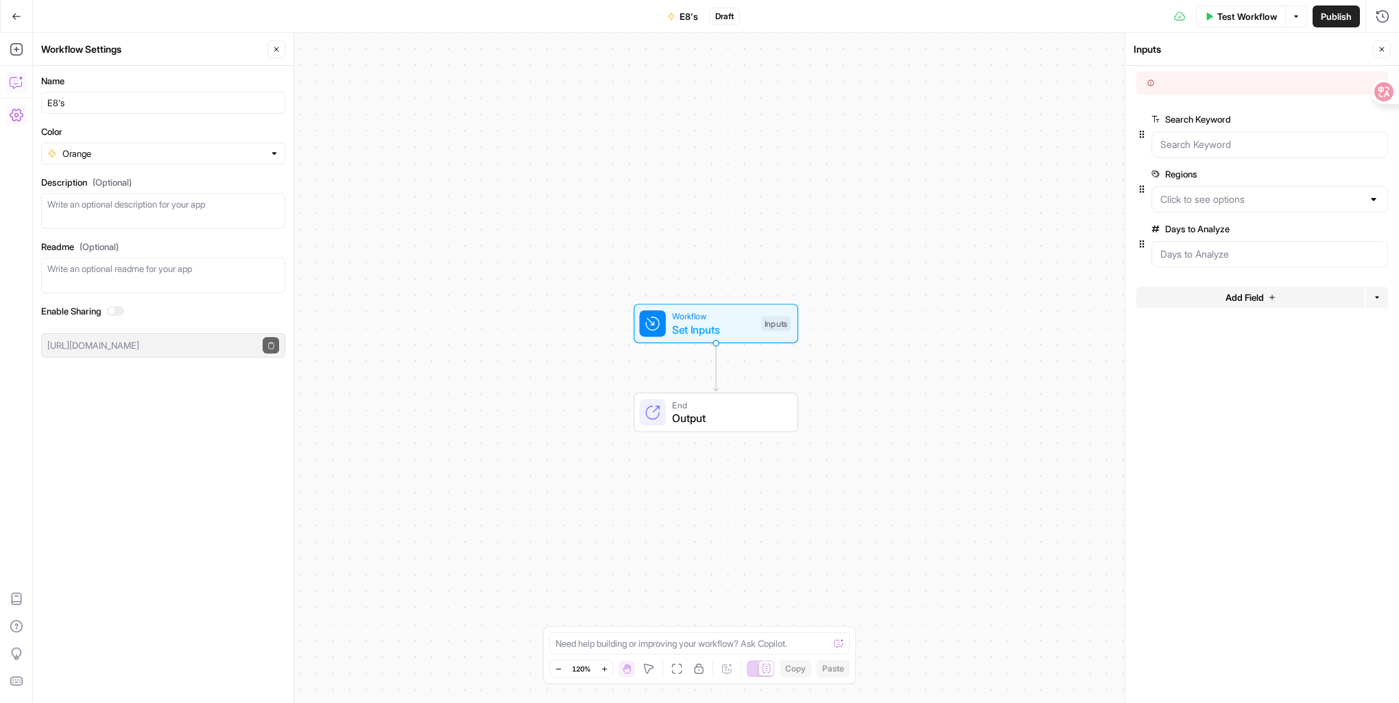
click at [19, 80] on icon "button" at bounding box center [17, 82] width 14 height 14
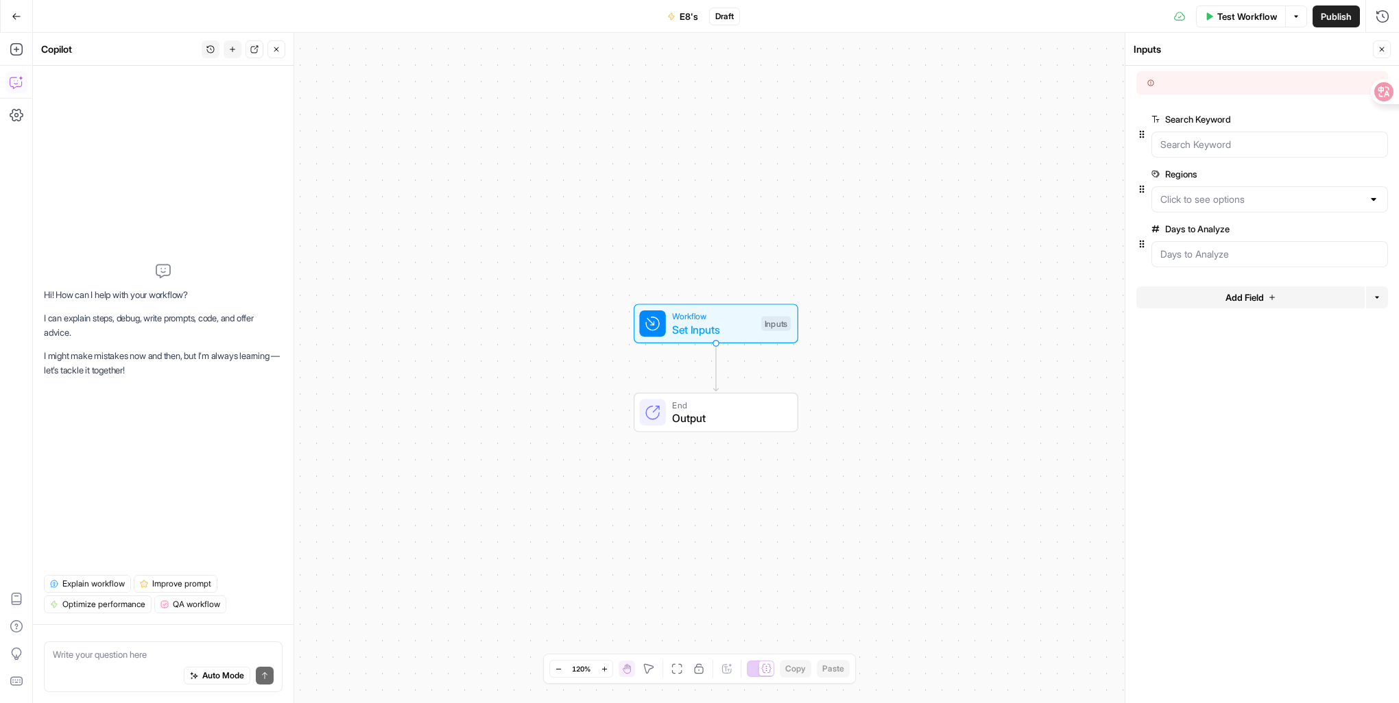
click at [686, 322] on span "Set Inputs" at bounding box center [713, 330] width 82 height 16
click at [1203, 144] on Keyword "Search Keyword" at bounding box center [1269, 145] width 219 height 14
click at [1336, 115] on span "edit field" at bounding box center [1337, 119] width 27 height 11
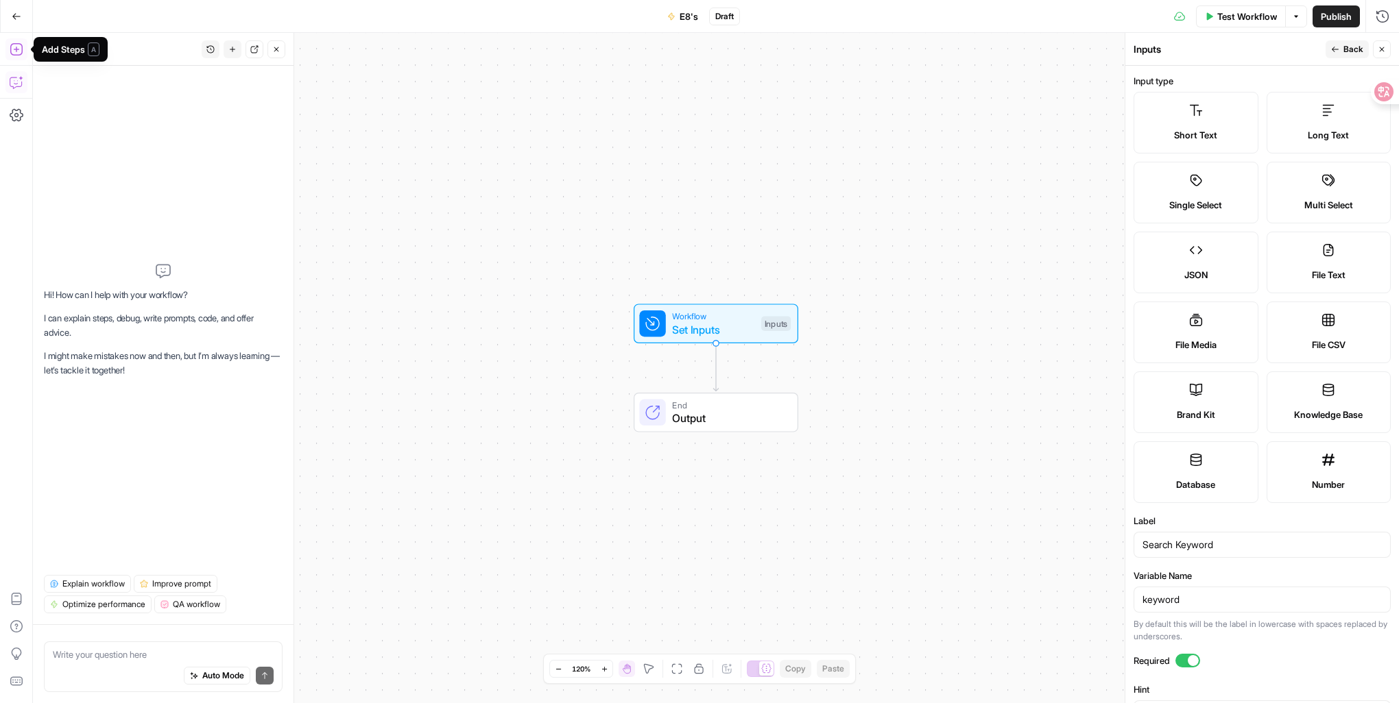
click at [14, 51] on icon "button" at bounding box center [17, 50] width 14 height 14
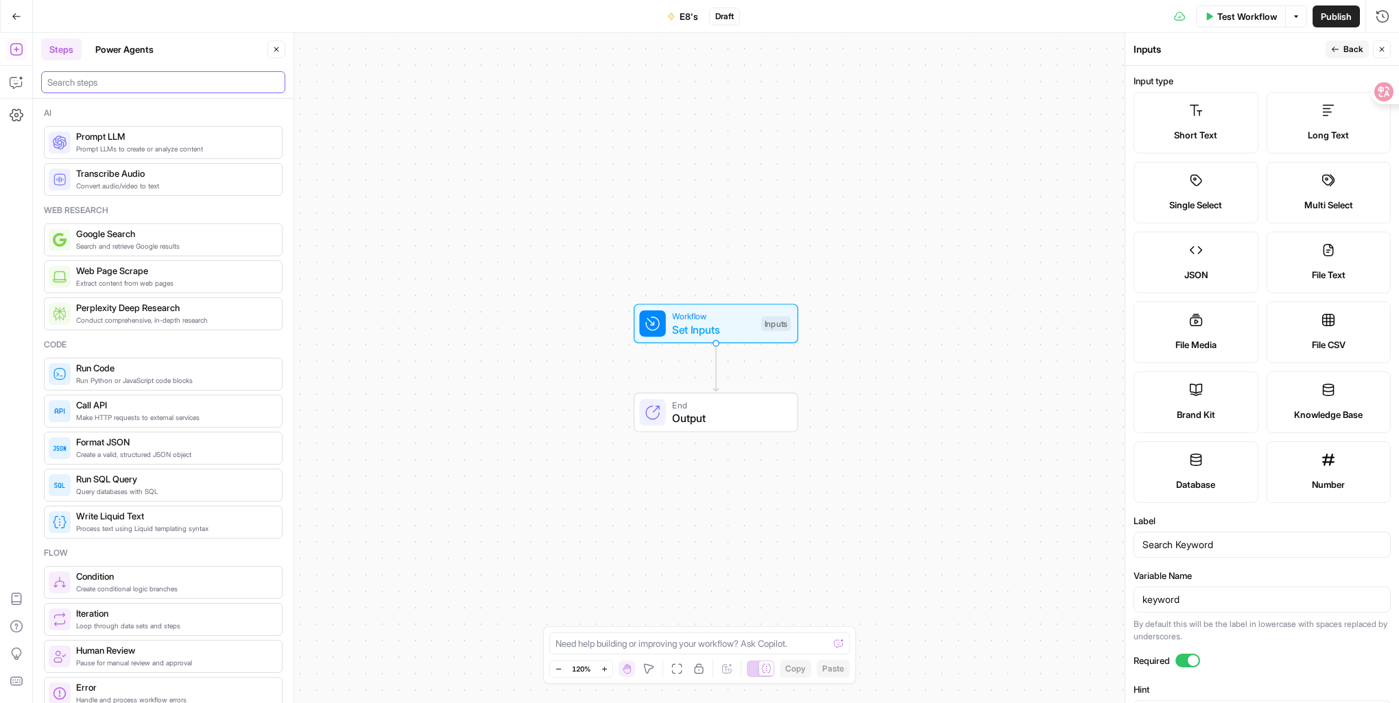
click at [177, 75] on input "search" at bounding box center [163, 82] width 232 height 14
paste input "YouTube"
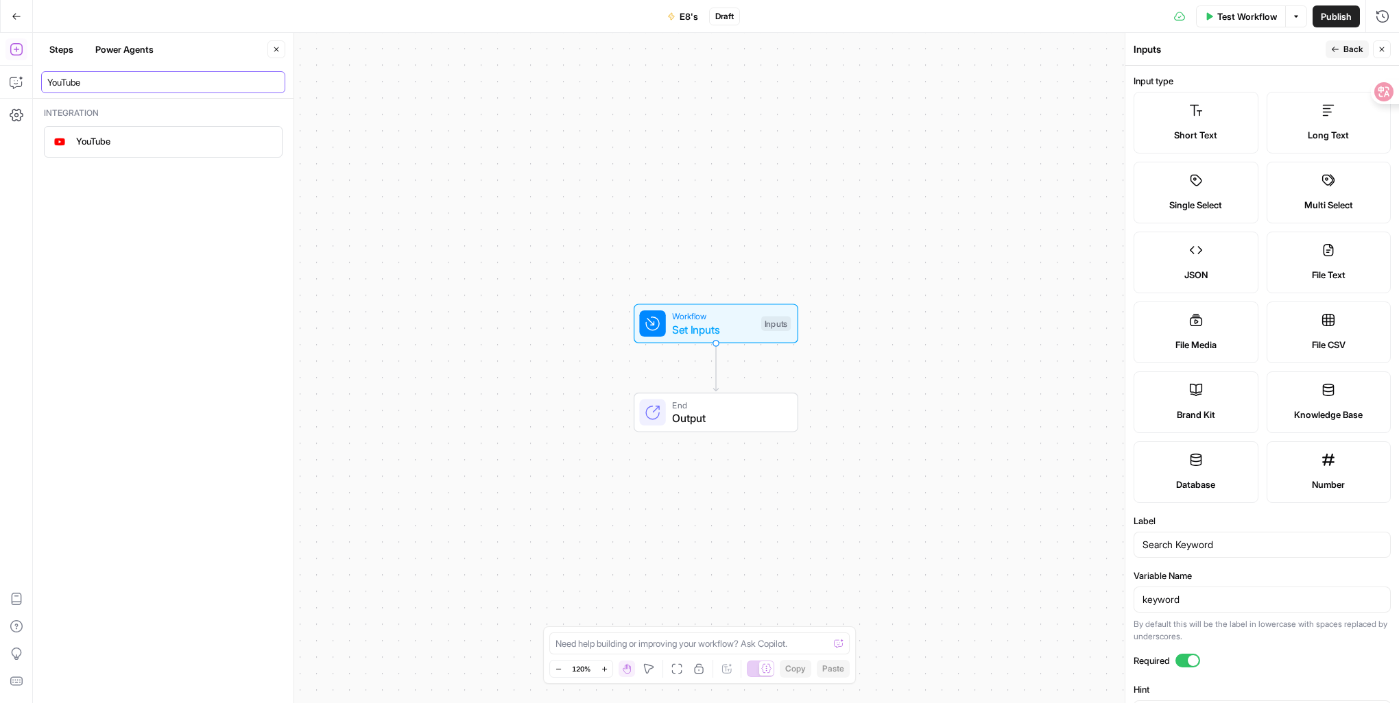
type input "YouTube"
click at [159, 150] on div "YouTube" at bounding box center [163, 142] width 228 height 22
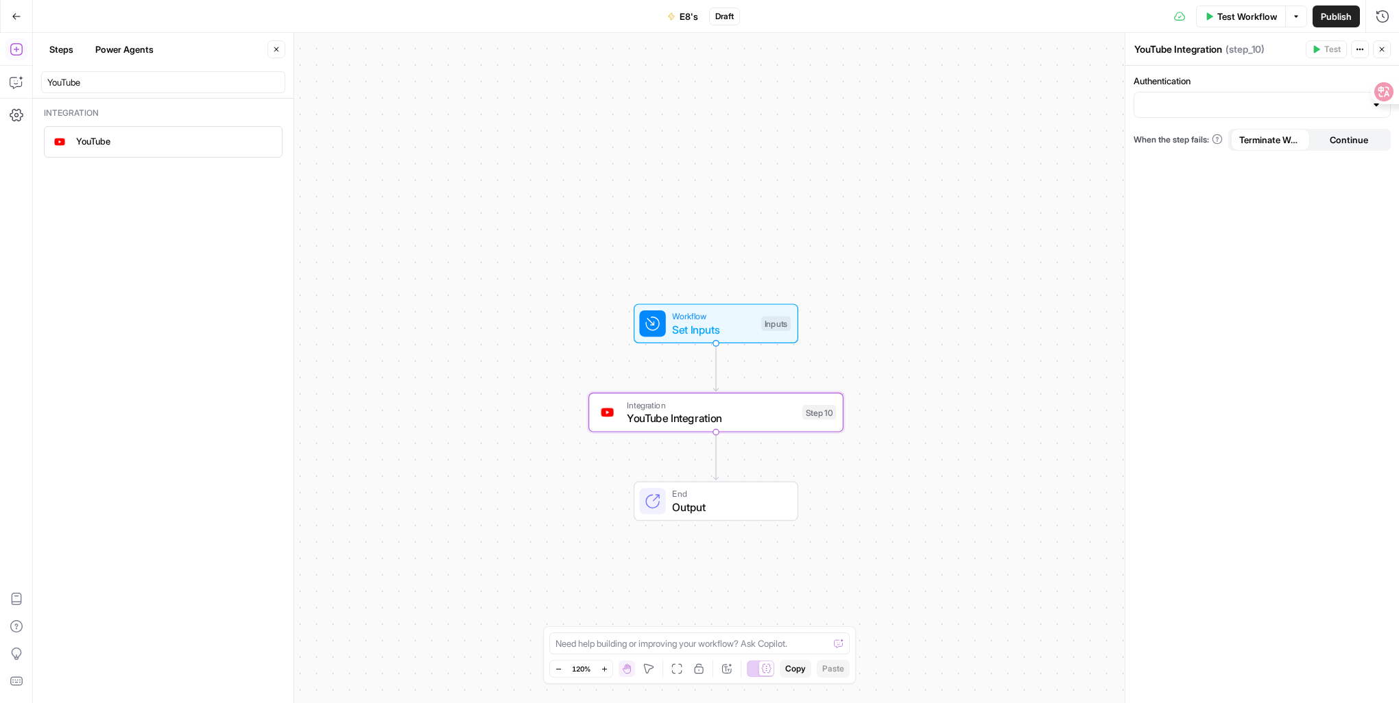
click at [753, 418] on span "YouTube Integration" at bounding box center [711, 418] width 169 height 16
drag, startPoint x: 1380, startPoint y: 96, endPoint x: 1398, endPoint y: 243, distance: 148.5
click at [1398, 243] on html "DomoAI New Home Browse Your Data Usage Settings Recent Grids Landing page Grid …" at bounding box center [699, 351] width 1399 height 703
click at [1369, 111] on div at bounding box center [1261, 105] width 257 height 26
click at [1180, 163] on span "﹢ Create New" at bounding box center [1259, 159] width 228 height 14
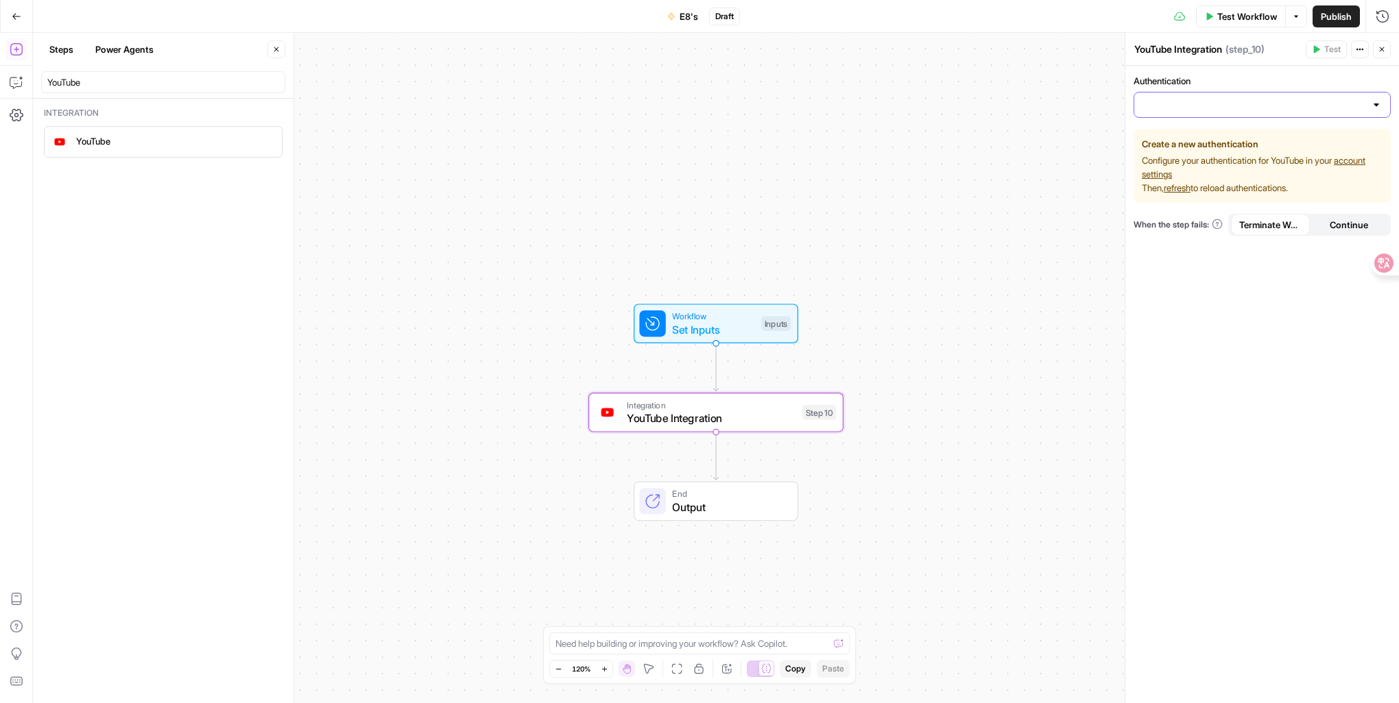
click at [1362, 108] on input "Authentication" at bounding box center [1253, 105] width 223 height 14
click at [1264, 134] on span "@domoaiofficial" at bounding box center [1259, 139] width 228 height 14
type input "@domoaiofficial"
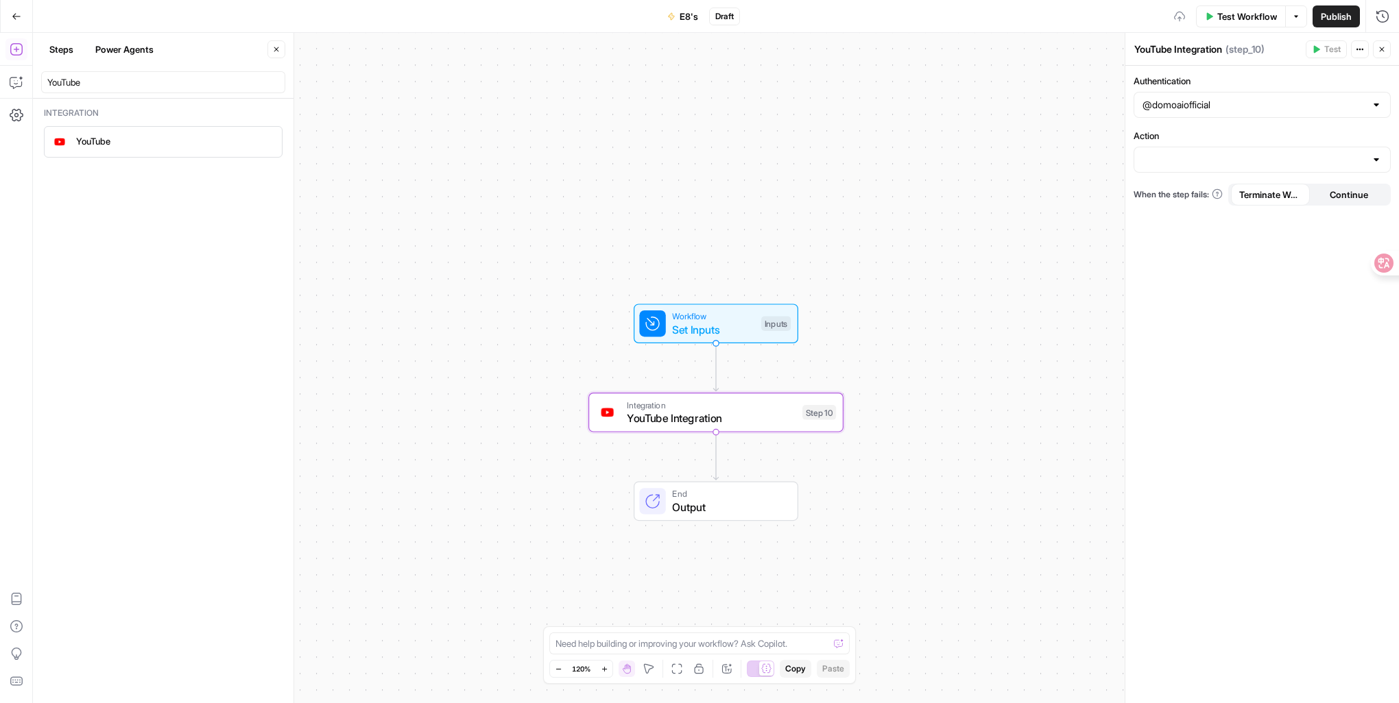
click at [1183, 152] on div at bounding box center [1261, 160] width 257 height 26
drag, startPoint x: 113, startPoint y: 86, endPoint x: 38, endPoint y: 75, distance: 75.6
click at [38, 75] on header "Steps Power Agents Close YouTube" at bounding box center [163, 66] width 261 height 66
paste input "Integration"
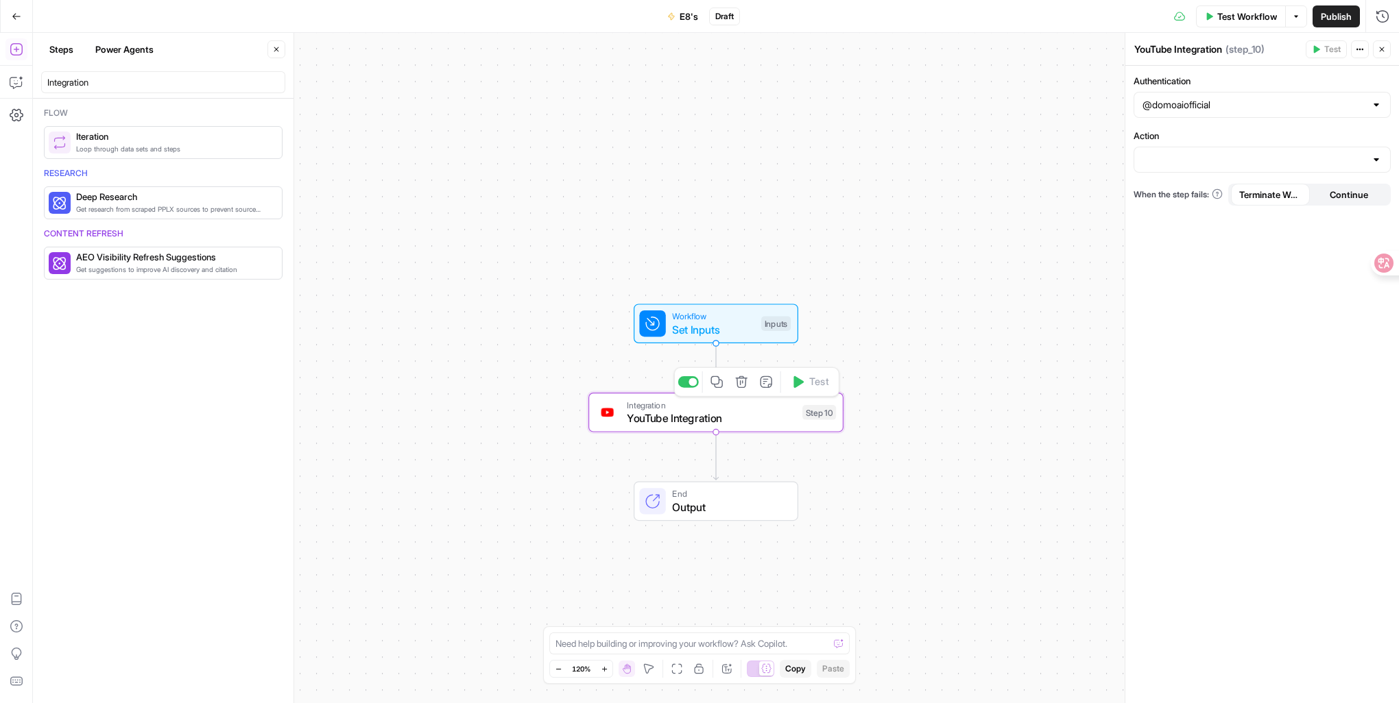
click at [741, 388] on icon "button" at bounding box center [741, 382] width 13 height 13
click at [664, 172] on span "Delete Step" at bounding box center [659, 175] width 51 height 14
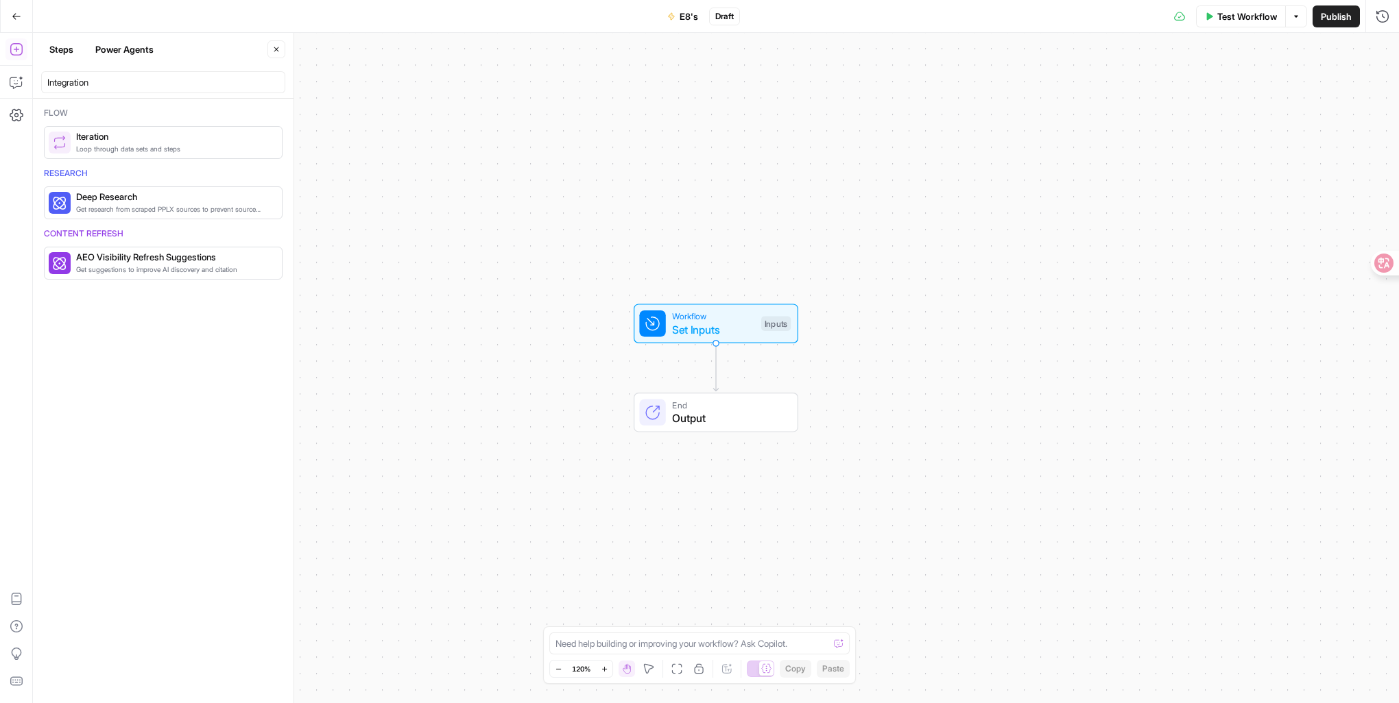
click at [188, 147] on span "Loop through data sets and steps" at bounding box center [173, 148] width 195 height 11
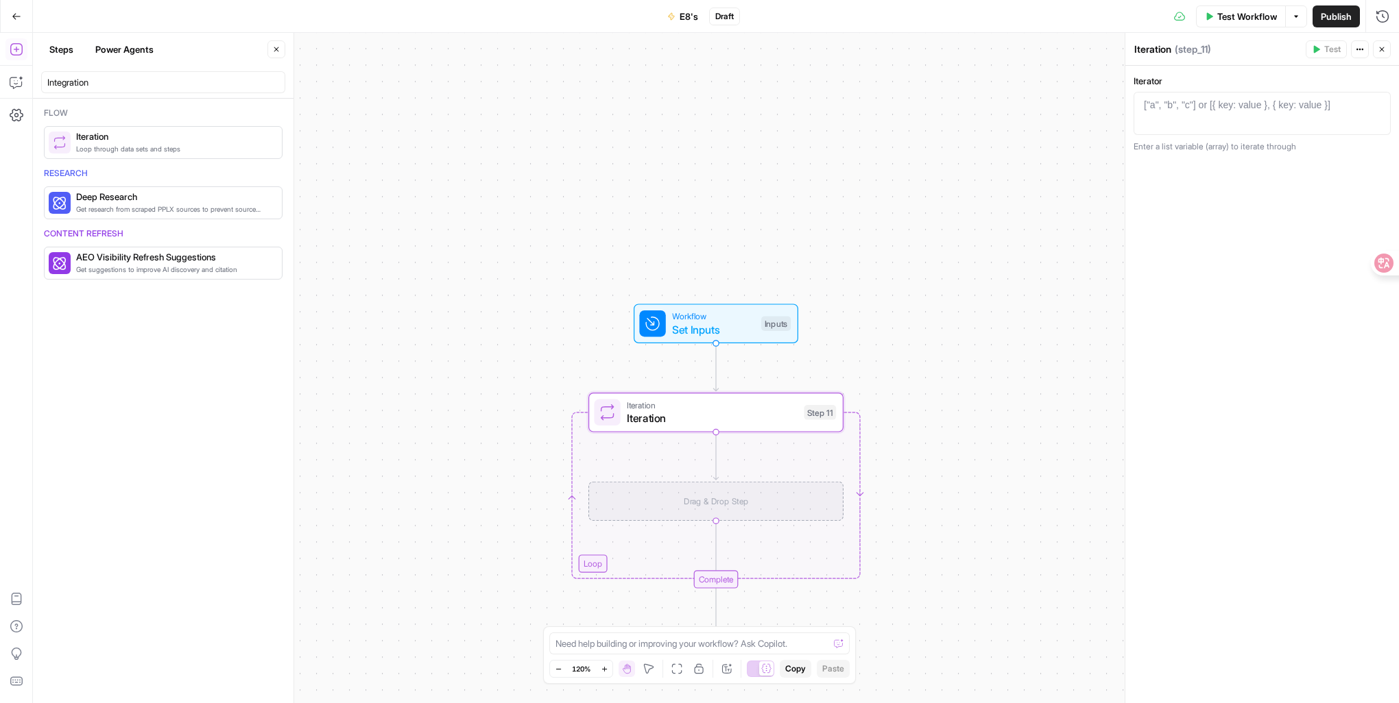
click at [749, 400] on span "Iteration" at bounding box center [712, 404] width 170 height 13
click at [738, 420] on span "Iteration" at bounding box center [712, 418] width 170 height 16
click at [652, 498] on div "Drag & Drop Step" at bounding box center [715, 502] width 255 height 40
click at [758, 509] on div "Drag & Drop Step" at bounding box center [715, 502] width 255 height 40
drag, startPoint x: 99, startPoint y: 82, endPoint x: 16, endPoint y: 70, distance: 83.2
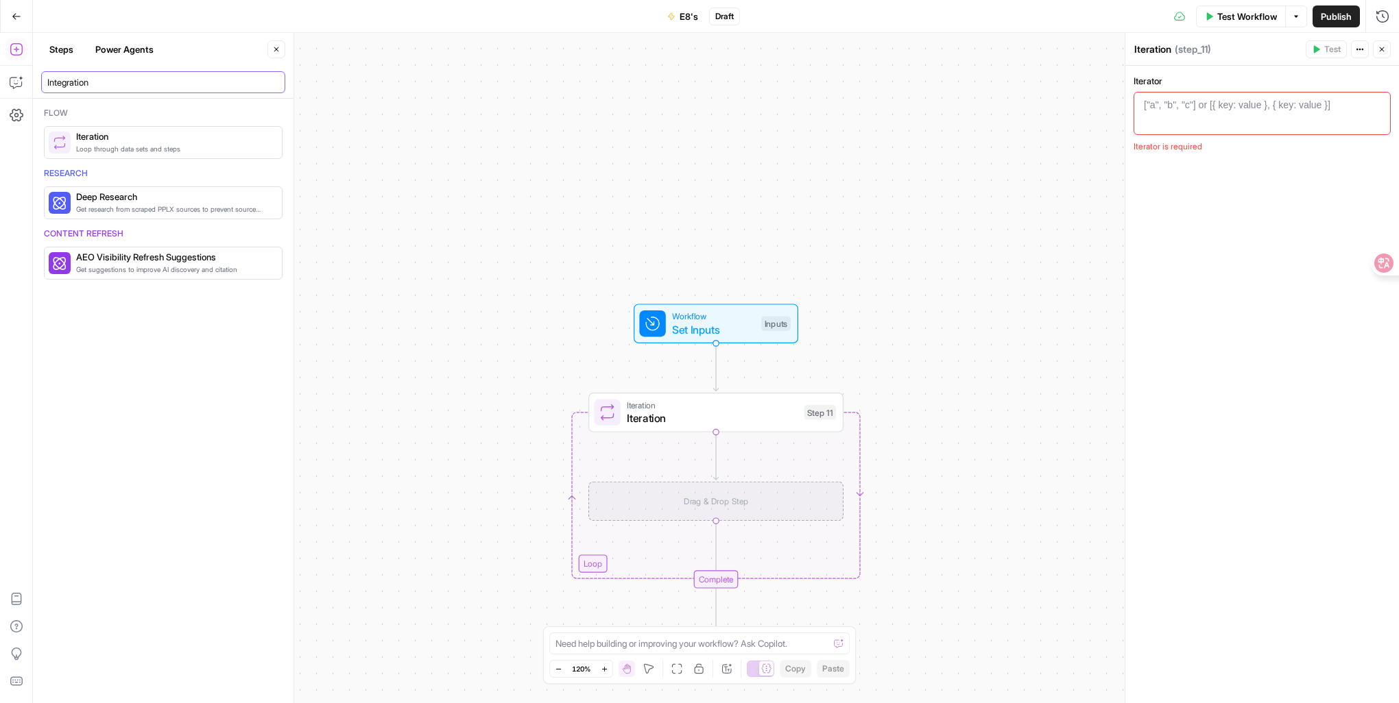
click at [16, 70] on body "DomoAI New Home Browse Your Data Usage Settings Recent Grids Landing page Grid …" at bounding box center [699, 351] width 1399 height 703
paste input "YouTube"
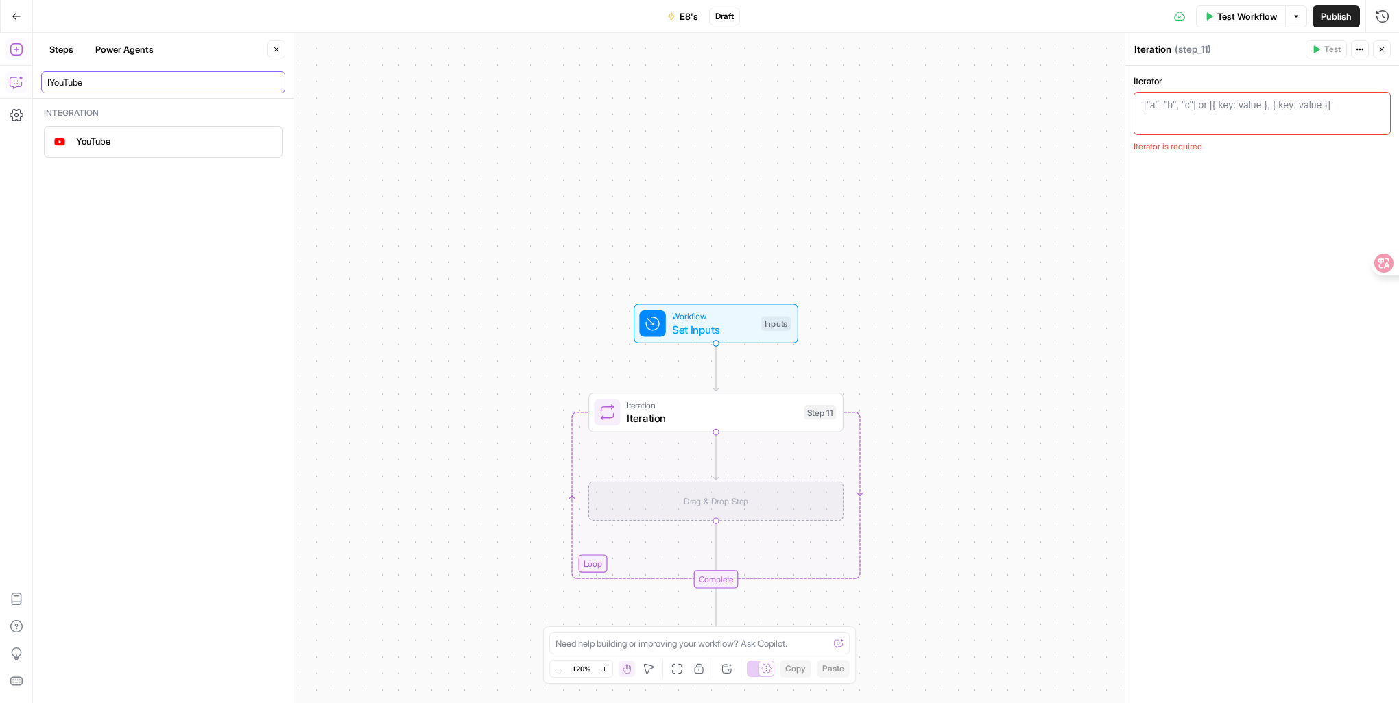
drag, startPoint x: 114, startPoint y: 80, endPoint x: 22, endPoint y: 75, distance: 92.0
click at [14, 75] on body "DomoAI New Home Browse Your Data Usage Settings Recent Grids Landing page Grid …" at bounding box center [699, 351] width 1399 height 703
paste input "search"
type input "YouTube"
click at [126, 142] on span "YouTube" at bounding box center [173, 141] width 195 height 14
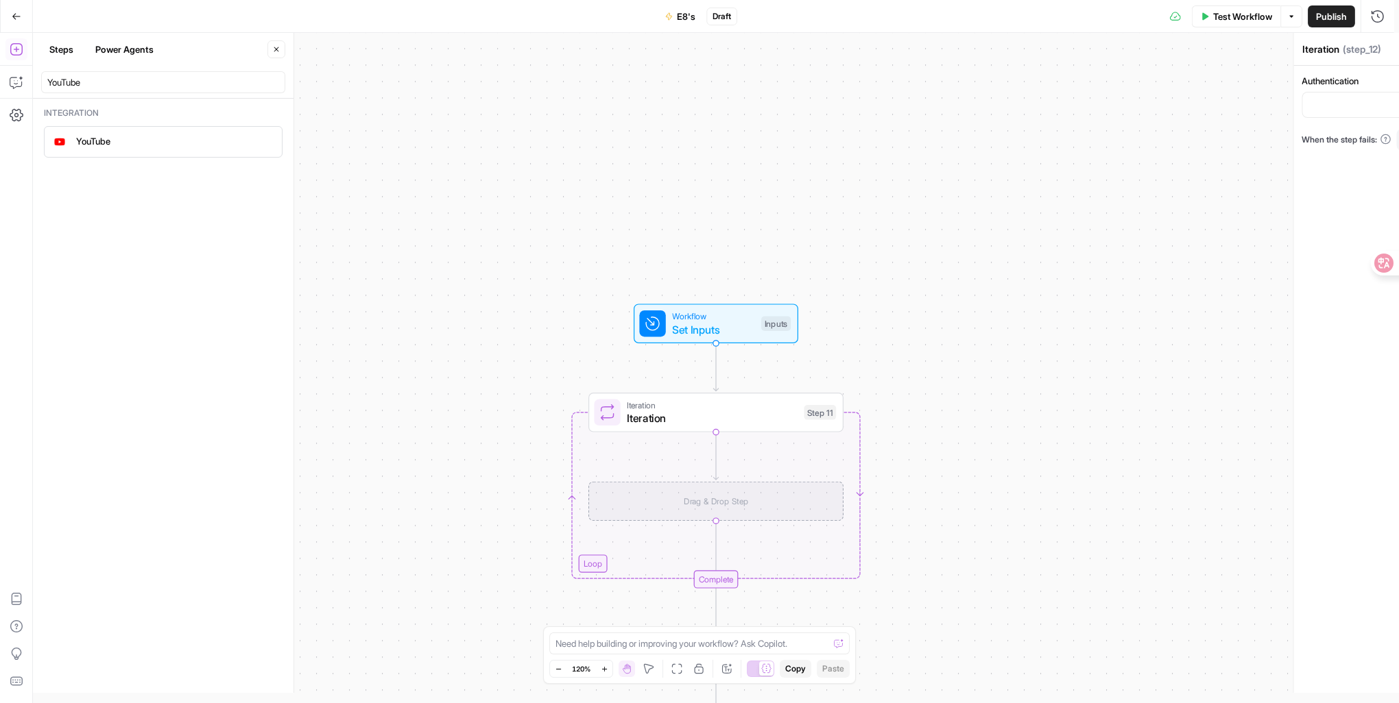
type textarea "YouTube Integration"
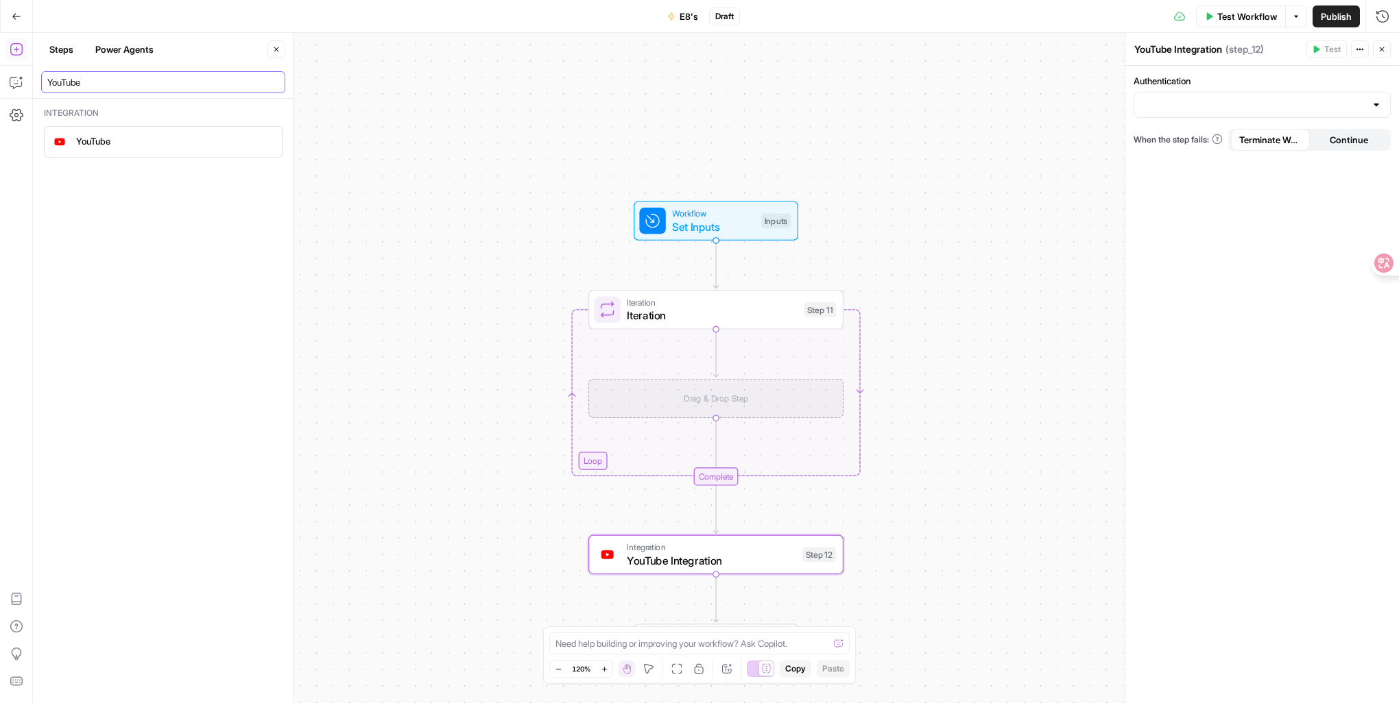
drag, startPoint x: 119, startPoint y: 78, endPoint x: -3, endPoint y: 73, distance: 122.1
click at [0, 73] on html "DomoAI New Home Browse Your Data Usage Settings Recent Grids Landing page Grid …" at bounding box center [699, 351] width 1399 height 703
paste input "Search Videos"
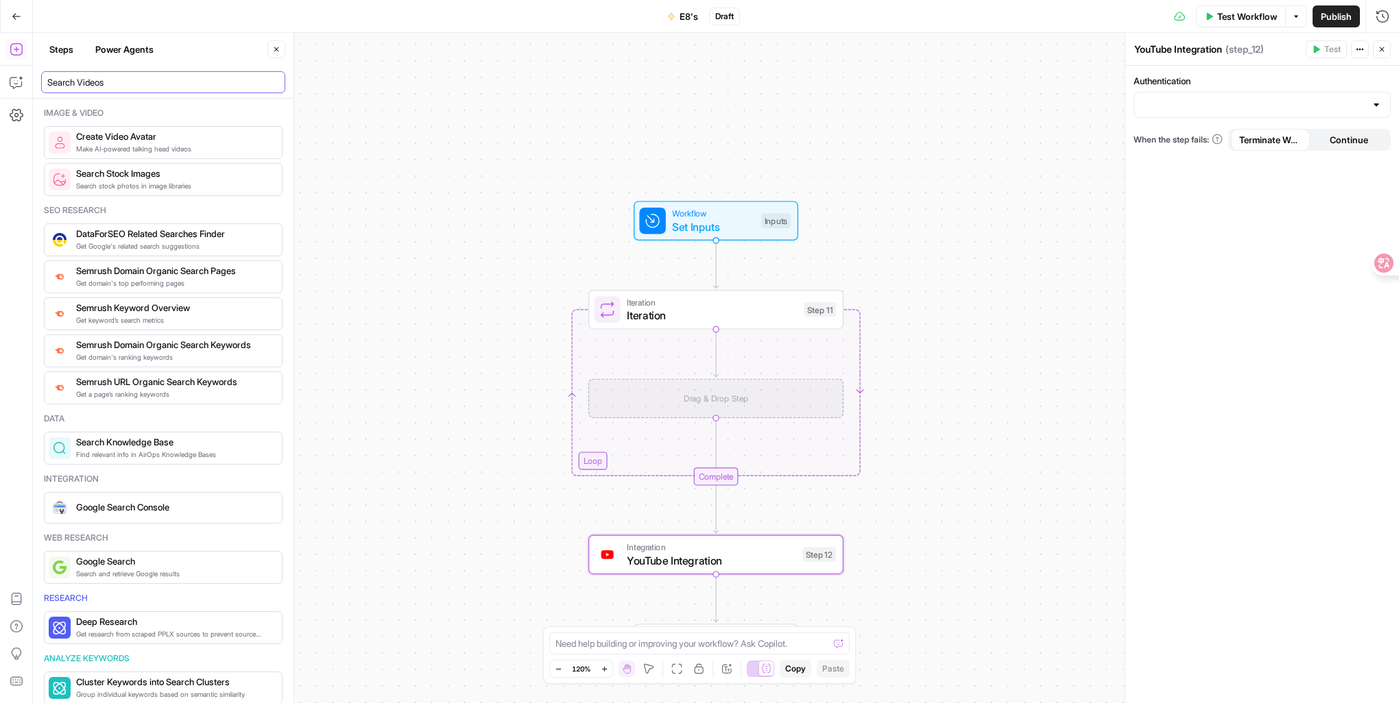
scroll to position [42, 0]
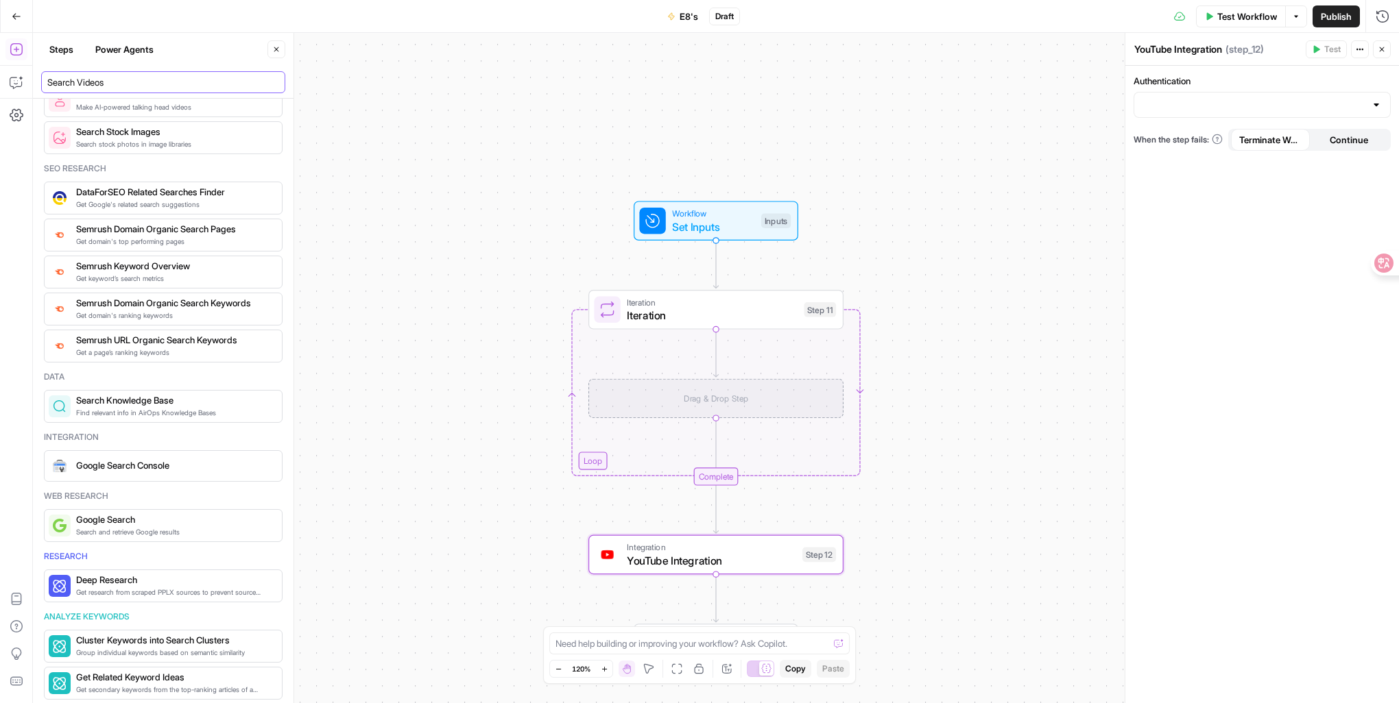
type input "Search Videos"
click at [422, 543] on div "Workflow Set Inputs Inputs Loop Iteration Iteration Step 11 Drag & Drop Step Co…" at bounding box center [716, 368] width 1366 height 671
click at [712, 566] on span "YouTube Integration" at bounding box center [711, 561] width 169 height 16
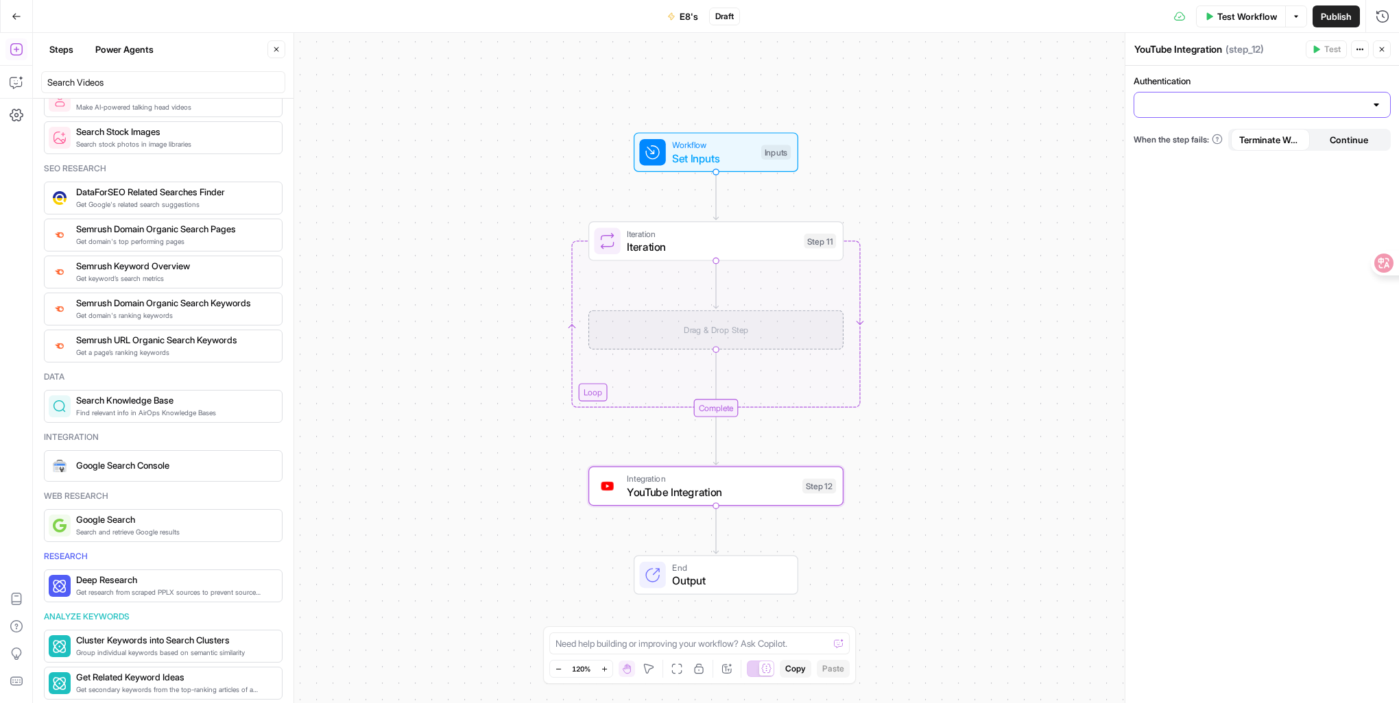
click at [1241, 109] on input "Authentication" at bounding box center [1253, 105] width 223 height 14
click at [1234, 141] on span "@domoaiofficial" at bounding box center [1259, 139] width 228 height 14
type input "@domoaiofficial"
click at [1236, 157] on input "Action" at bounding box center [1253, 160] width 223 height 14
click at [1240, 128] on div "Authentication @domoaiofficial Action When the step fails: Terminate Workflow C…" at bounding box center [1262, 385] width 274 height 638
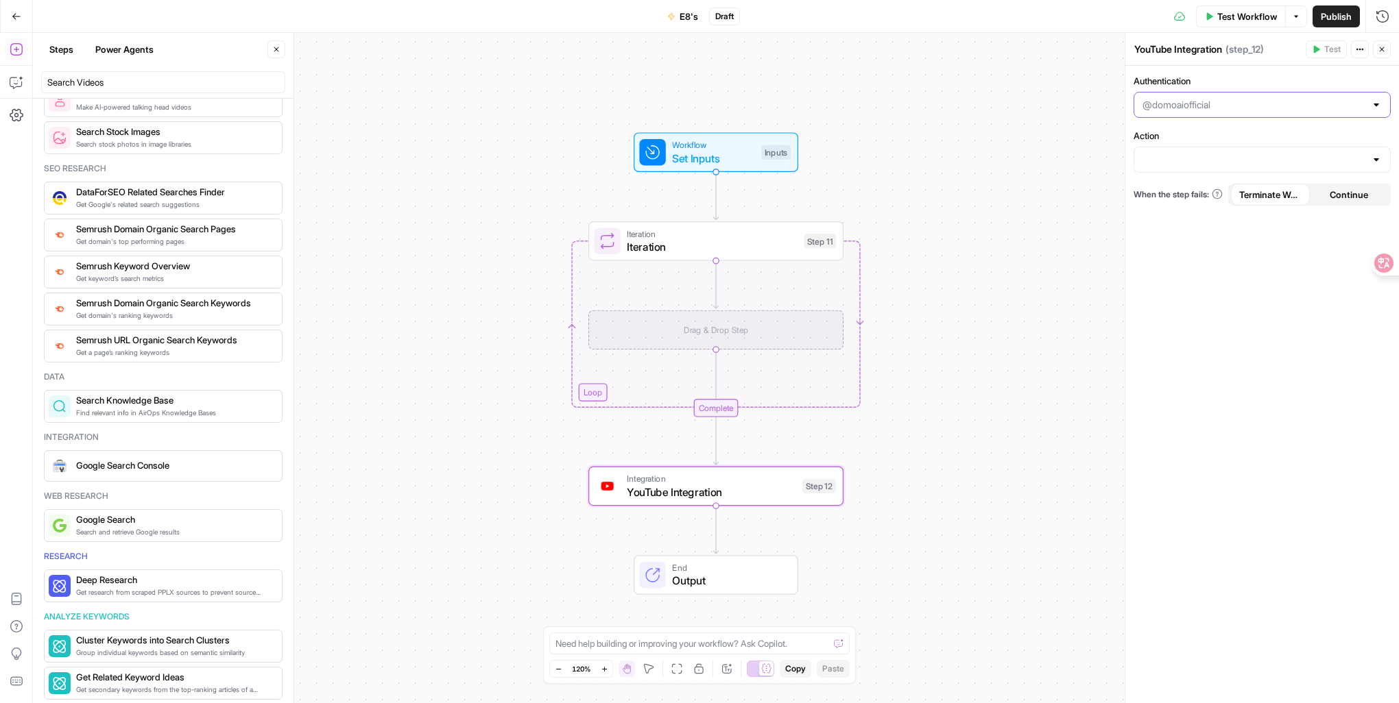
click at [1234, 106] on input "Authentication" at bounding box center [1253, 105] width 223 height 14
type input "@domoaiofficial"
click at [1382, 86] on label "Authentication" at bounding box center [1261, 81] width 257 height 14
click at [1365, 98] on input "@domoaiofficial" at bounding box center [1253, 105] width 223 height 14
type input "@domoaiofficial"
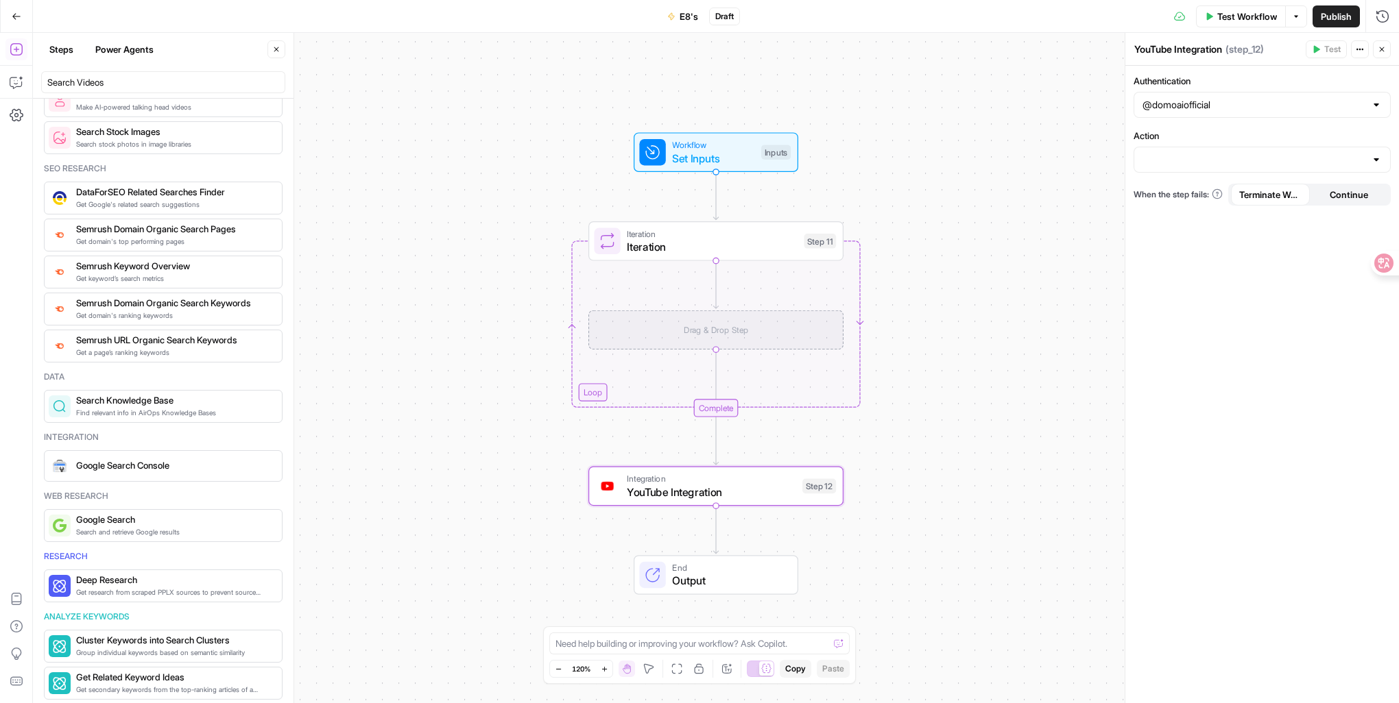
click at [1316, 300] on div "Authentication @domoaiofficial Action When the step fails: Terminate Workflow C…" at bounding box center [1262, 385] width 274 height 638
click at [1344, 191] on span "Continue" at bounding box center [1348, 195] width 38 height 14
click at [1284, 195] on span "Terminate Workflow" at bounding box center [1270, 195] width 62 height 14
drag, startPoint x: 716, startPoint y: 492, endPoint x: 695, endPoint y: 487, distance: 22.0
click at [702, 491] on span "YouTube Integration" at bounding box center [711, 492] width 169 height 16
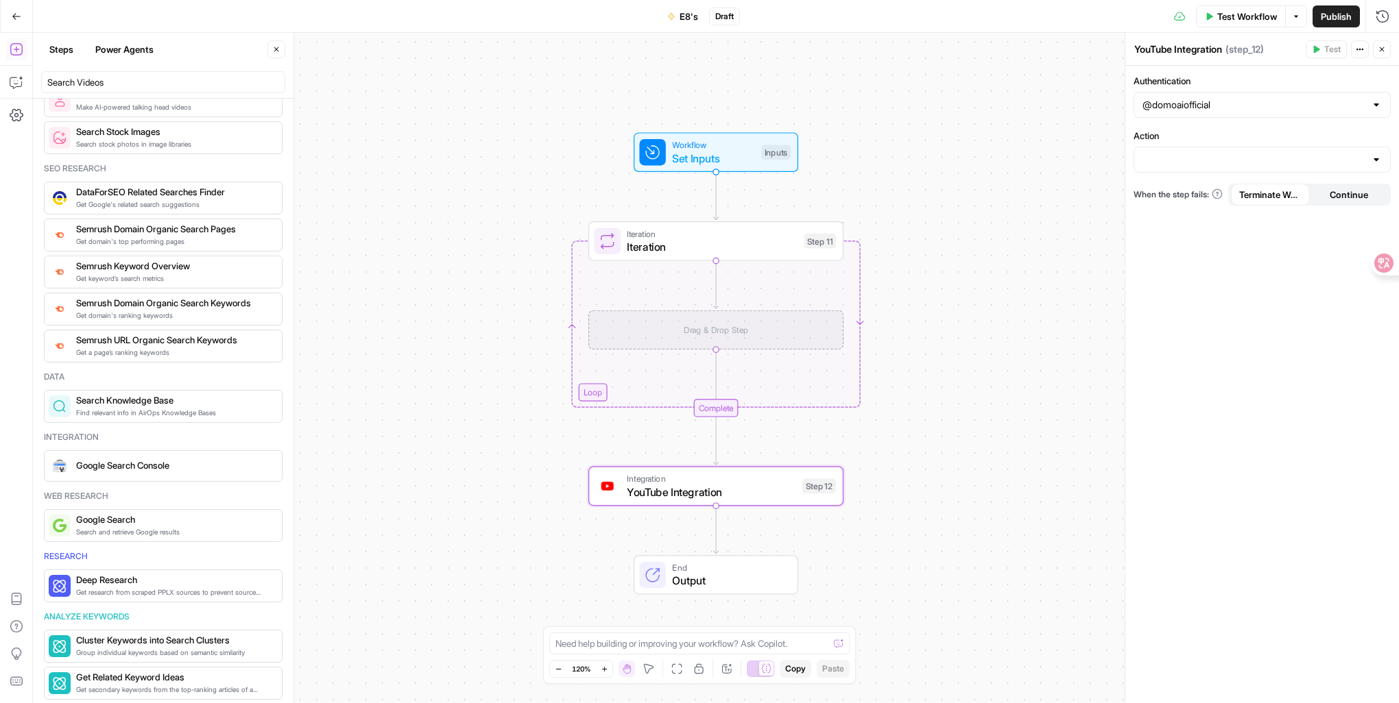
click at [654, 239] on span "Iteration" at bounding box center [712, 247] width 170 height 16
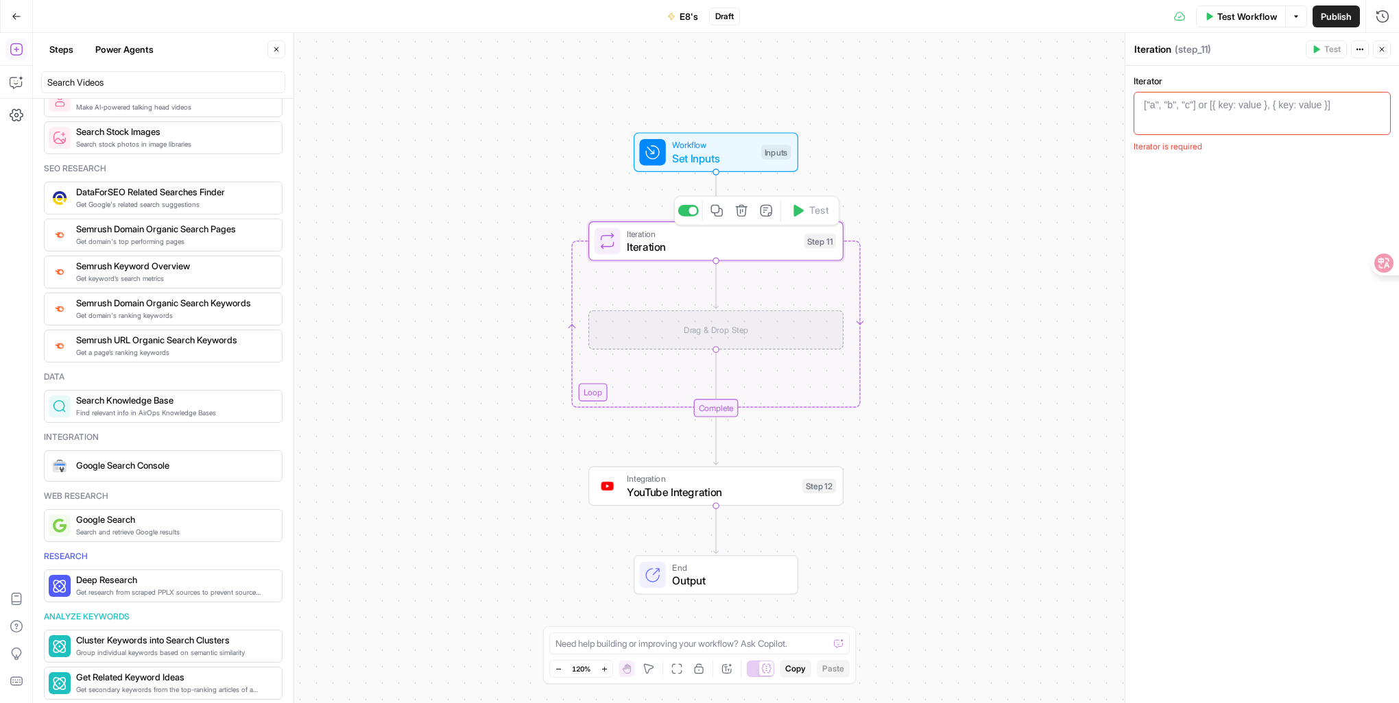
click at [654, 239] on span "Iteration" at bounding box center [712, 247] width 170 height 16
click at [1190, 60] on header "Iteration Iteration ( step_11 ) Test Actions Close" at bounding box center [1262, 49] width 274 height 33
click at [1196, 49] on span "( step_11 )" at bounding box center [1192, 50] width 36 height 14
click at [1196, 109] on div "["a", "b", "c"] or [{ key: value }, { key: value }]" at bounding box center [1237, 105] width 186 height 14
paste textarea "**********"
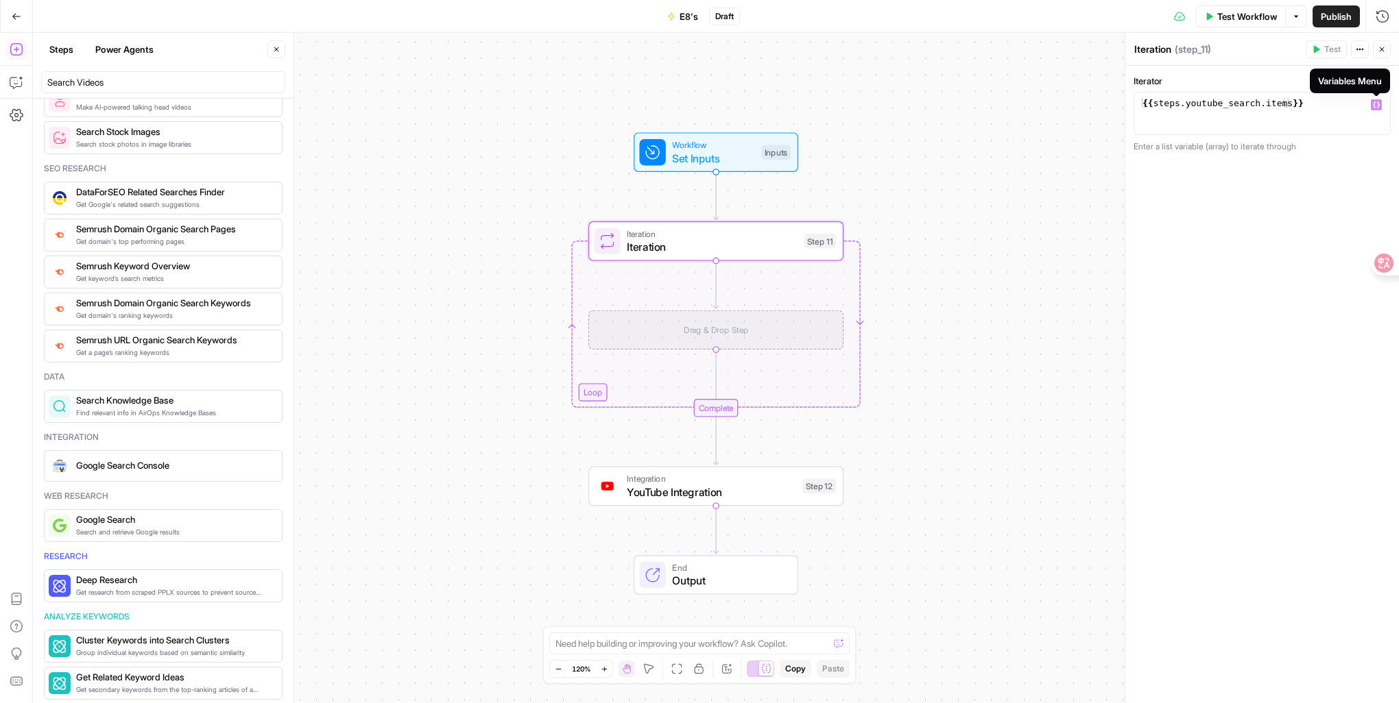
click at [1378, 106] on icon "button" at bounding box center [1376, 105] width 7 height 6
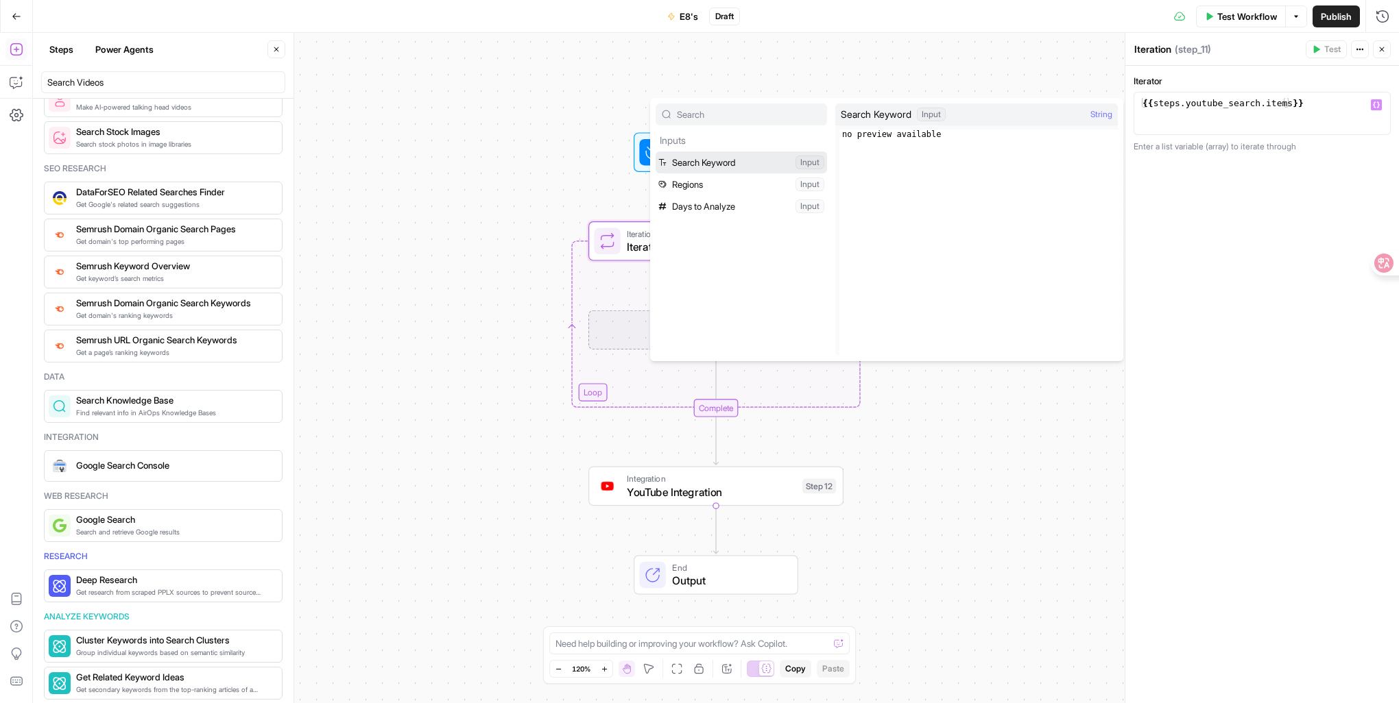
click at [738, 164] on button "Select variable Search Keyword" at bounding box center [740, 163] width 171 height 22
type textarea "**********"
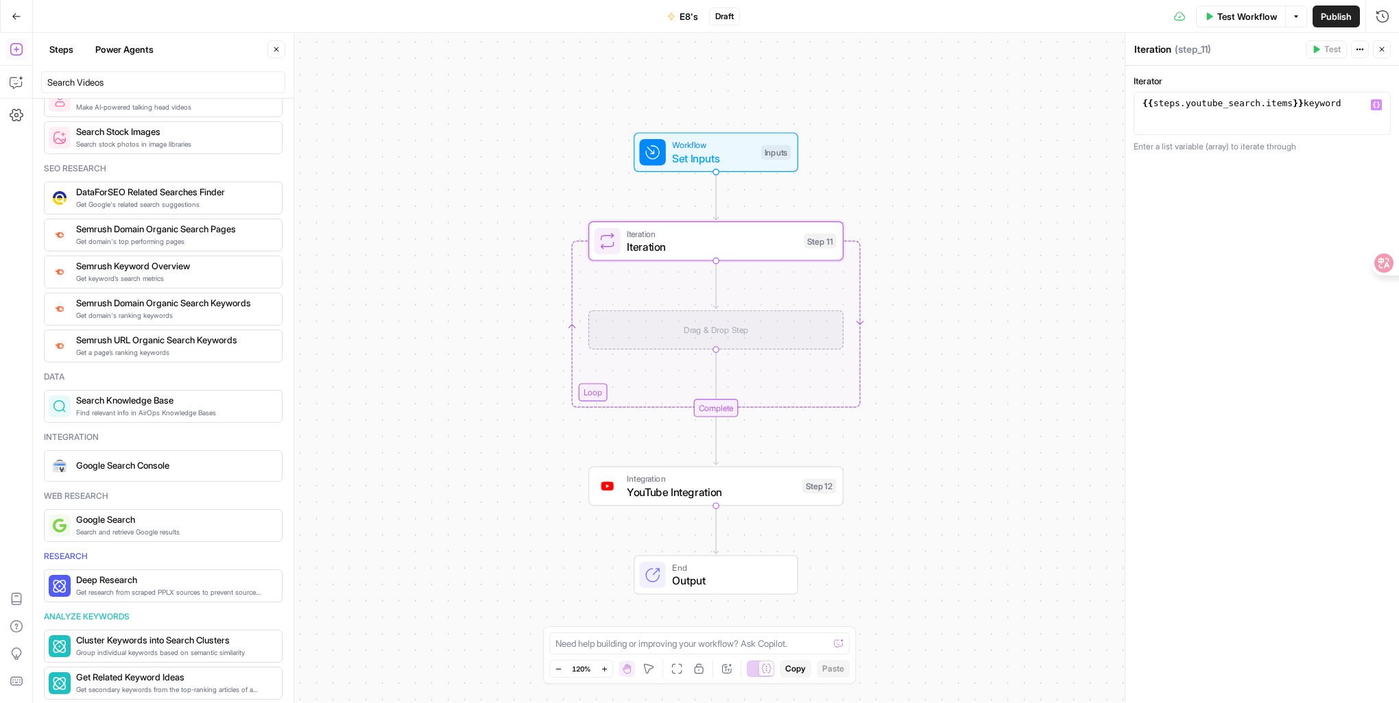
click at [1376, 109] on button "Variables Menu" at bounding box center [1376, 104] width 11 height 11
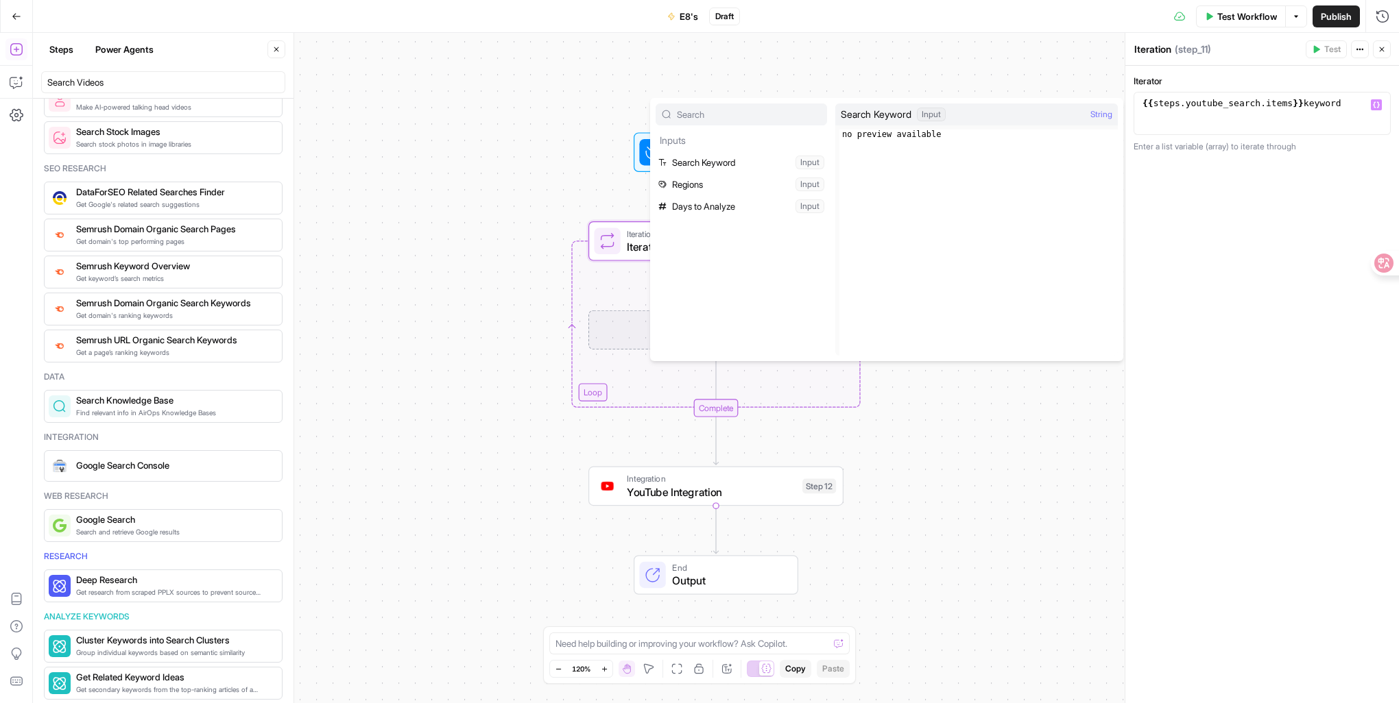
click at [1333, 108] on div "{{ steps . youtube_search . items }} keyword" at bounding box center [1261, 123] width 245 height 51
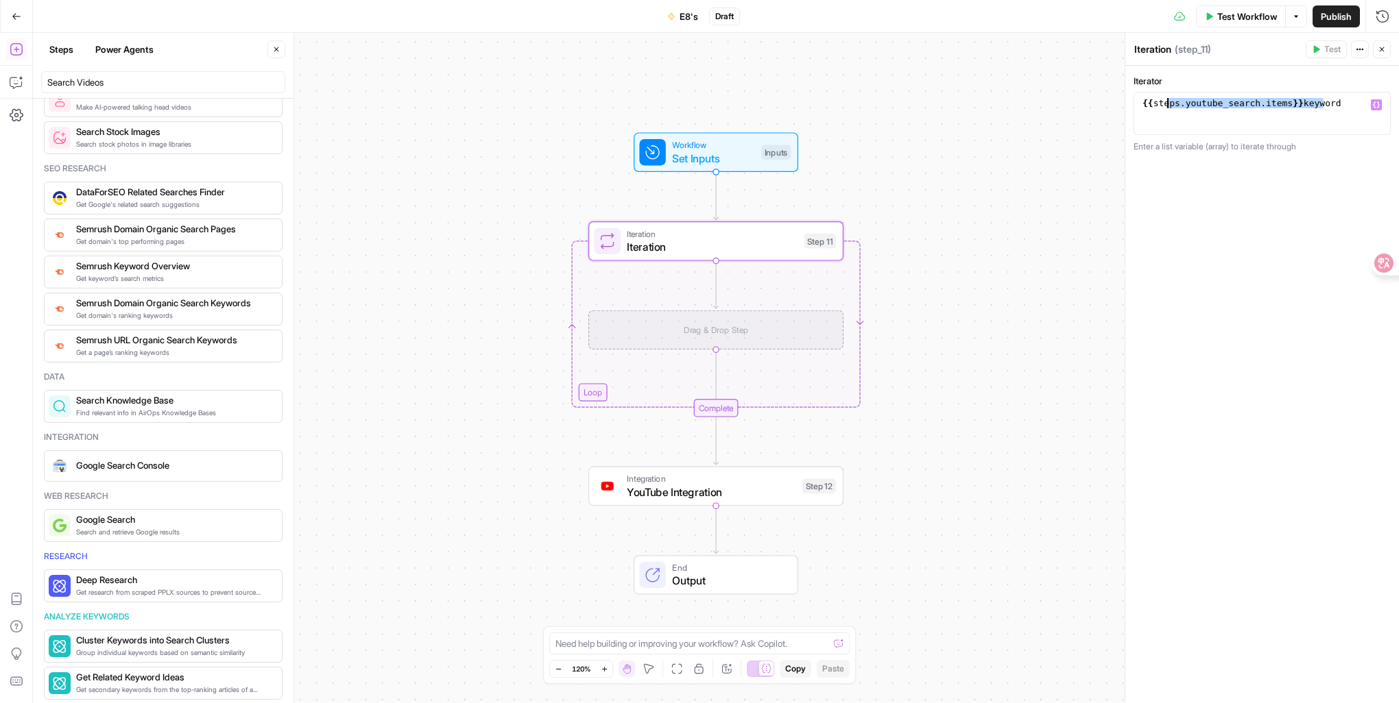
drag, startPoint x: 1336, startPoint y: 106, endPoint x: 921, endPoint y: 106, distance: 414.1
click at [921, 106] on body "DomoAI New Home Browse Your Data Usage Settings Recent Grids Landing page Grid …" at bounding box center [699, 351] width 1399 height 703
click at [1375, 106] on icon "button" at bounding box center [1376, 104] width 7 height 7
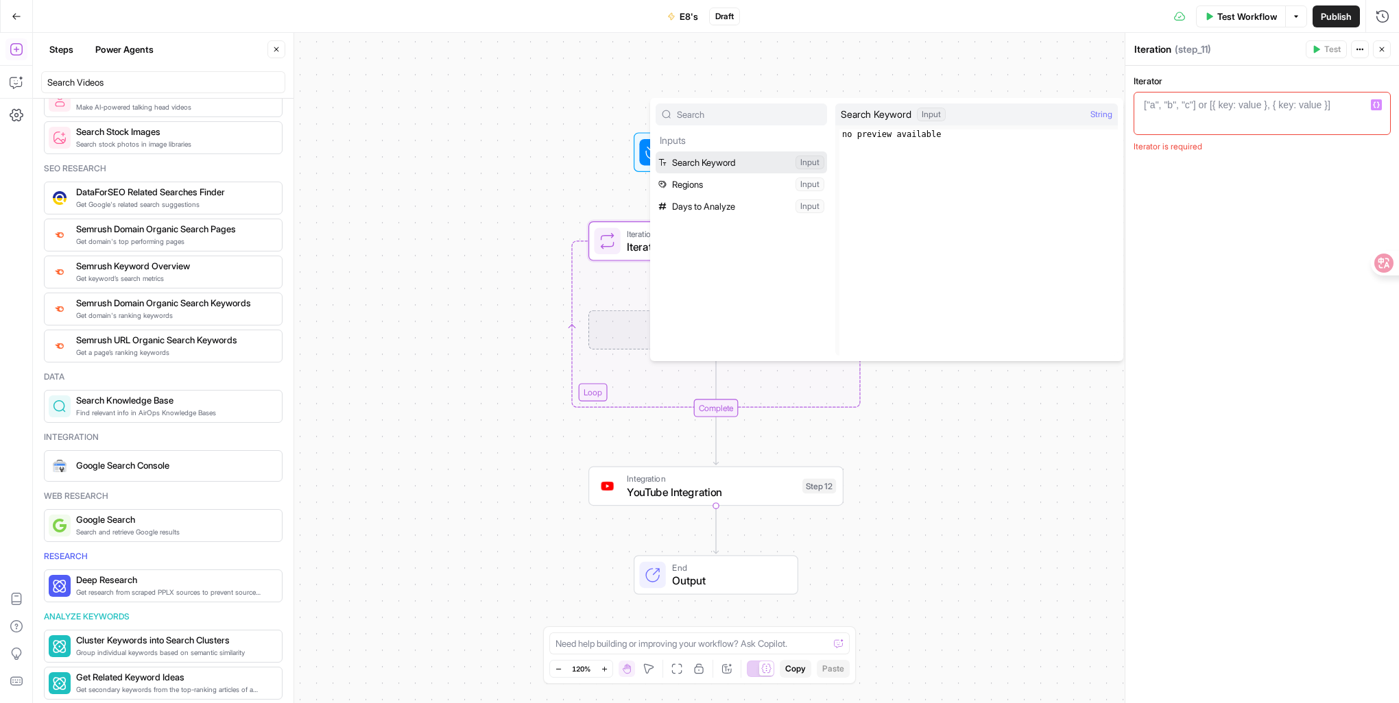
click at [701, 158] on button "Select variable Search Keyword" at bounding box center [740, 163] width 171 height 22
type textarea "*******"
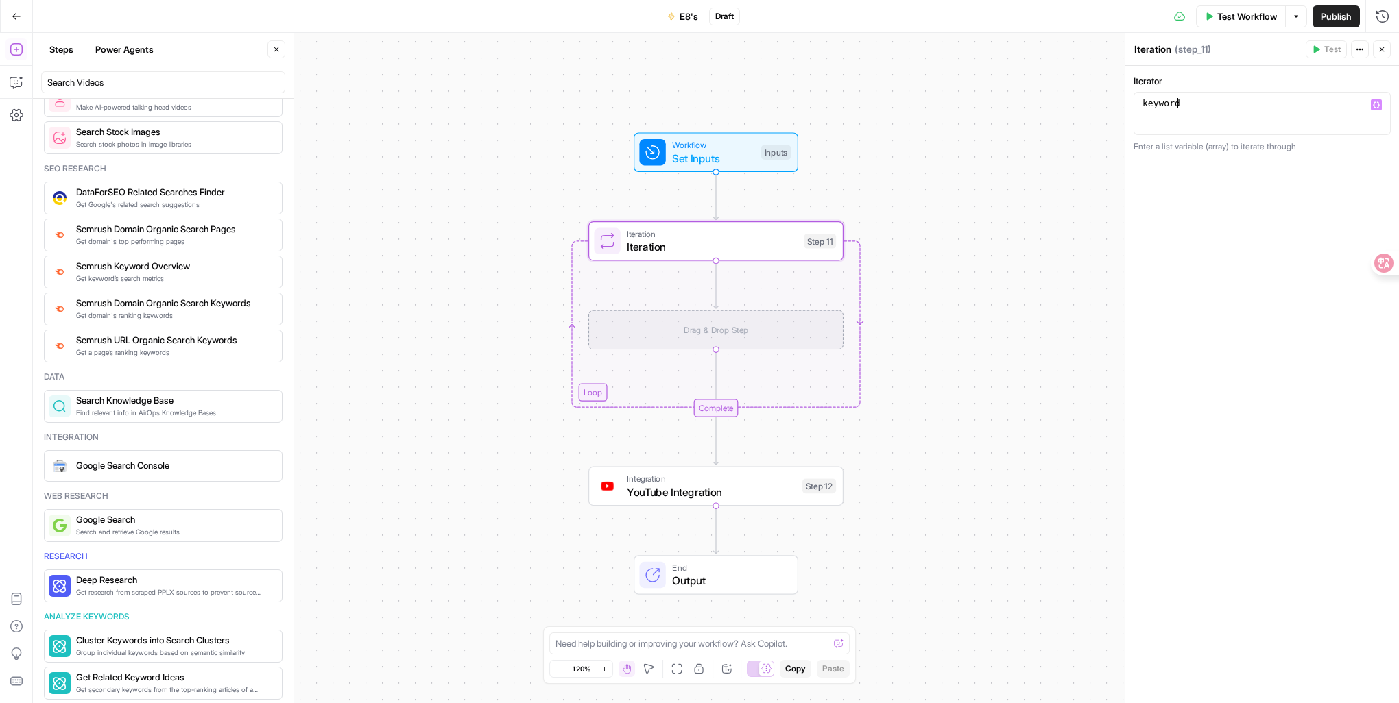
click at [1376, 108] on button "Variables Menu" at bounding box center [1376, 104] width 11 height 11
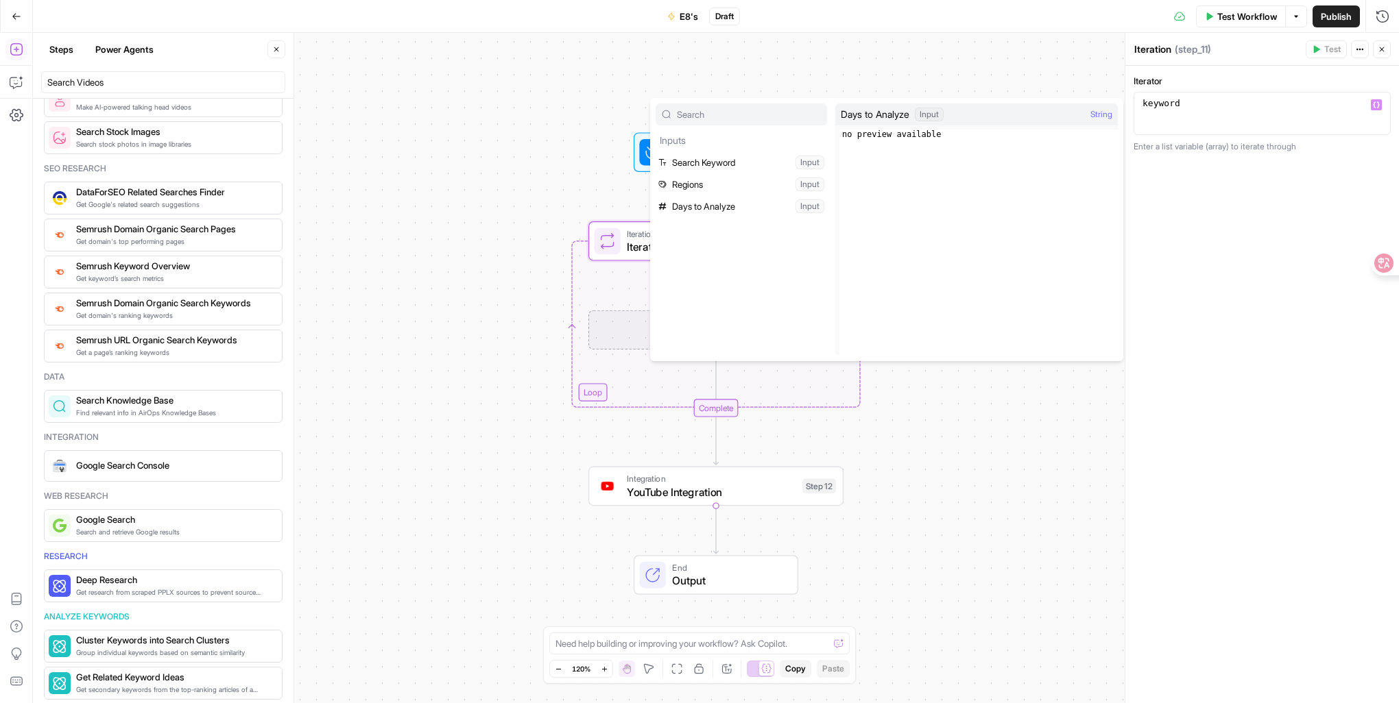
type textarea "**********"
click at [901, 130] on div "no preview available" at bounding box center [978, 252] width 278 height 245
click at [943, 114] on div "Input" at bounding box center [929, 115] width 29 height 14
click at [1098, 114] on span "String" at bounding box center [1101, 115] width 22 height 14
click at [913, 111] on div "Days to Analyze Input" at bounding box center [892, 115] width 103 height 14
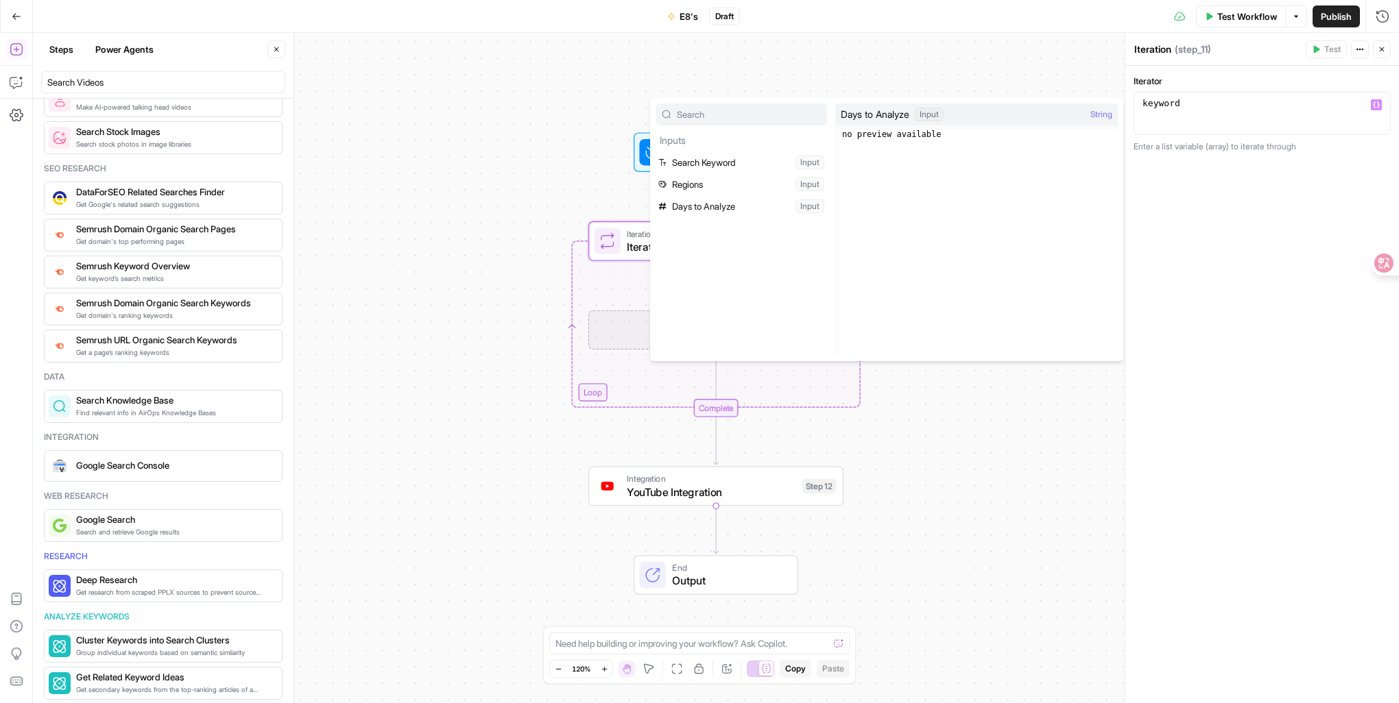
click at [876, 136] on div "no preview available" at bounding box center [978, 252] width 278 height 245
click at [872, 138] on div "no preview available" at bounding box center [978, 252] width 278 height 245
drag, startPoint x: 954, startPoint y: 138, endPoint x: 789, endPoint y: 125, distance: 165.1
click at [789, 125] on div "**********" at bounding box center [886, 229] width 473 height 263
click at [1336, 337] on div "Iterator ******* 1 keyword XXXXXXXXXXXXXXXXXXXXXXXXXXXXXXXXXXXXXXXXXXXXXXXXXXXX…" at bounding box center [1262, 385] width 274 height 638
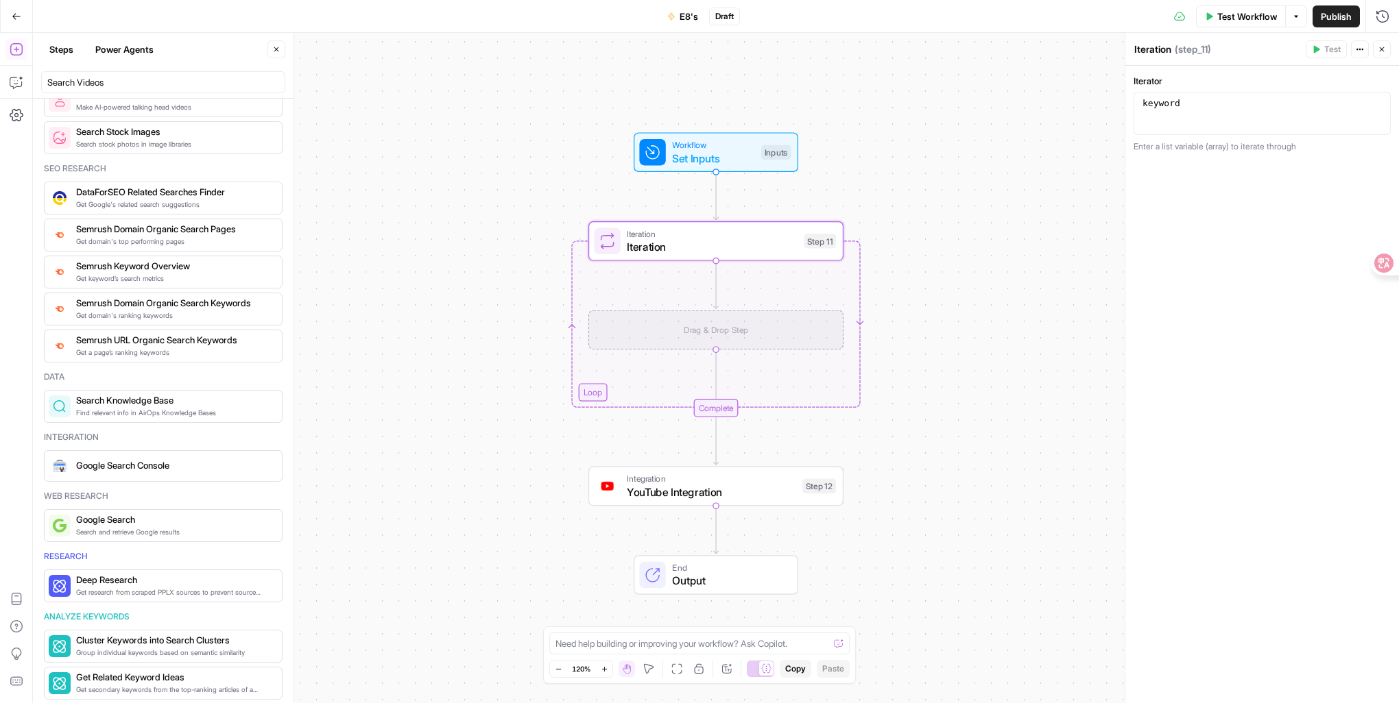
click at [1192, 99] on div "keyword" at bounding box center [1261, 123] width 245 height 51
click at [1201, 103] on div "keyword" at bounding box center [1261, 123] width 245 height 51
drag, startPoint x: 1191, startPoint y: 108, endPoint x: 1014, endPoint y: 106, distance: 176.9
click at [1014, 106] on body "DomoAI New Home Browse Your Data Usage Settings Recent Grids Landing page Grid …" at bounding box center [699, 351] width 1399 height 703
click at [1135, 354] on div "Iterator 1 ["a", "b", "c"] or [{ key: value }, { key: value }] XXXXXXXXXXXXXXXX…" at bounding box center [1262, 385] width 274 height 638
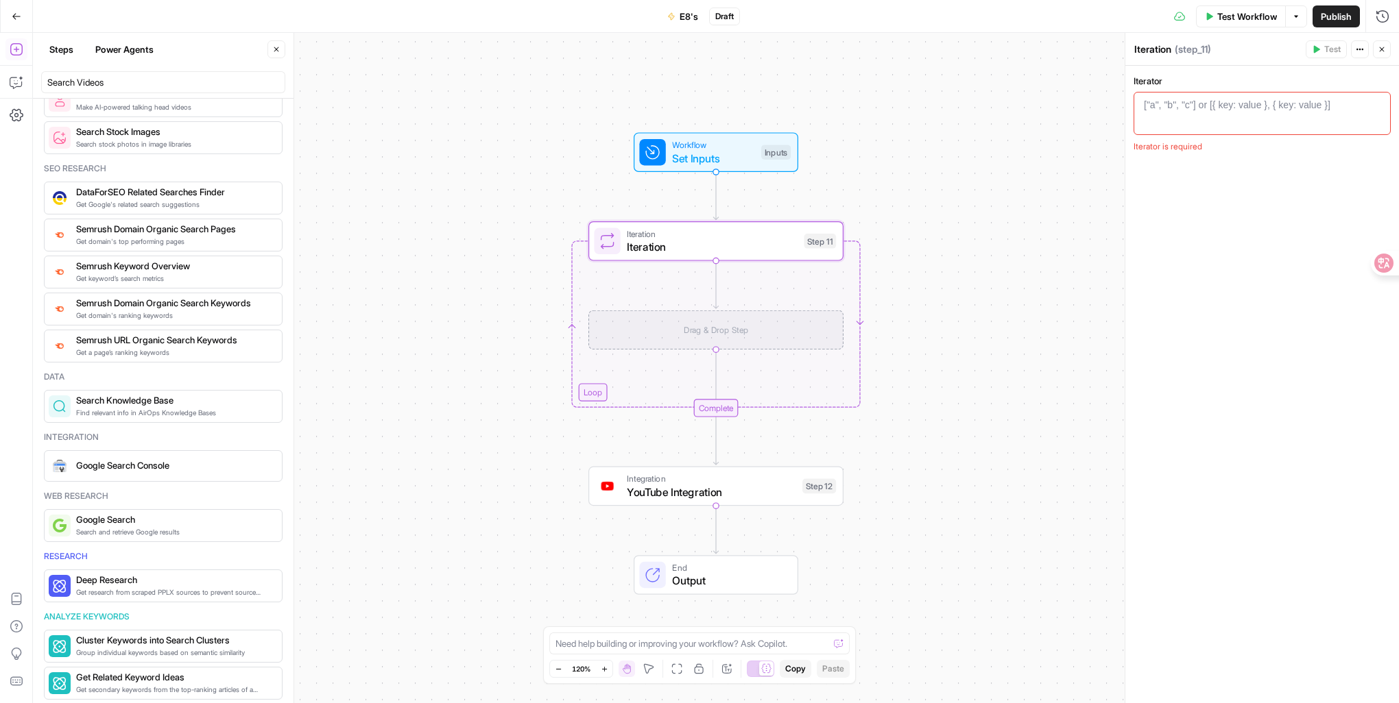
click at [1036, 358] on div "Workflow Set Inputs Inputs Loop Iteration Iteration Step 11 Drag & Drop Step Co…" at bounding box center [716, 368] width 1366 height 671
click at [1229, 112] on div at bounding box center [1261, 123] width 245 height 51
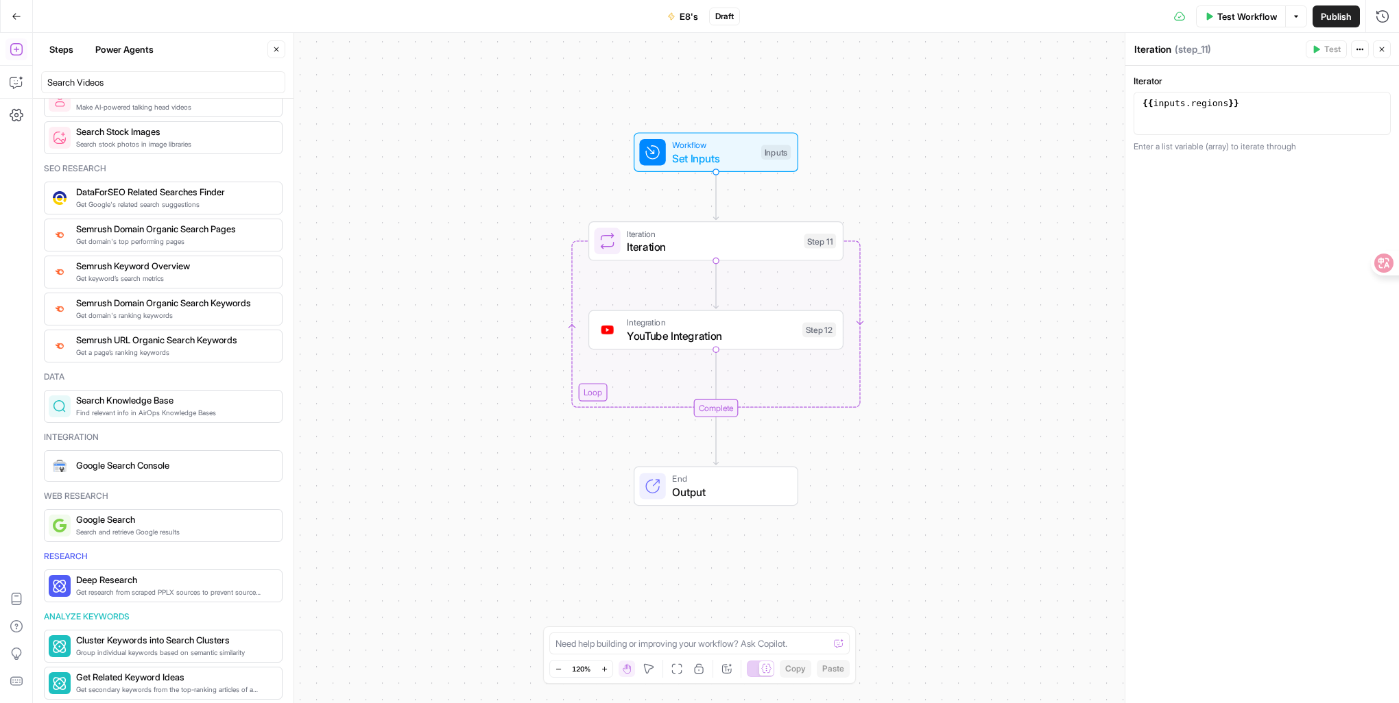
click at [756, 339] on span "YouTube Integration" at bounding box center [711, 336] width 169 height 16
click at [1160, 164] on input "Action" at bounding box center [1253, 160] width 223 height 14
click at [1267, 193] on span "Retrieve Video Captions" at bounding box center [1259, 193] width 228 height 14
type input "Retrieve Video Captions"
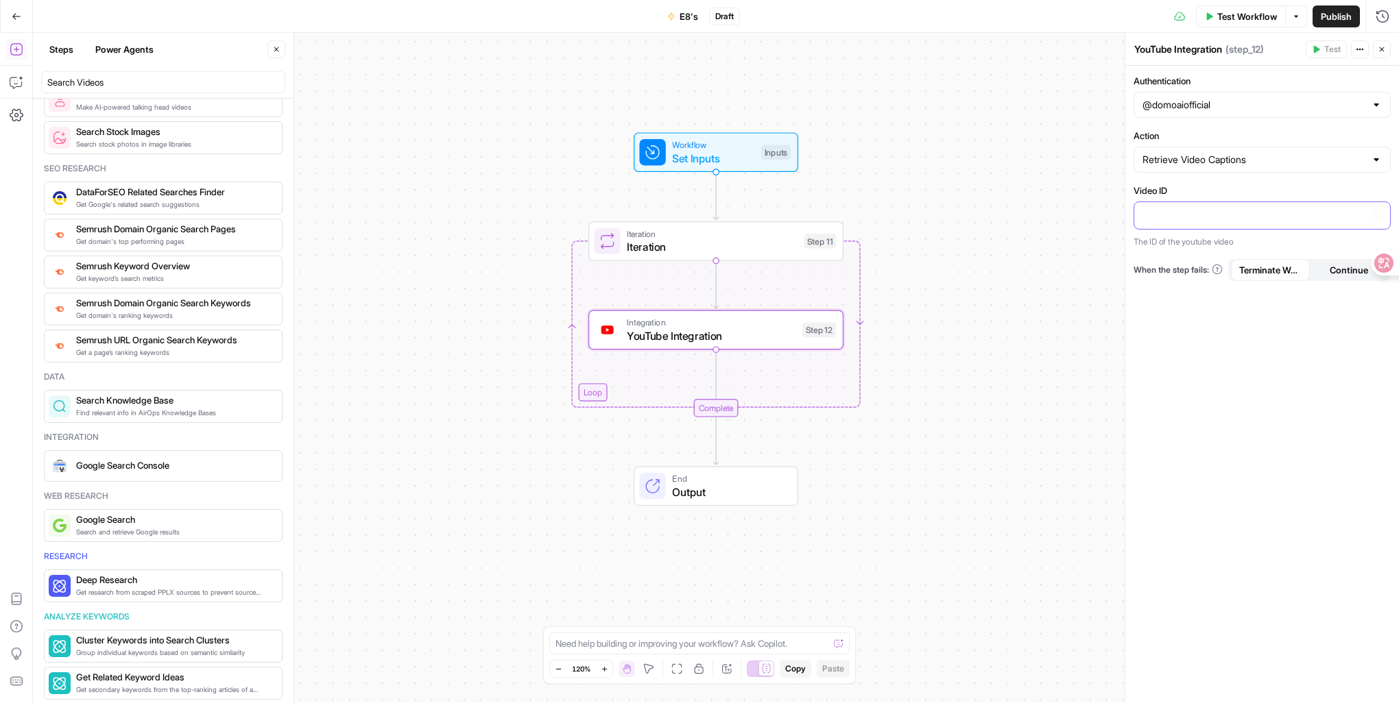
click at [1192, 206] on div at bounding box center [1262, 215] width 256 height 27
click at [1378, 213] on icon "button" at bounding box center [1377, 214] width 7 height 7
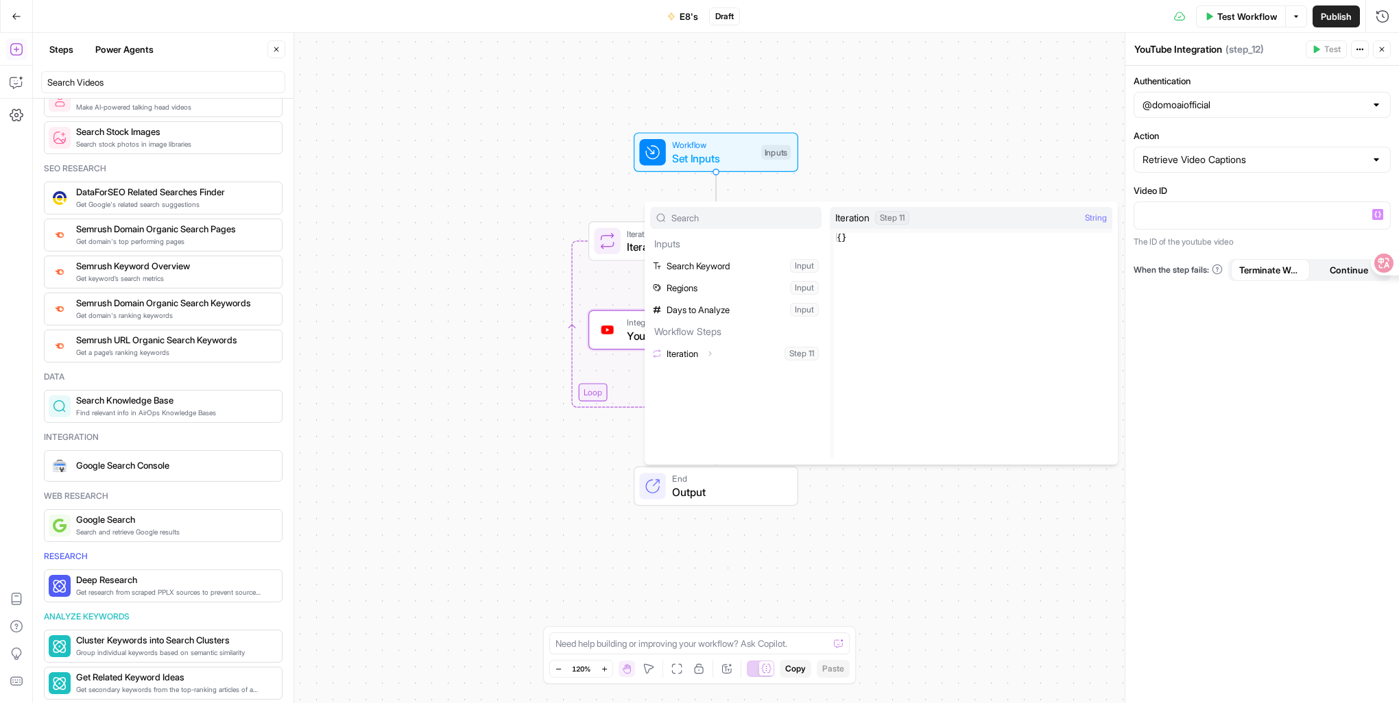
type textarea "**"
click at [971, 255] on div "{ }" at bounding box center [973, 355] width 278 height 245
drag, startPoint x: 896, startPoint y: 270, endPoint x: 819, endPoint y: 243, distance: 81.5
click at [819, 243] on div "Inputs Search Keyword Input Regions Input Days to Analyze Input Workflow Steps …" at bounding box center [880, 333] width 473 height 263
click at [1290, 162] on input "Action" at bounding box center [1253, 160] width 223 height 14
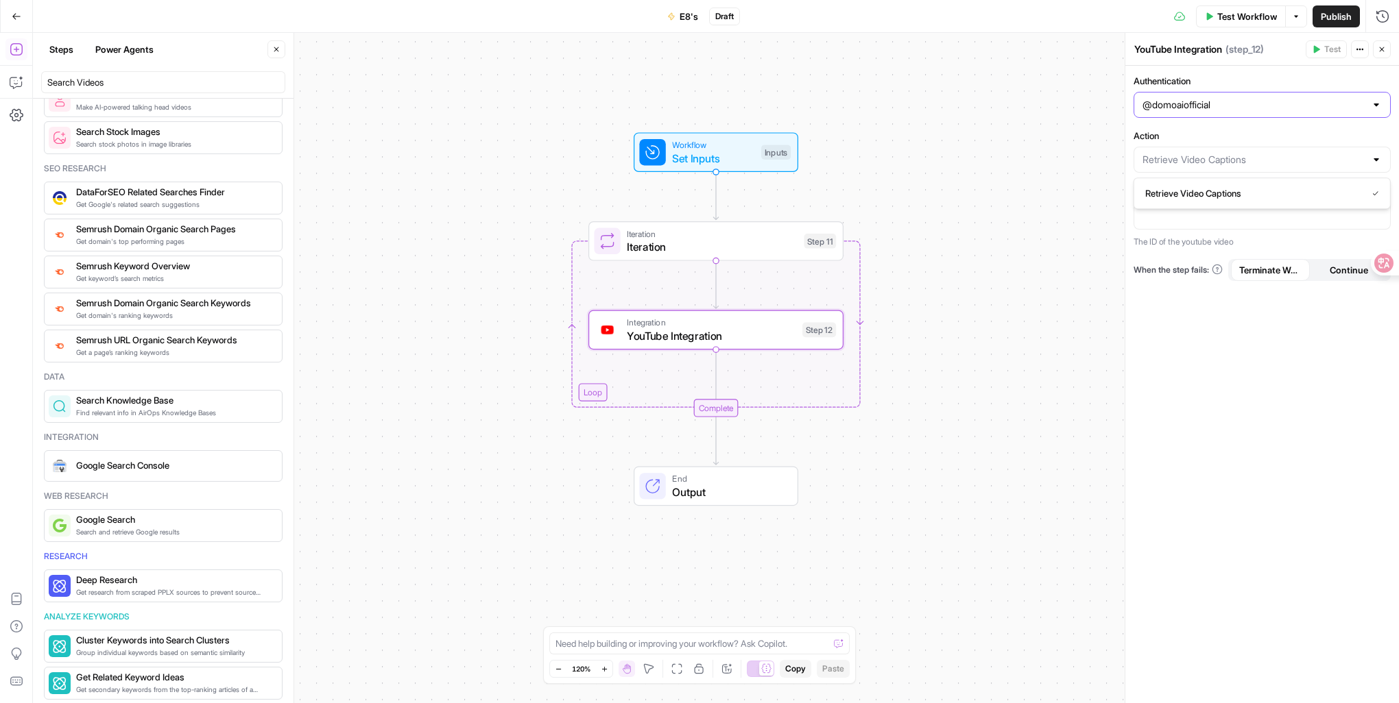
type input "Retrieve Video Captions"
click at [1245, 98] on input "Authentication" at bounding box center [1253, 105] width 223 height 14
type input "@domoaiofficial"
click at [1283, 426] on div "Authentication @domoaiofficial Action Retrieve Video Captions Video ID “/” to r…" at bounding box center [1262, 385] width 274 height 638
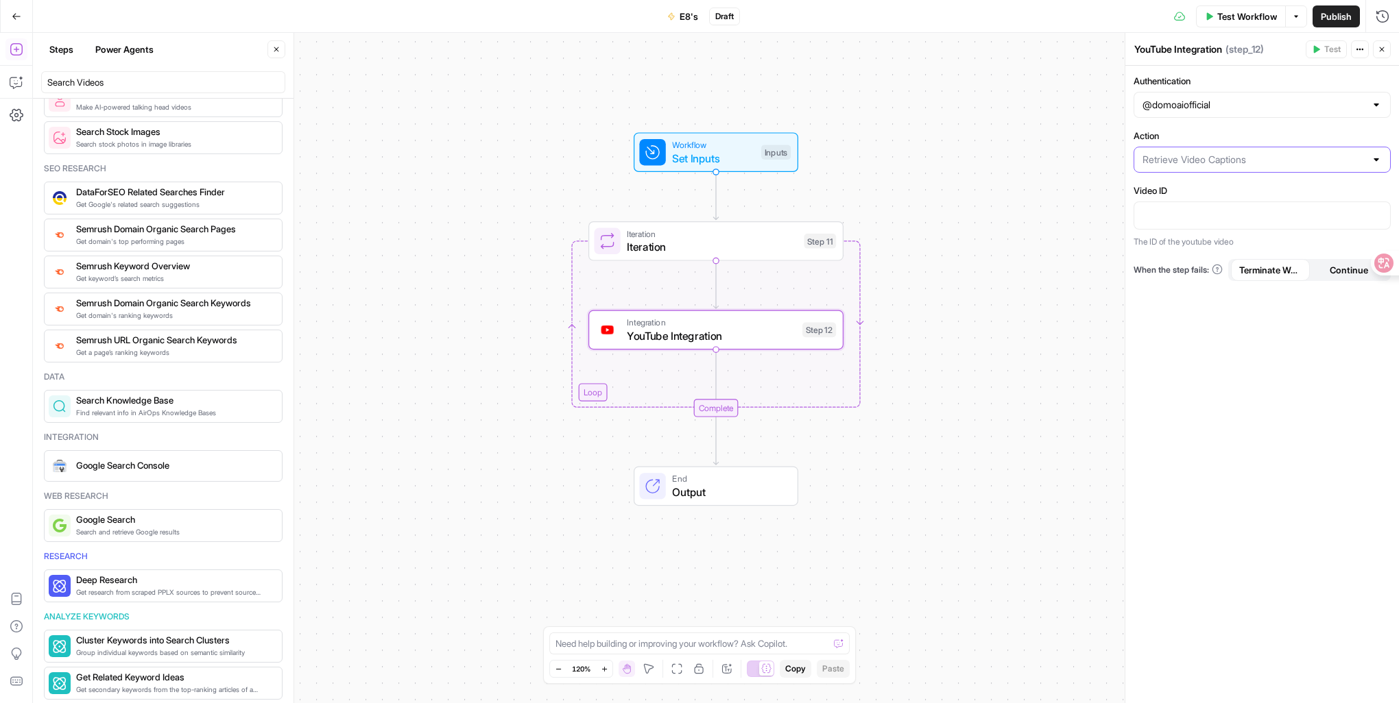
click at [1263, 158] on input "Action" at bounding box center [1253, 160] width 223 height 14
type input "Retrieve Video Captions"
click at [14, 45] on icon "button" at bounding box center [17, 50] width 14 height 14
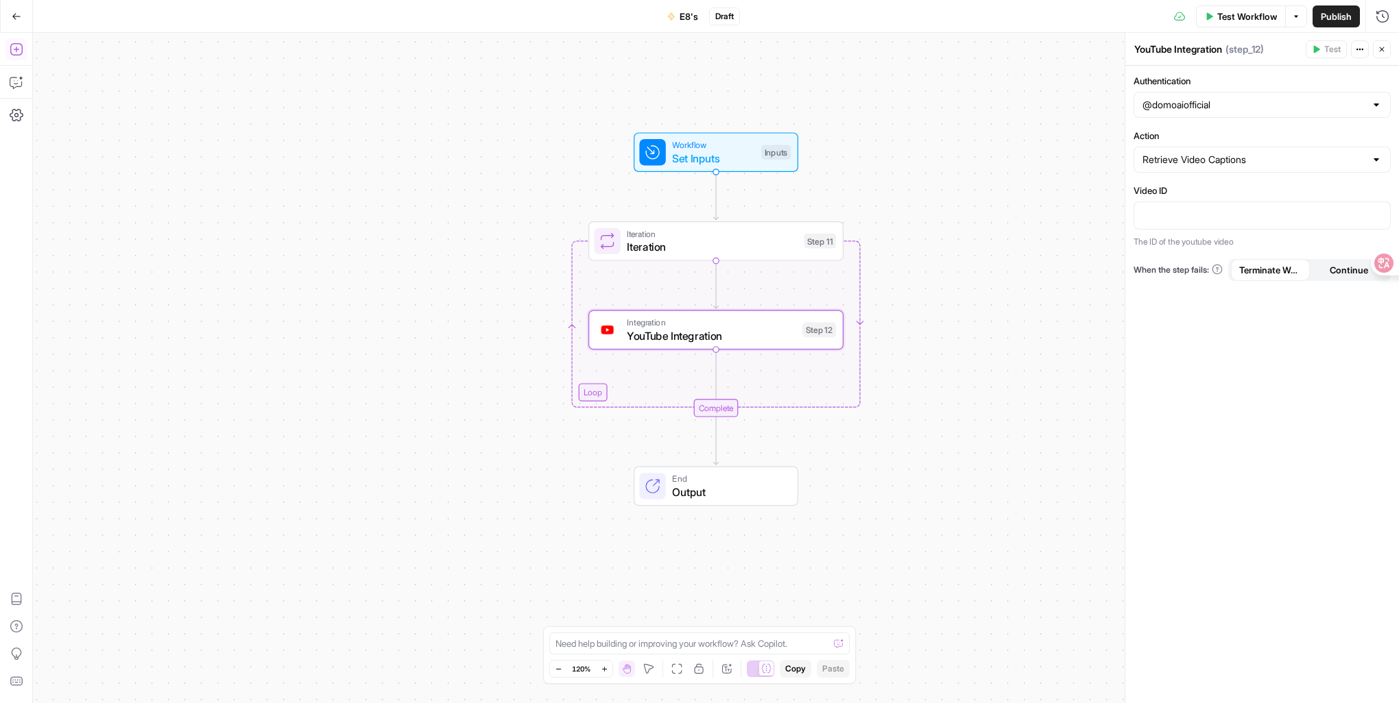
click at [18, 53] on icon "button" at bounding box center [17, 50] width 14 height 14
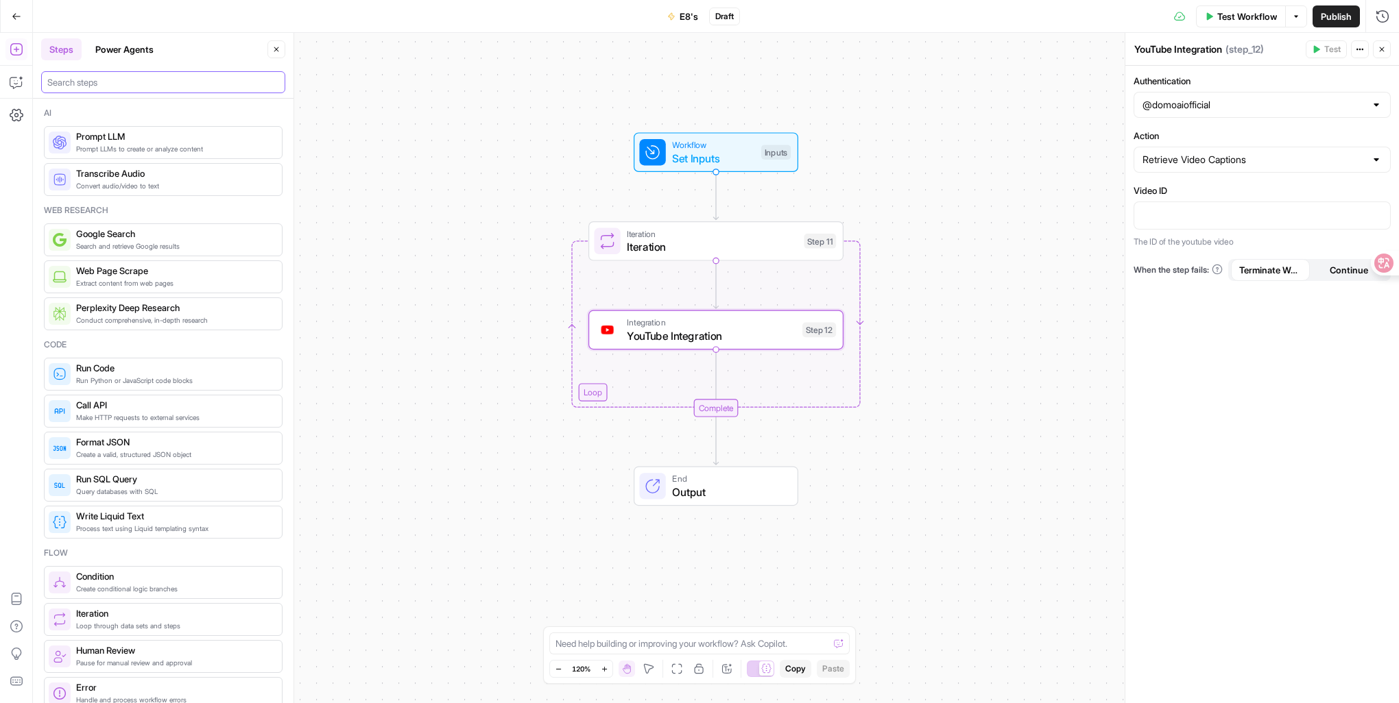
click at [162, 84] on input "search" at bounding box center [163, 82] width 232 height 14
click at [165, 81] on input "search" at bounding box center [163, 82] width 232 height 14
paste input "Search Videos"
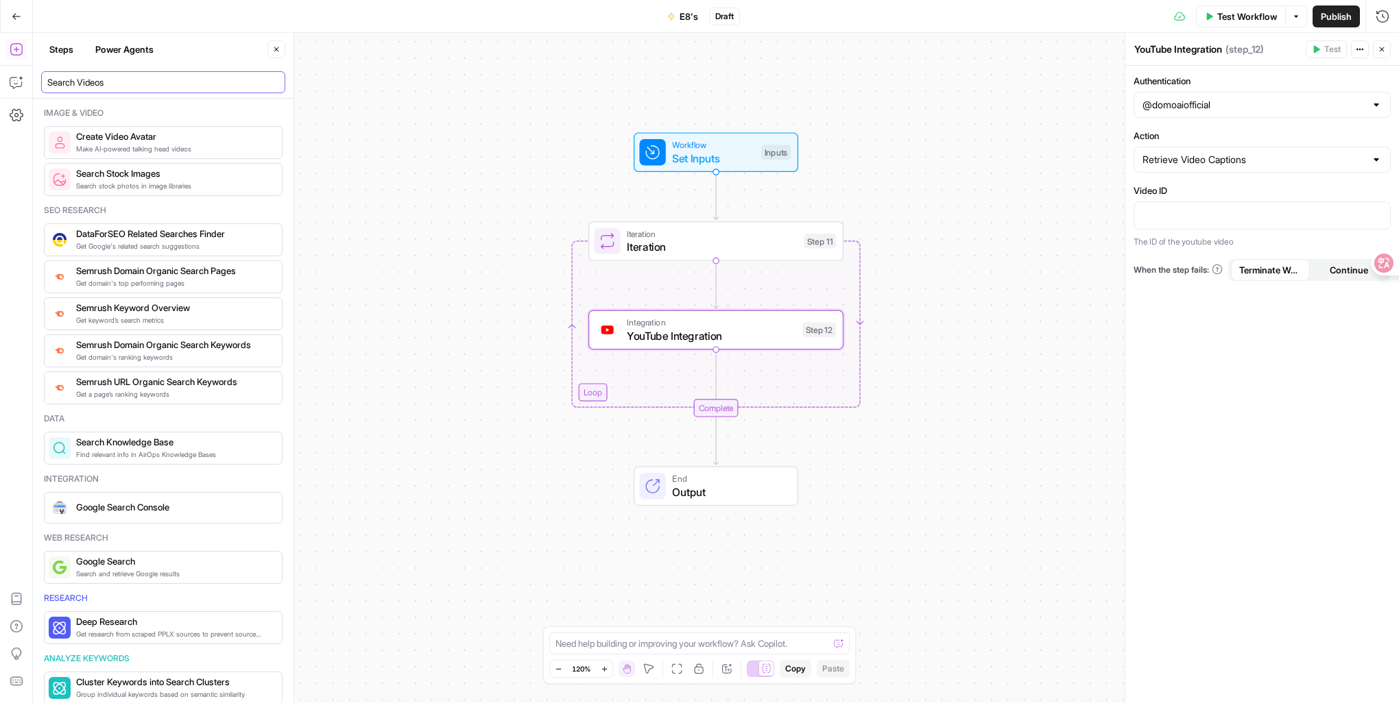
drag, startPoint x: 137, startPoint y: 83, endPoint x: -3, endPoint y: 64, distance: 141.2
click at [0, 64] on html "DomoAI New Home Browse Your Data Usage Settings Recent Grids Landing page Grid …" at bounding box center [699, 351] width 1399 height 703
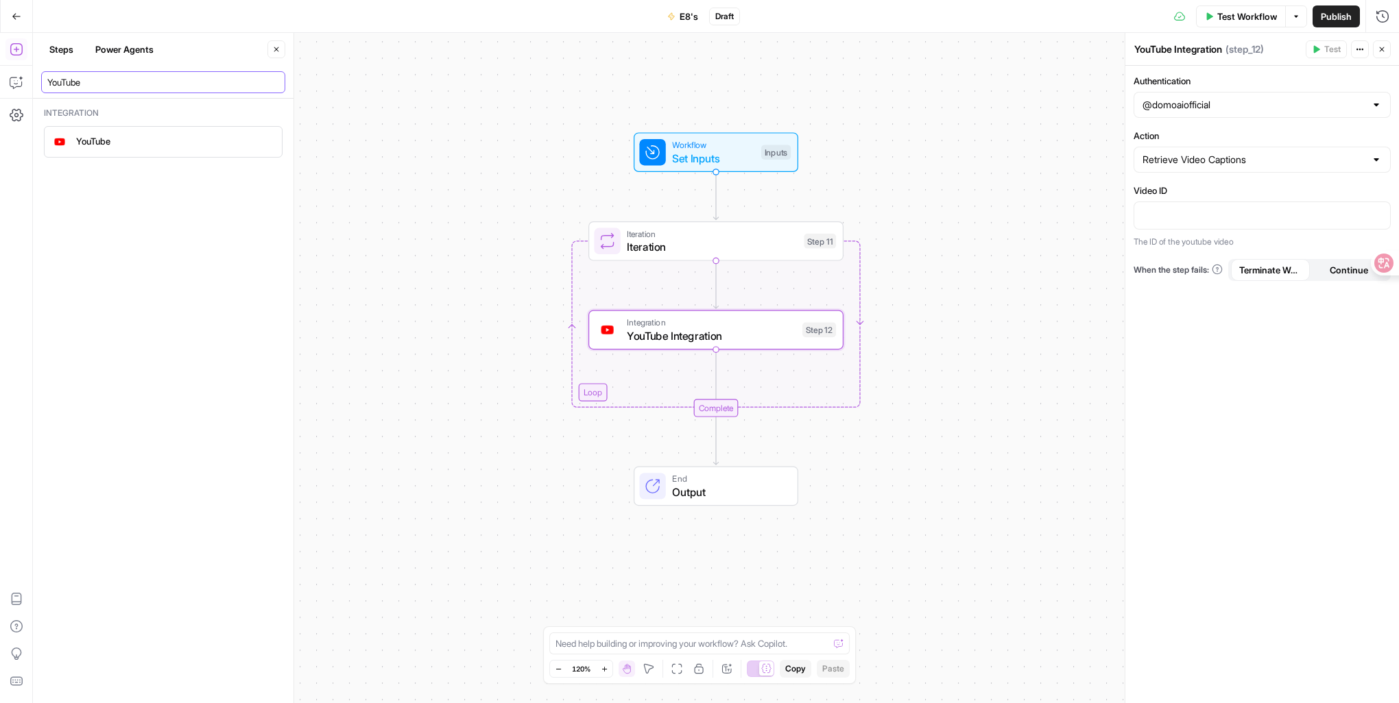
drag, startPoint x: 115, startPoint y: 84, endPoint x: -3, endPoint y: 73, distance: 118.4
click at [0, 73] on html "DomoAI New Home Browse Your Data Usage Settings Recent Grids Landing page Grid …" at bounding box center [699, 351] width 1399 height 703
paste input "Google Search"
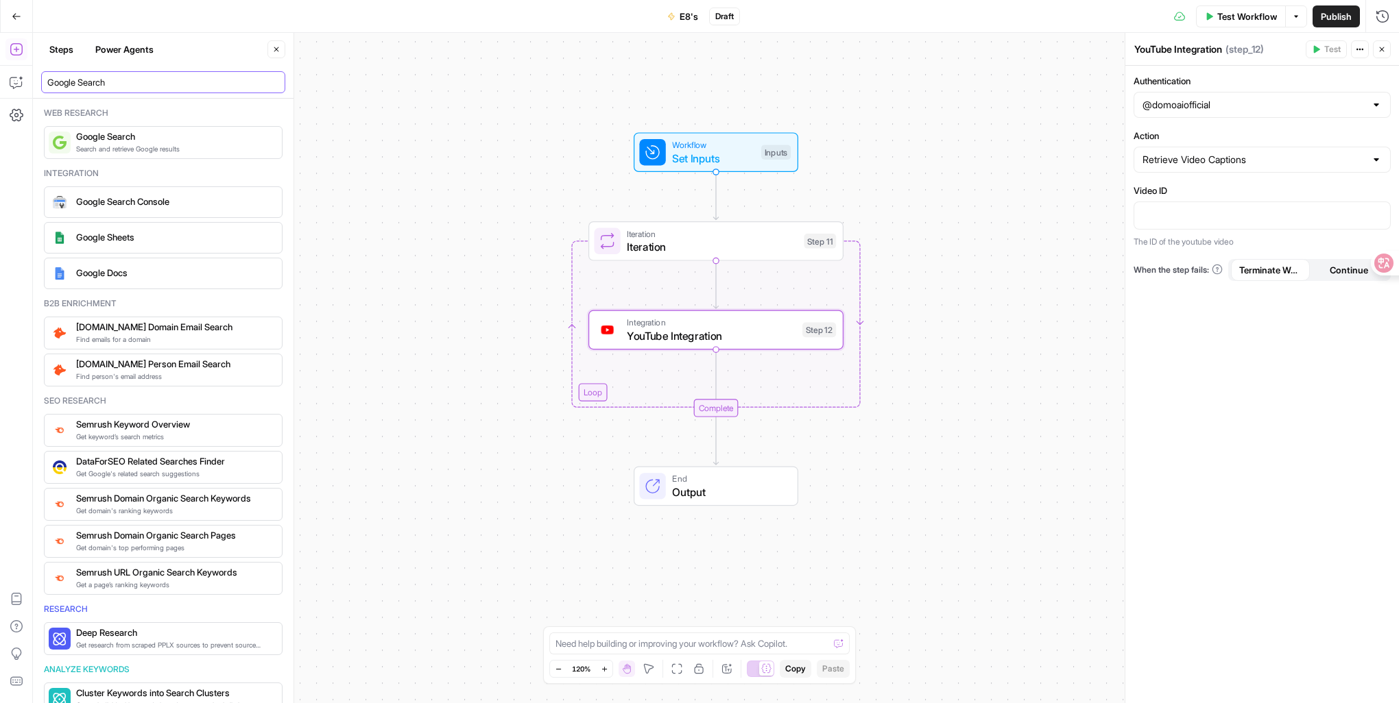
type input "Google Search"
click at [165, 141] on span "Google Search" at bounding box center [173, 137] width 195 height 14
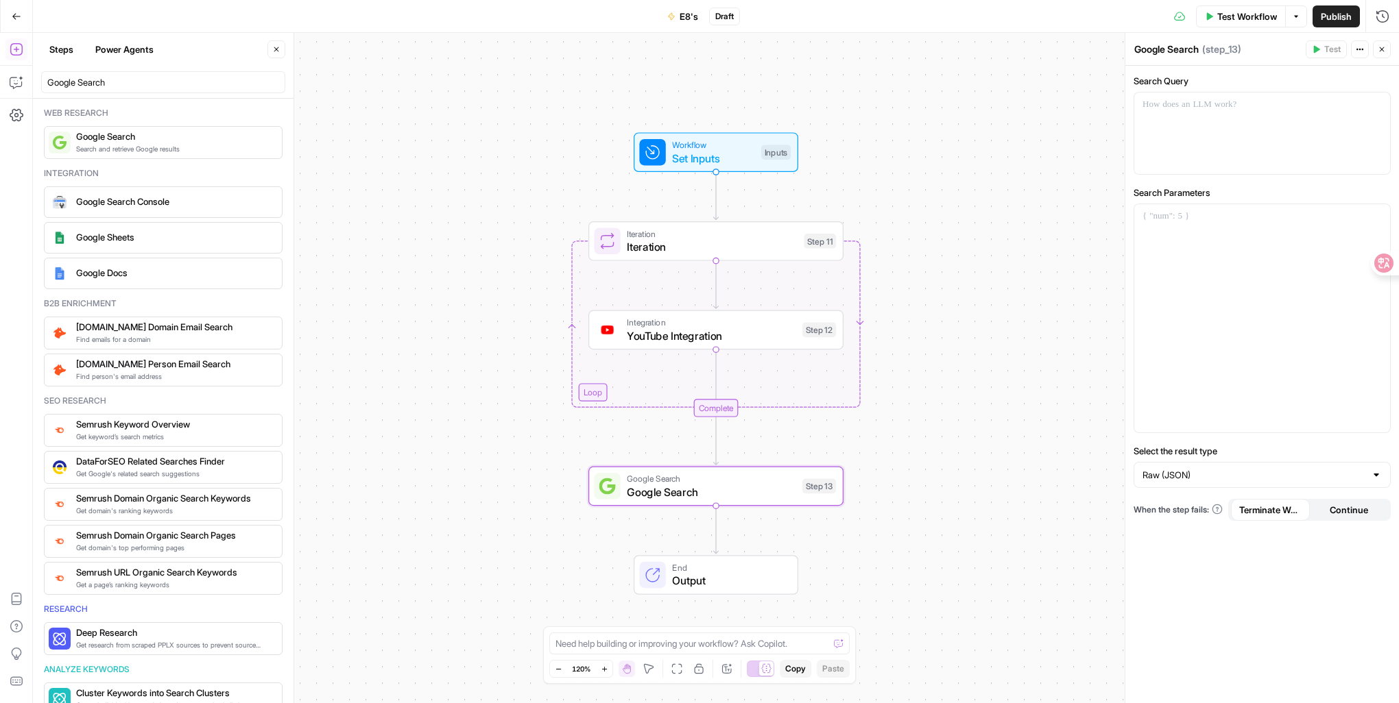
click at [751, 490] on span "Google Search" at bounding box center [711, 492] width 169 height 16
click at [1262, 128] on div at bounding box center [1262, 134] width 256 height 82
click at [1203, 269] on div at bounding box center [1262, 318] width 256 height 228
drag, startPoint x: 1214, startPoint y: 241, endPoint x: 1119, endPoint y: 208, distance: 100.2
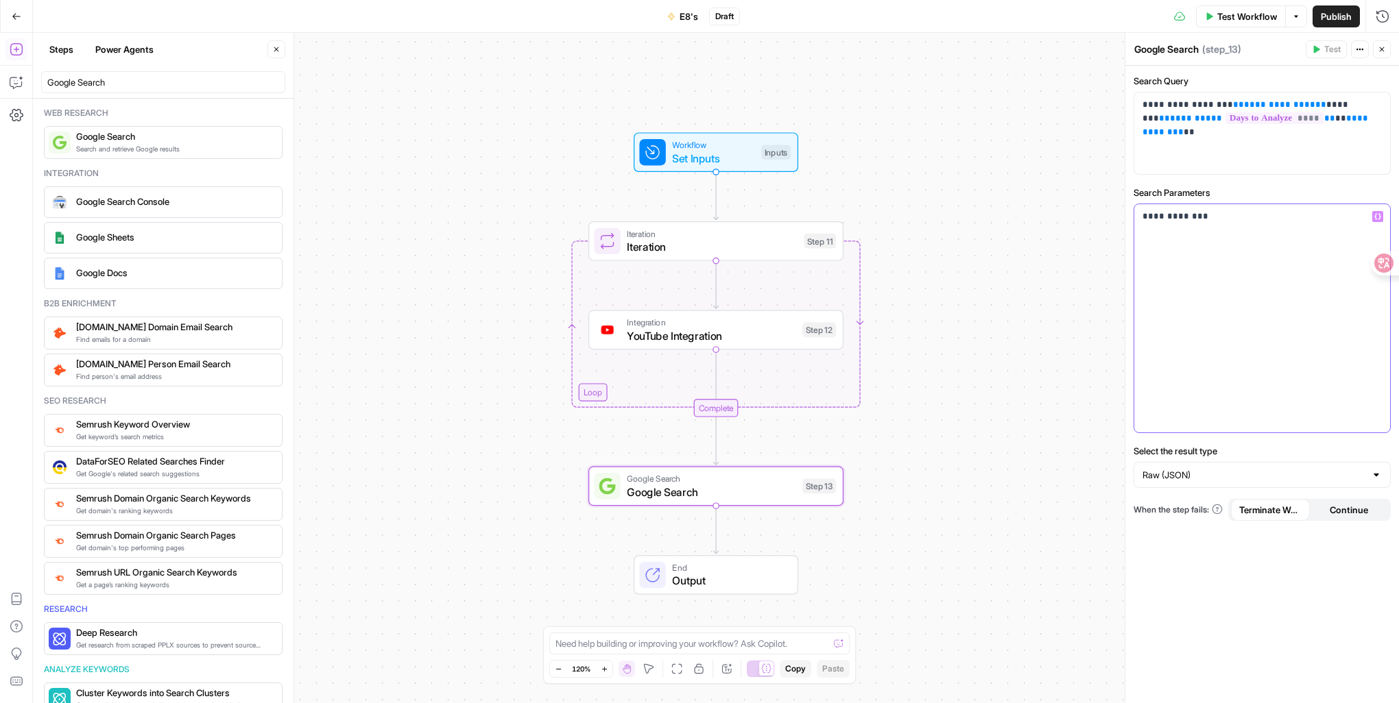
click at [1124, 208] on div "**********" at bounding box center [1261, 368] width 274 height 671
click at [1240, 274] on div "**********" at bounding box center [1262, 318] width 256 height 228
click at [1223, 237] on p "**********" at bounding box center [1262, 223] width 240 height 27
drag, startPoint x: 1159, startPoint y: 210, endPoint x: 1065, endPoint y: 204, distance: 94.1
click at [1065, 204] on body "DomoAI New Home Browse Your Data Usage Settings Recent Grids Landing page Grid …" at bounding box center [699, 351] width 1399 height 703
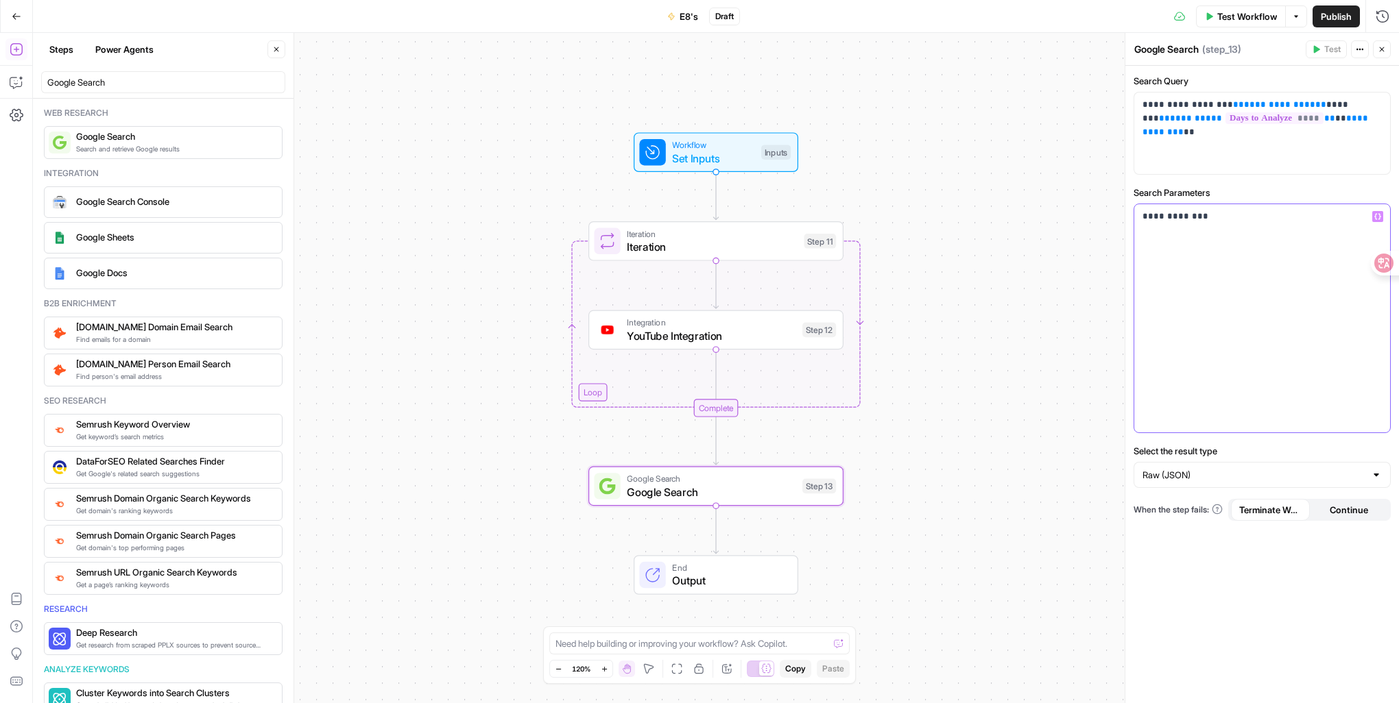
click at [1206, 230] on p "**********" at bounding box center [1262, 223] width 240 height 27
click at [1185, 216] on p "**********" at bounding box center [1262, 223] width 240 height 27
click at [726, 494] on span "Google Search" at bounding box center [711, 492] width 169 height 16
click at [738, 248] on span "Iteration" at bounding box center [712, 247] width 170 height 16
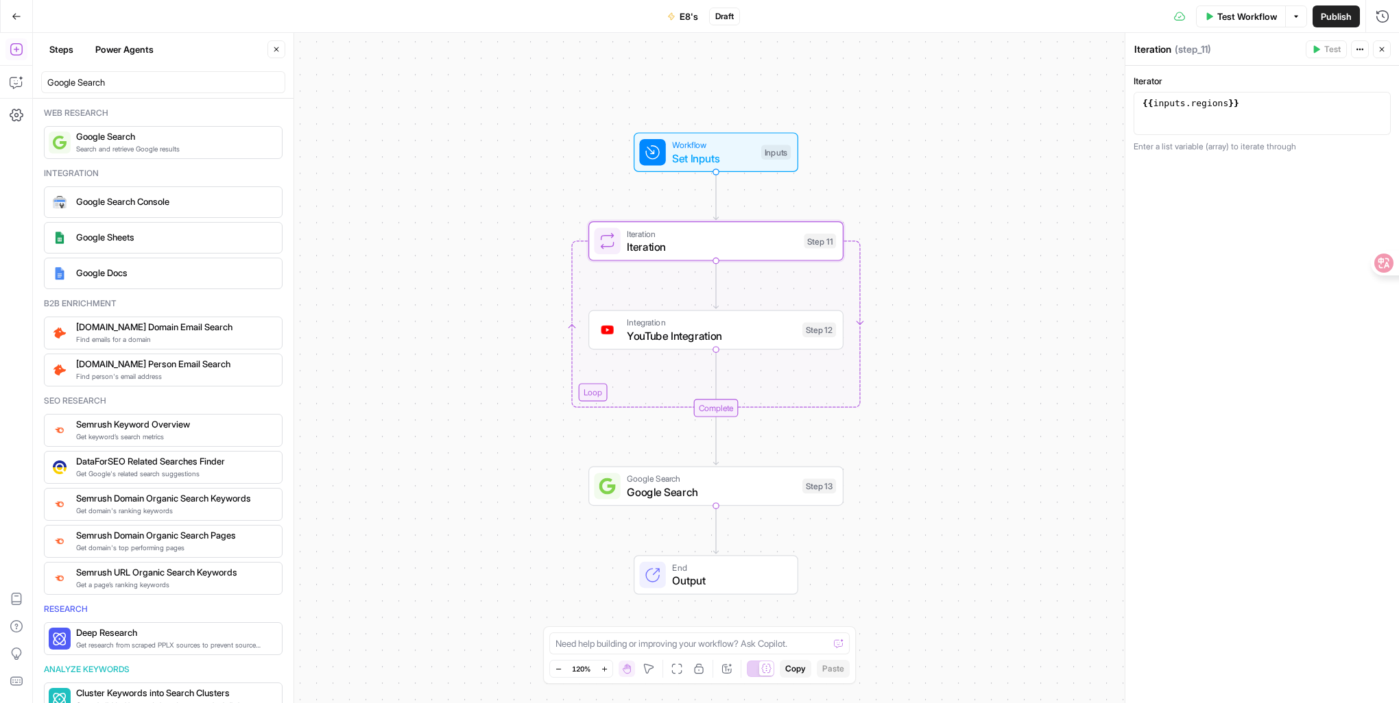
type textarea "**********"
drag, startPoint x: 1242, startPoint y: 106, endPoint x: 1043, endPoint y: 90, distance: 198.8
click at [1043, 90] on body "DomoAI New Home Browse Your Data Usage Settings Recent Grids Landing page Grid …" at bounding box center [699, 351] width 1399 height 703
paste textarea
drag, startPoint x: 110, startPoint y: 80, endPoint x: 2, endPoint y: 61, distance: 109.2
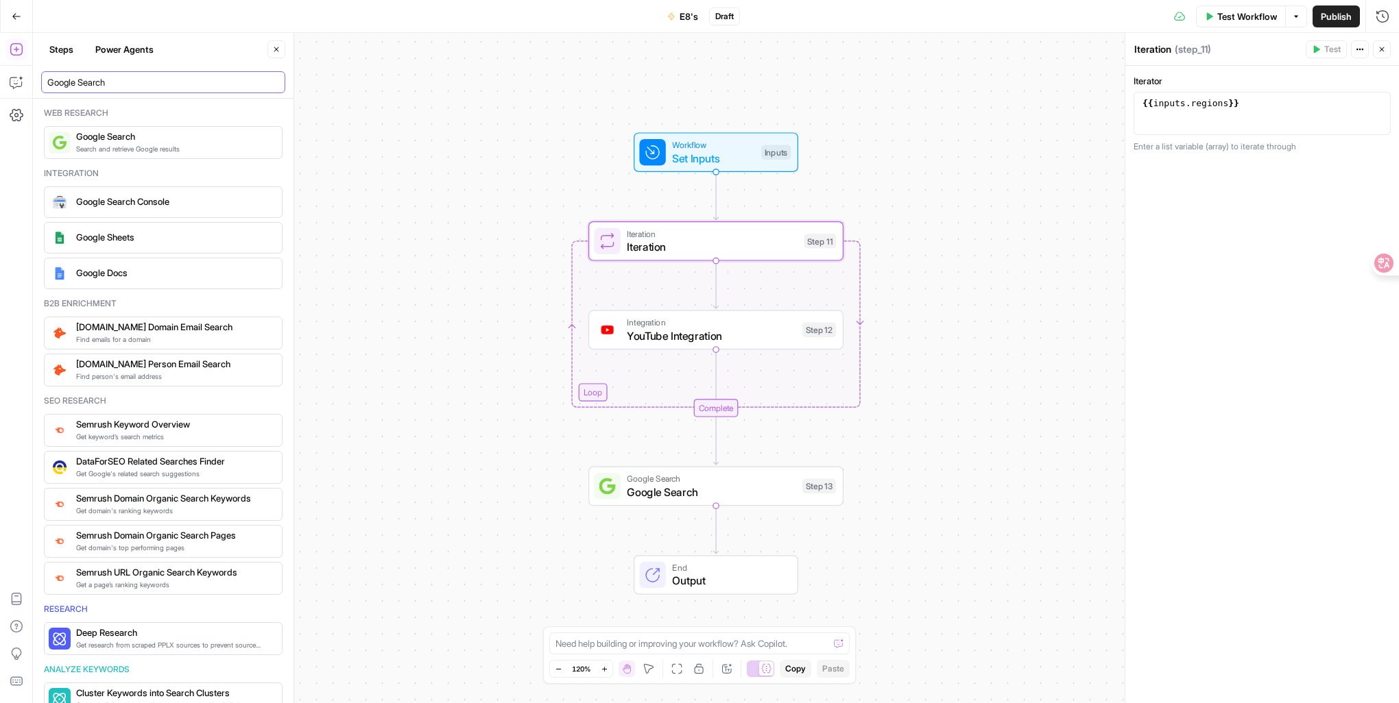
click at [2, 61] on body "DomoAI New Home Browse Your Data Usage Settings Recent Grids Landing page Grid …" at bounding box center [699, 351] width 1399 height 703
paste input "Analyze Trends"
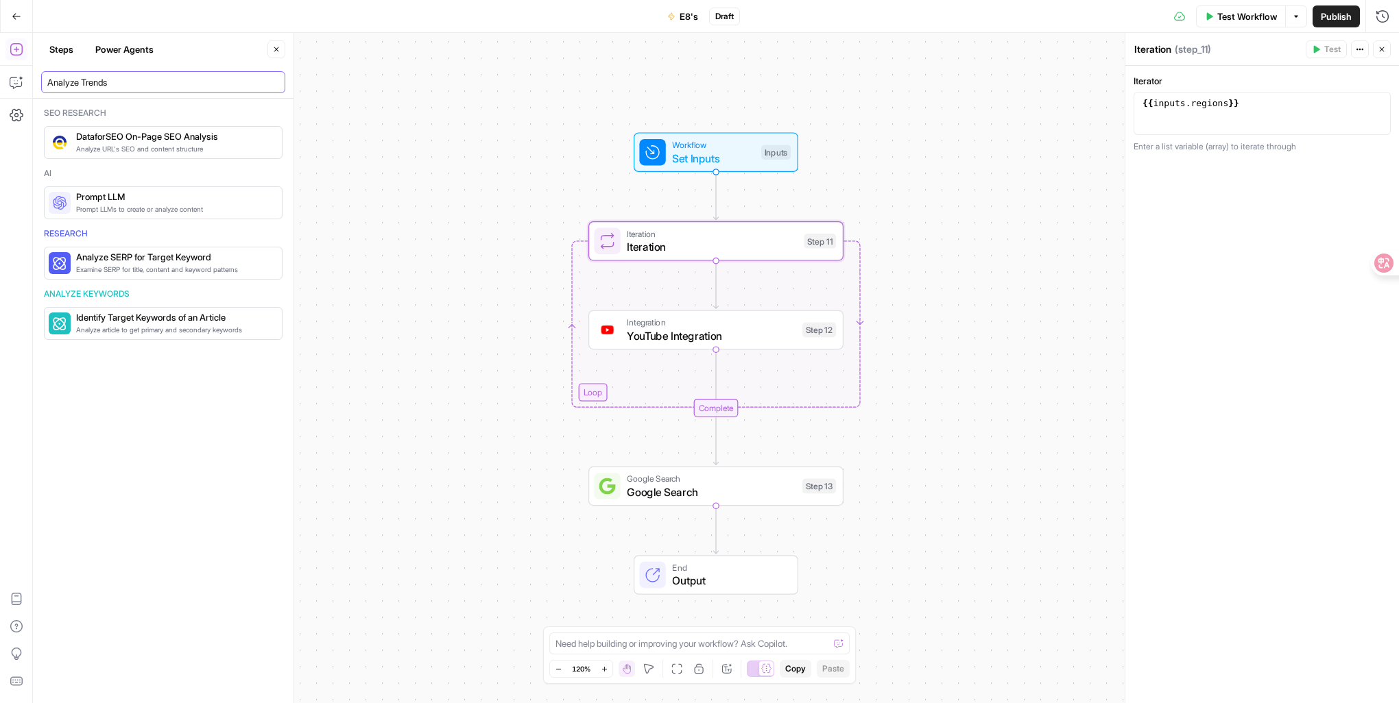
drag, startPoint x: 128, startPoint y: 78, endPoint x: -3, endPoint y: 62, distance: 131.9
click at [0, 62] on html "DomoAI New Home Browse Your Data Usage Settings Recent Grids Landing page Grid …" at bounding box center [699, 351] width 1399 height 703
paste input "LLM"
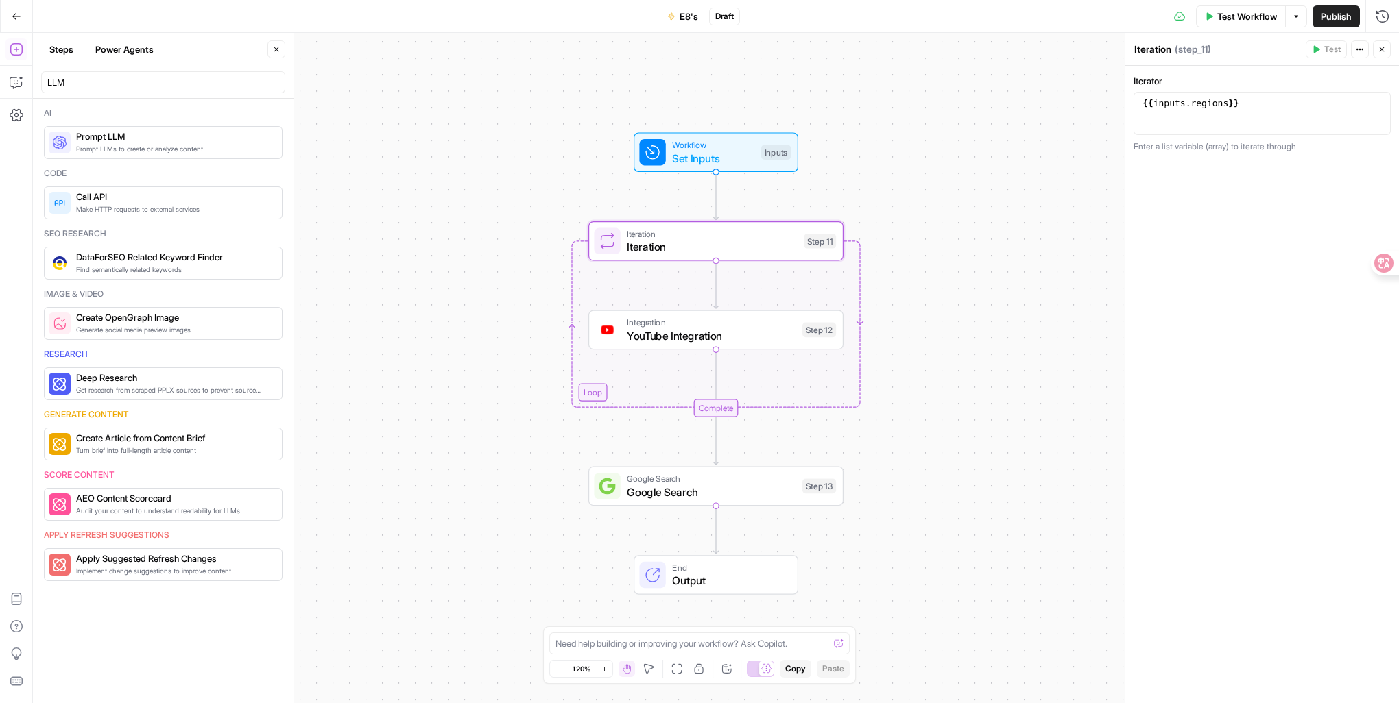
click at [159, 143] on span "Prompt LLMs to create or analyze content" at bounding box center [173, 148] width 195 height 11
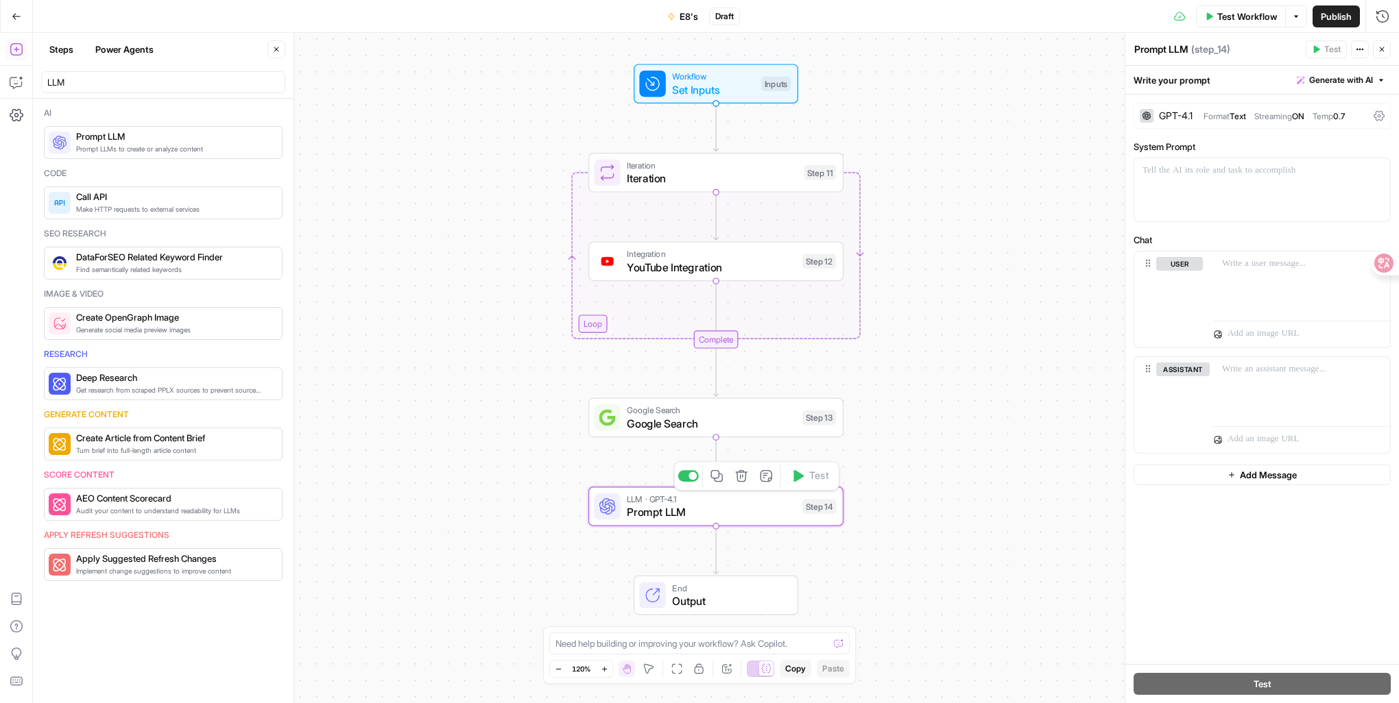
click at [749, 503] on span "LLM · GPT-4.1" at bounding box center [711, 499] width 169 height 13
click at [1235, 181] on div at bounding box center [1262, 189] width 256 height 63
click at [1248, 265] on p at bounding box center [1302, 264] width 160 height 14
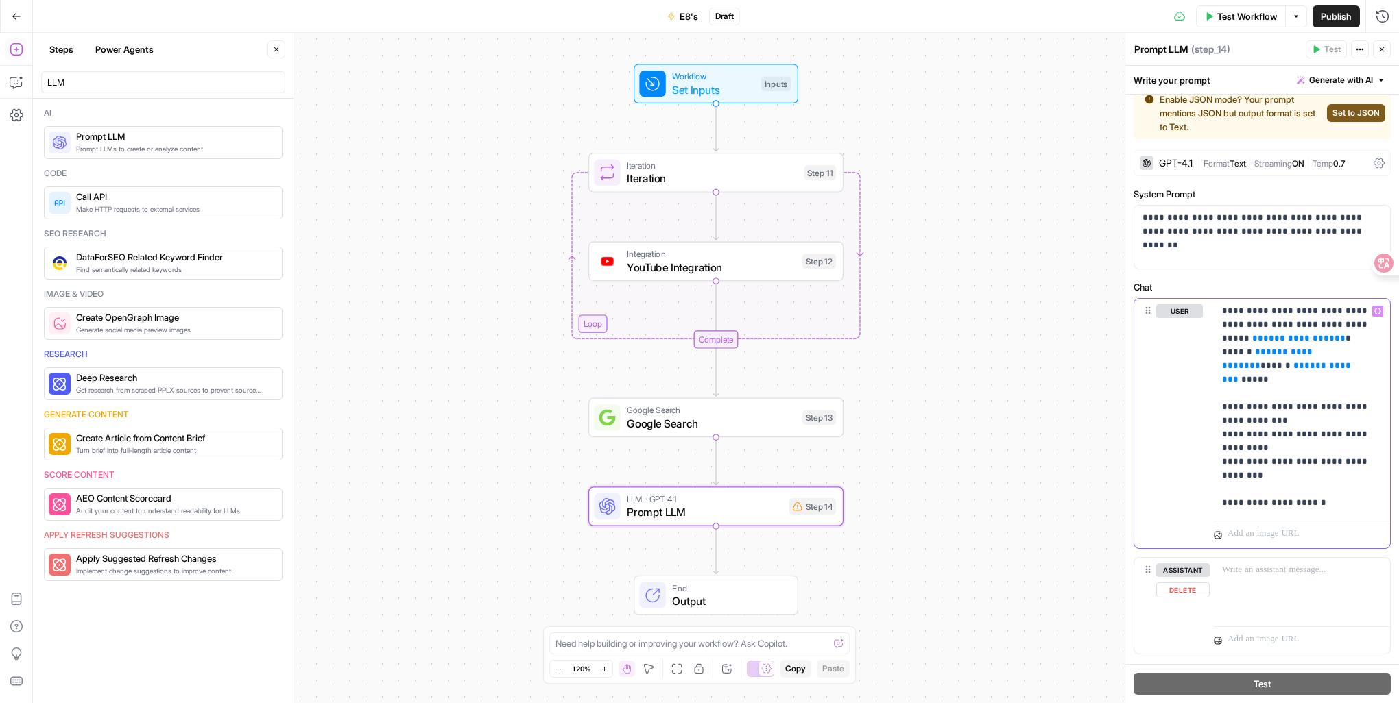
scroll to position [0, 0]
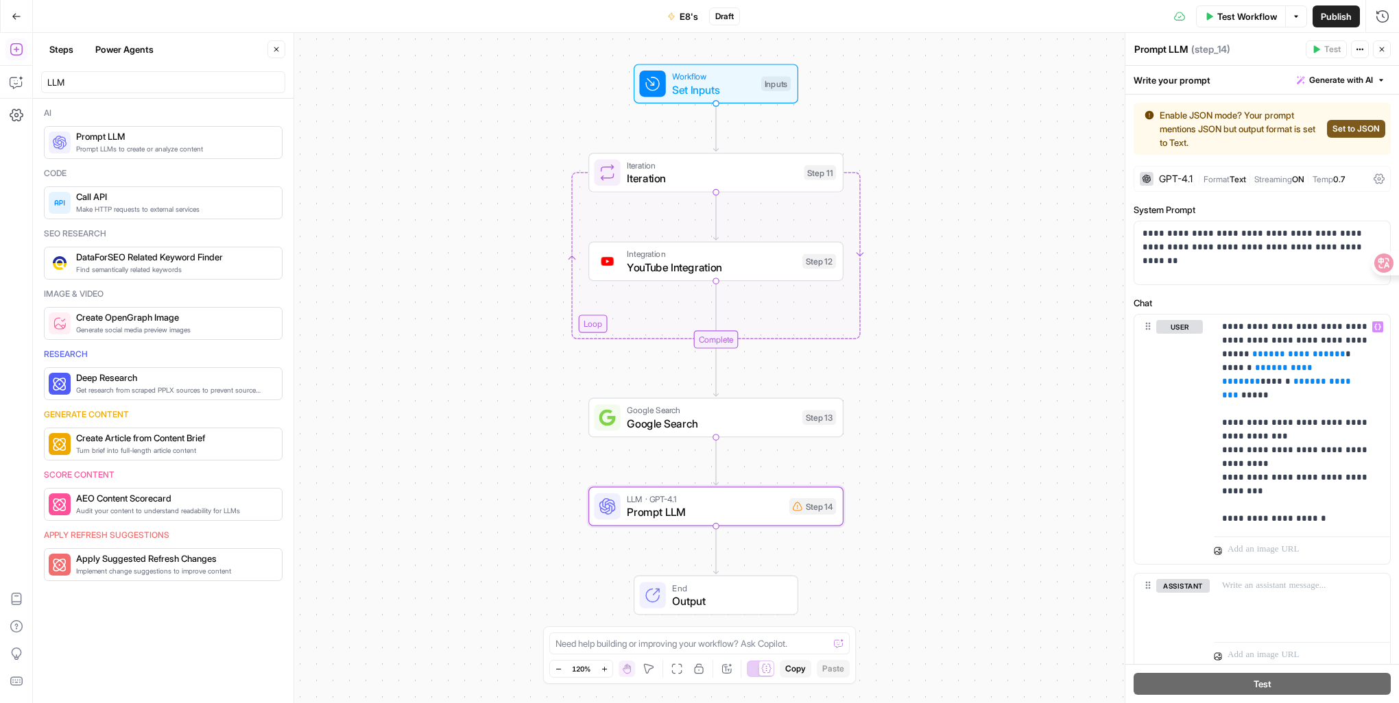
click at [1360, 132] on span "Set to JSON" at bounding box center [1355, 129] width 47 height 12
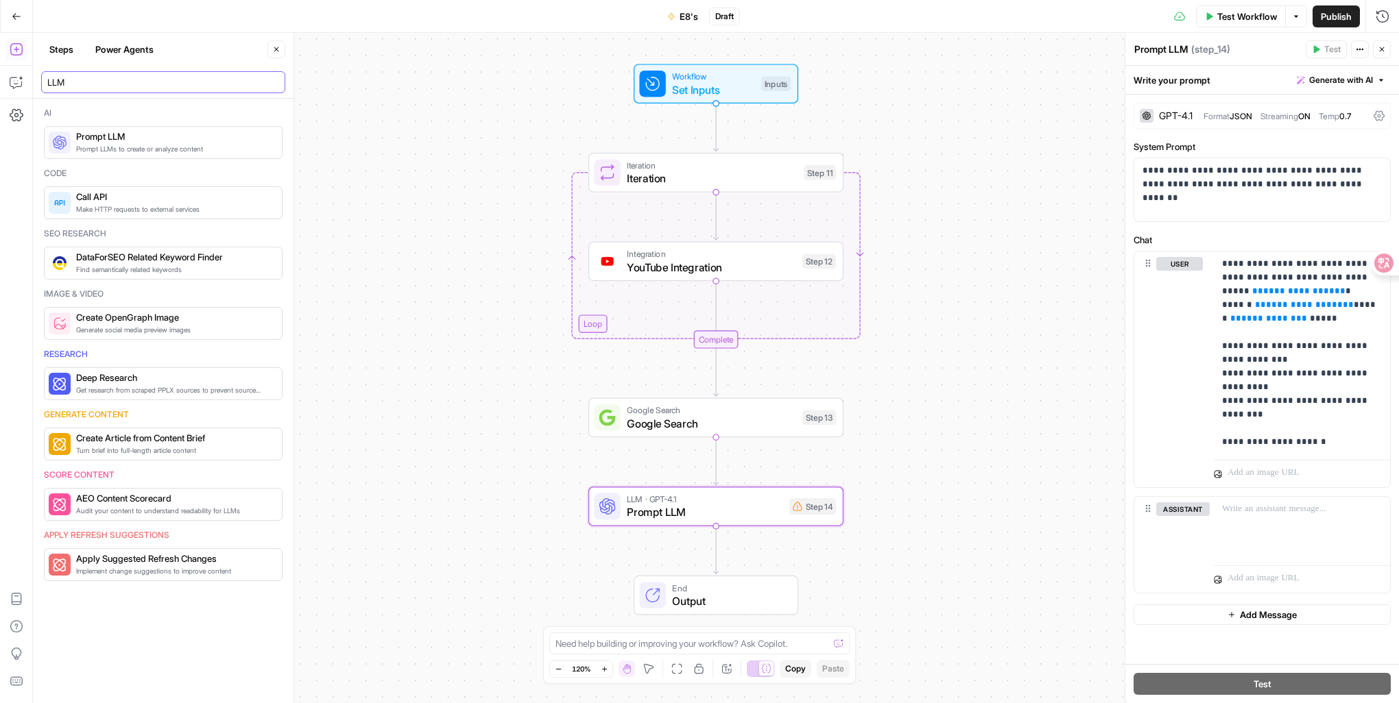
drag, startPoint x: 144, startPoint y: 81, endPoint x: -3, endPoint y: 60, distance: 148.3
click at [0, 60] on html "DomoAI New Home Browse Your Data Usage Settings Recent Grids Landing page Grid …" at bounding box center [699, 351] width 1399 height 703
paste input "Advanced Settings"
type input "Advanced Settings"
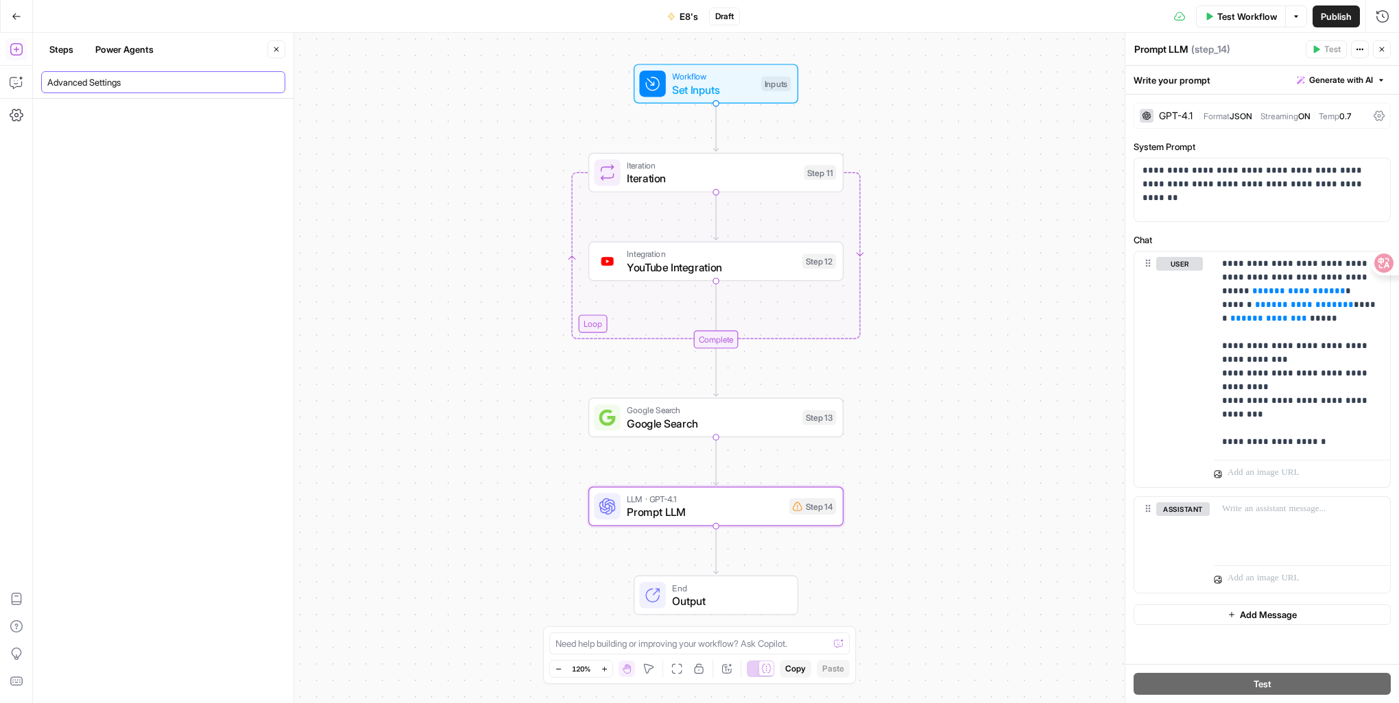
click at [267, 82] on input "Advanced Settings" at bounding box center [163, 82] width 232 height 14
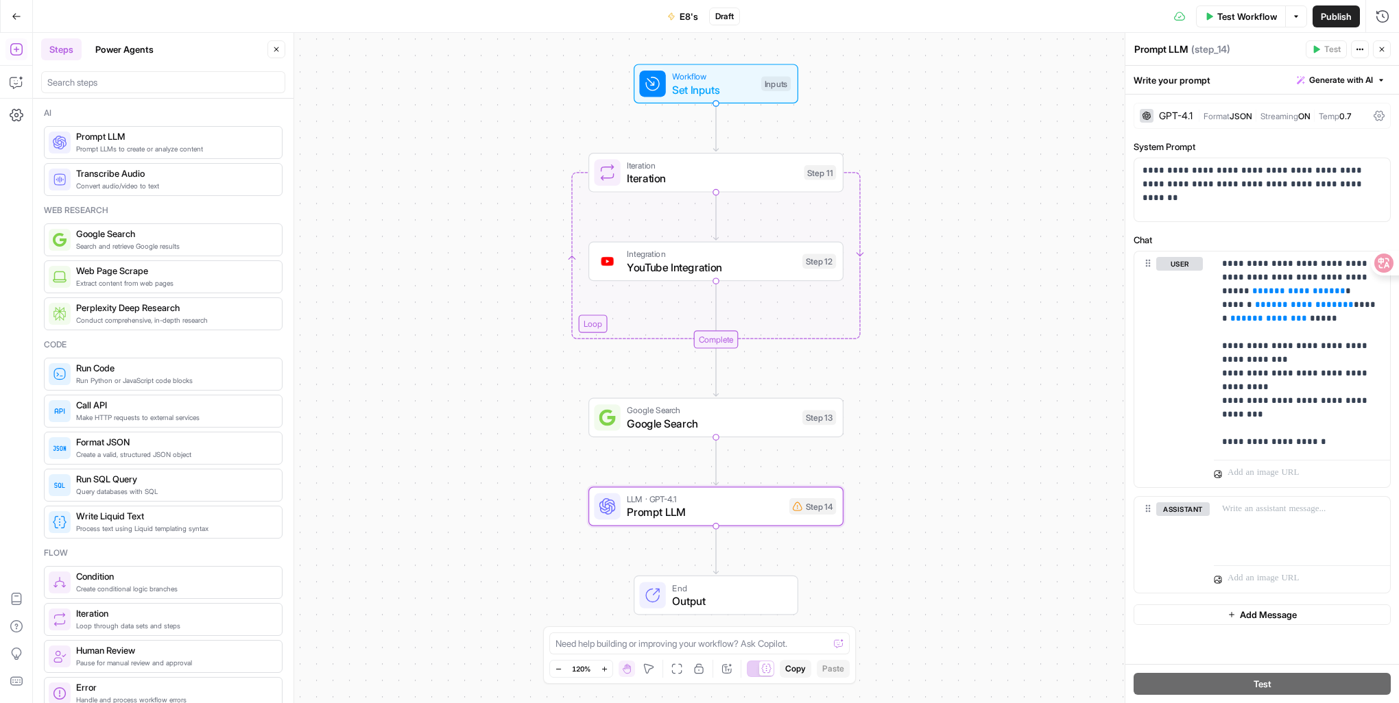
click at [1282, 616] on span "Add Message" at bounding box center [1268, 615] width 57 height 14
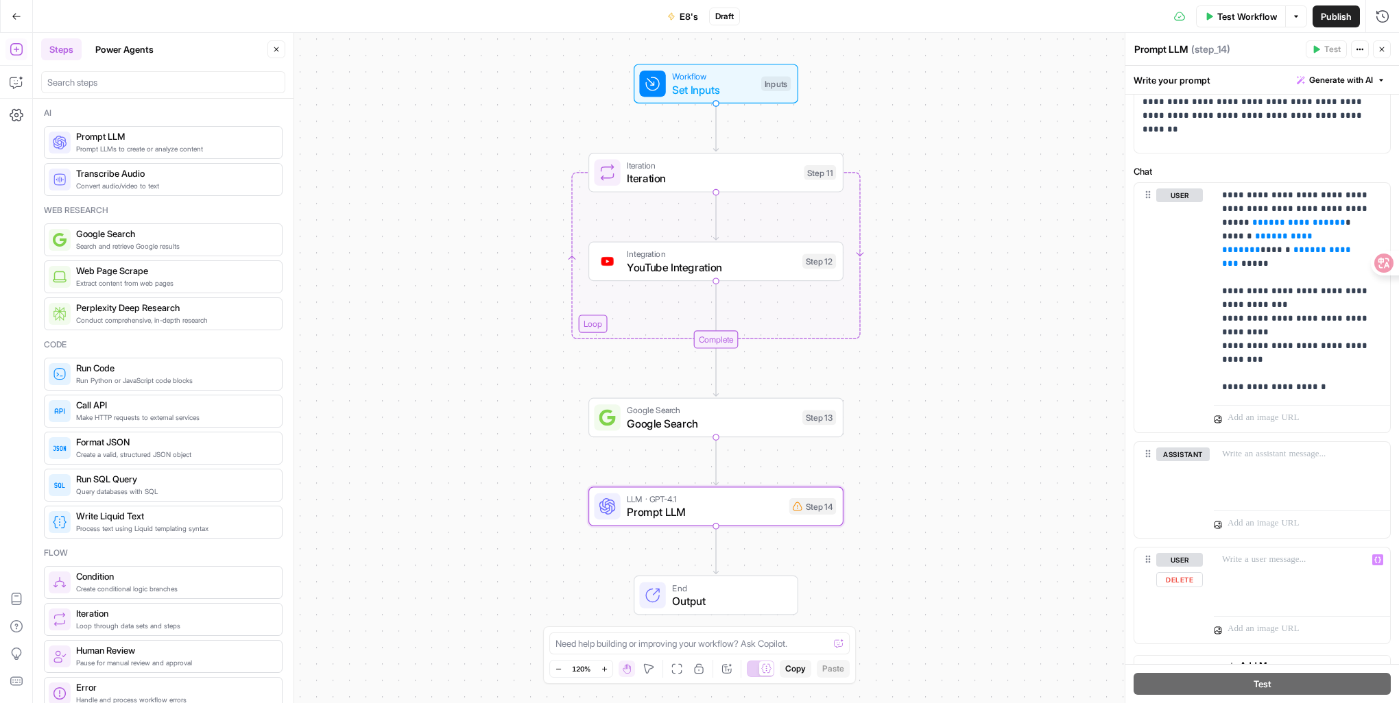
scroll to position [86, 0]
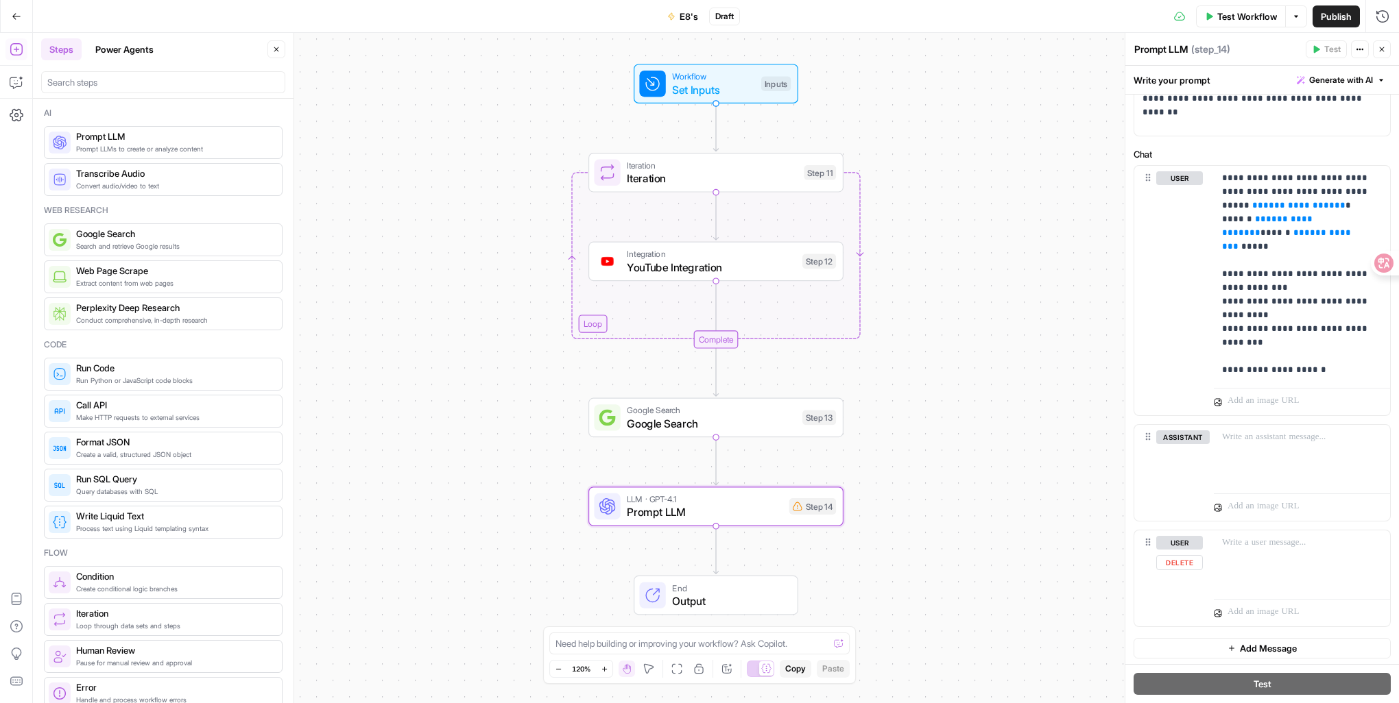
click at [1144, 544] on icon at bounding box center [1147, 542] width 11 height 11
click at [799, 511] on div "Step 14" at bounding box center [812, 506] width 47 height 16
click at [733, 600] on span "Output" at bounding box center [728, 601] width 112 height 16
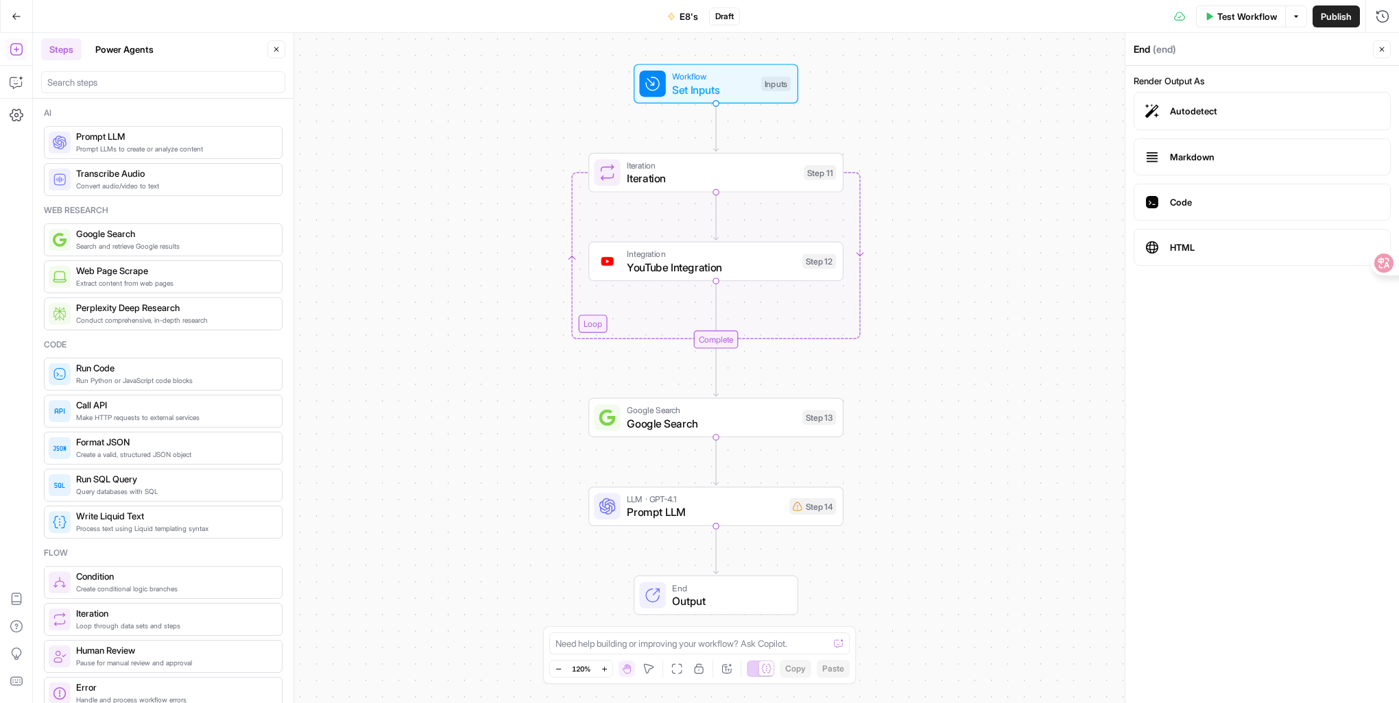
click at [741, 596] on span "Output" at bounding box center [728, 601] width 112 height 16
click at [760, 509] on span "Prompt LLM" at bounding box center [705, 512] width 156 height 16
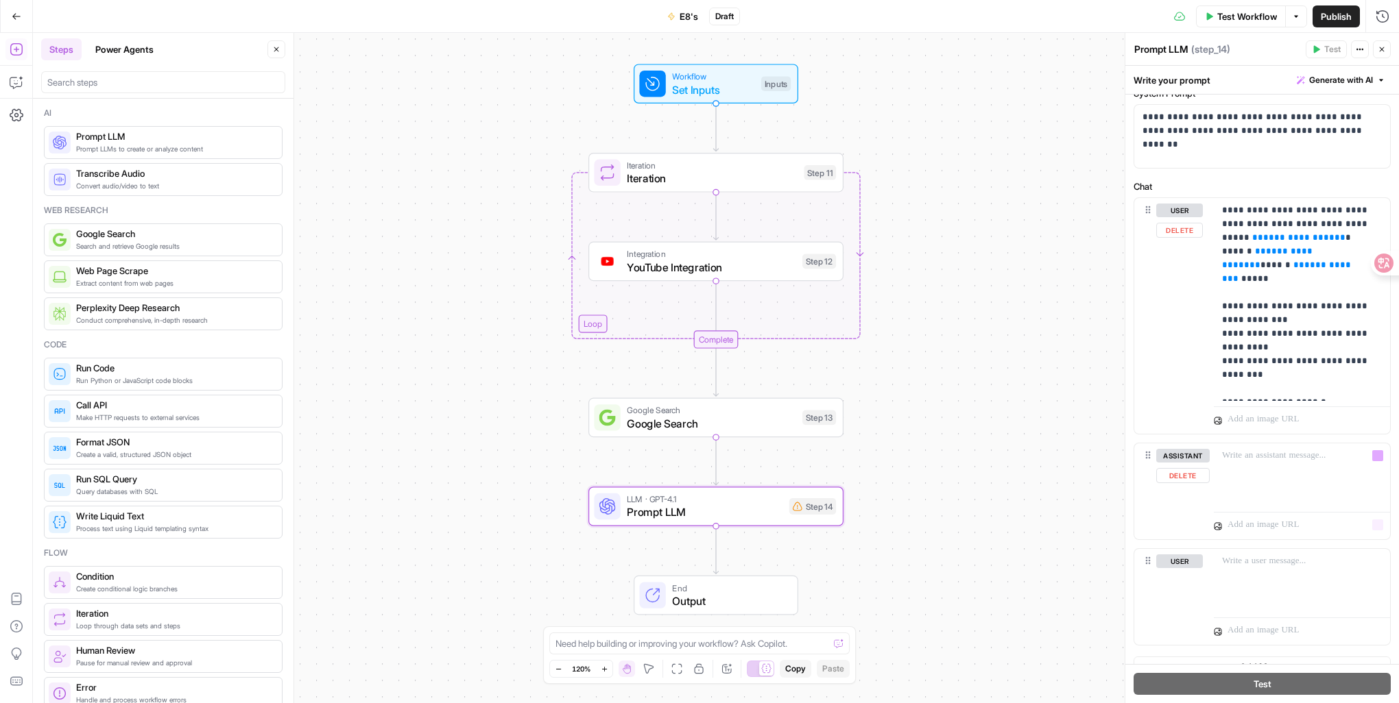
scroll to position [72, 0]
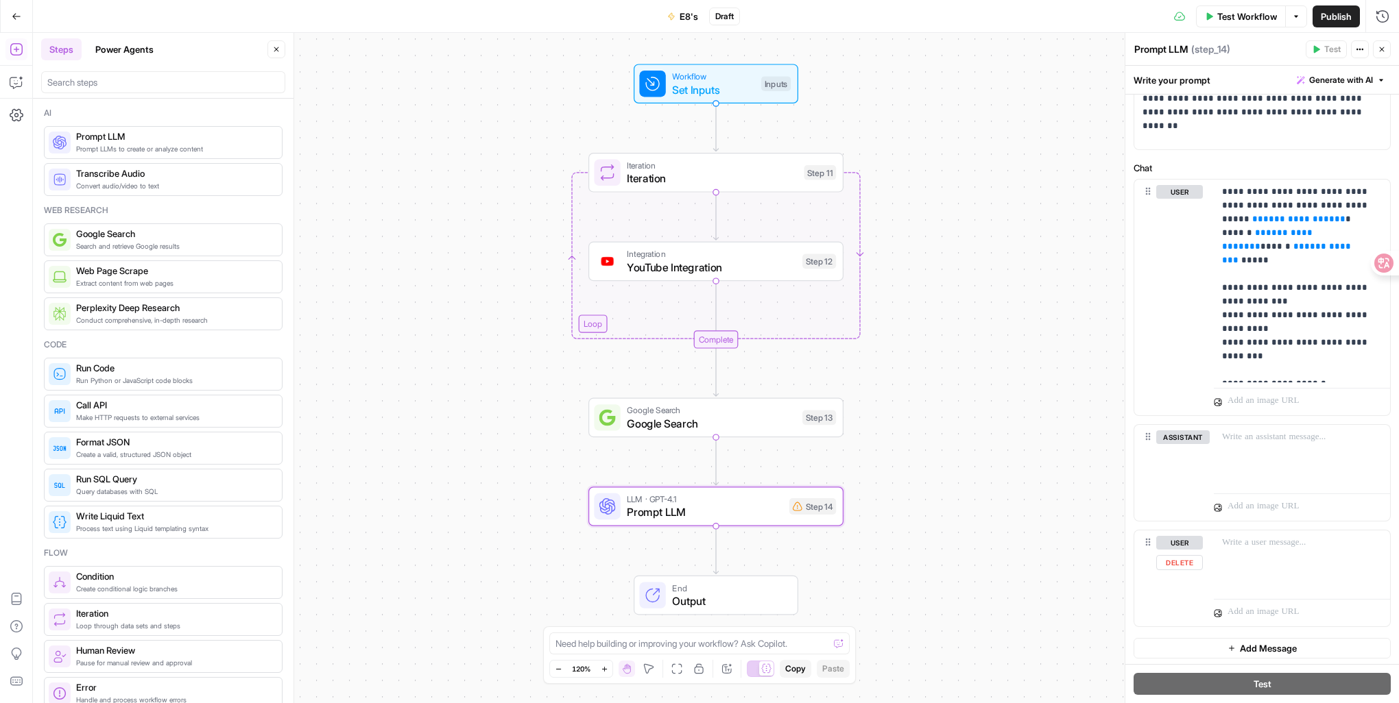
click at [1149, 541] on icon at bounding box center [1147, 542] width 11 height 11
click at [1144, 544] on icon at bounding box center [1147, 542] width 11 height 11
click at [1147, 542] on icon at bounding box center [1147, 542] width 11 height 11
click at [1247, 556] on div at bounding box center [1302, 562] width 176 height 63
click at [1174, 564] on button "Delete" at bounding box center [1179, 562] width 47 height 15
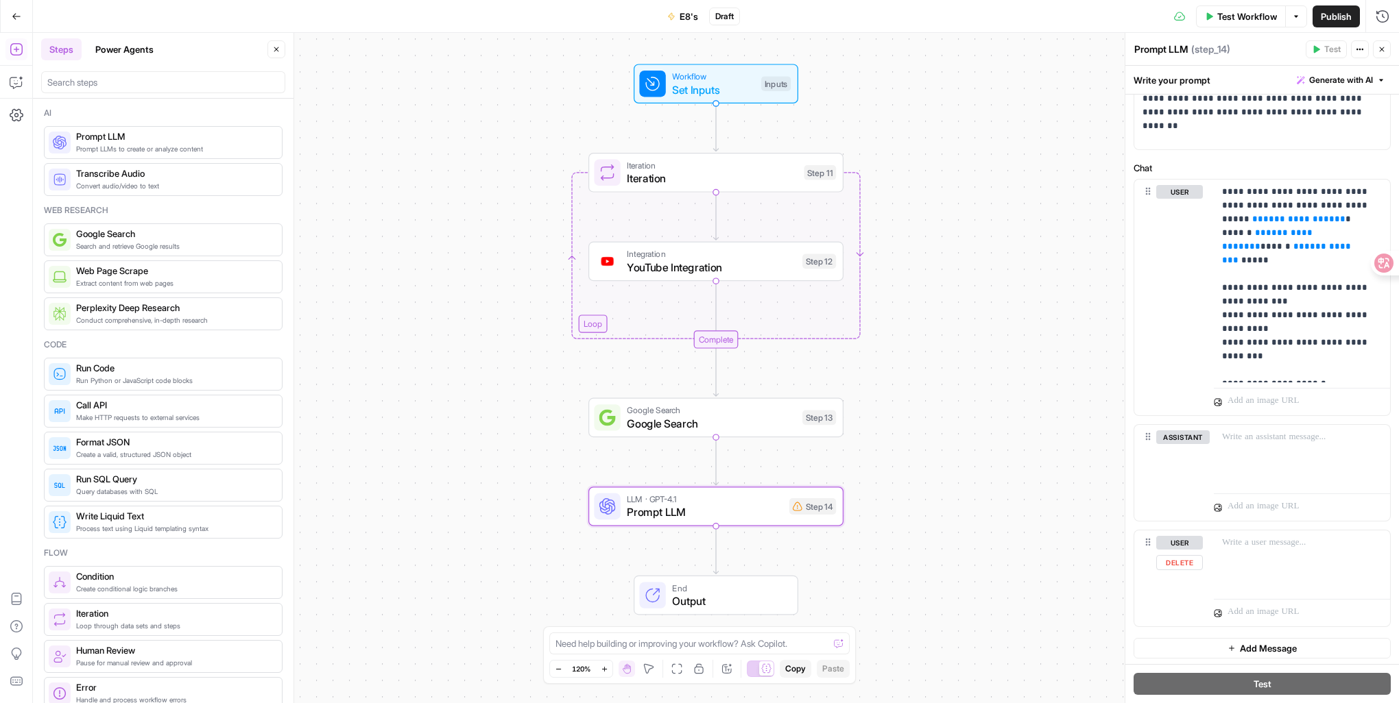
scroll to position [0, 0]
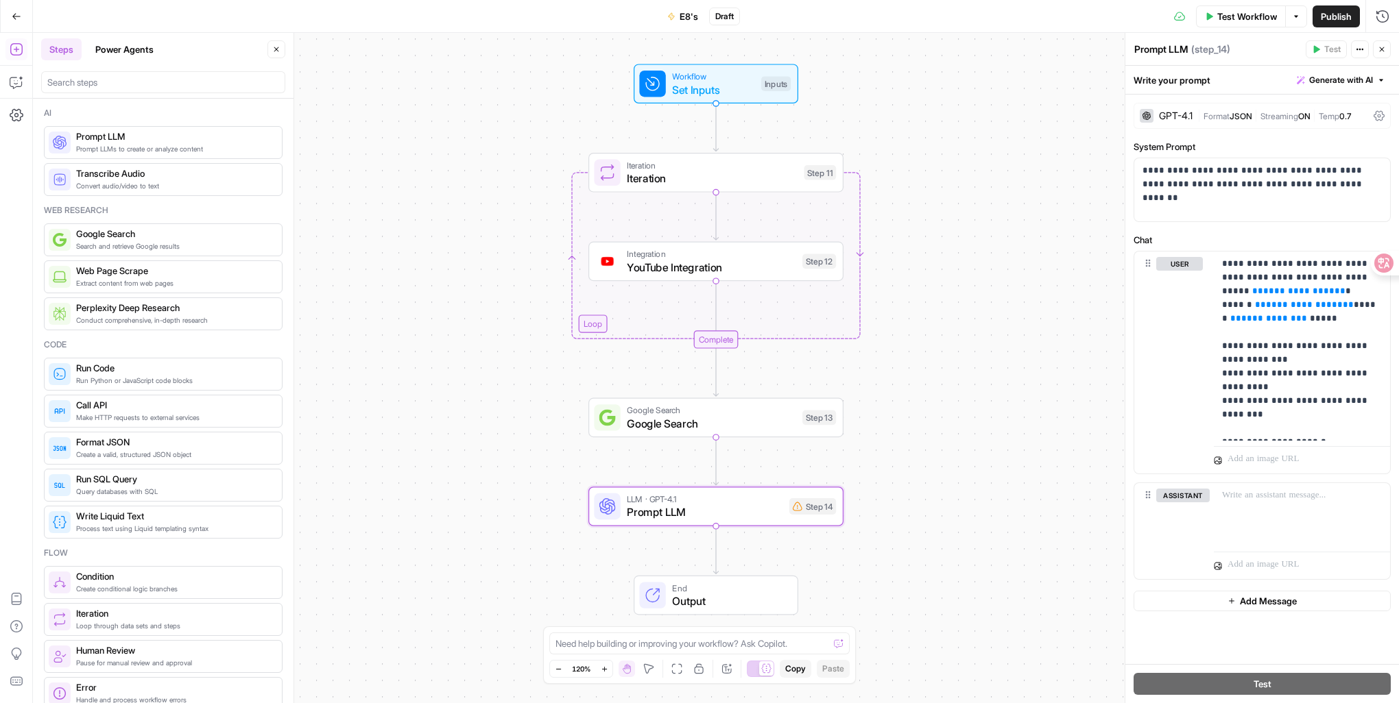
click at [1250, 78] on div "Write your prompt Generate with AI" at bounding box center [1262, 80] width 274 height 28
click at [1361, 81] on span "Generate with AI" at bounding box center [1341, 80] width 64 height 12
click at [1204, 212] on div "**********" at bounding box center [1262, 189] width 256 height 63
drag, startPoint x: 1344, startPoint y: 186, endPoint x: 1138, endPoint y: 176, distance: 206.6
click at [1138, 176] on div "**********" at bounding box center [1262, 189] width 256 height 63
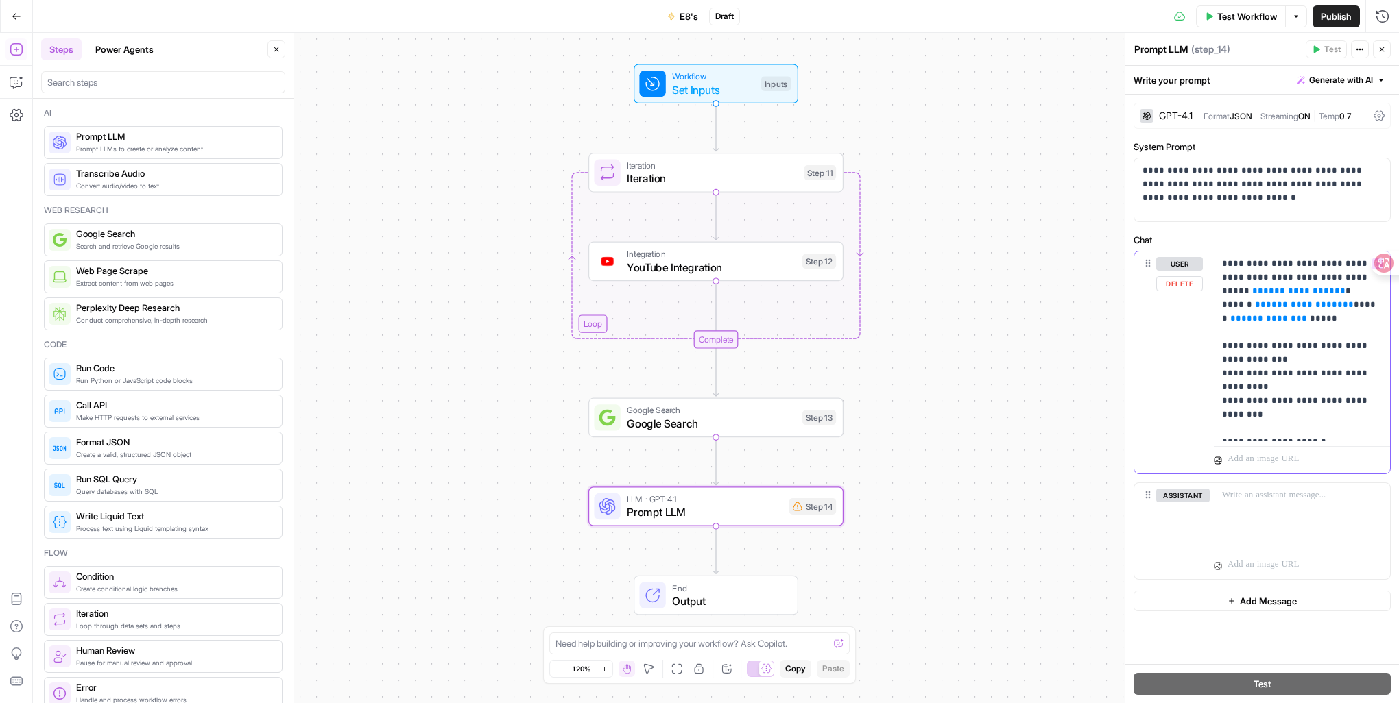
drag, startPoint x: 1337, startPoint y: 431, endPoint x: 1186, endPoint y: 228, distance: 252.9
click at [1186, 228] on div "**********" at bounding box center [1262, 380] width 274 height 570
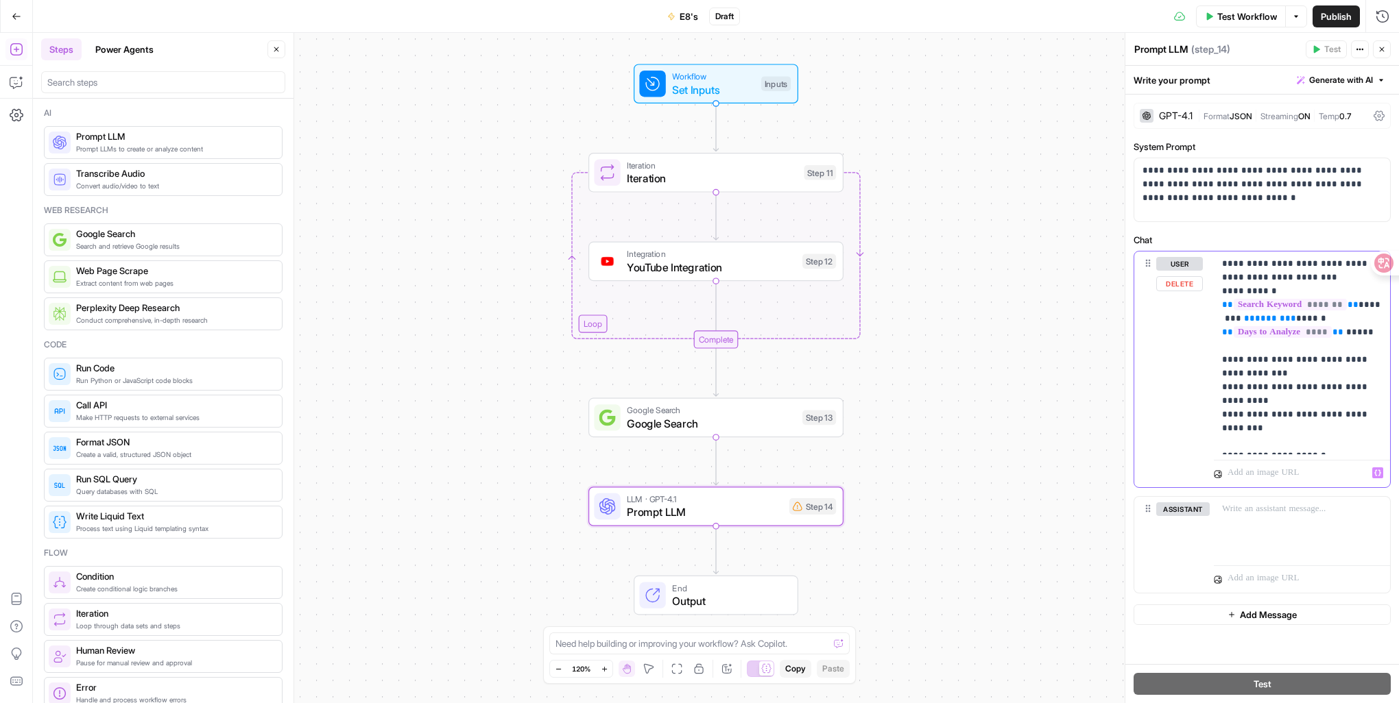
click at [1255, 471] on p at bounding box center [1294, 473] width 134 height 14
click at [1236, 117] on span "JSON" at bounding box center [1240, 116] width 23 height 10
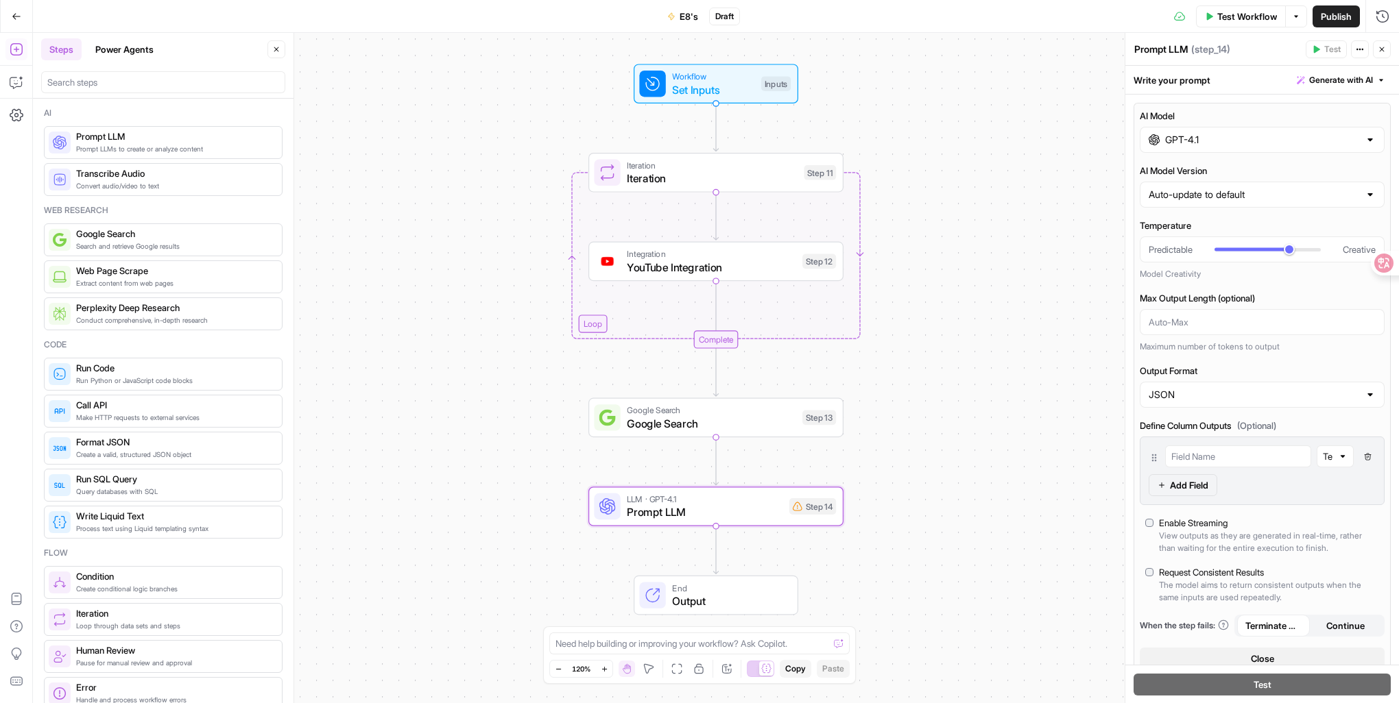
click at [708, 604] on span "Output" at bounding box center [728, 601] width 112 height 16
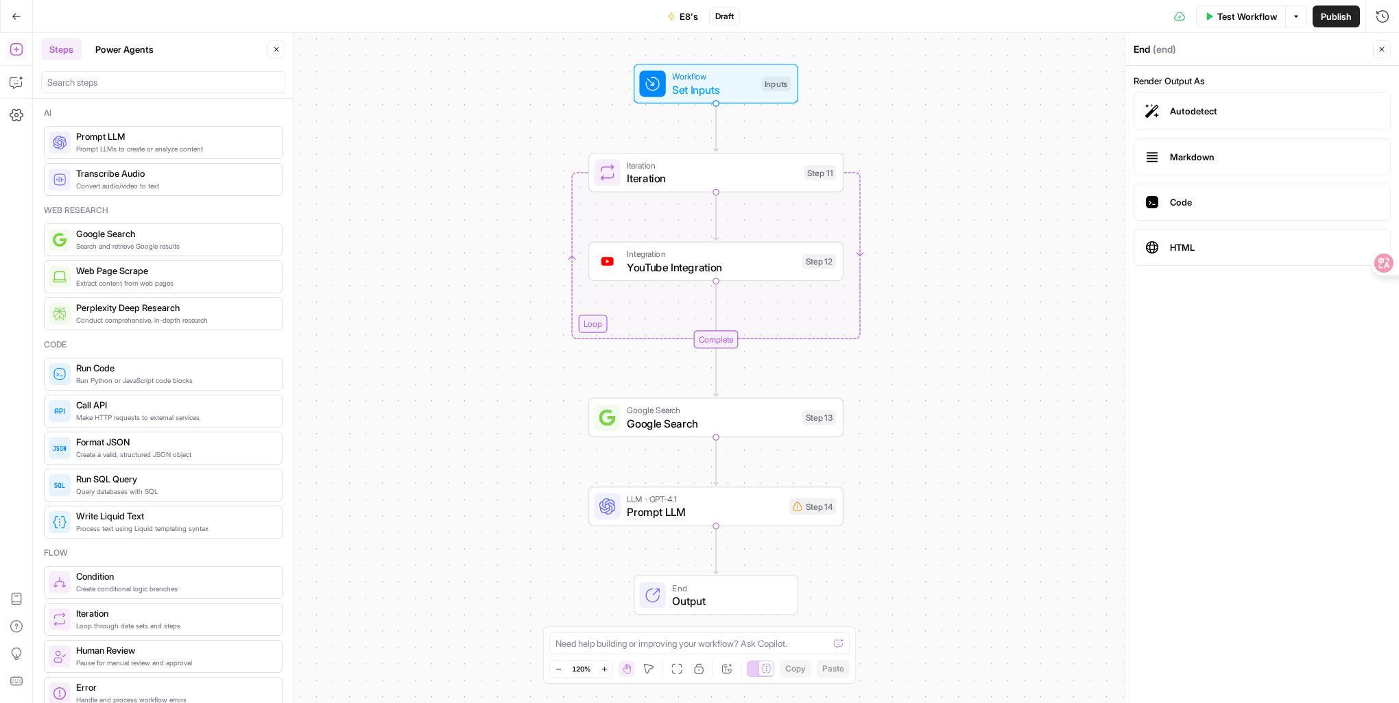
click at [715, 596] on span "Output" at bounding box center [728, 601] width 112 height 16
click at [738, 510] on span "Prompt LLM" at bounding box center [705, 512] width 156 height 16
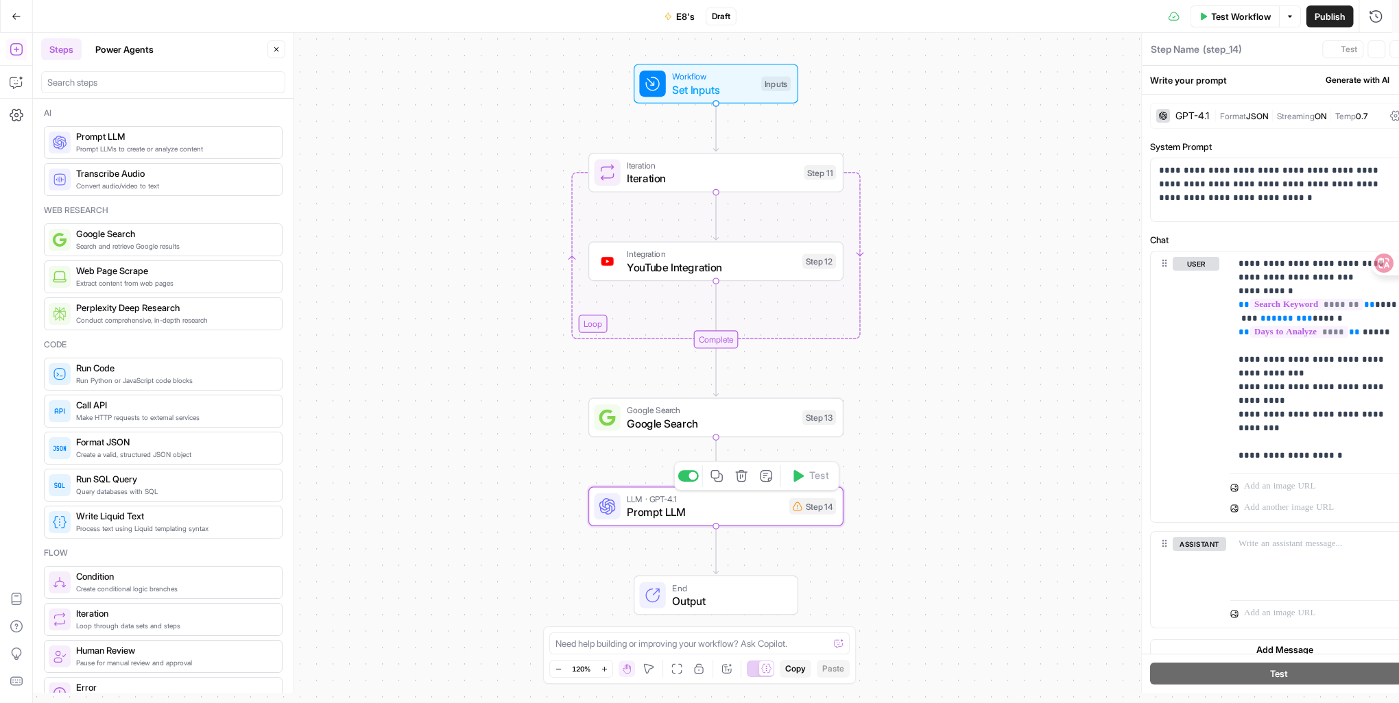
type textarea "Prompt LLM"
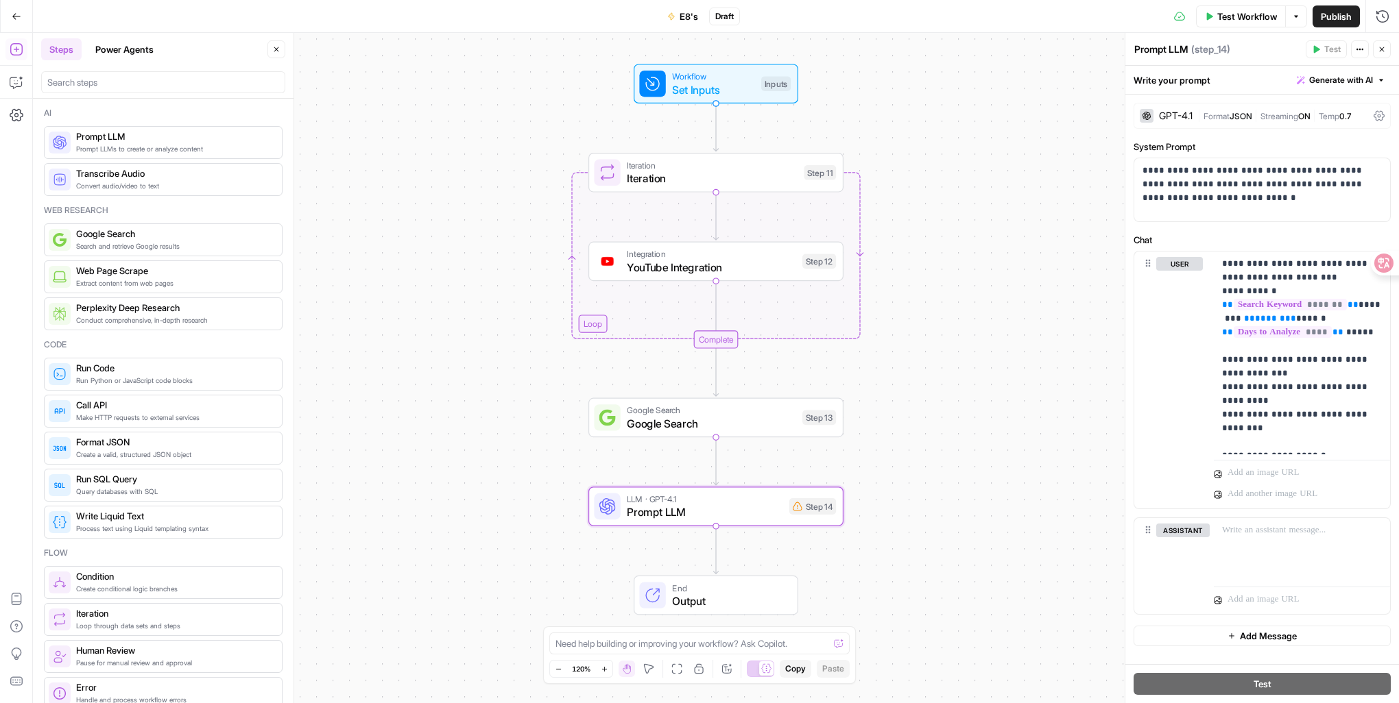
click at [719, 508] on span "Prompt LLM" at bounding box center [705, 512] width 156 height 16
click at [1375, 82] on button "Generate with AI" at bounding box center [1340, 80] width 99 height 18
click at [1377, 114] on icon at bounding box center [1378, 115] width 11 height 11
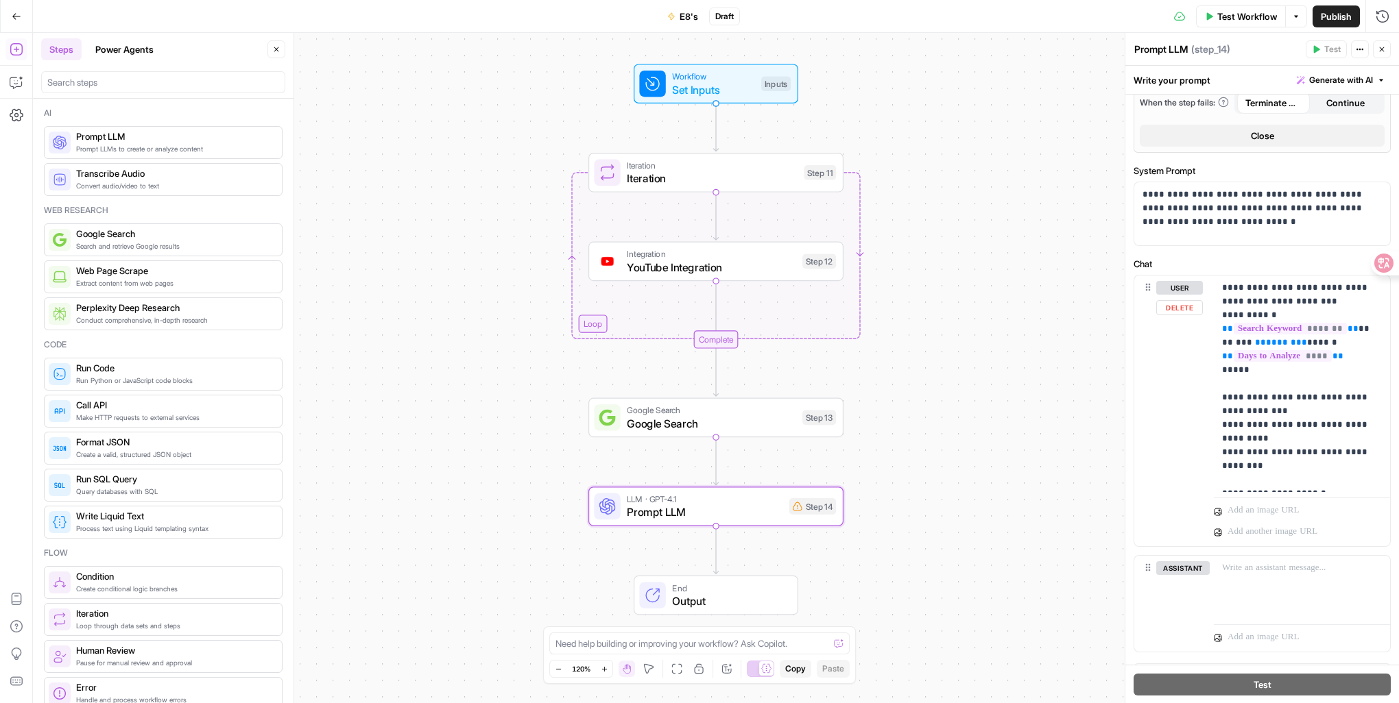
scroll to position [546, 0]
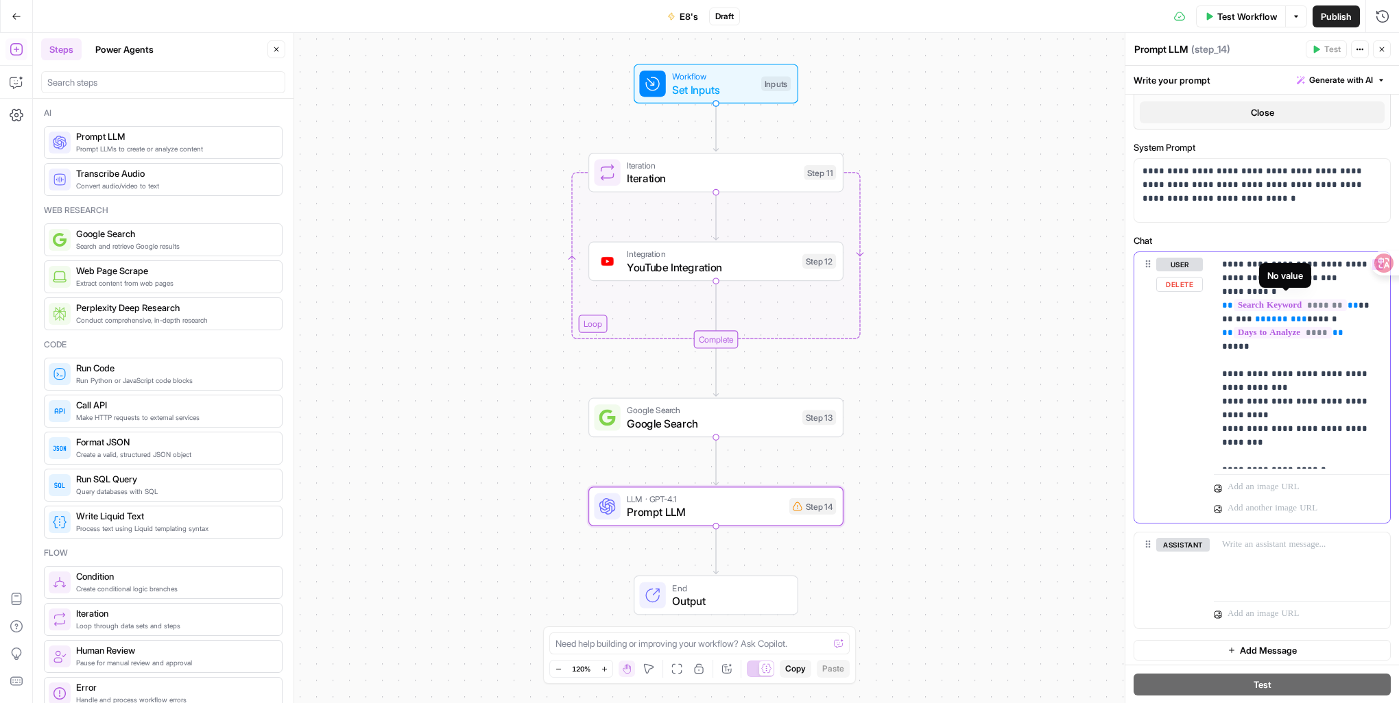
click at [1276, 304] on span "*******" at bounding box center [1289, 306] width 113 height 12
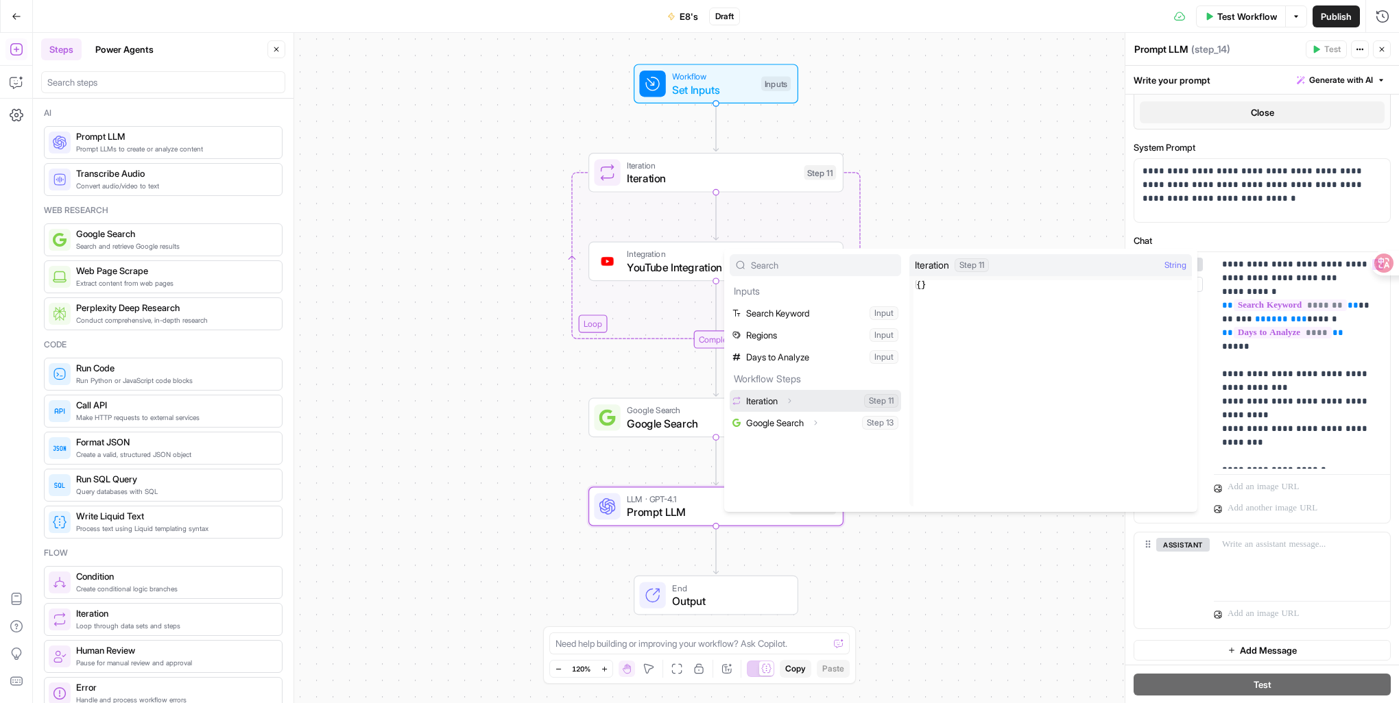
click at [836, 402] on button "Select variable Iteration" at bounding box center [814, 401] width 171 height 22
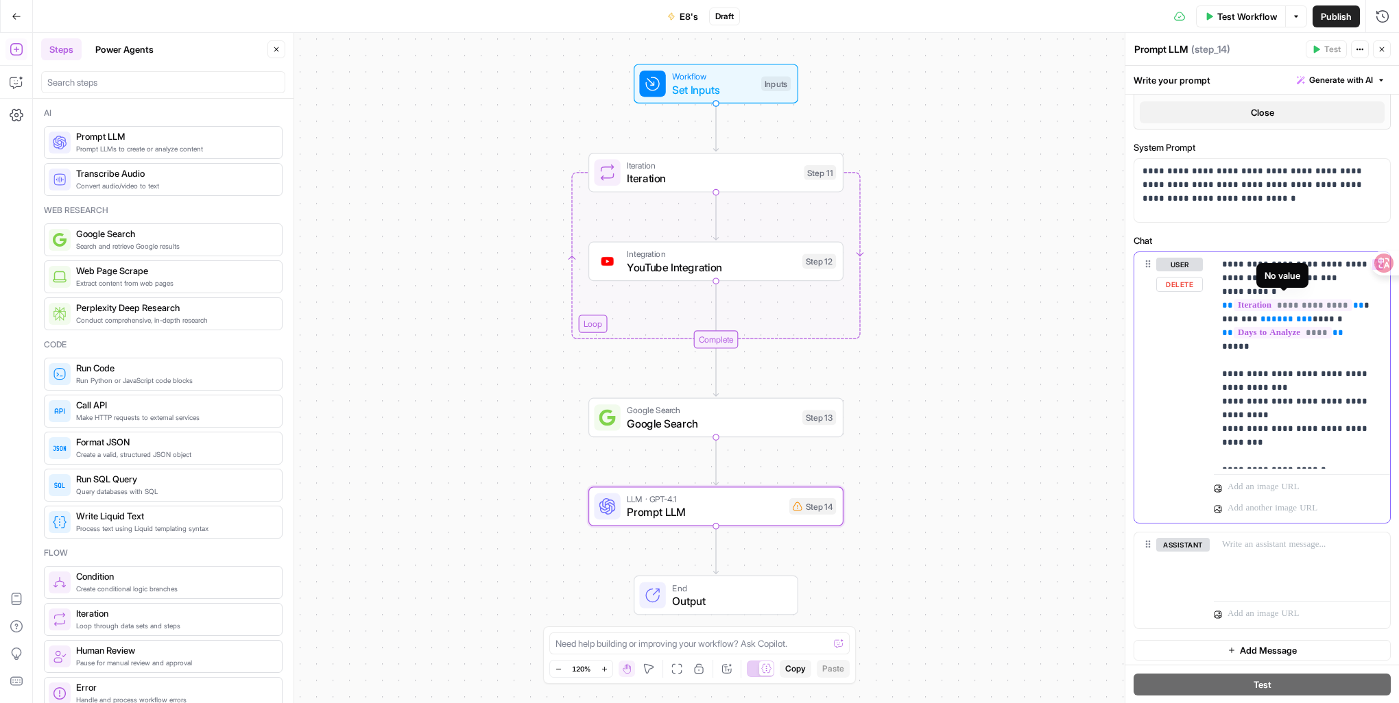
click at [1282, 305] on span "**********" at bounding box center [1292, 306] width 119 height 12
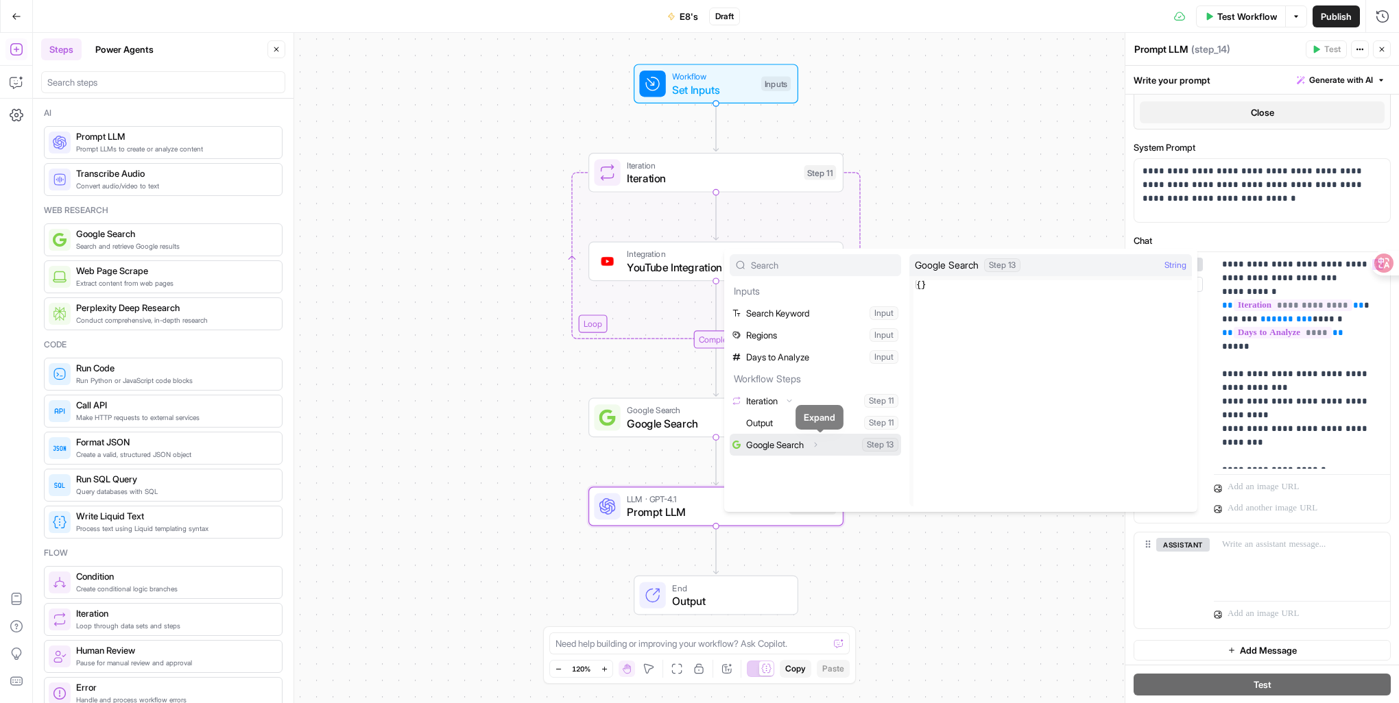
click at [819, 446] on icon "button" at bounding box center [815, 445] width 8 height 8
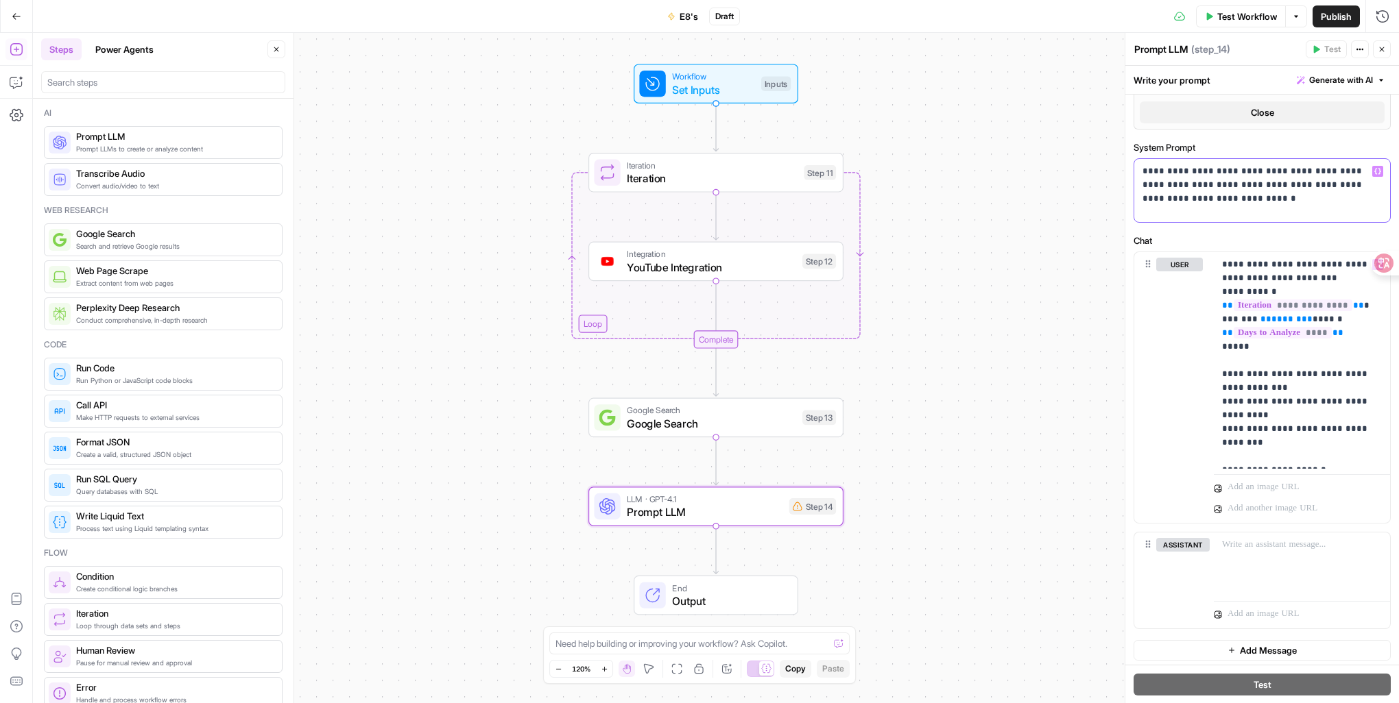
drag, startPoint x: 1269, startPoint y: 202, endPoint x: 1115, endPoint y: 150, distance: 162.6
click at [1115, 150] on body "DomoAI New Home Browse Your Data Usage Settings Recent Grids Landing page Grid …" at bounding box center [699, 351] width 1399 height 703
click at [1278, 204] on div "**********" at bounding box center [1262, 190] width 256 height 63
drag, startPoint x: 1264, startPoint y: 197, endPoint x: 1137, endPoint y: 160, distance: 132.1
click at [1137, 160] on div "**********" at bounding box center [1262, 190] width 256 height 63
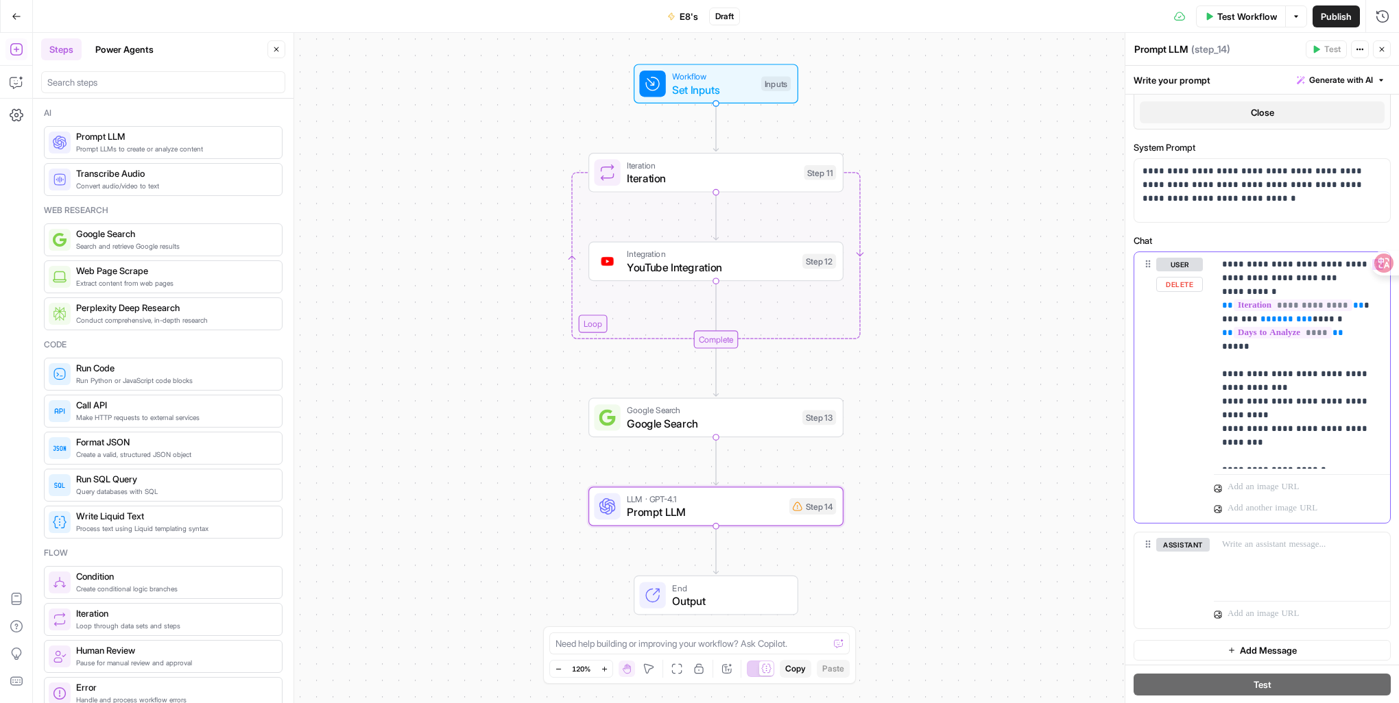
drag, startPoint x: 1326, startPoint y: 459, endPoint x: 1190, endPoint y: 218, distance: 276.6
click at [0, 0] on form "**********" at bounding box center [0, 0] width 0 height 0
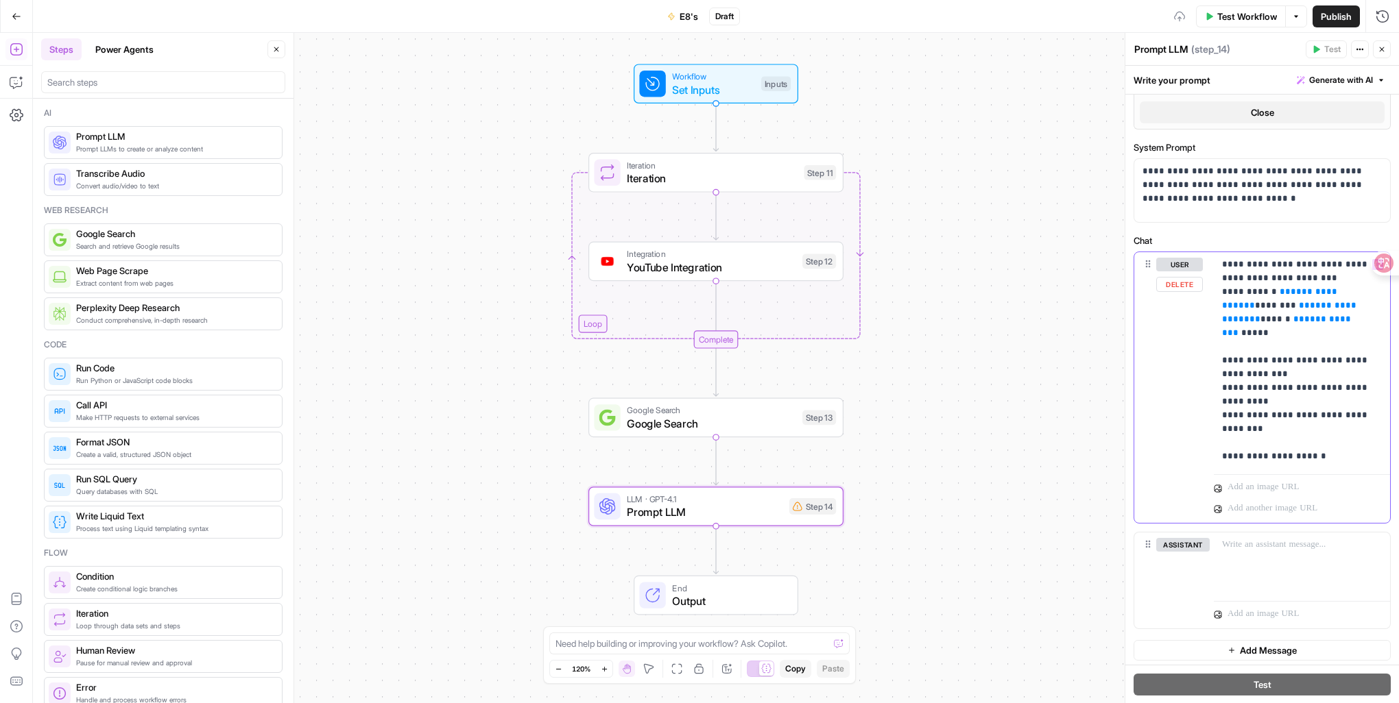
scroll to position [533, 0]
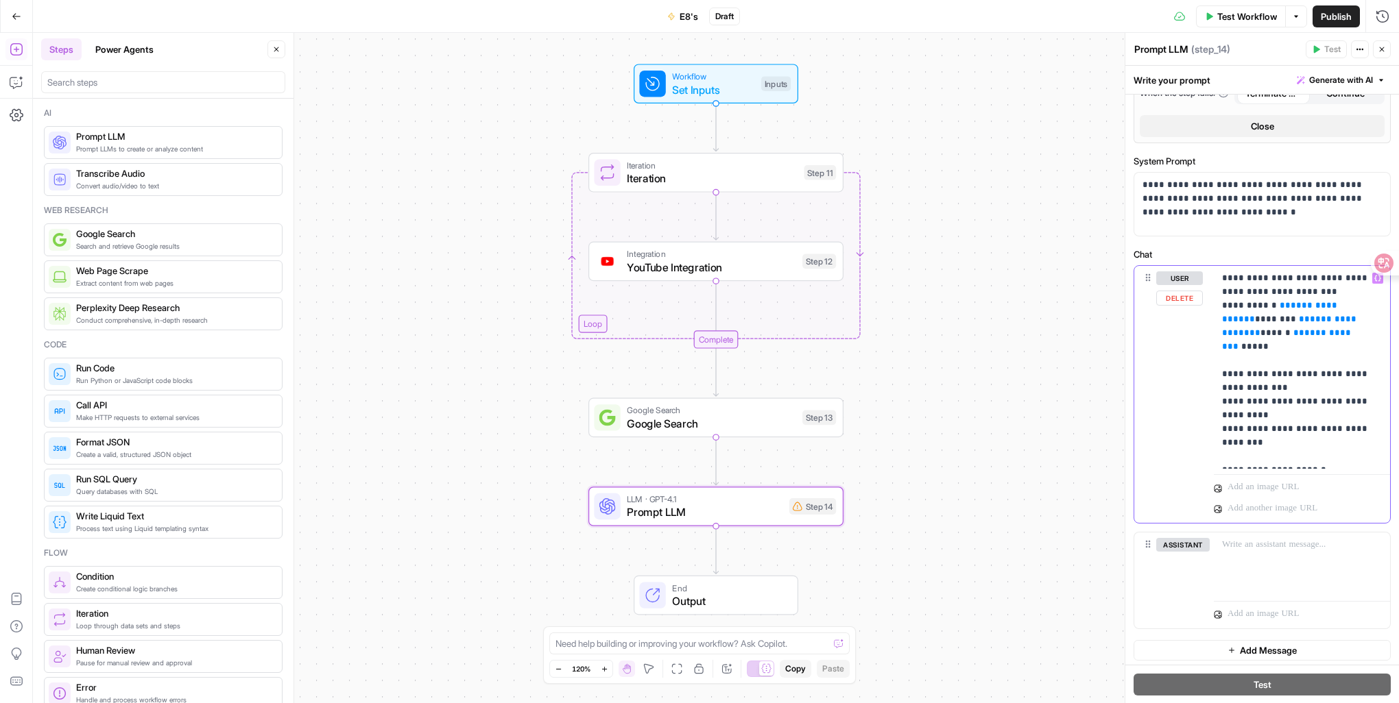
click at [1329, 301] on span "**********" at bounding box center [1281, 312] width 118 height 23
click at [1255, 315] on span "**" at bounding box center [1249, 319] width 11 height 9
drag, startPoint x: 1336, startPoint y: 454, endPoint x: 1190, endPoint y: 237, distance: 261.3
click at [1190, 237] on div "**********" at bounding box center [1262, 115] width 274 height 1107
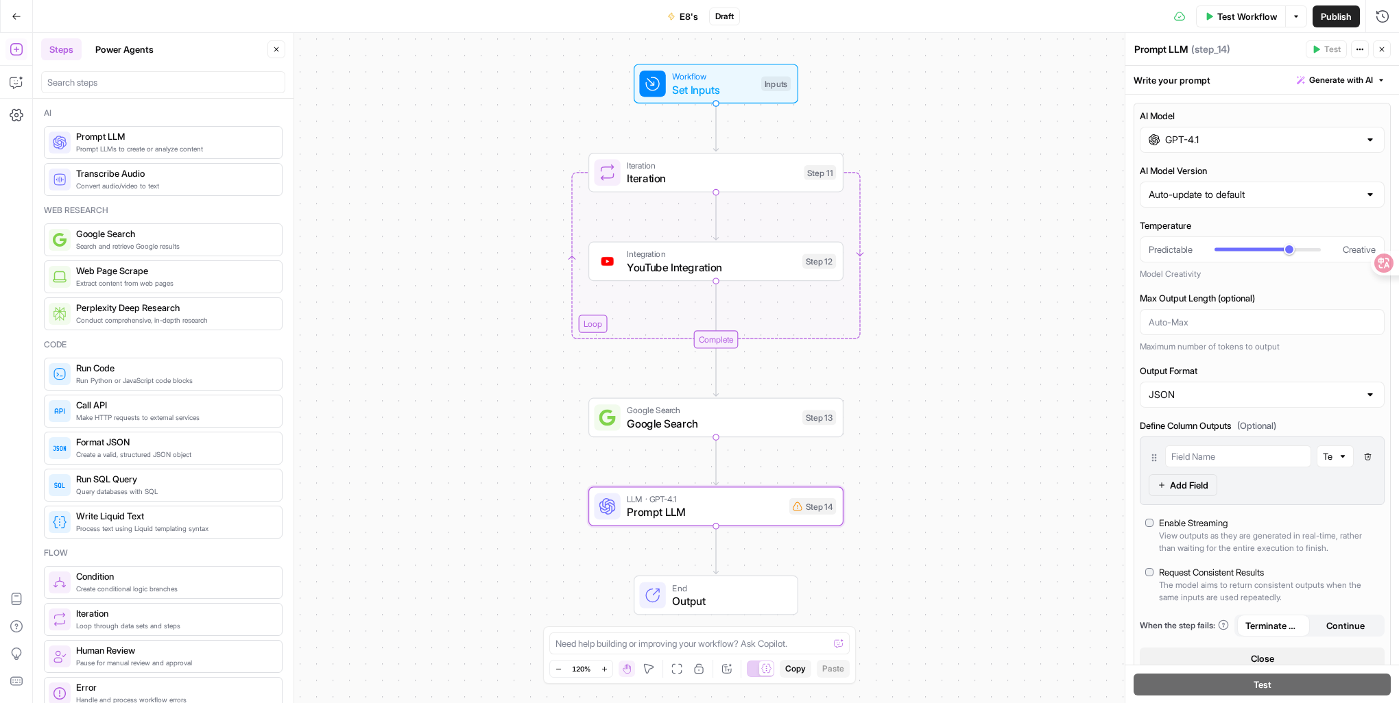
scroll to position [137, 0]
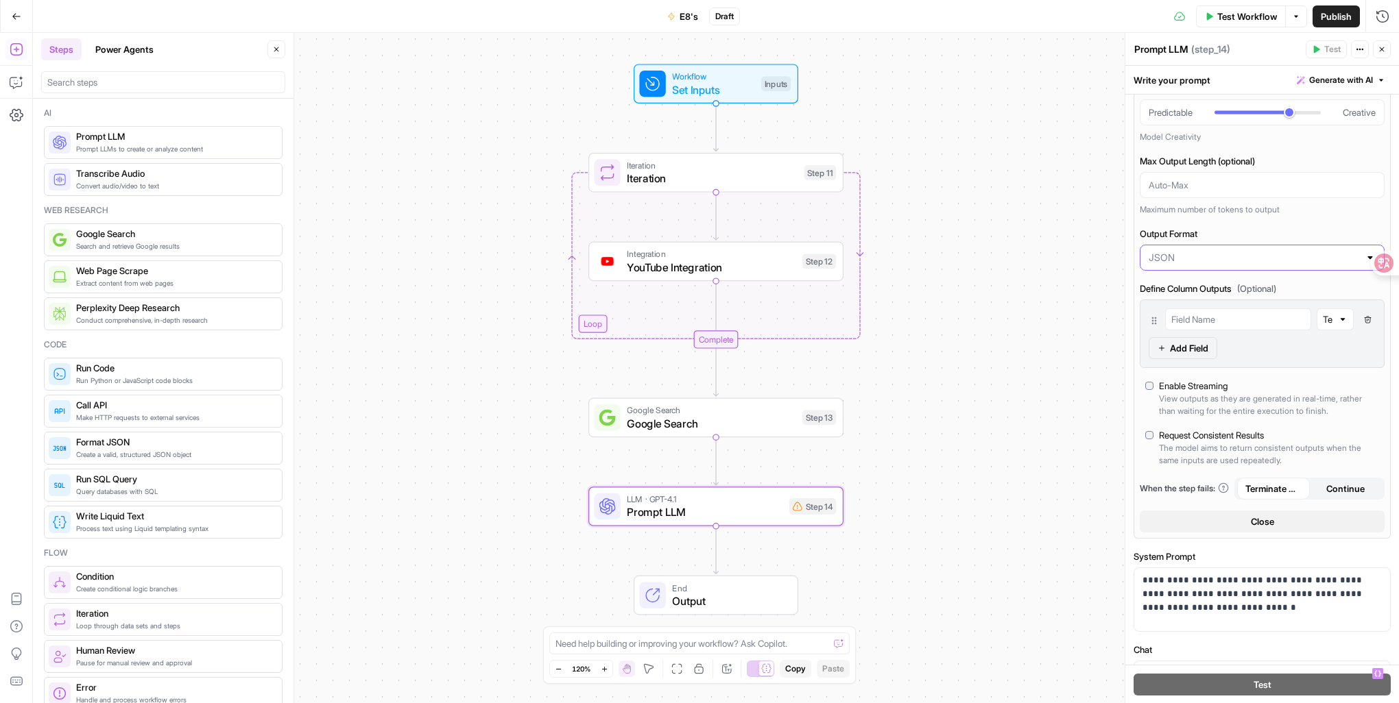
click at [1193, 261] on input "Output Format" at bounding box center [1253, 258] width 210 height 14
click at [1198, 293] on span "Text" at bounding box center [1254, 291] width 206 height 14
type input "Text"
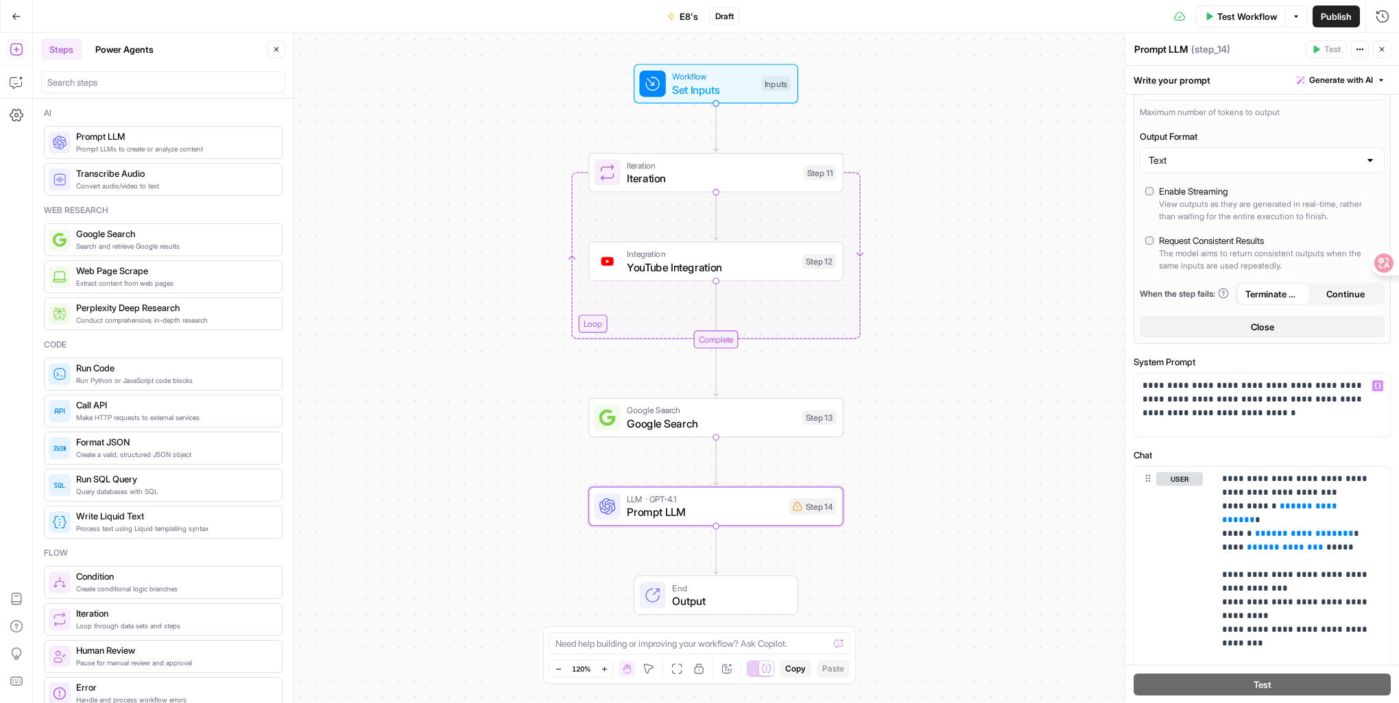
scroll to position [406, 0]
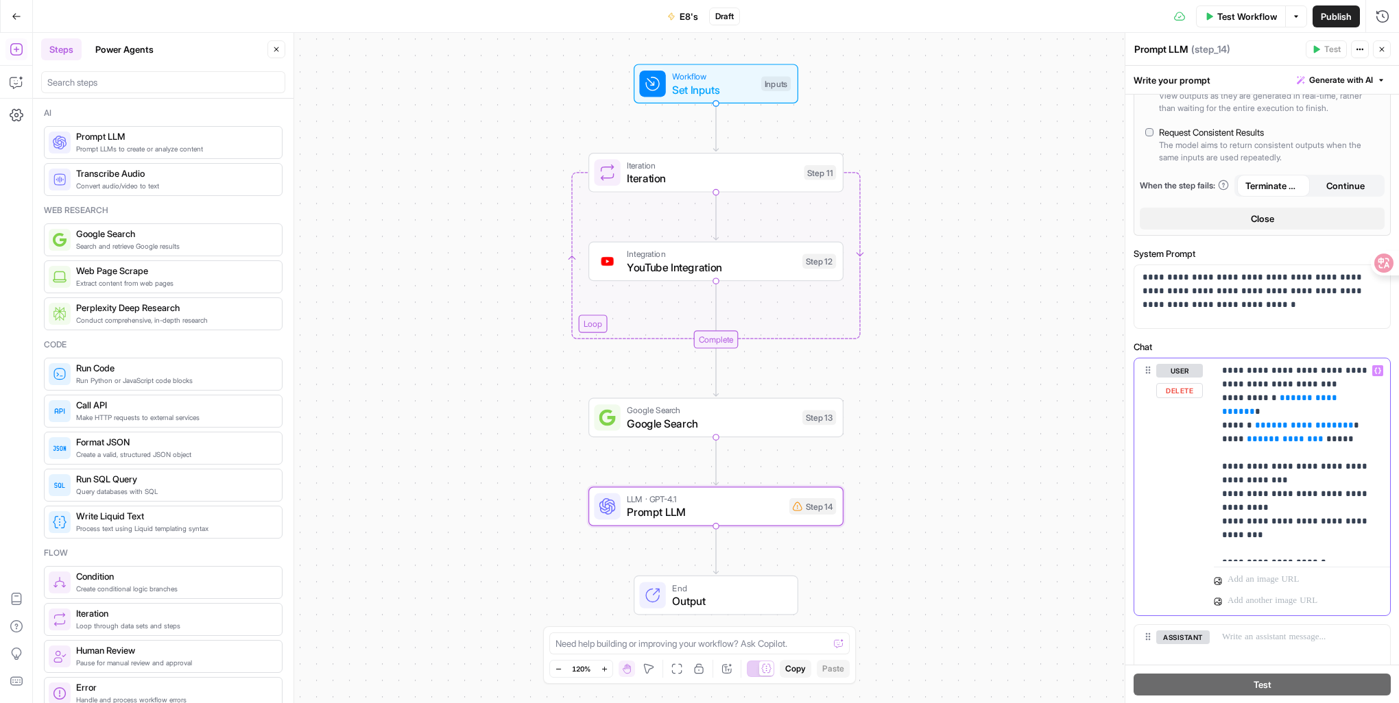
click at [1374, 370] on icon "button" at bounding box center [1377, 370] width 7 height 7
click at [825, 507] on button "Select variable Iteration" at bounding box center [814, 509] width 171 height 22
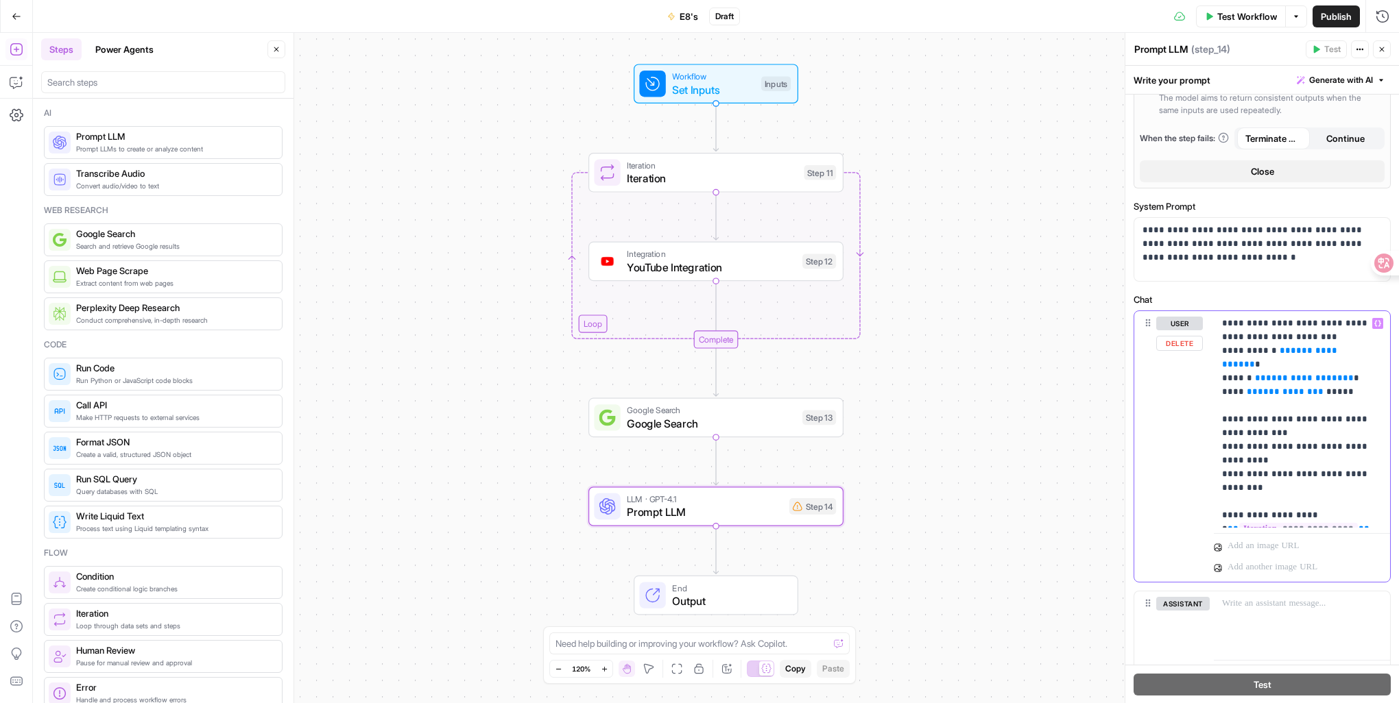
scroll to position [474, 0]
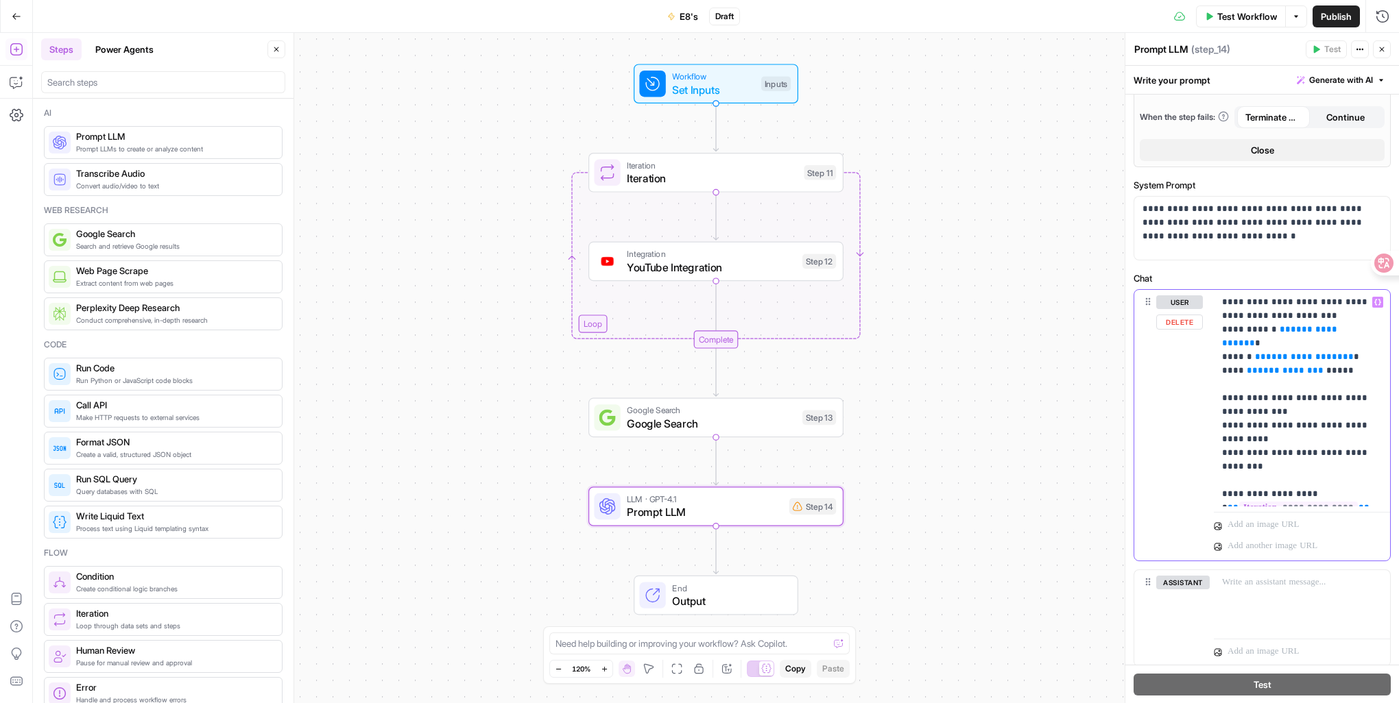
click at [1320, 435] on p "**********" at bounding box center [1296, 398] width 149 height 206
click at [1282, 366] on span "**********" at bounding box center [1284, 370] width 55 height 9
click at [1312, 366] on span "**" at bounding box center [1317, 370] width 11 height 9
click at [1342, 352] on span "**" at bounding box center [1347, 356] width 11 height 9
click at [1338, 385] on p "**********" at bounding box center [1296, 398] width 149 height 206
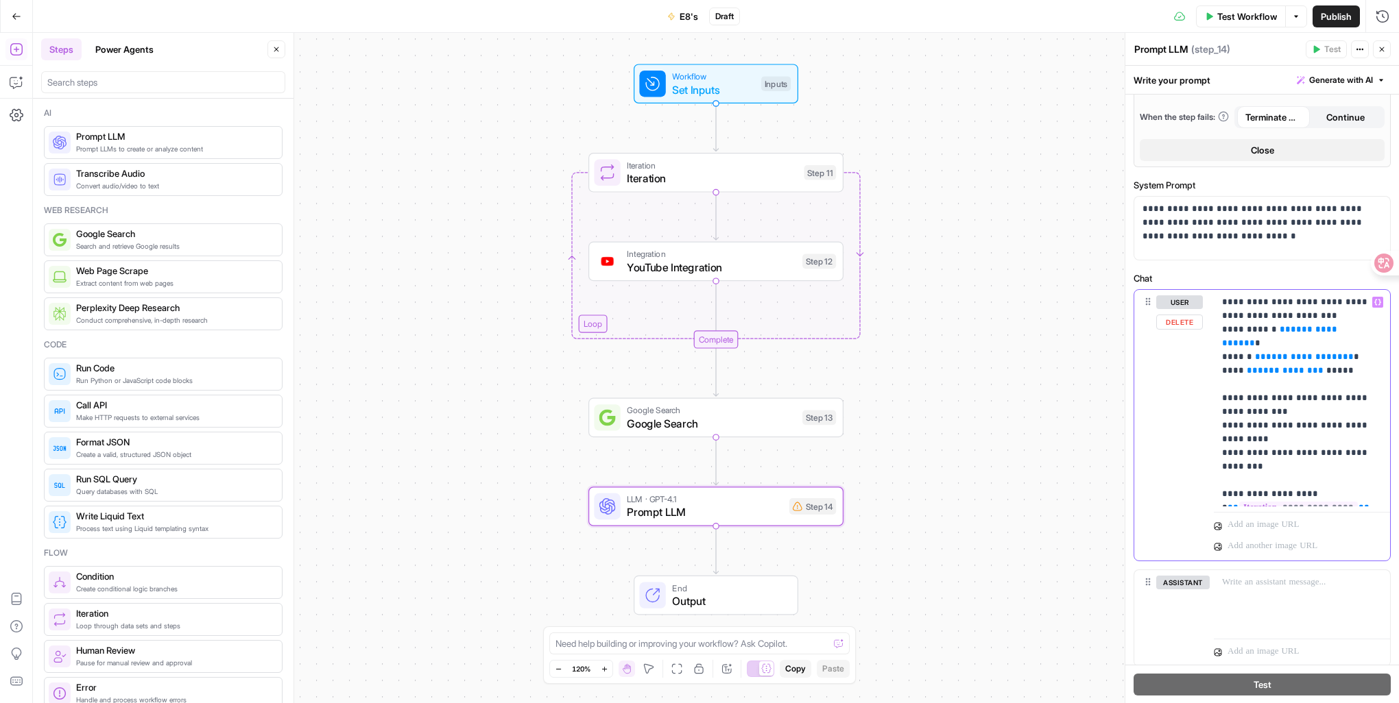
click at [1339, 484] on p "**********" at bounding box center [1296, 398] width 149 height 206
click at [1375, 546] on icon "button" at bounding box center [1380, 547] width 10 height 10
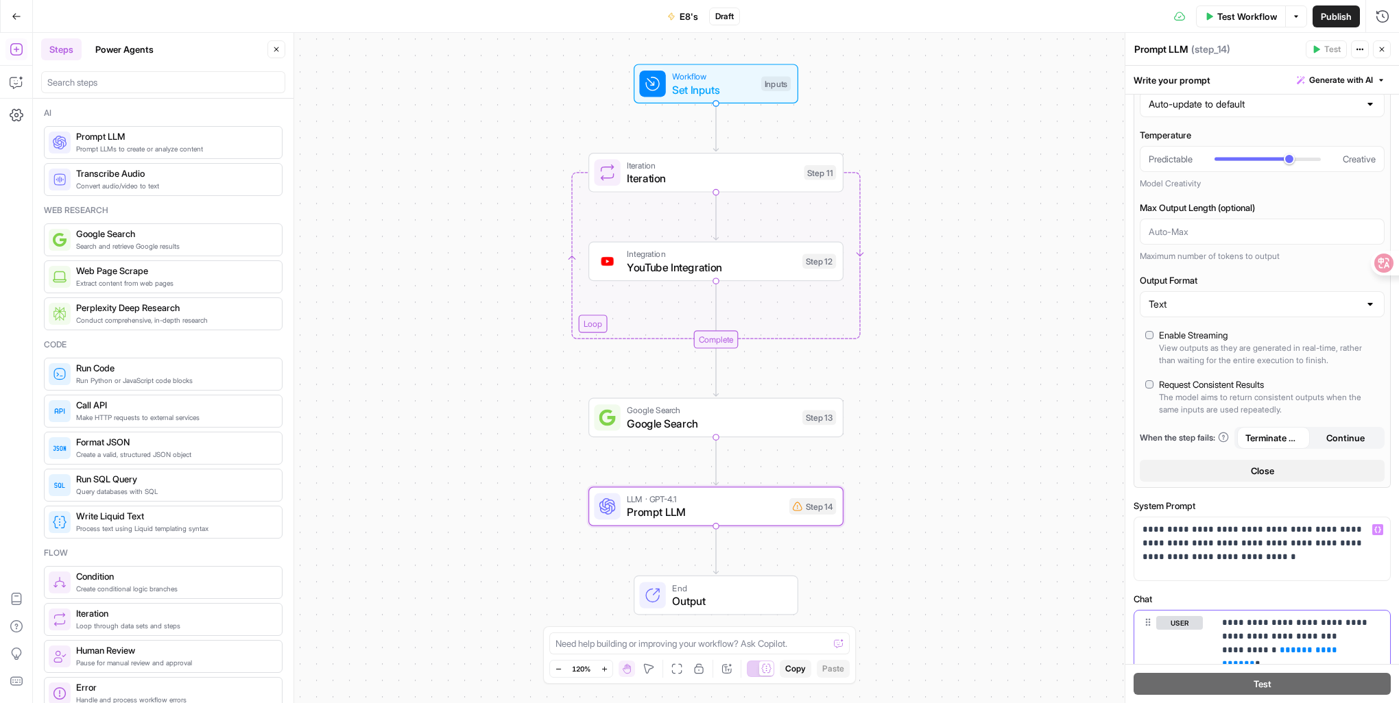
scroll to position [63, 0]
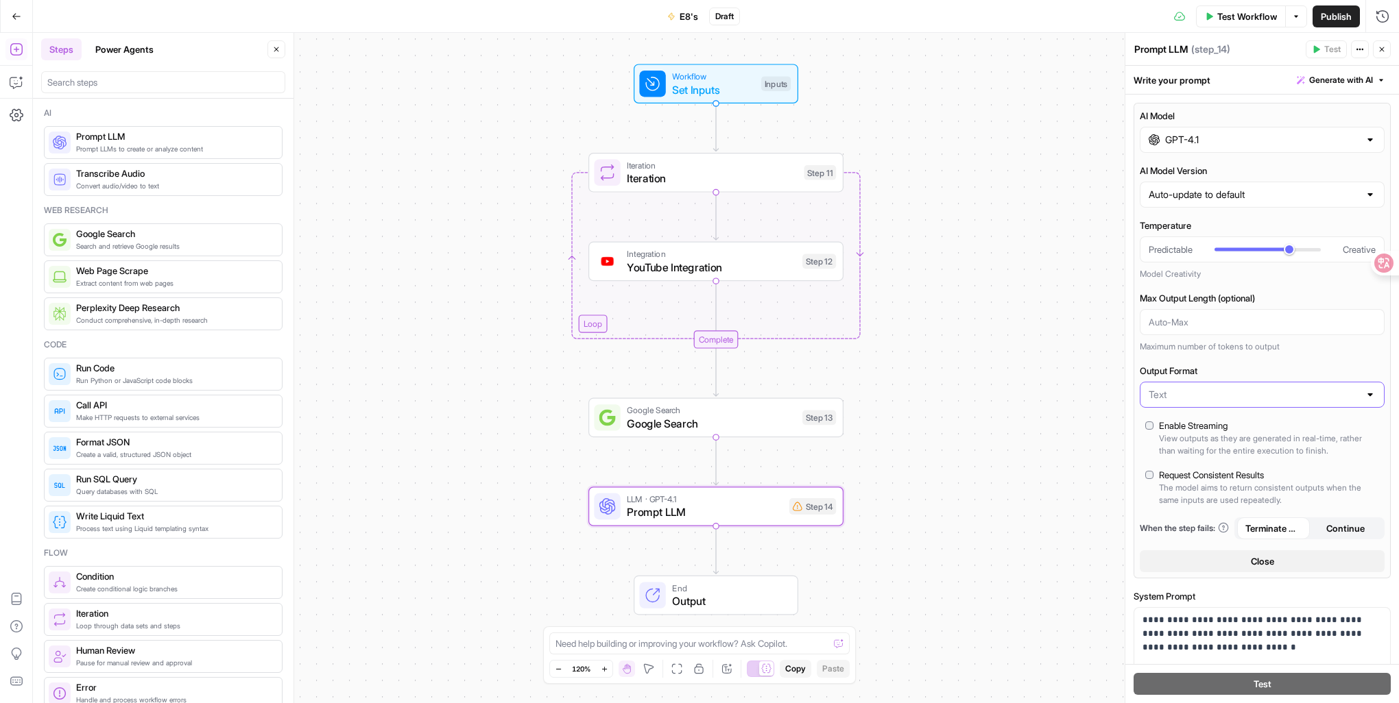
click at [1212, 391] on input "Output Format" at bounding box center [1253, 395] width 210 height 14
click at [1206, 448] on span "JSON" at bounding box center [1254, 447] width 206 height 14
type input "JSON"
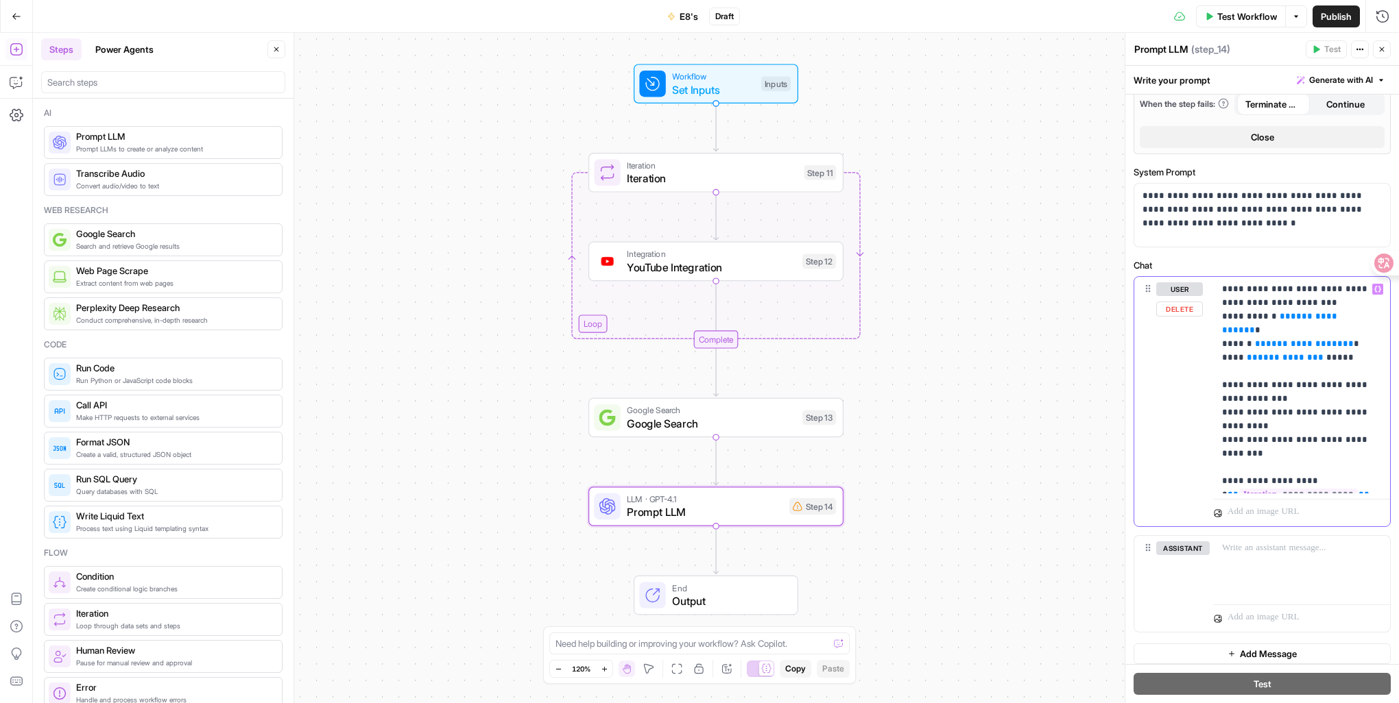
scroll to position [526, 0]
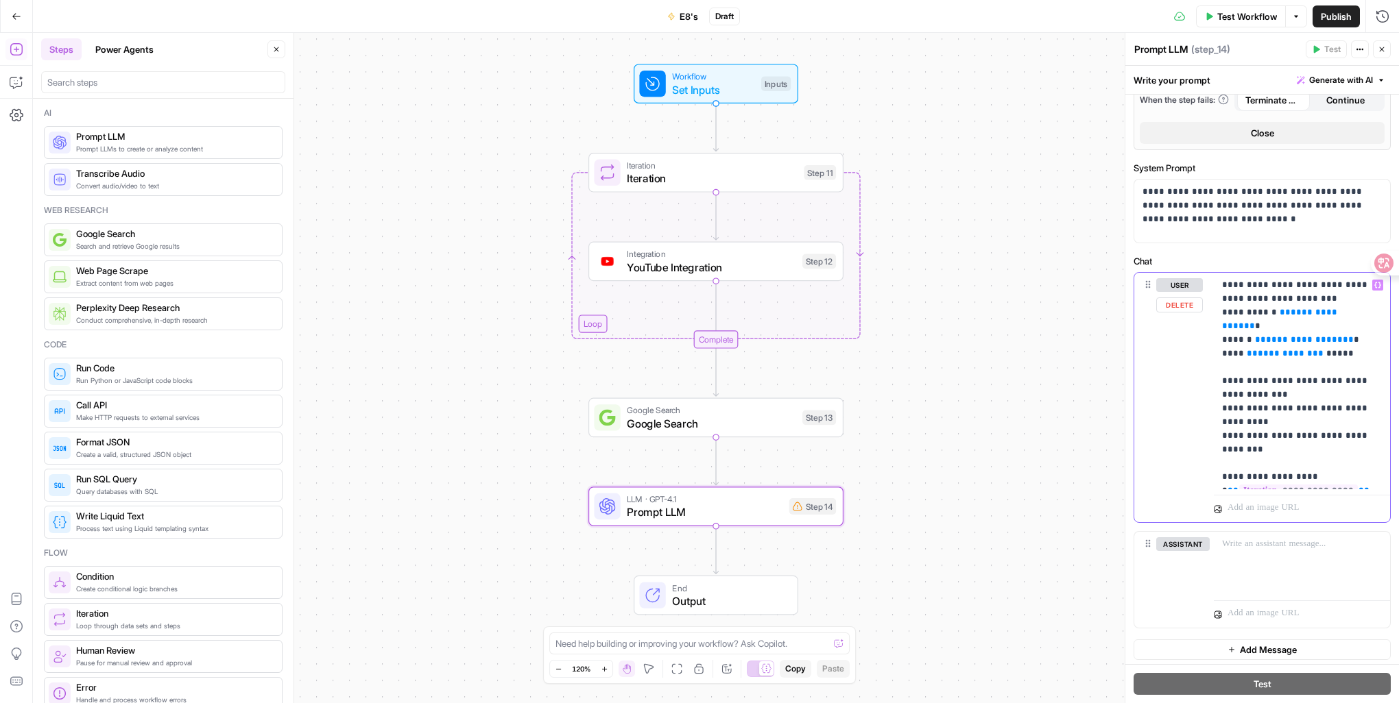
drag, startPoint x: 1353, startPoint y: 476, endPoint x: 1204, endPoint y: 269, distance: 255.4
click at [1204, 272] on div "**********" at bounding box center [1261, 397] width 257 height 251
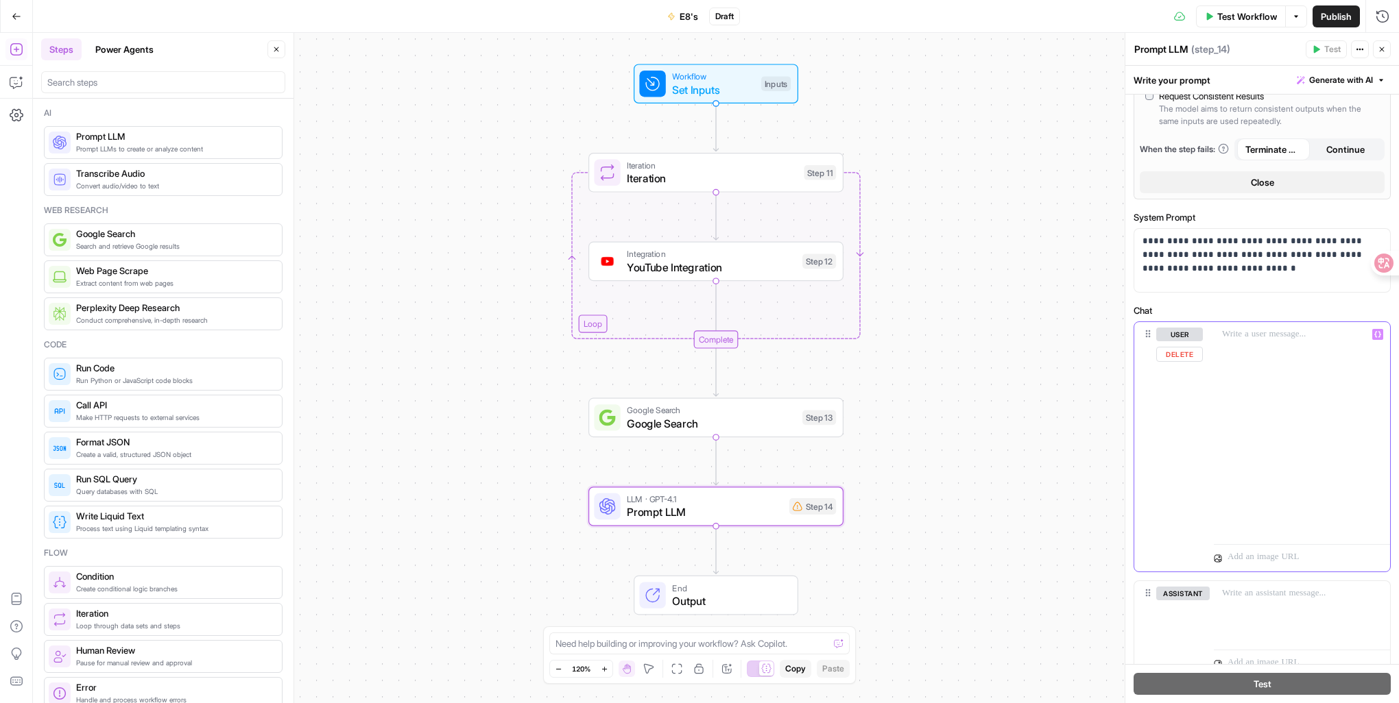
scroll to position [422, 0]
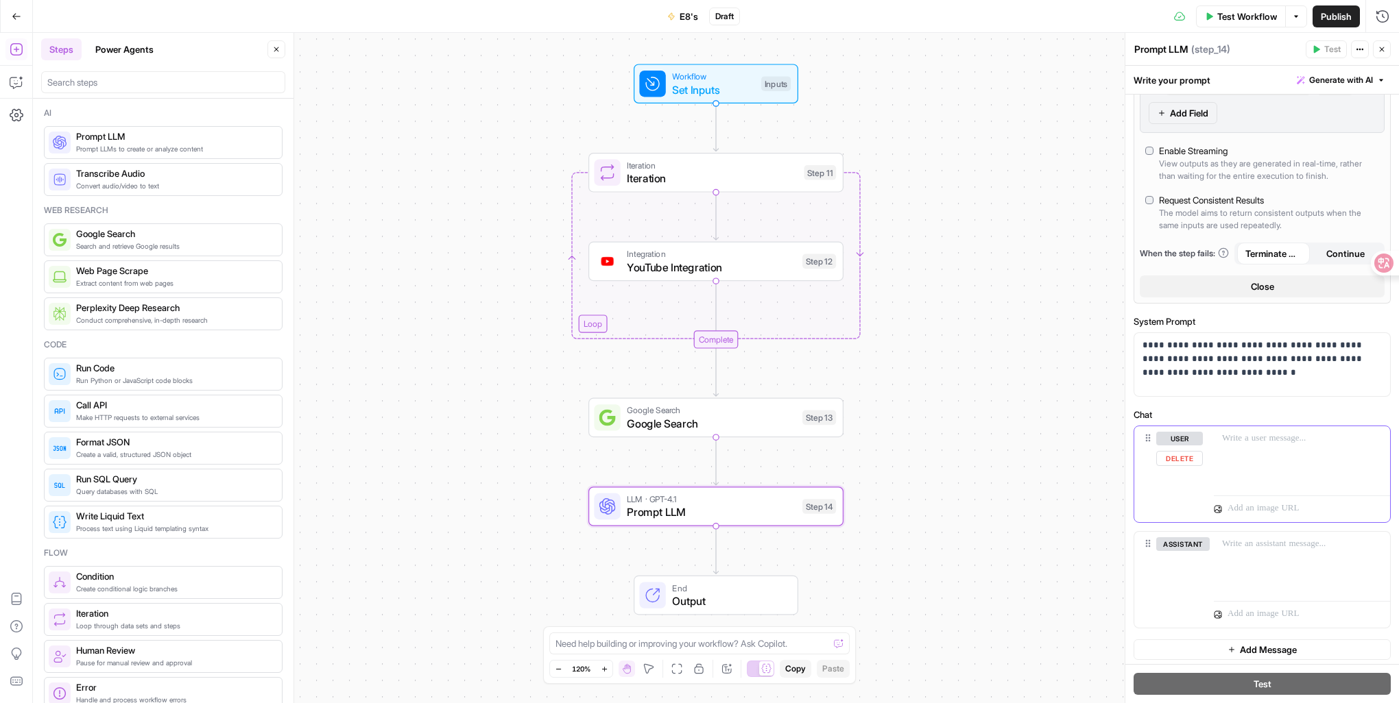
click at [1278, 448] on div at bounding box center [1302, 457] width 176 height 63
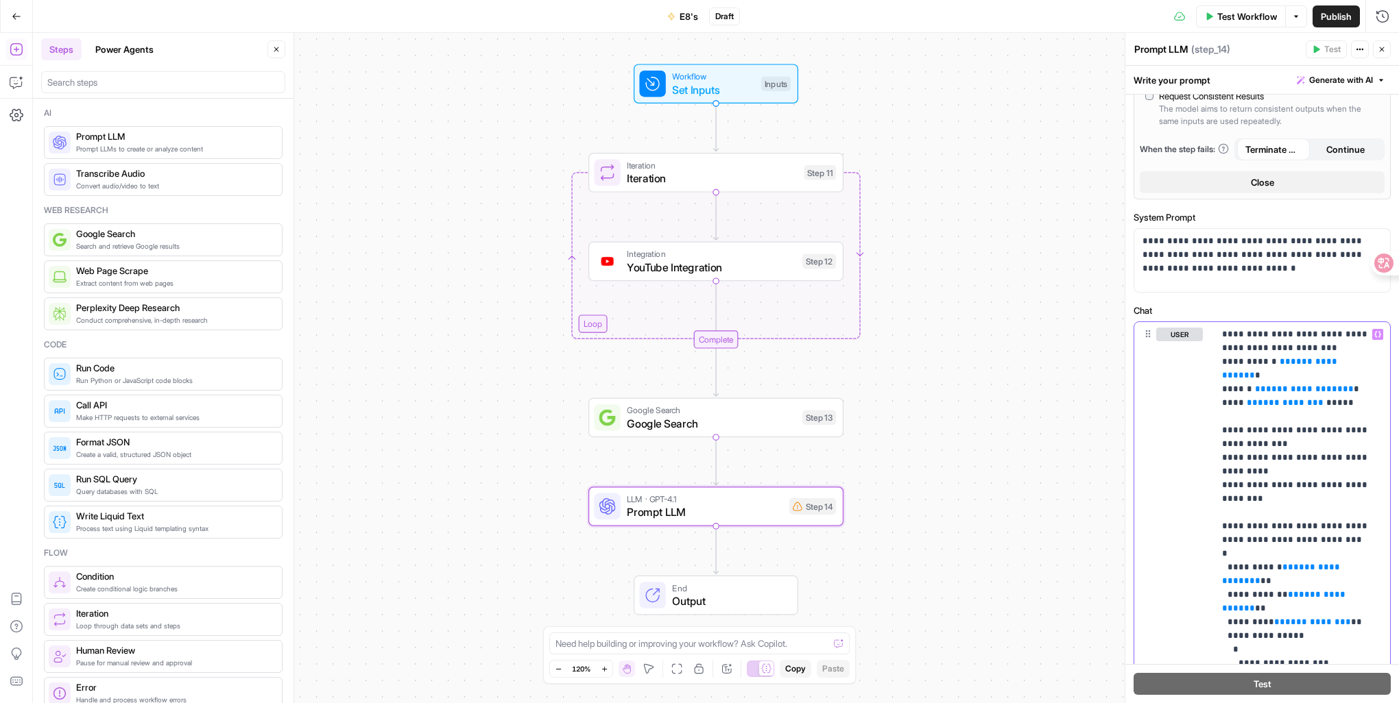
scroll to position [398, 0]
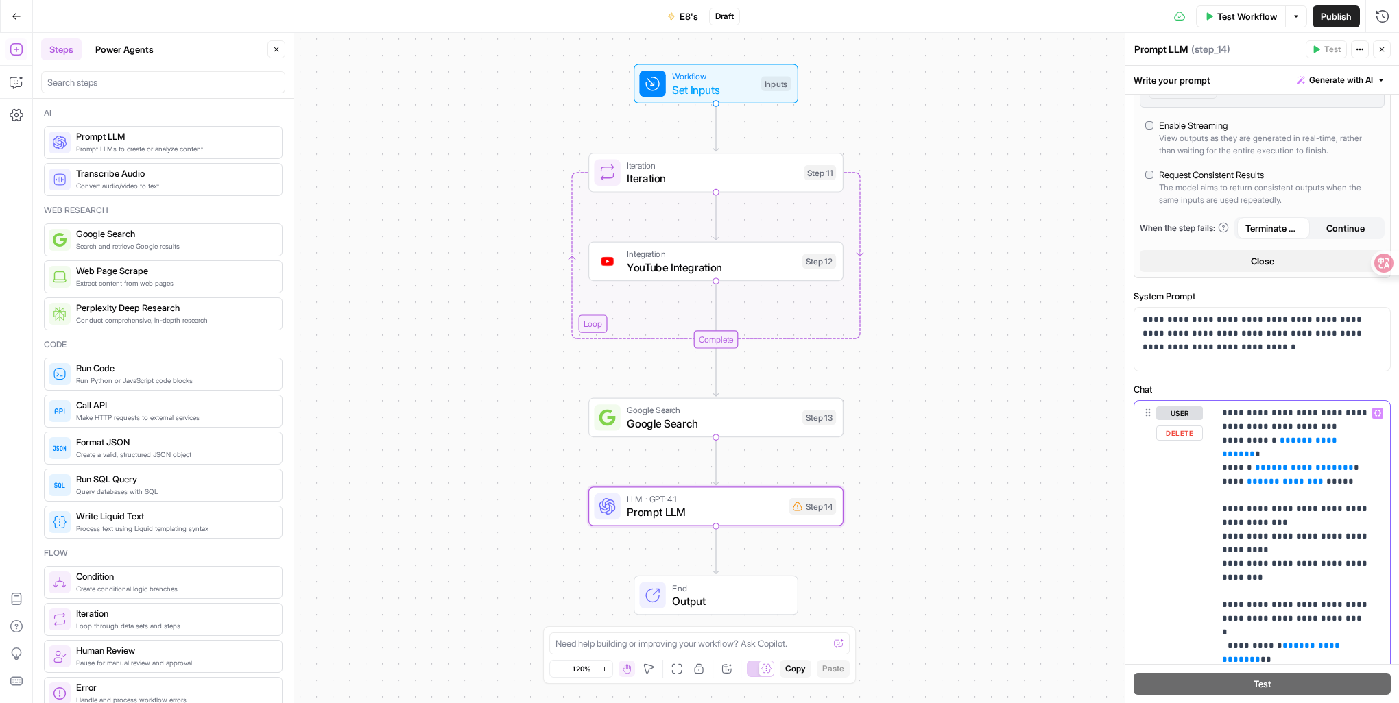
drag, startPoint x: 1286, startPoint y: 468, endPoint x: 1217, endPoint y: 410, distance: 90.1
click at [1217, 410] on div "**********" at bounding box center [1302, 605] width 176 height 409
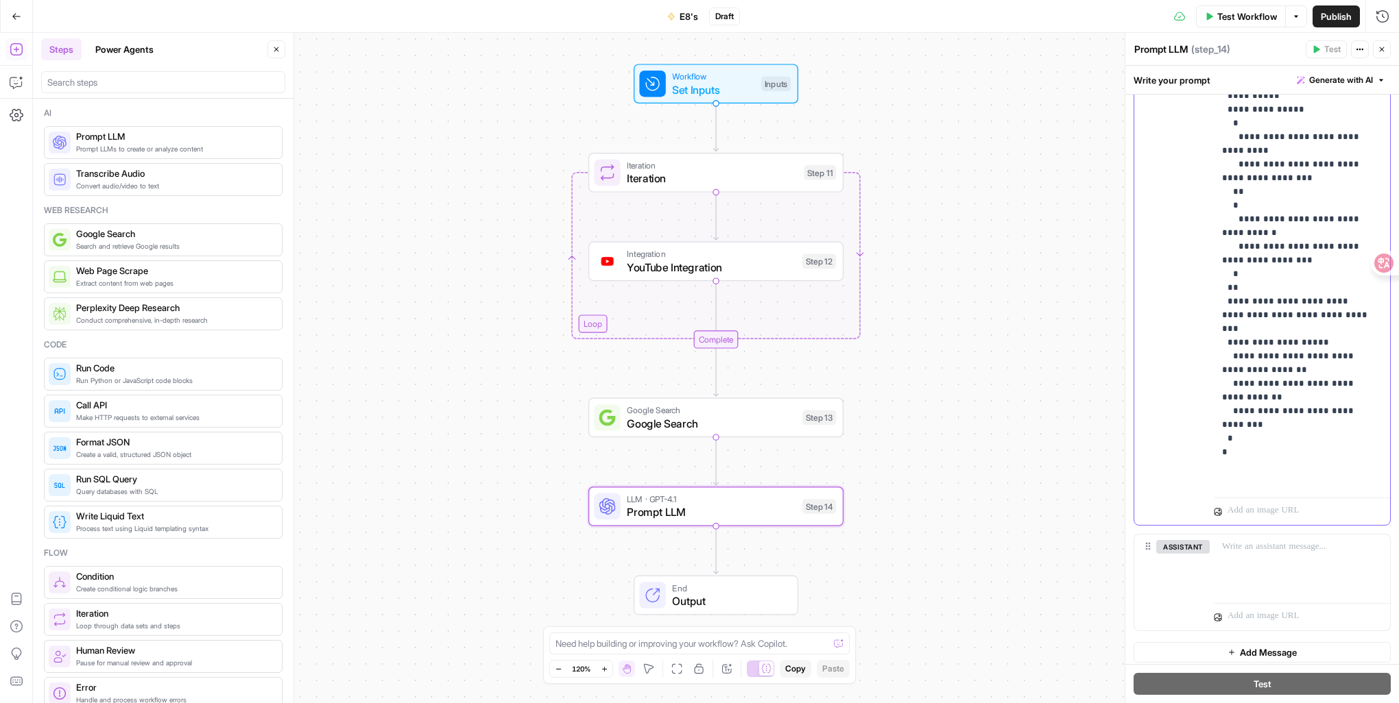
scroll to position [808, 0]
click at [1243, 472] on p "**********" at bounding box center [1296, 264] width 149 height 439
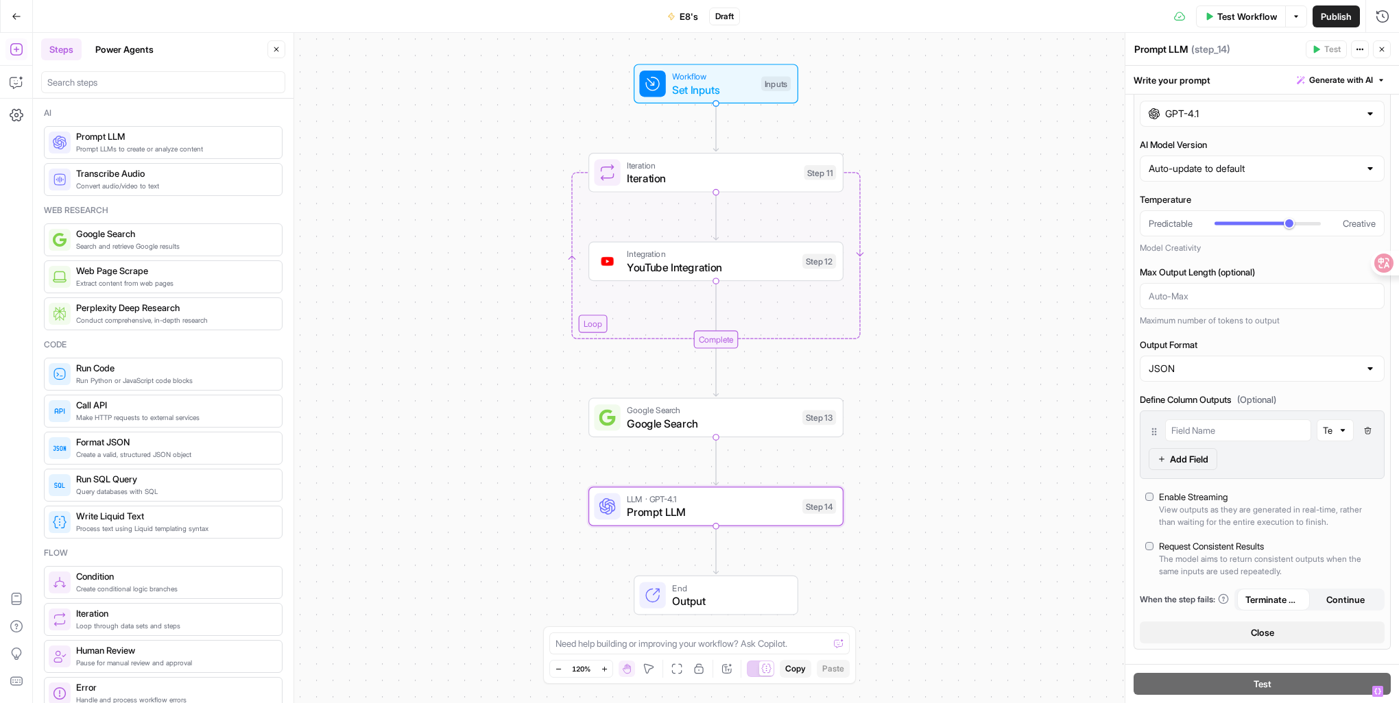
scroll to position [0, 0]
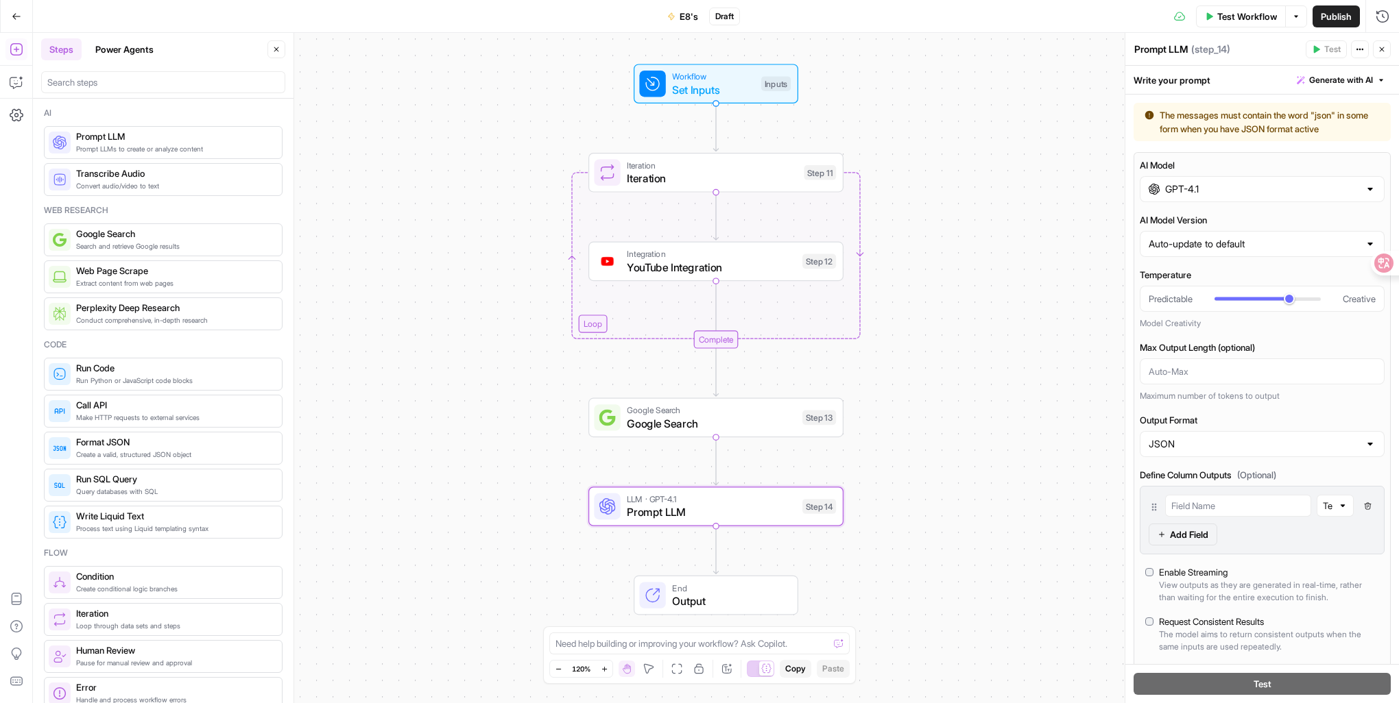
drag, startPoint x: 1366, startPoint y: 129, endPoint x: 1160, endPoint y: 119, distance: 206.6
click at [1160, 119] on div "The messages must contain the word "json" in some form when you have JSON forma…" at bounding box center [1261, 121] width 235 height 27
copy div "The messages must contain the word "json" in some form when you have JSON forma…"
click at [677, 269] on span "YouTube Integration" at bounding box center [711, 267] width 169 height 16
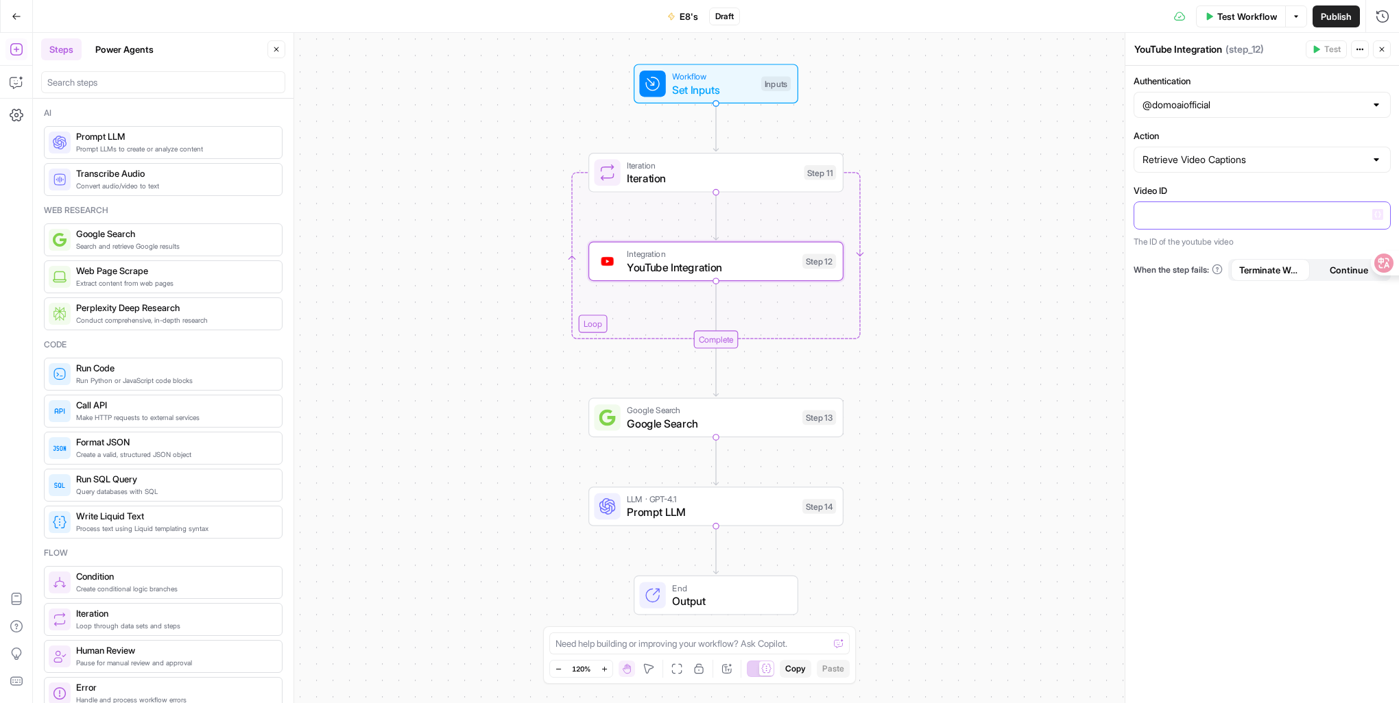
click at [1161, 219] on p at bounding box center [1261, 215] width 239 height 14
click at [697, 265] on span "YouTube Integration" at bounding box center [711, 267] width 169 height 16
click at [645, 181] on span "Iteration" at bounding box center [712, 178] width 170 height 16
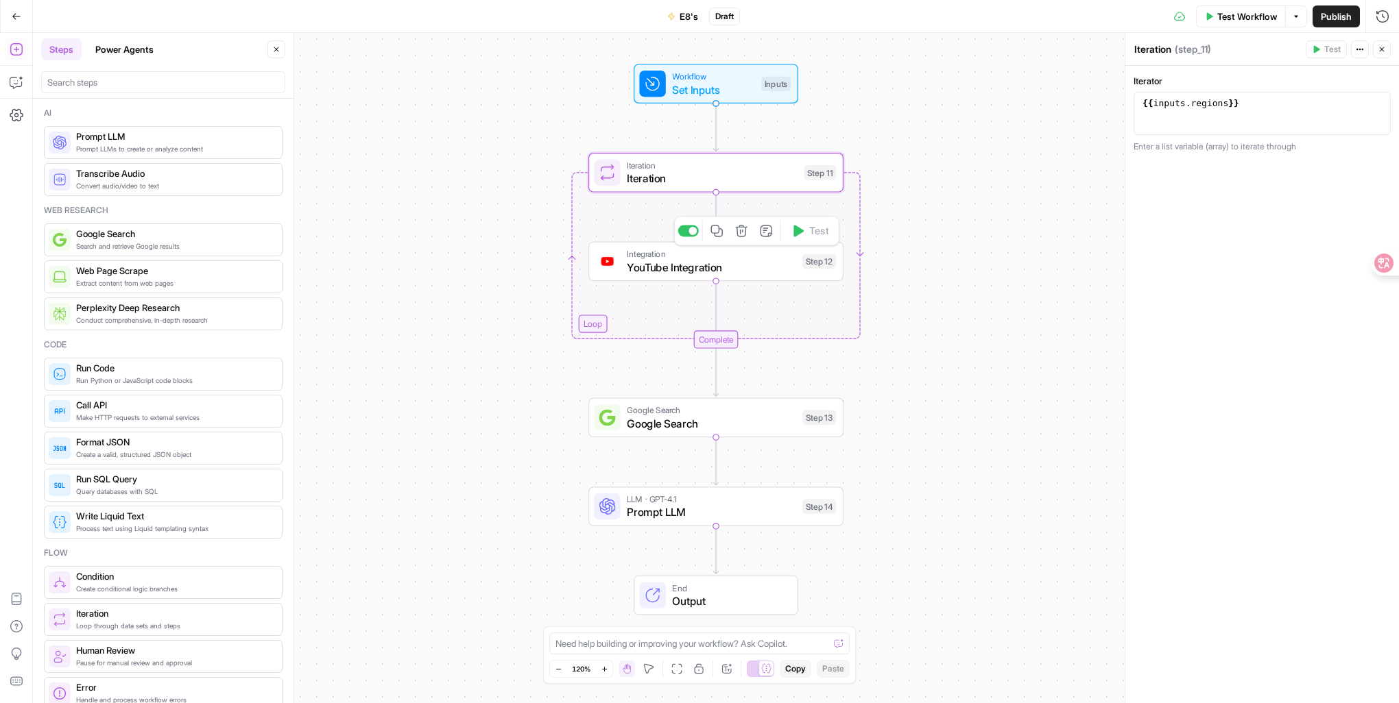
click at [640, 259] on span "YouTube Integration" at bounding box center [711, 267] width 169 height 16
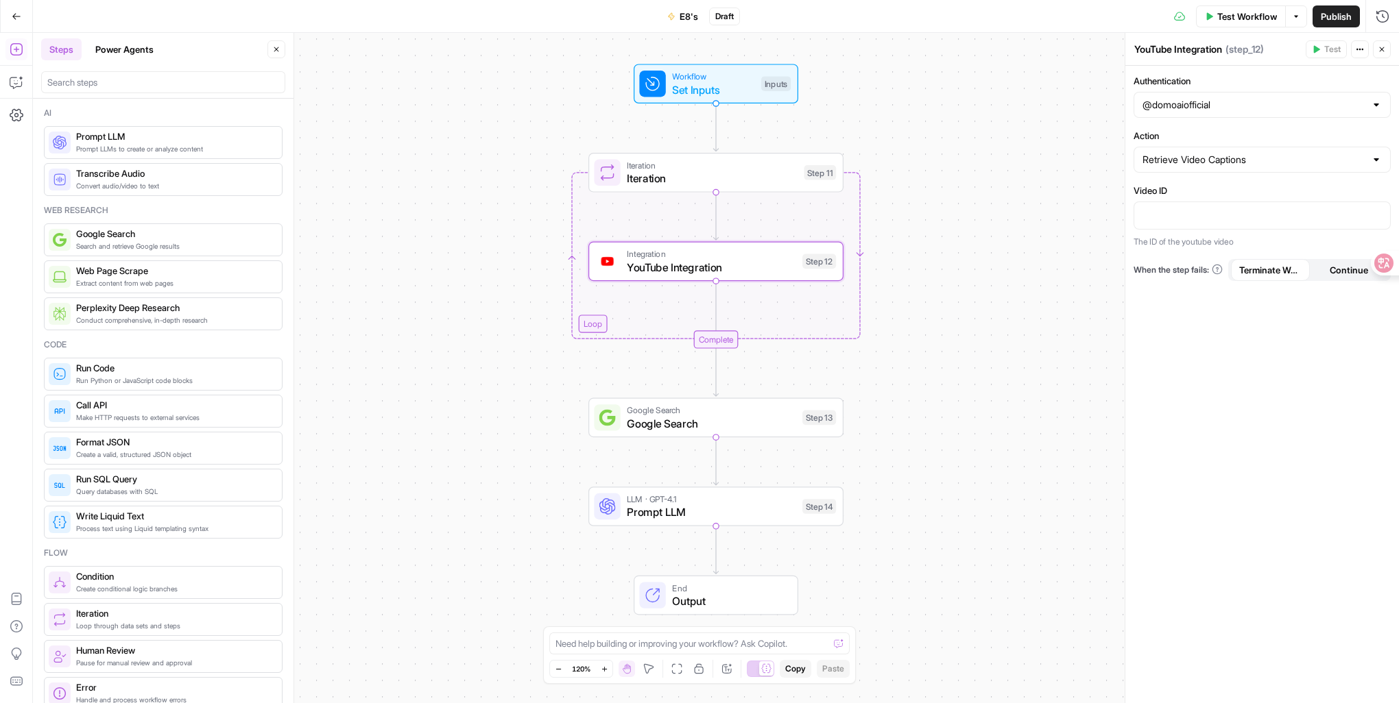
click at [1208, 112] on div "@domoaiofficial" at bounding box center [1261, 105] width 257 height 26
click at [1208, 112] on div at bounding box center [1261, 105] width 257 height 26
type input "@domoaiofficial"
click at [1226, 425] on div "Authentication @domoaiofficial Action Retrieve Video Captions Video ID The ID o…" at bounding box center [1262, 385] width 274 height 638
click at [1166, 209] on p at bounding box center [1261, 215] width 239 height 14
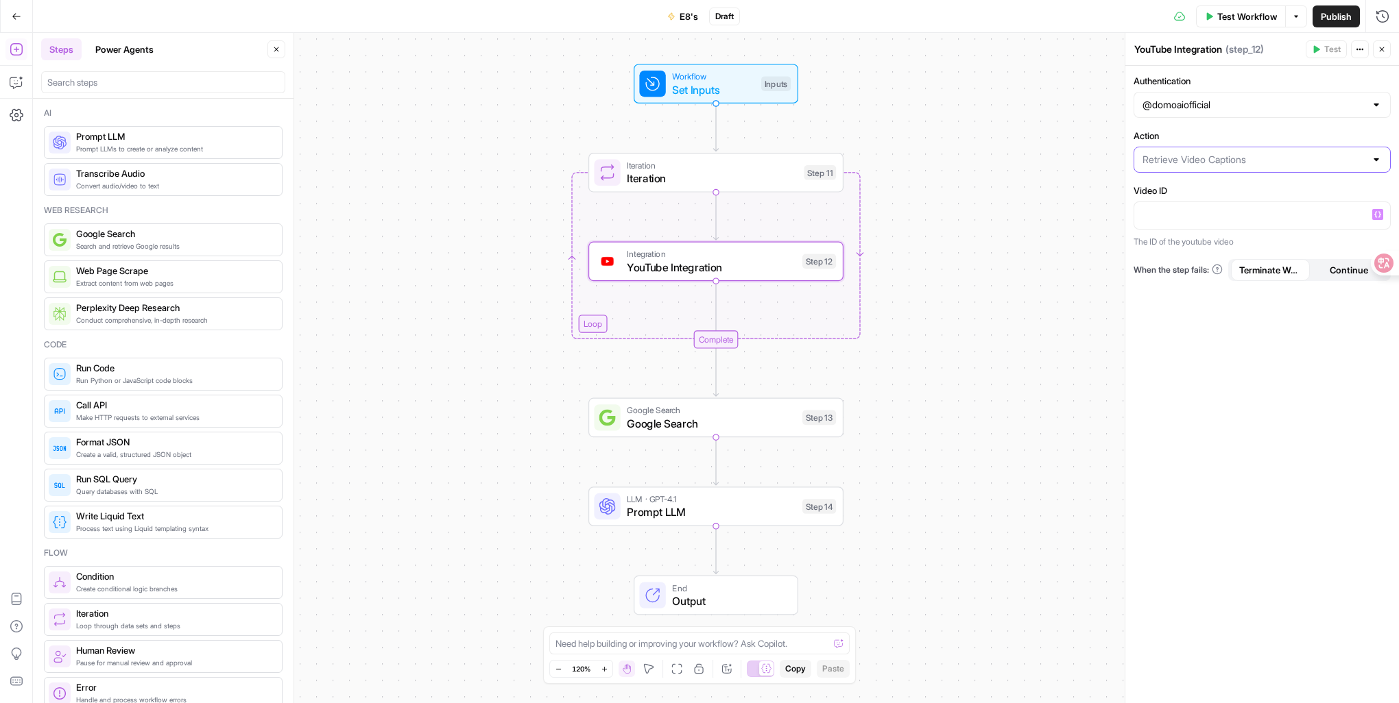
click at [1183, 160] on input "Action" at bounding box center [1253, 160] width 223 height 14
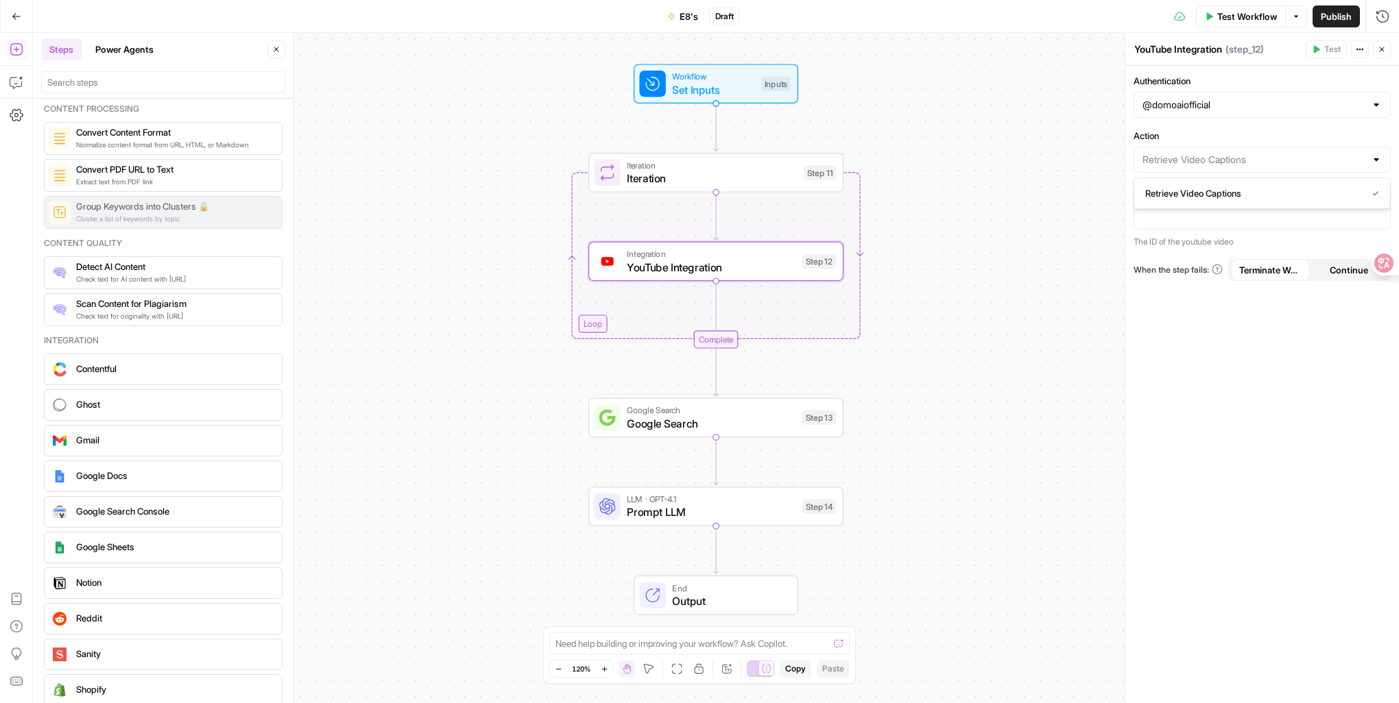
scroll to position [2362, 0]
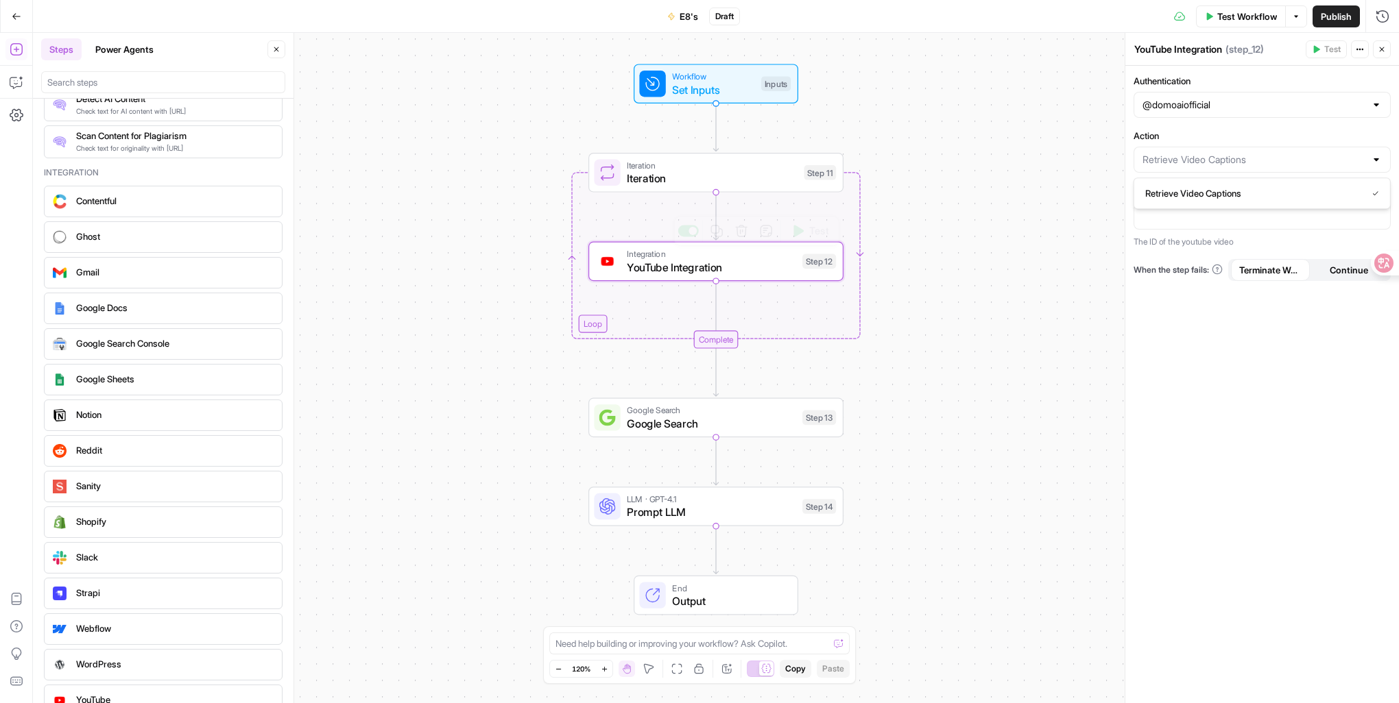
type input "Retrieve Video Captions"
click at [693, 264] on span "YouTube Integration" at bounding box center [711, 267] width 169 height 16
click at [1356, 51] on icon "button" at bounding box center [1359, 49] width 8 height 8
click at [1161, 218] on p at bounding box center [1261, 215] width 239 height 14
click at [1172, 167] on div at bounding box center [1261, 160] width 257 height 26
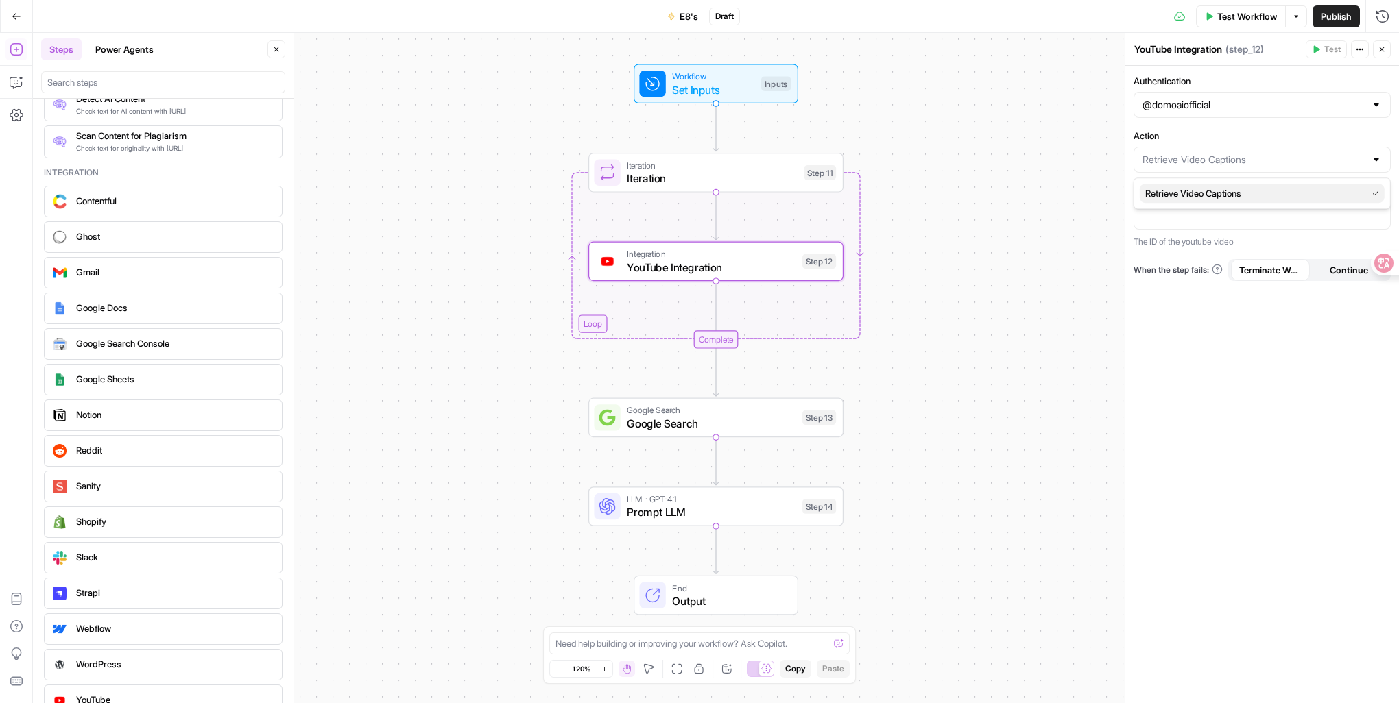
click at [1174, 193] on span "Retrieve Video Captions" at bounding box center [1253, 193] width 216 height 14
type input "Retrieve Video Captions"
click at [1171, 93] on div "@domoaiofficial" at bounding box center [1261, 105] width 257 height 26
type input "@domoaiofficial"
click at [1168, 314] on div "Authentication @domoaiofficial Action Retrieve Video Captions Video ID “/” to r…" at bounding box center [1262, 385] width 274 height 638
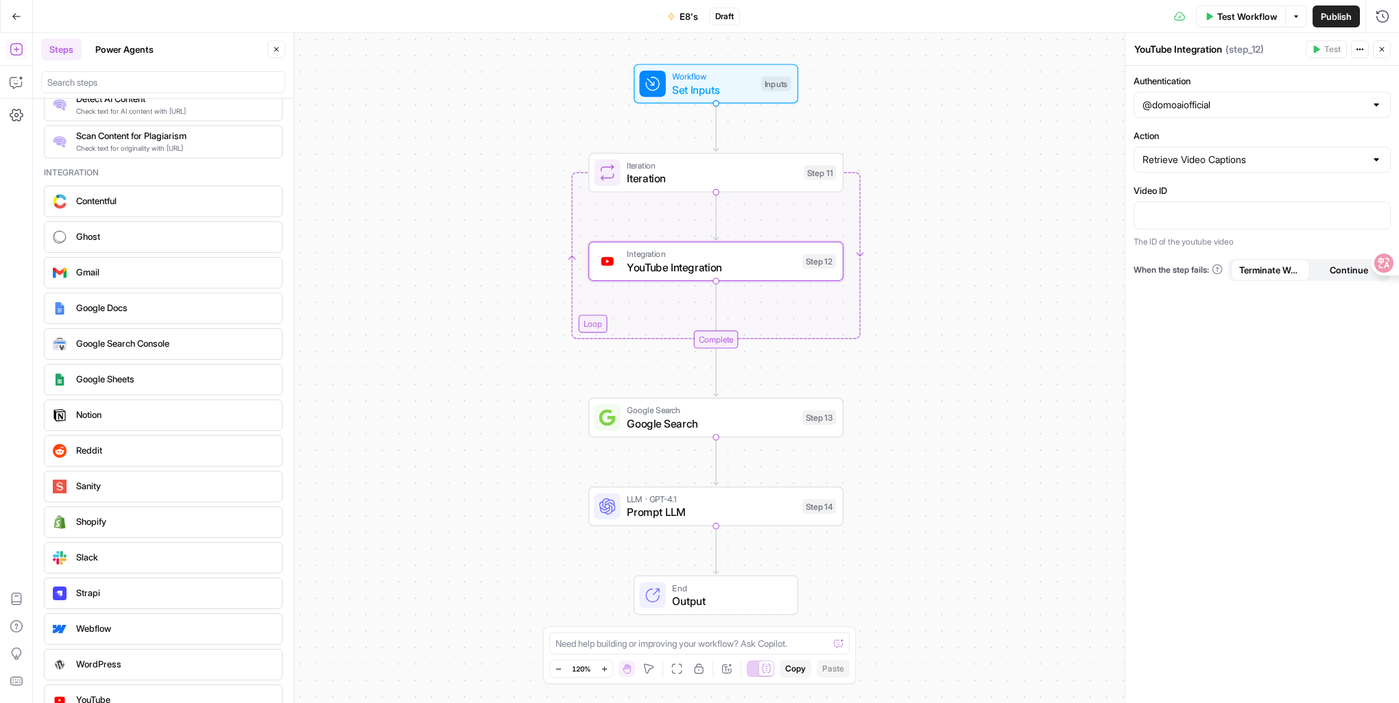
click at [673, 413] on span "Google Search" at bounding box center [711, 410] width 169 height 13
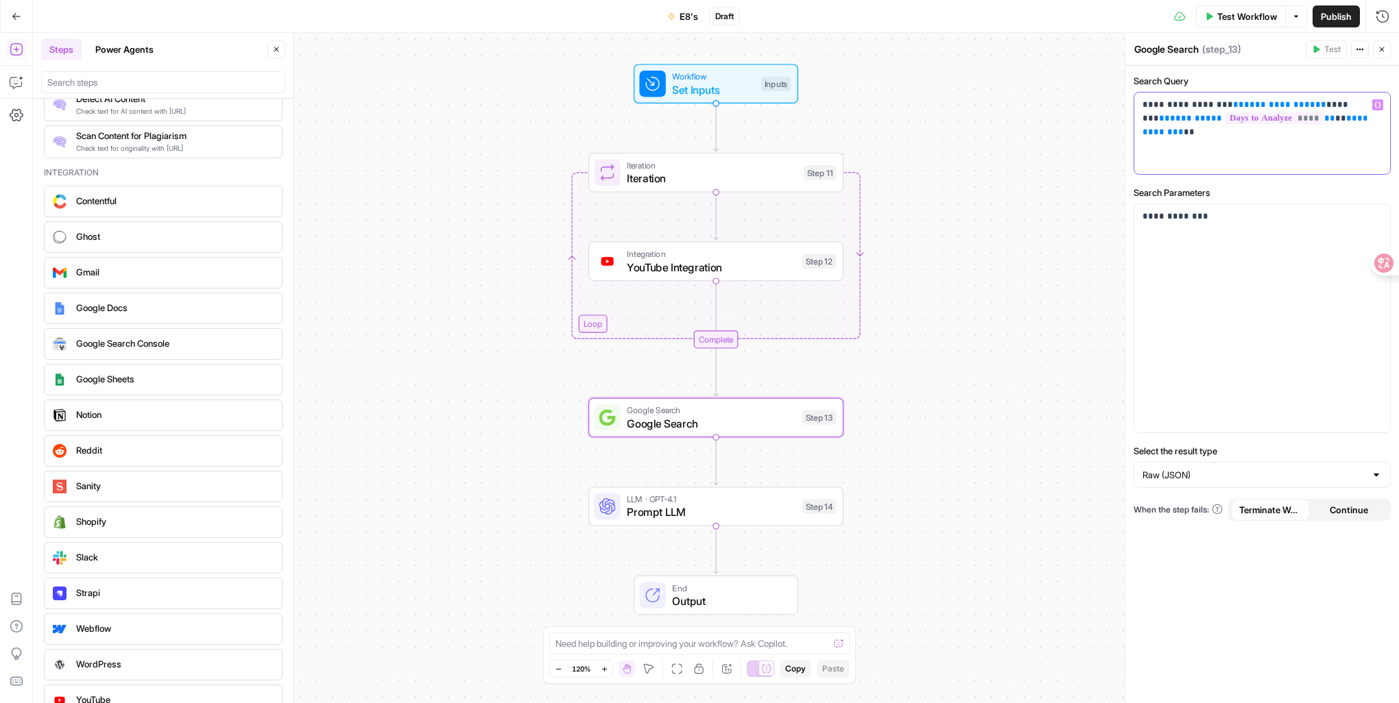
click at [1196, 149] on div "**********" at bounding box center [1262, 134] width 256 height 82
click at [1191, 138] on div "**********" at bounding box center [1262, 134] width 256 height 82
click at [1379, 115] on p "**********" at bounding box center [1262, 111] width 240 height 27
drag, startPoint x: 1168, startPoint y: 108, endPoint x: 1216, endPoint y: 106, distance: 48.1
click at [1216, 106] on p "**********" at bounding box center [1262, 111] width 240 height 27
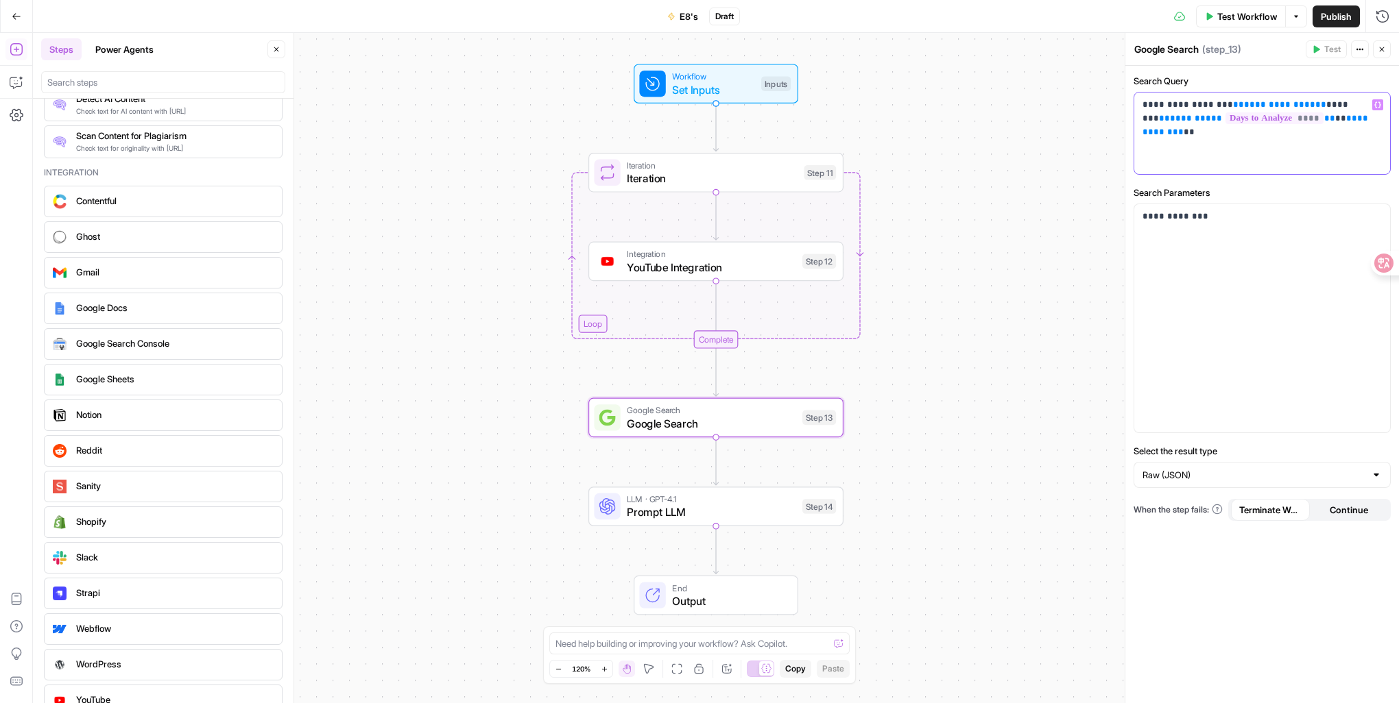
click at [1177, 156] on div "**********" at bounding box center [1262, 134] width 256 height 82
click at [1172, 151] on div "**********" at bounding box center [1262, 134] width 256 height 82
drag, startPoint x: 1388, startPoint y: 117, endPoint x: 1126, endPoint y: 131, distance: 261.6
click at [1126, 131] on div "**********" at bounding box center [1261, 368] width 274 height 671
click at [958, 268] on div "Workflow Set Inputs Inputs Loop Iteration Iteration Step 11 Integration YouTube…" at bounding box center [716, 368] width 1366 height 671
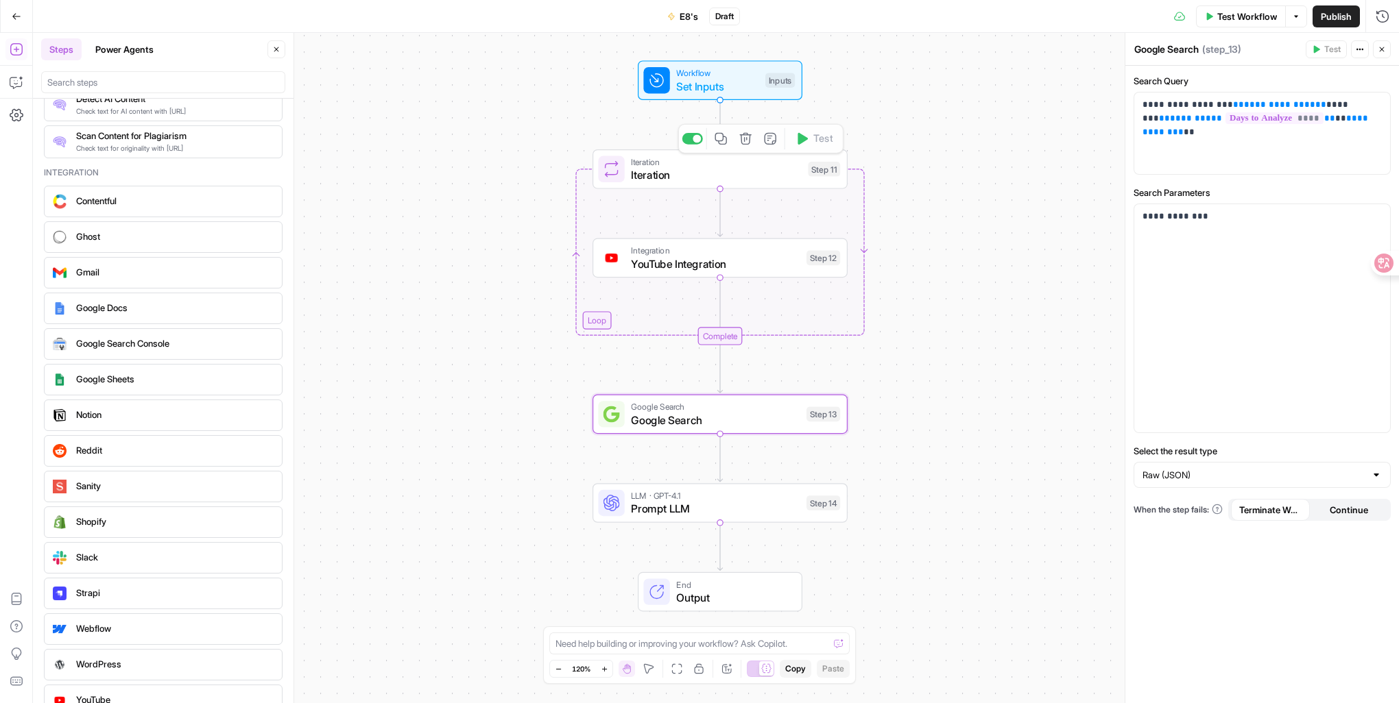
click at [664, 191] on div "Workflow Set Inputs Inputs Loop Iteration Iteration Step 11 Copy step Delete st…" at bounding box center [716, 368] width 1366 height 671
click at [659, 205] on div "Workflow Set Inputs Inputs Loop Iteration Iteration Step 11 Copy step Delete st…" at bounding box center [716, 368] width 1366 height 671
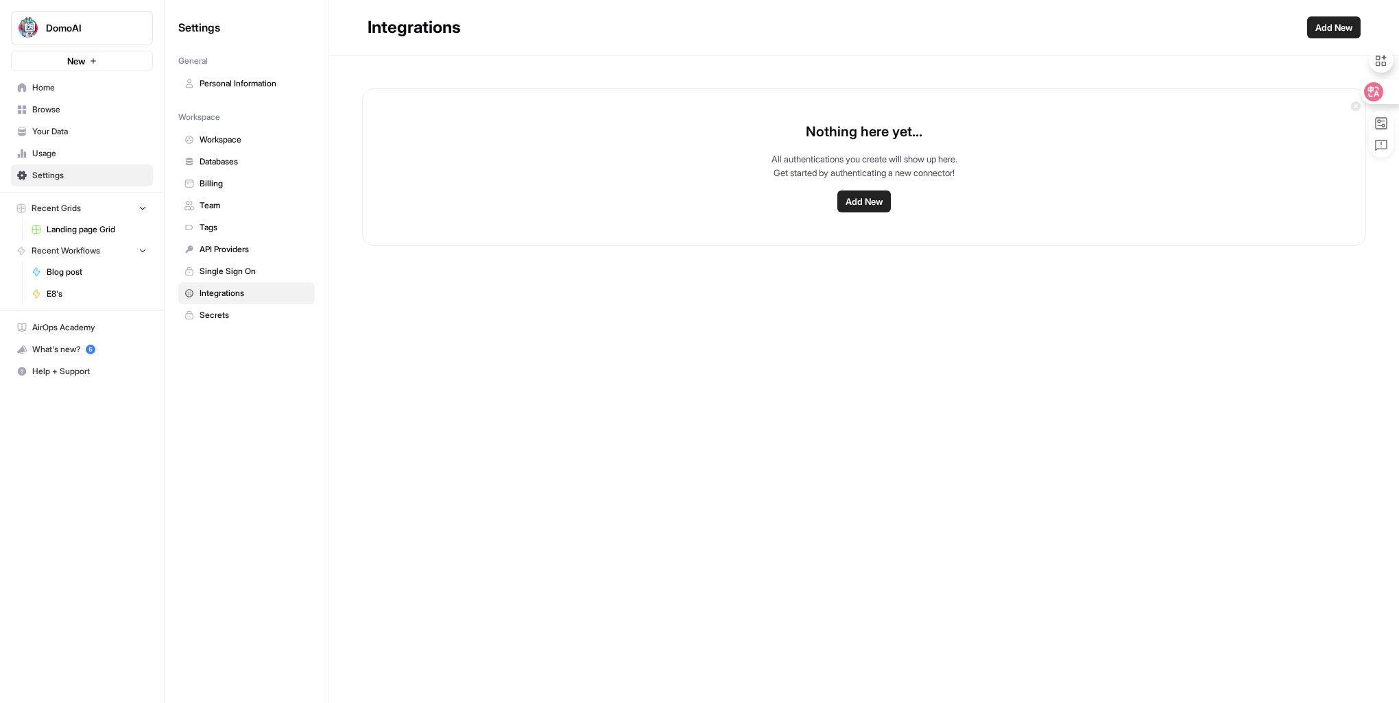
click at [1374, 95] on icon at bounding box center [1374, 91] width 12 height 11
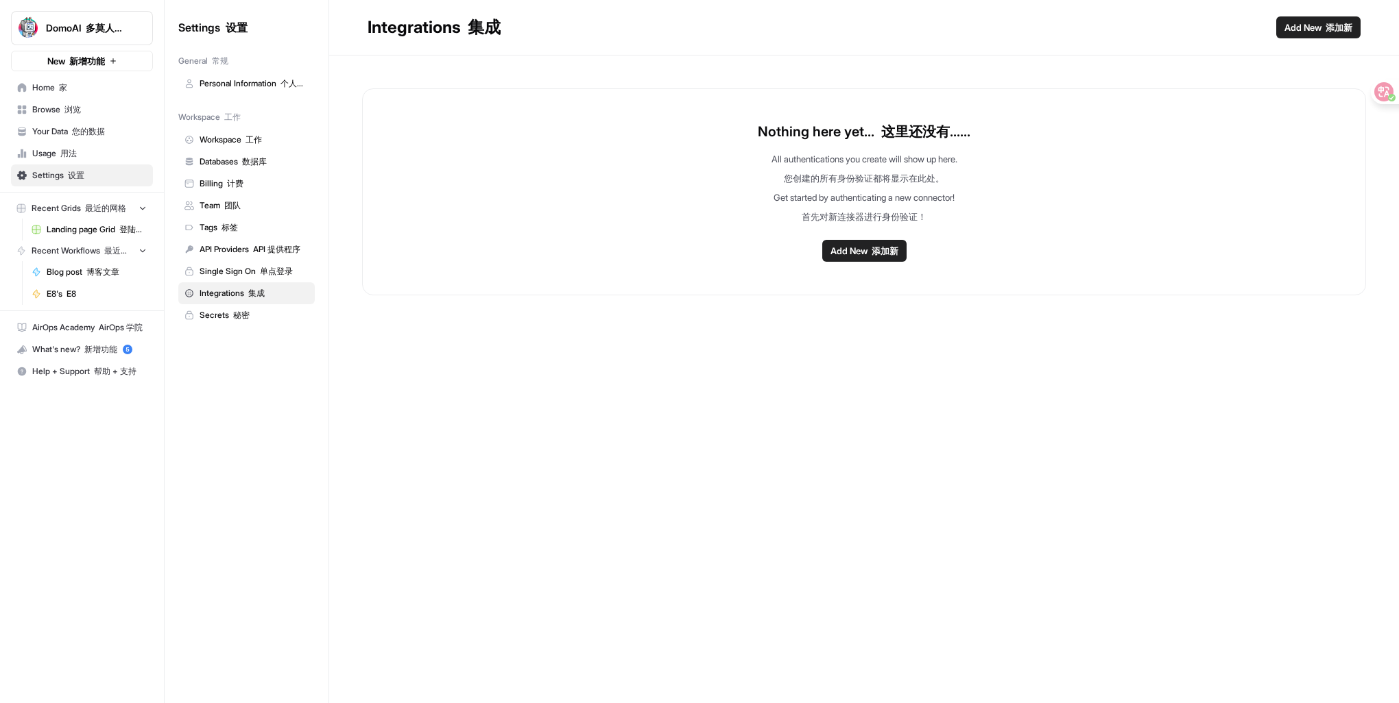
click at [845, 253] on span "Add New 添加新" at bounding box center [864, 251] width 68 height 14
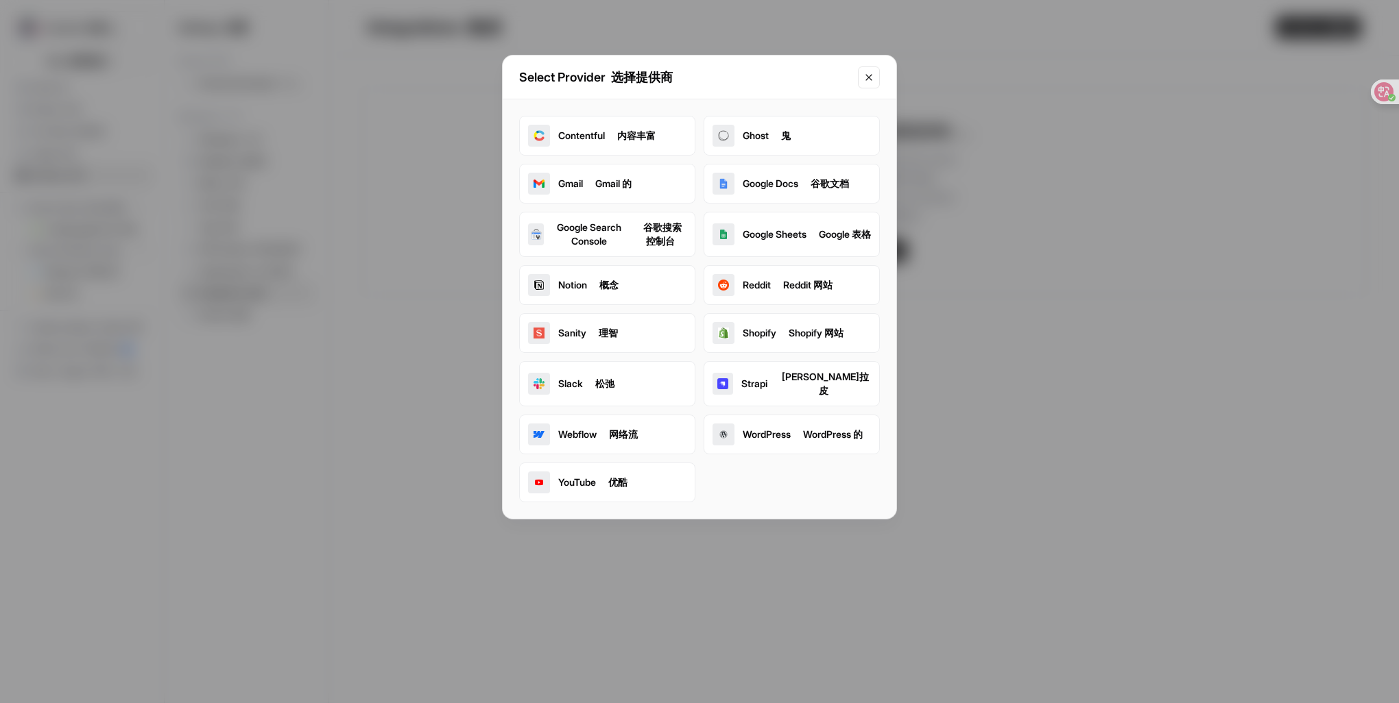
click at [657, 472] on button "YouTube 优酷" at bounding box center [607, 483] width 176 height 40
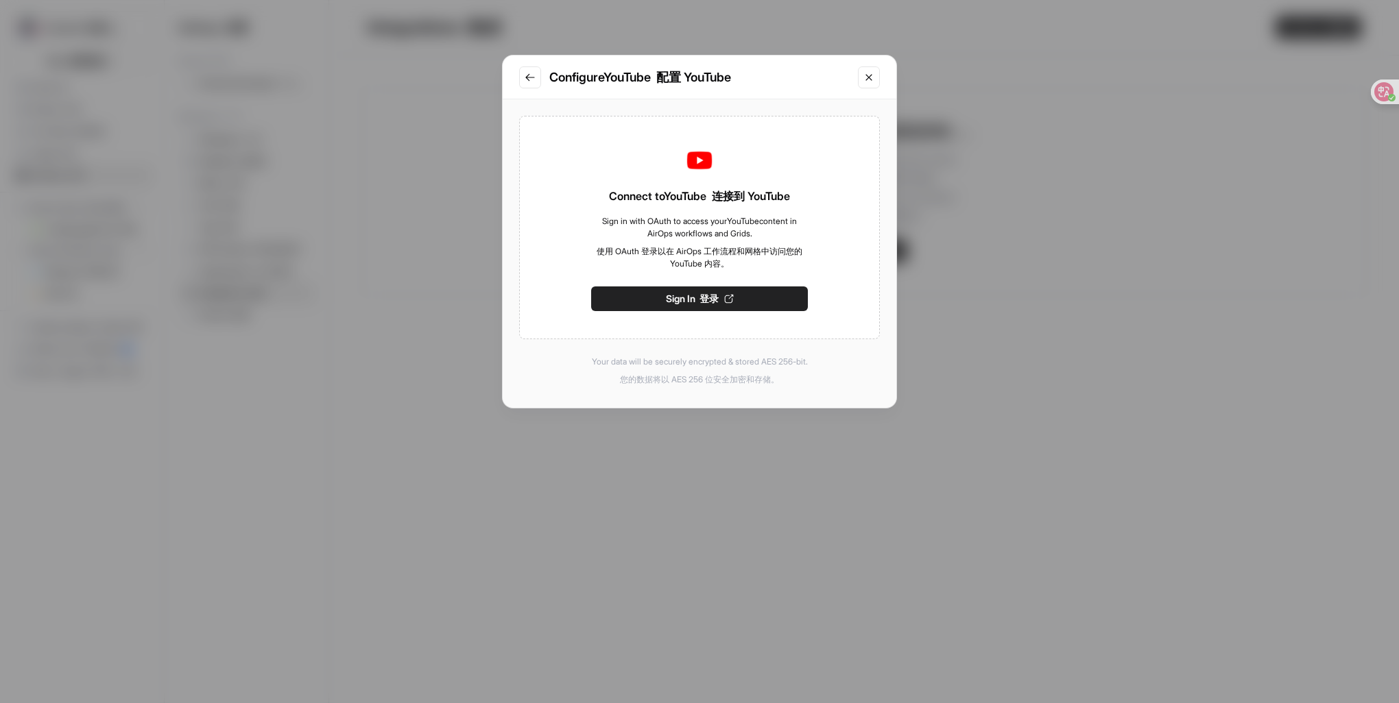
click at [681, 304] on span "Sign In 登录" at bounding box center [692, 299] width 53 height 14
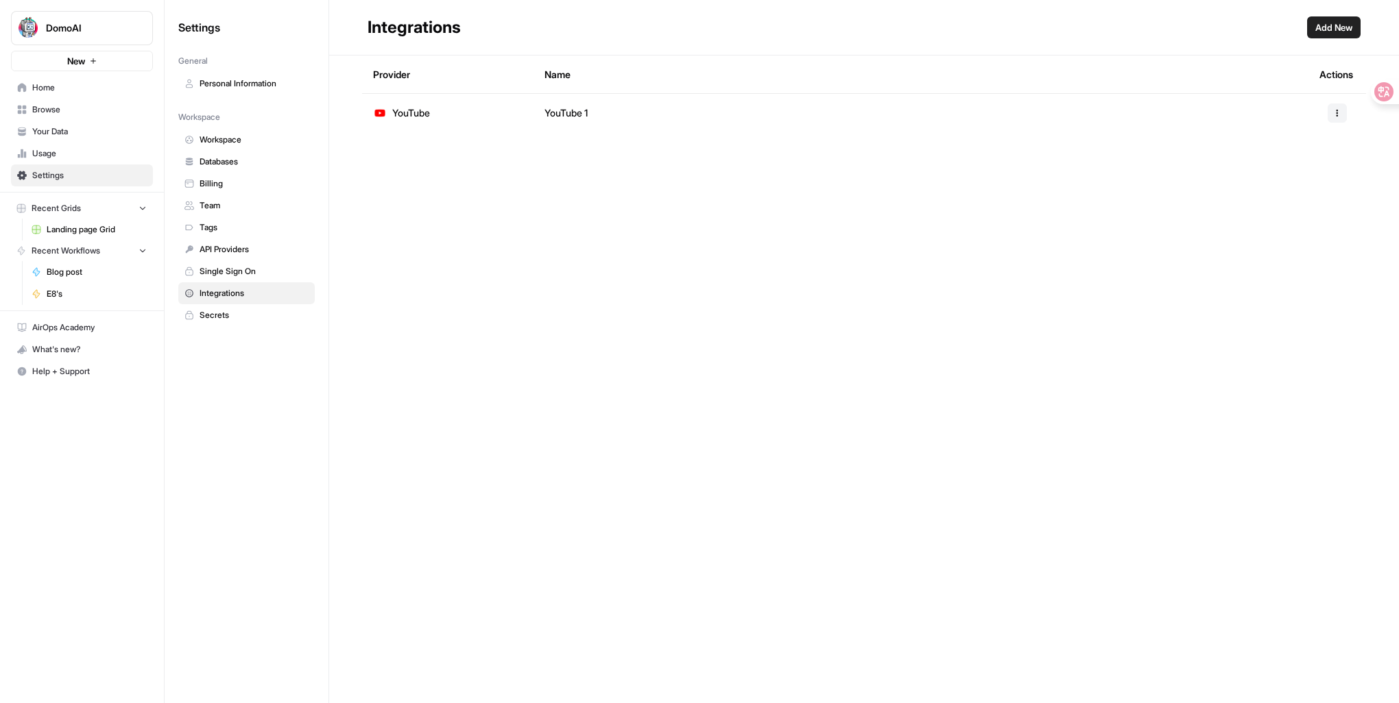
click at [497, 111] on td "YouTube" at bounding box center [447, 113] width 171 height 38
click at [1333, 109] on icon "button" at bounding box center [1337, 113] width 8 height 8
click at [888, 265] on div "Provider Name Actions YouTube YouTube 1" at bounding box center [864, 380] width 1070 height 648
click at [1335, 112] on icon "button" at bounding box center [1337, 113] width 8 height 8
click at [1320, 165] on span "Rename" at bounding box center [1308, 163] width 44 height 14
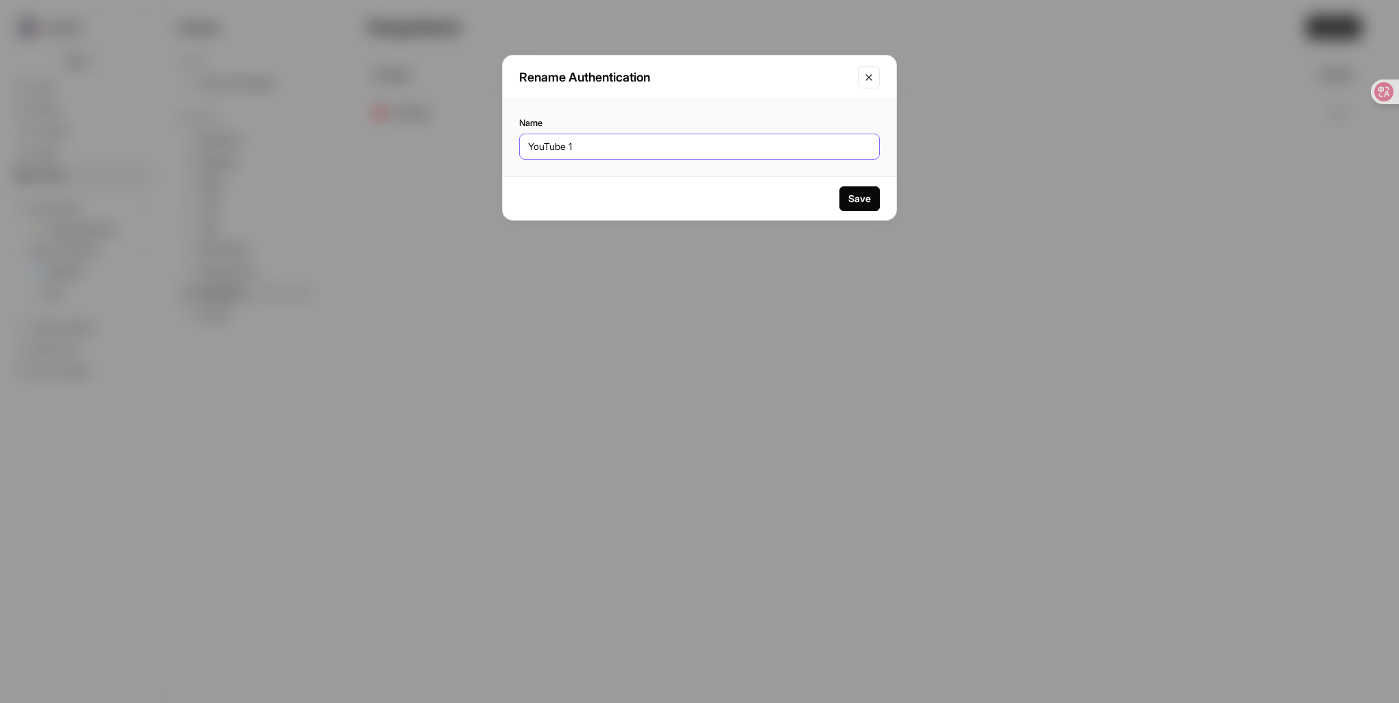
drag, startPoint x: 609, startPoint y: 147, endPoint x: 474, endPoint y: 133, distance: 135.1
click at [472, 136] on div "Rename Authentication Name YouTube 1 Save" at bounding box center [699, 351] width 1399 height 703
click at [581, 156] on div "YouTube 1" at bounding box center [699, 147] width 361 height 26
drag, startPoint x: 599, startPoint y: 154, endPoint x: 510, endPoint y: 147, distance: 88.7
click at [510, 147] on div "Name YouTube 1" at bounding box center [700, 137] width 394 height 77
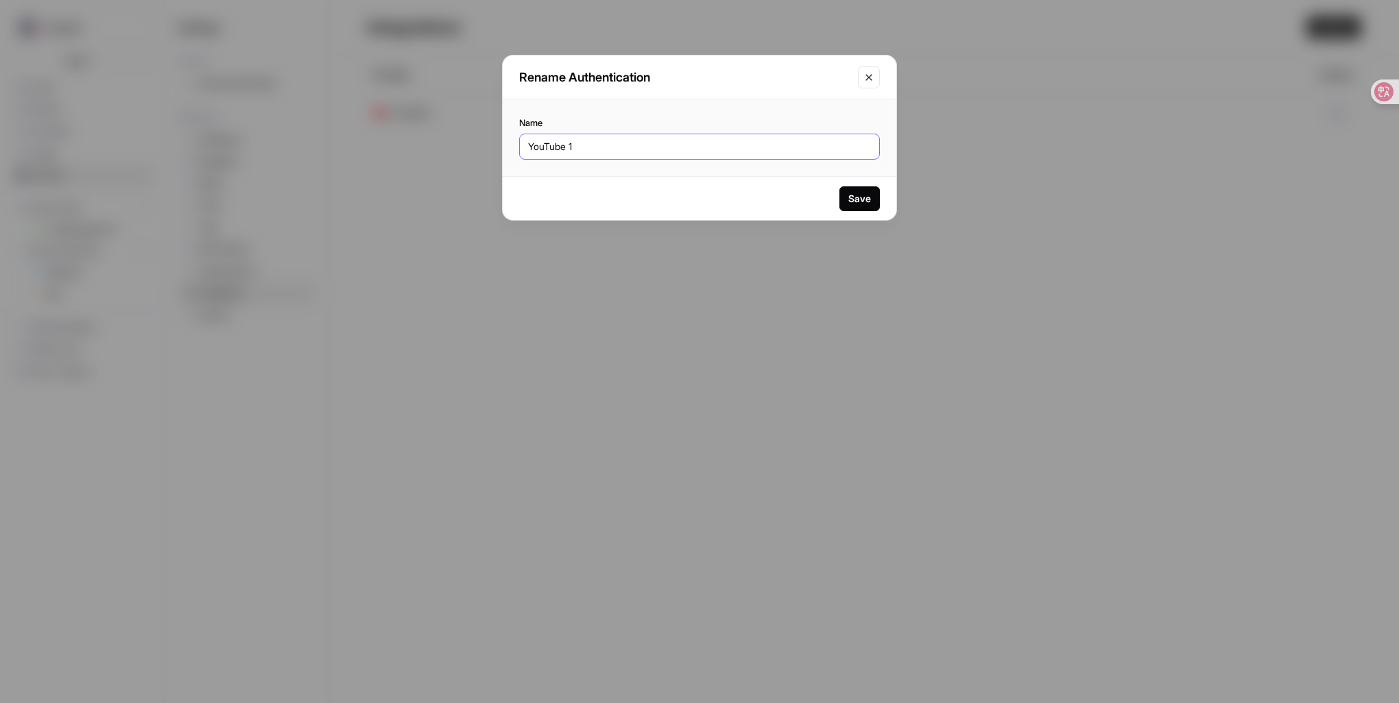
click at [587, 146] on input "YouTube 1" at bounding box center [699, 147] width 343 height 14
drag, startPoint x: 587, startPoint y: 146, endPoint x: 418, endPoint y: 134, distance: 169.7
click at [418, 134] on div "Rename Authentication Name YouTube 1 Save" at bounding box center [699, 351] width 1399 height 703
paste input "@domoaiofficial"
type input "@domoaiofficial"
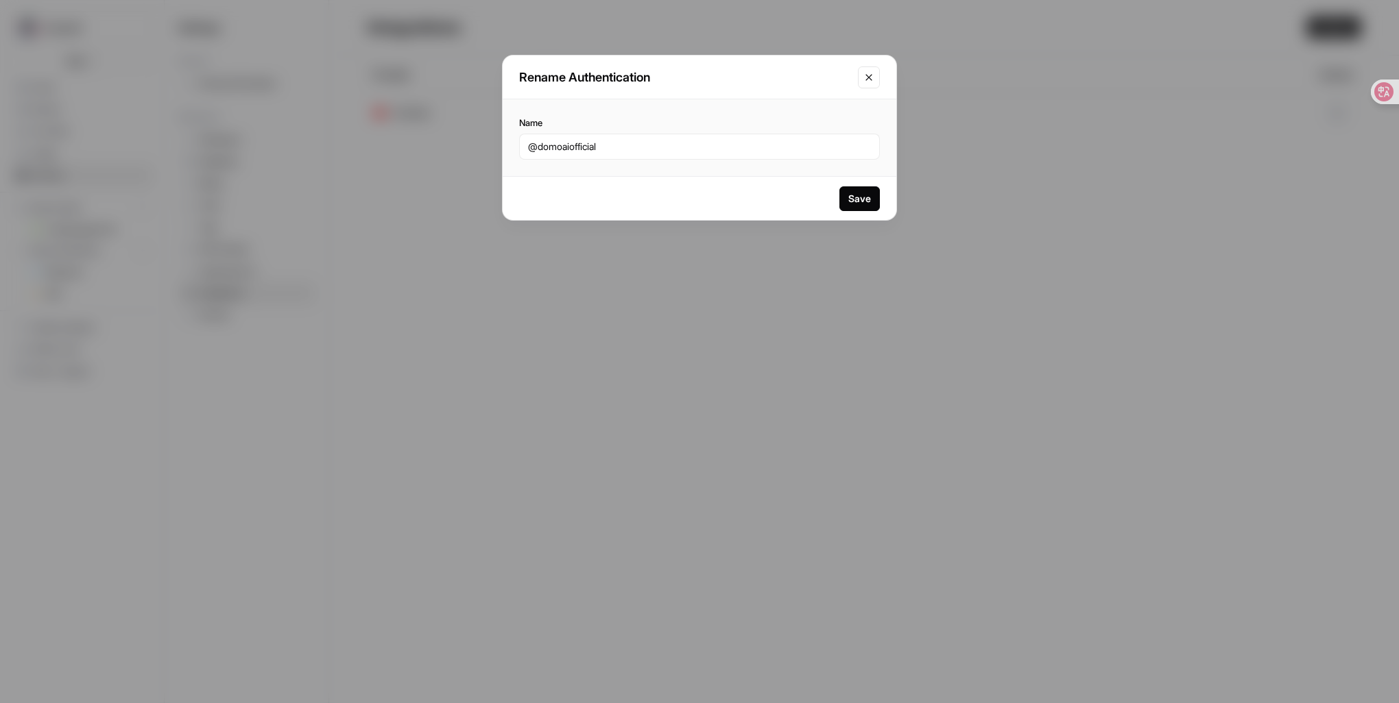
click at [861, 204] on div "Save" at bounding box center [859, 199] width 23 height 14
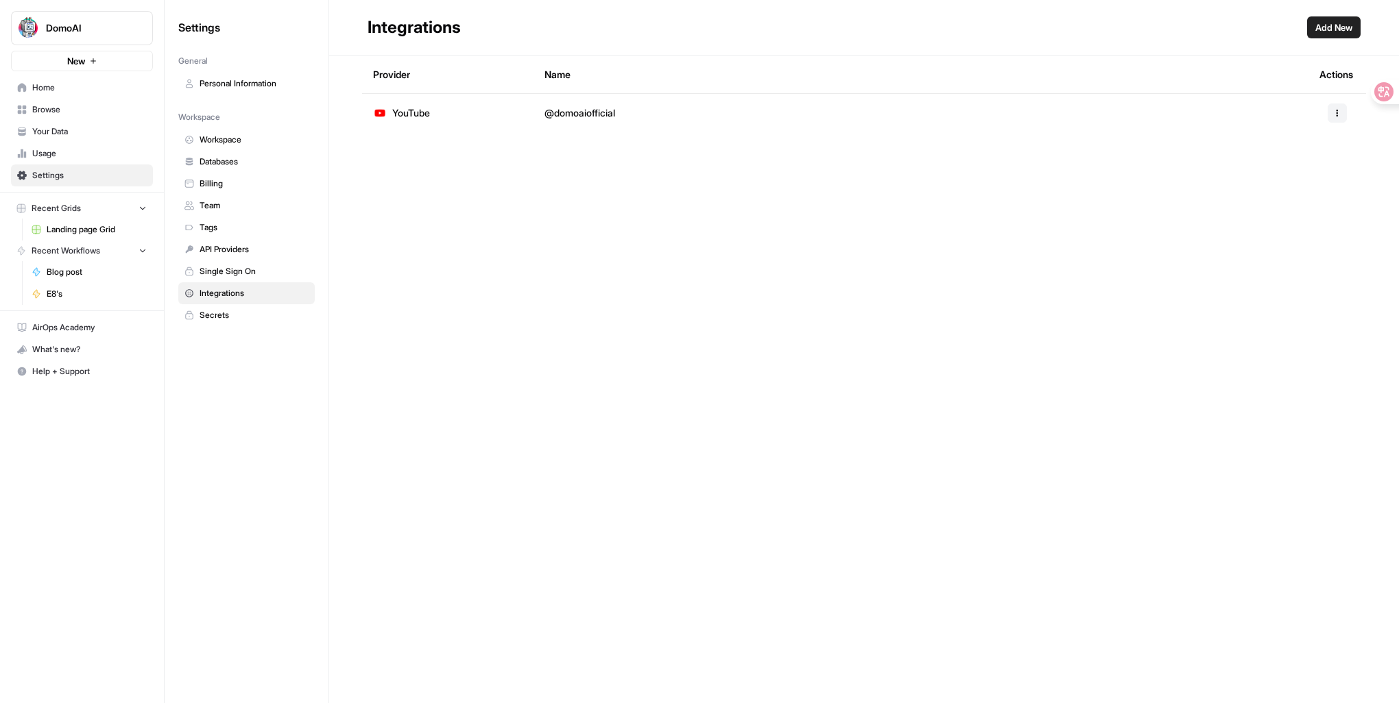
click at [88, 85] on span "Home" at bounding box center [89, 88] width 114 height 12
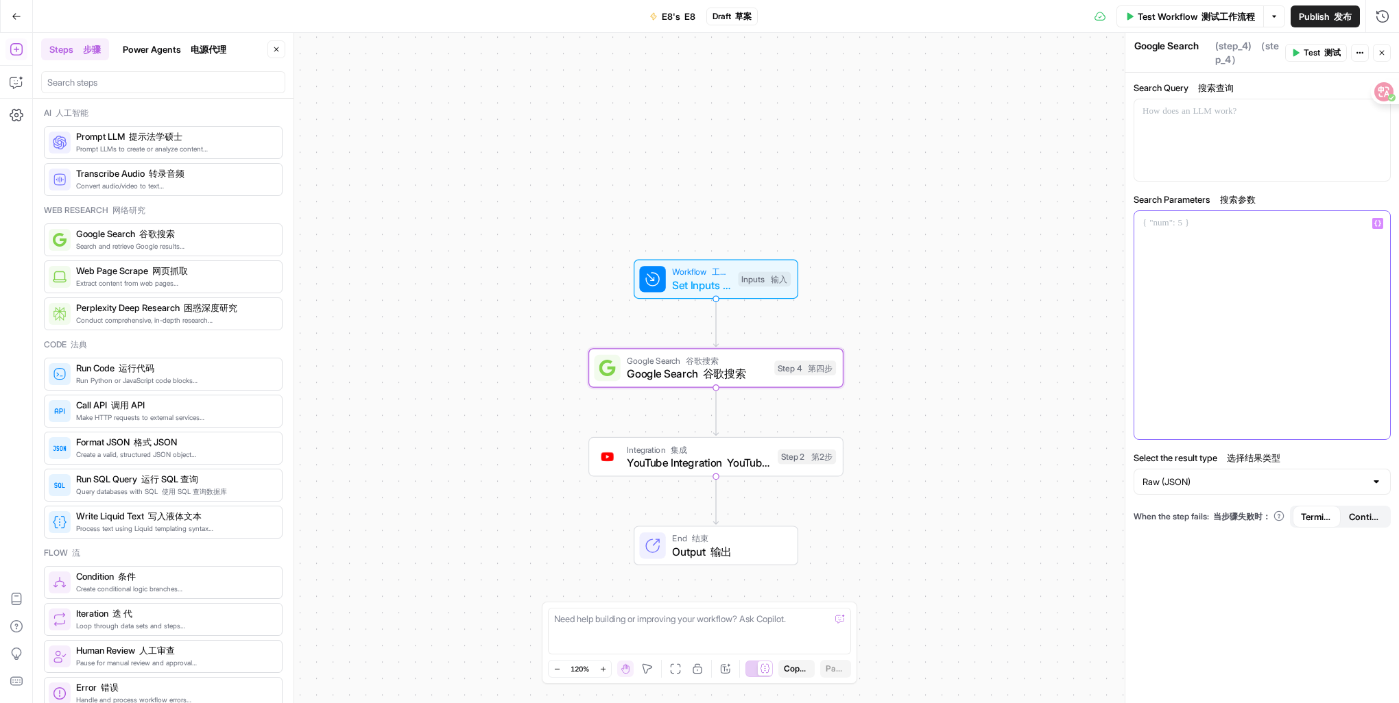
click at [1145, 244] on div at bounding box center [1262, 325] width 256 height 228
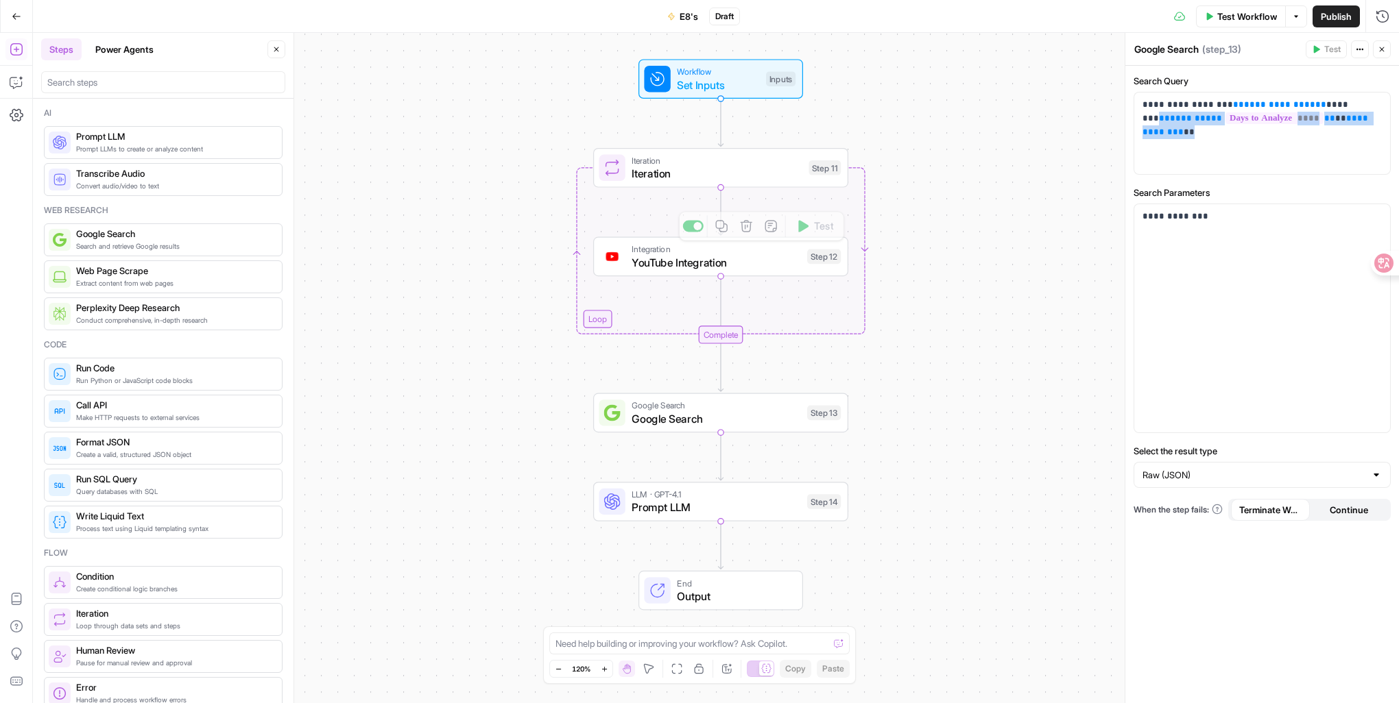
scroll to position [2362, 0]
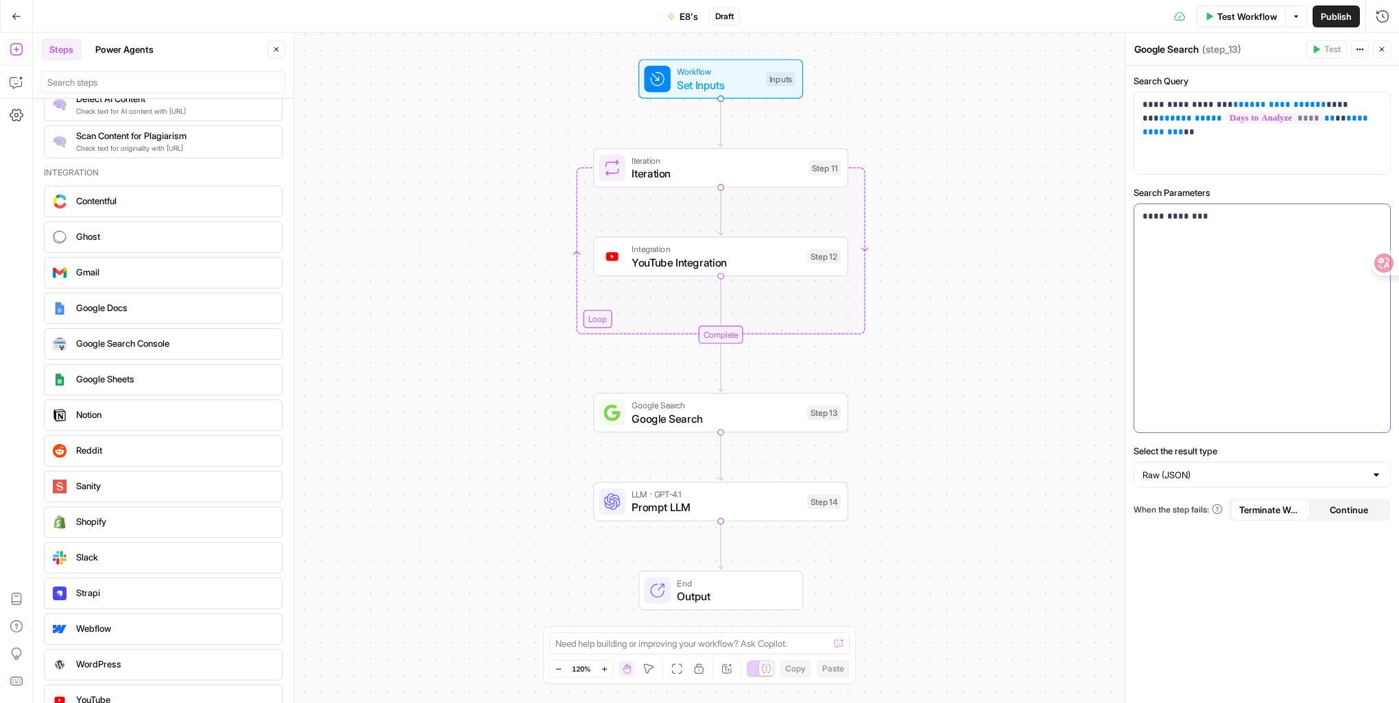
click at [1246, 341] on div "**********" at bounding box center [1262, 318] width 256 height 228
